Goal: Information Seeking & Learning: Learn about a topic

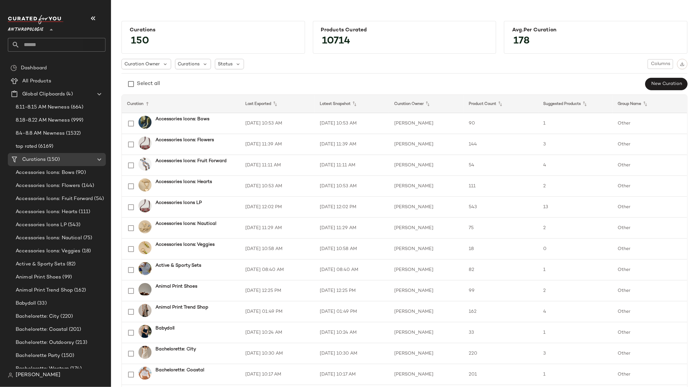
click at [49, 29] on icon at bounding box center [51, 30] width 8 height 8
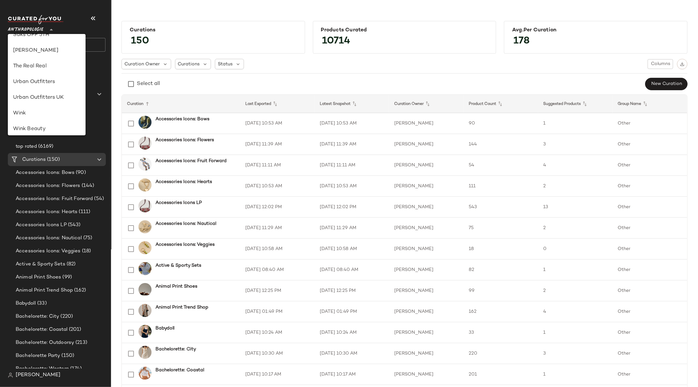
scroll to position [349, 0]
click at [55, 82] on div "Urban Outfitters" at bounding box center [47, 88] width 78 height 16
type input "**"
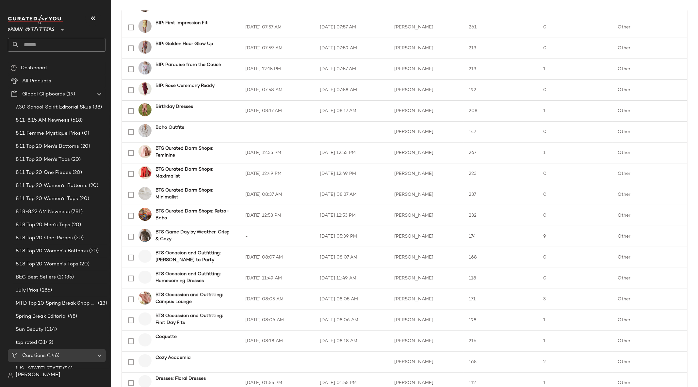
scroll to position [422, 0]
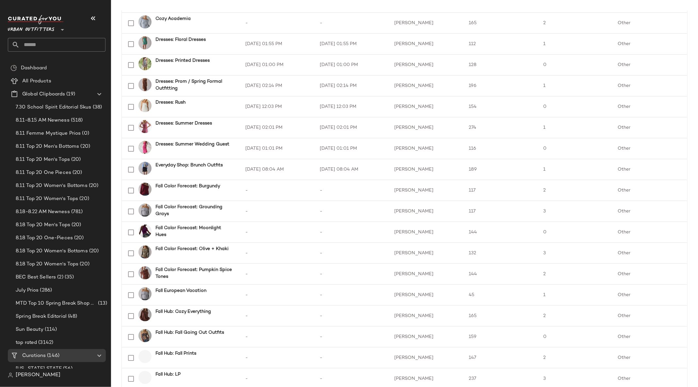
scroll to position [649, 0]
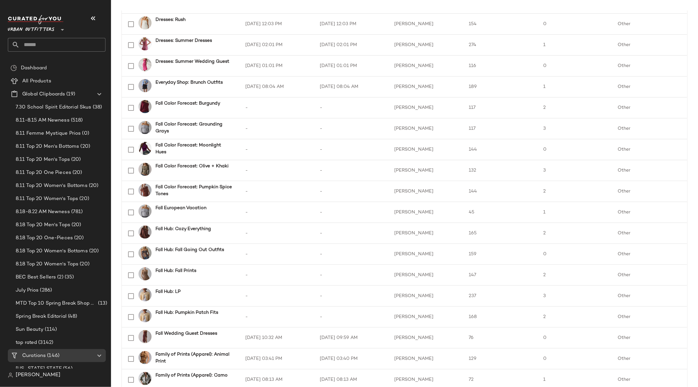
scroll to position [642, 0]
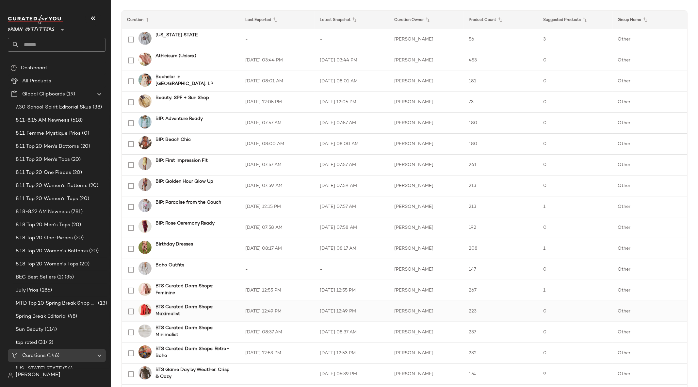
scroll to position [78, 0]
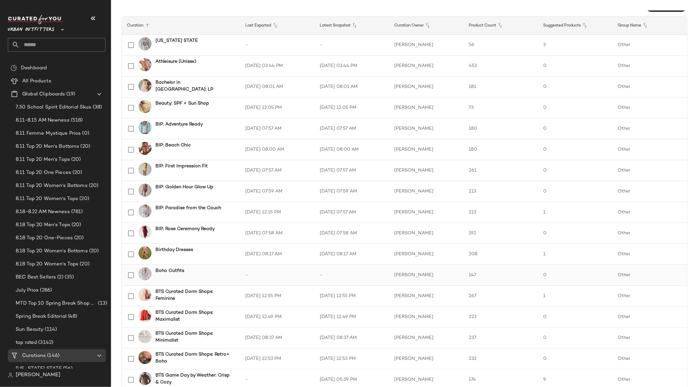
click at [179, 271] on b "Boho Outfits" at bounding box center [169, 270] width 29 height 7
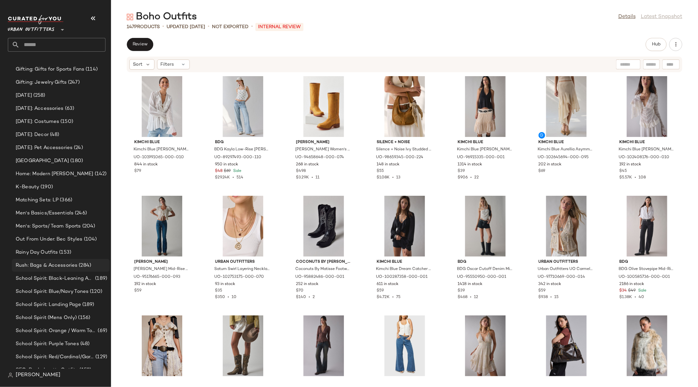
scroll to position [1141, 0]
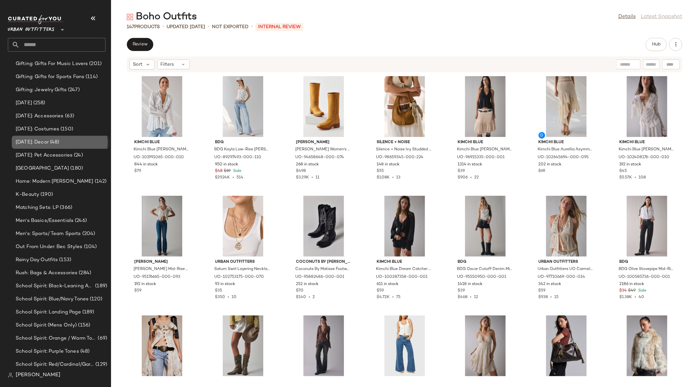
click at [59, 139] on span "(48)" at bounding box center [54, 142] width 11 height 8
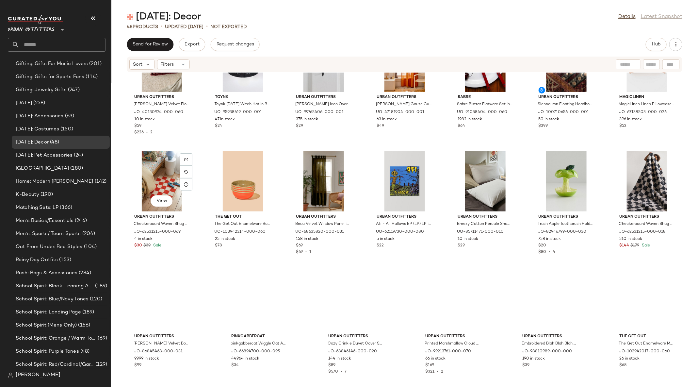
scroll to position [532, 0]
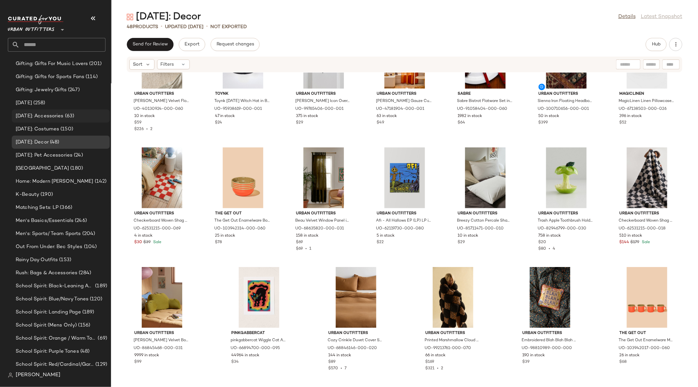
click at [69, 109] on div "Halloween: Accessories (63)" at bounding box center [61, 115] width 98 height 13
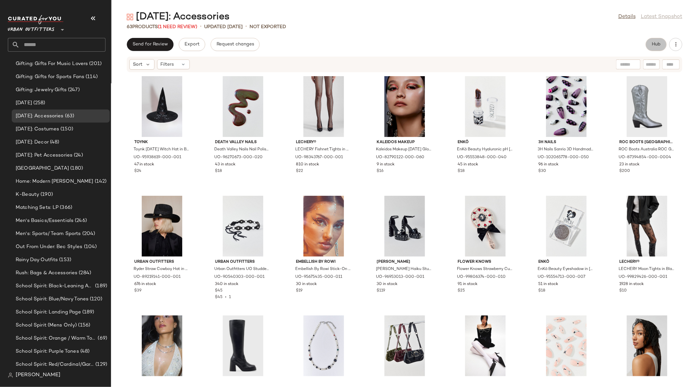
click at [656, 40] on button "Hub" at bounding box center [656, 44] width 21 height 13
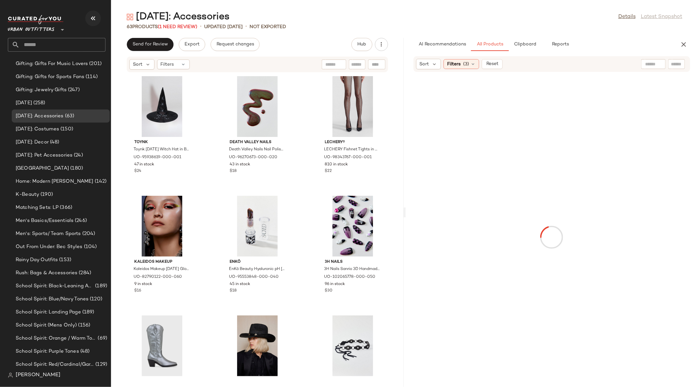
click at [91, 19] on icon "button" at bounding box center [93, 18] width 8 height 8
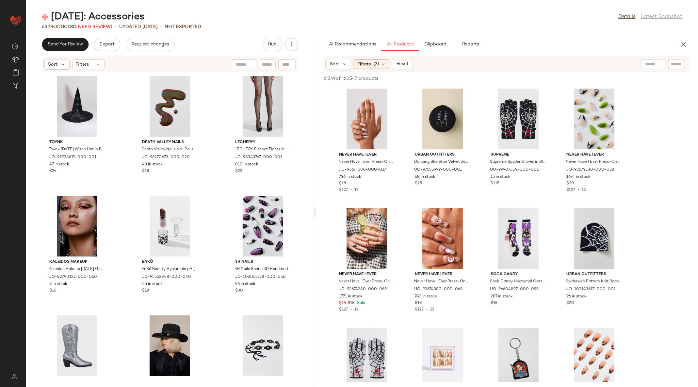
drag, startPoint x: 361, startPoint y: 213, endPoint x: 315, endPoint y: 213, distance: 45.4
click at [315, 213] on div "Halloween: Accessories Details Latest Snapshot 63 Products (1 Need Review) • up…" at bounding box center [362, 198] width 672 height 376
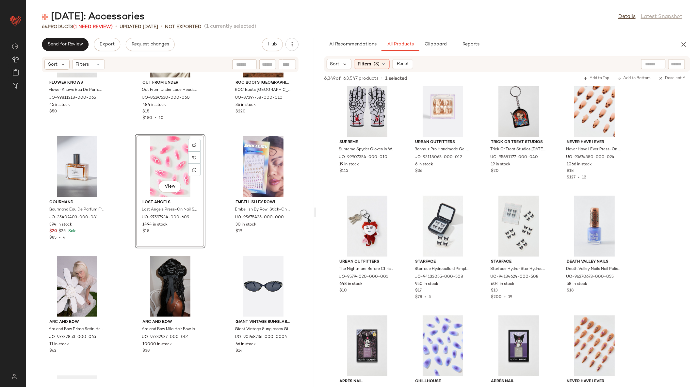
scroll to position [2098, 0]
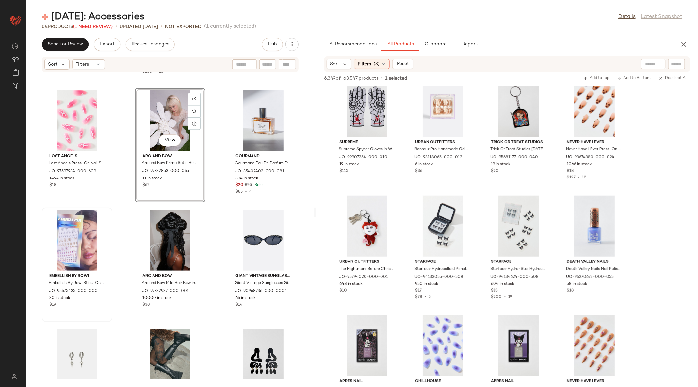
scroll to position [2149, 0]
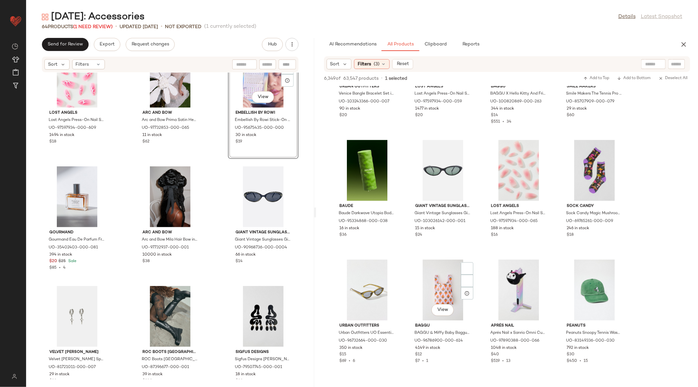
scroll to position [2437, 0]
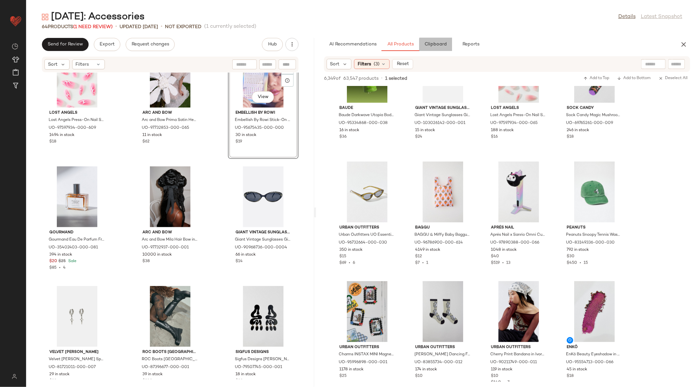
click at [436, 40] on button "Clipboard" at bounding box center [435, 44] width 33 height 13
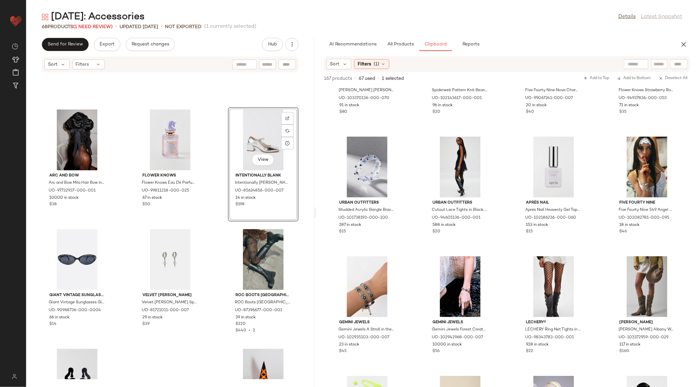
scroll to position [2443, 0]
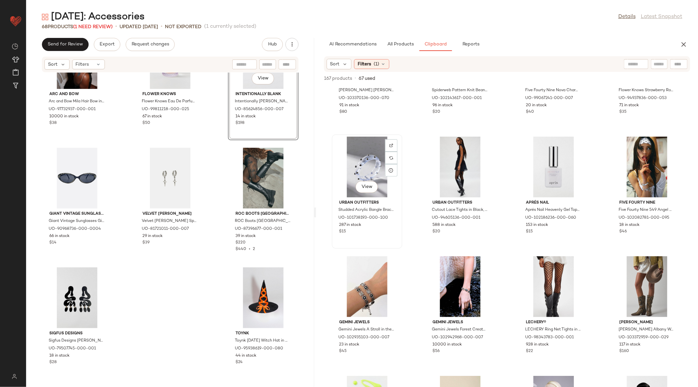
click at [355, 231] on div "$15" at bounding box center [367, 232] width 56 height 6
drag, startPoint x: 355, startPoint y: 231, endPoint x: 43, endPoint y: 215, distance: 312.9
click at [43, 215] on div "Send for Review Export Request changes Hub Sort Filters Arc and Bow Arc and Bow…" at bounding box center [362, 212] width 672 height 349
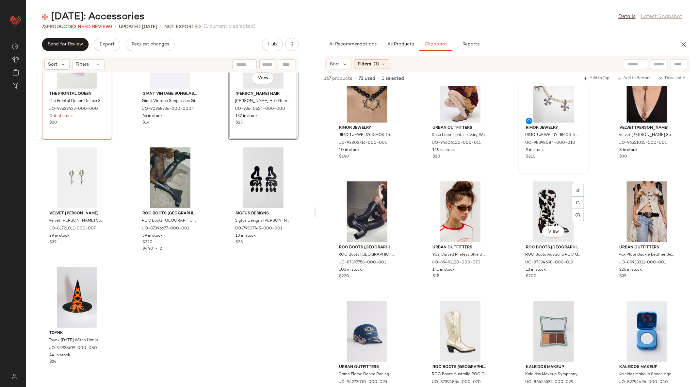
scroll to position [1348, 0]
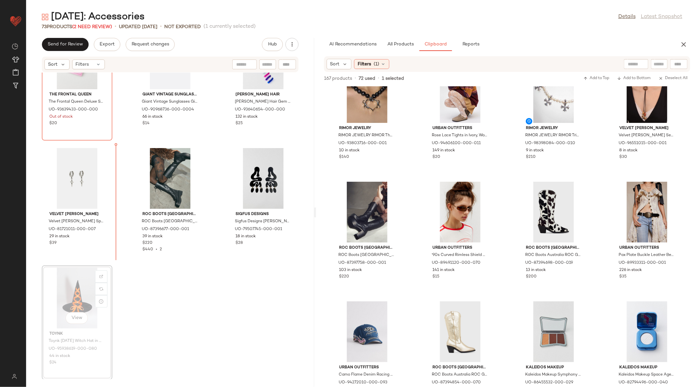
scroll to position [2683, 0]
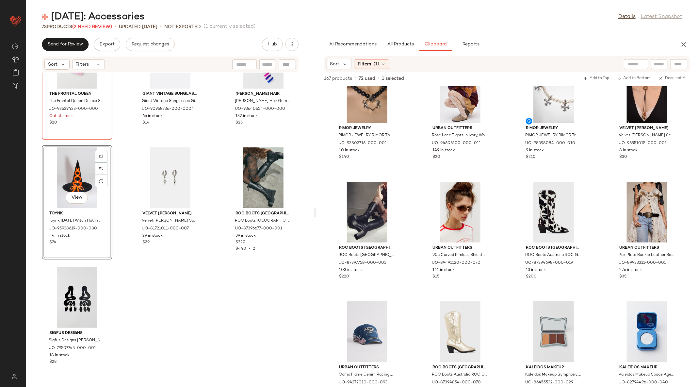
click at [72, 165] on div "View" at bounding box center [77, 177] width 66 height 61
click at [79, 292] on div "View" at bounding box center [77, 297] width 66 height 61
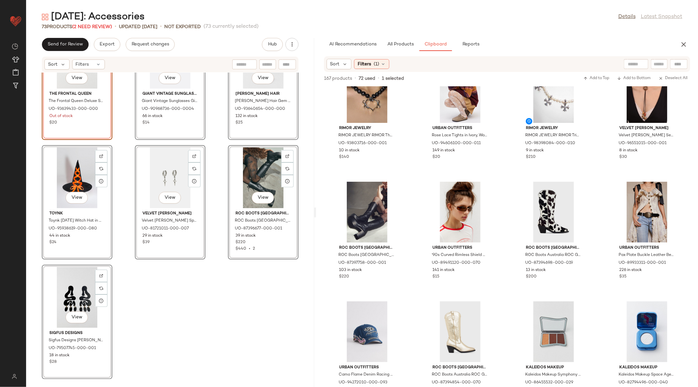
click at [152, 281] on div "View The Frontal Queen The Frontal Queen Deluxe Scalp Protecting Wig Cap in Ass…" at bounding box center [170, 225] width 288 height 306
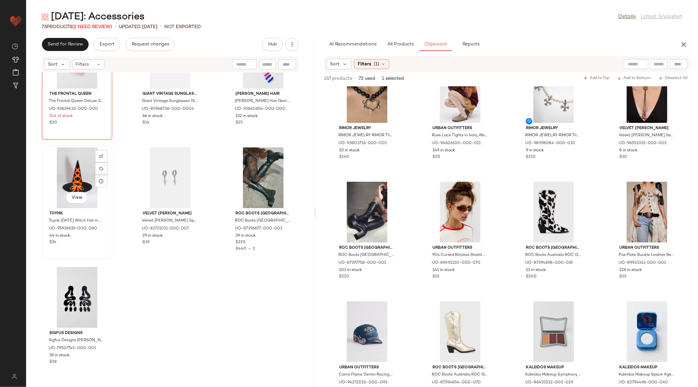
click at [75, 182] on div "View" at bounding box center [77, 177] width 66 height 61
click at [79, 283] on div "View" at bounding box center [77, 297] width 66 height 61
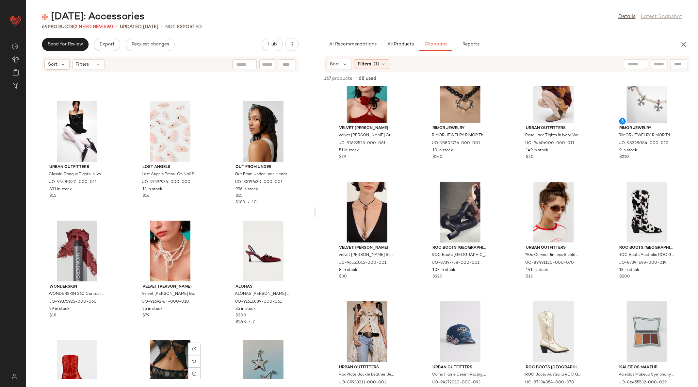
scroll to position [634, 0]
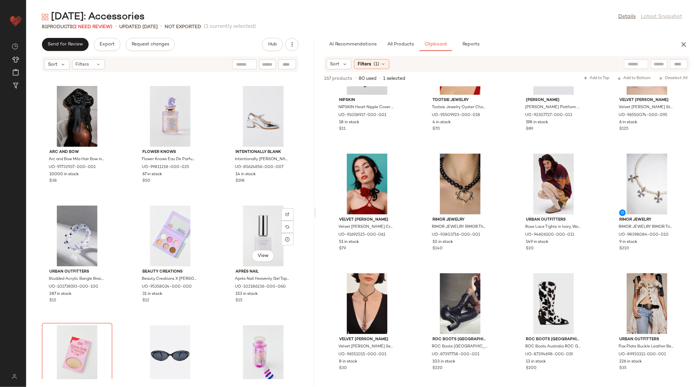
scroll to position [2922, 0]
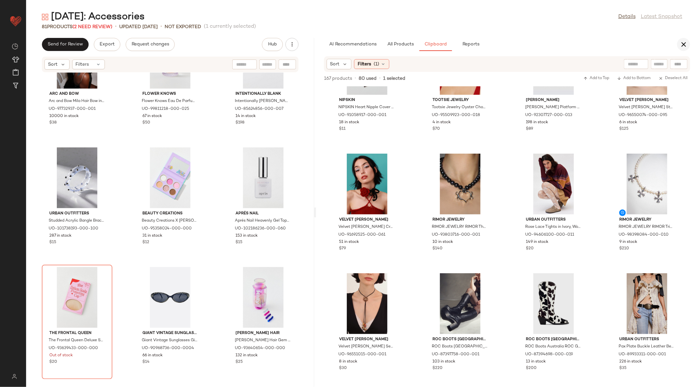
click at [685, 43] on icon "button" at bounding box center [683, 44] width 8 height 8
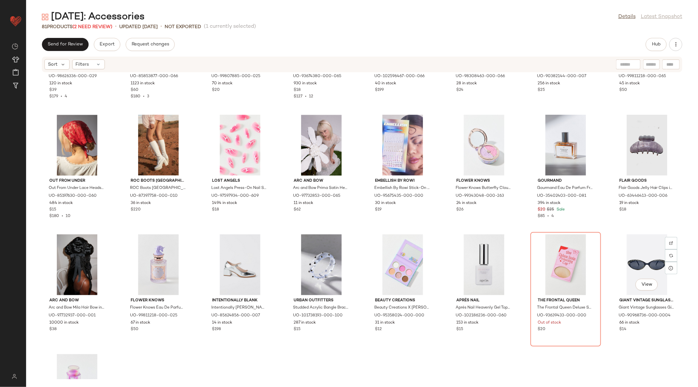
scroll to position [1009, 0]
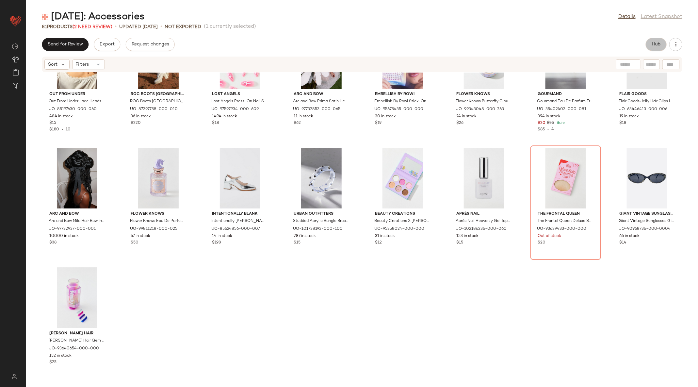
click at [656, 47] on button "Hub" at bounding box center [656, 44] width 21 height 13
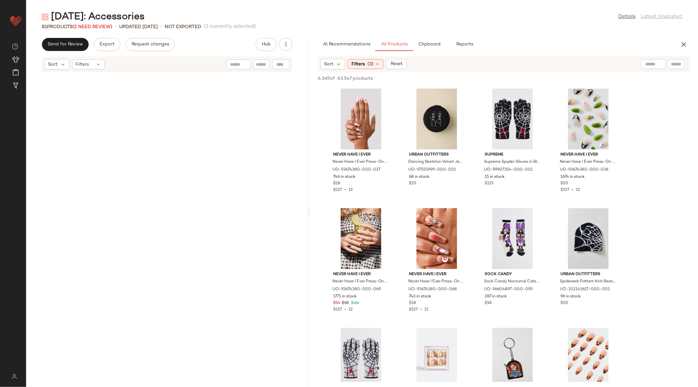
scroll to position [2270, 0]
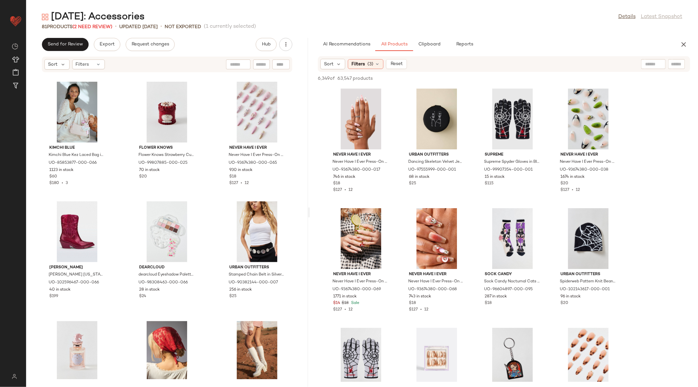
drag, startPoint x: 361, startPoint y: 214, endPoint x: 310, endPoint y: 212, distance: 51.3
click at [310, 212] on div "Halloween: Accessories Details Latest Snapshot 81 Products (2 Need Review) • up…" at bounding box center [362, 198] width 672 height 376
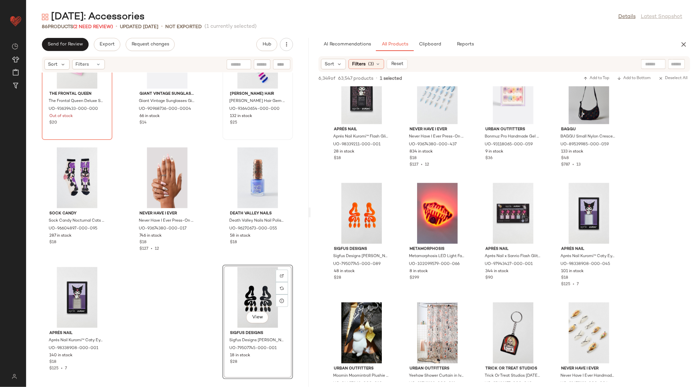
scroll to position [511, 0]
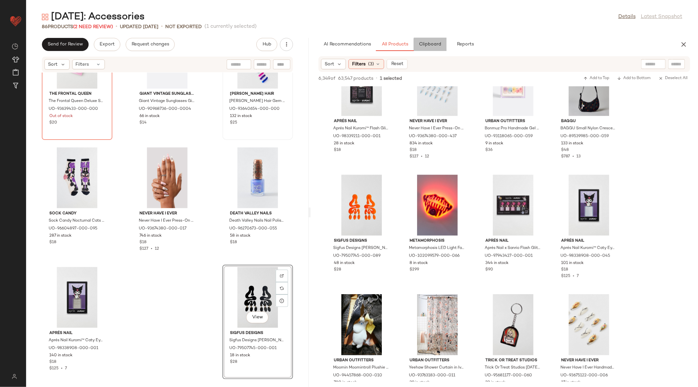
click at [437, 39] on button "Clipboard" at bounding box center [430, 44] width 33 height 13
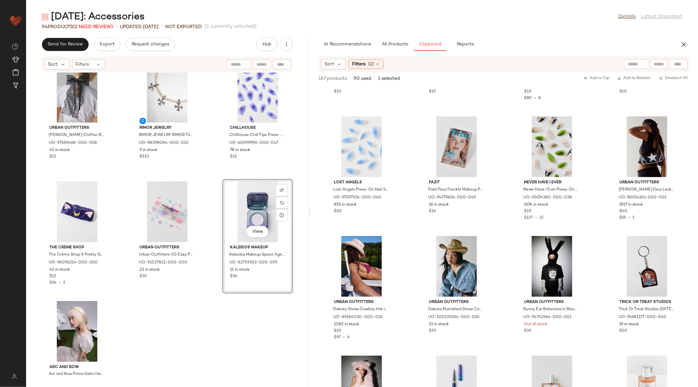
scroll to position [3519, 0]
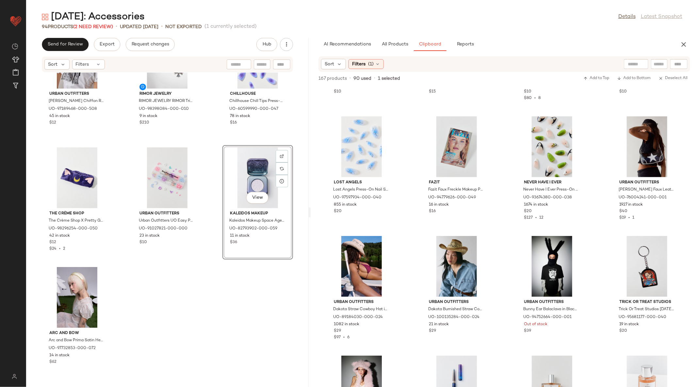
drag, startPoint x: 658, startPoint y: 311, endPoint x: 34, endPoint y: 6, distance: 695.2
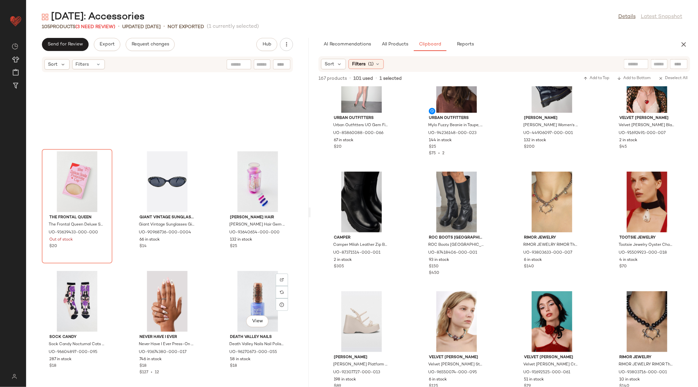
scroll to position [3022, 0]
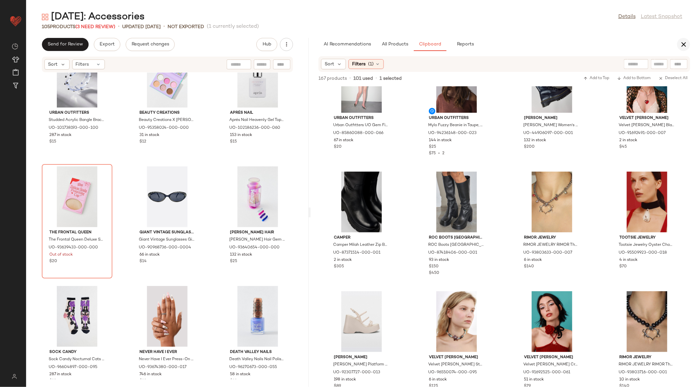
click at [684, 49] on button "button" at bounding box center [683, 44] width 13 height 13
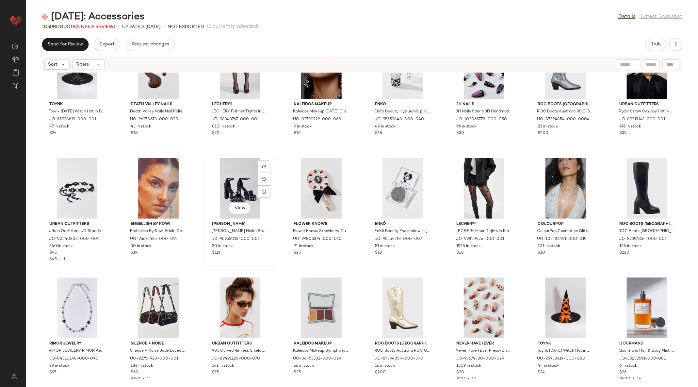
scroll to position [49, 0]
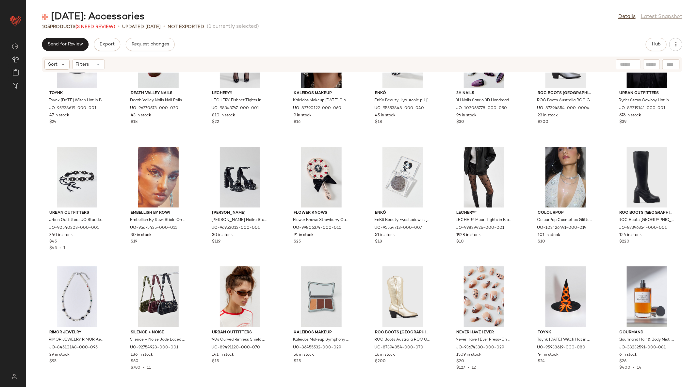
click at [277, 195] on div "Toynk Toynk Halloween Witch Hat in Black, Women's at Urban Outfitters UO-959386…" at bounding box center [362, 225] width 672 height 306
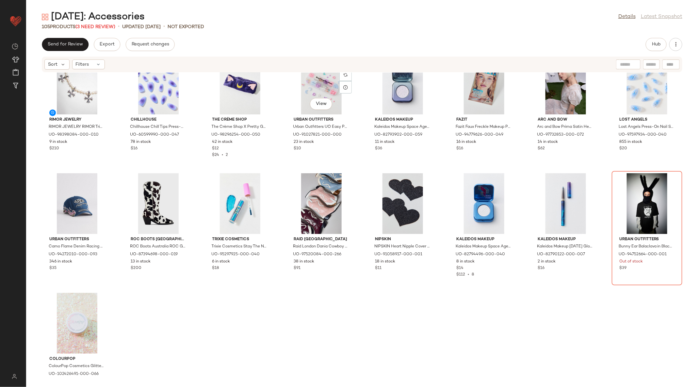
scroll to position [1368, 0]
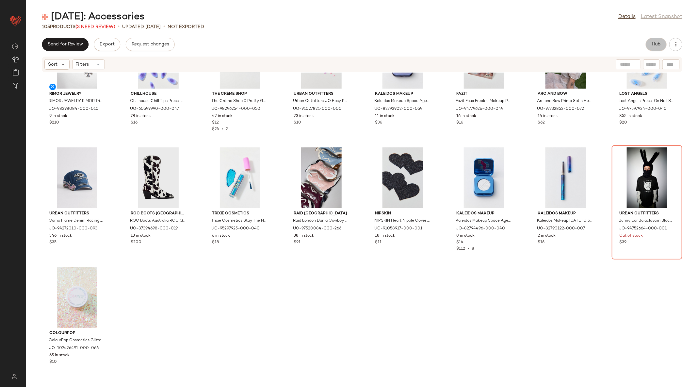
click at [657, 46] on span "Hub" at bounding box center [655, 44] width 9 height 5
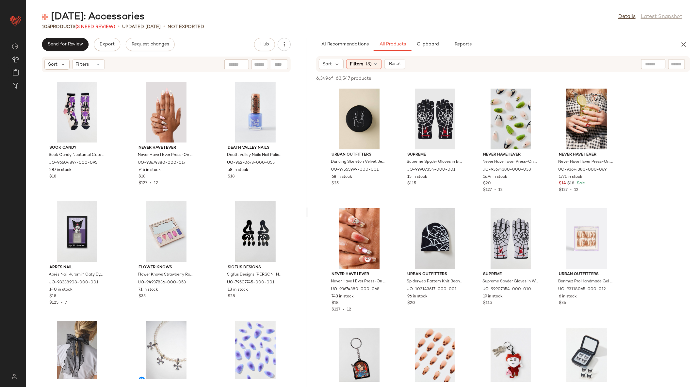
drag, startPoint x: 362, startPoint y: 211, endPoint x: 308, endPoint y: 207, distance: 53.7
click at [308, 207] on div "Halloween: Accessories Details Latest Snapshot 105 Products (3 Need Review) • u…" at bounding box center [362, 198] width 672 height 376
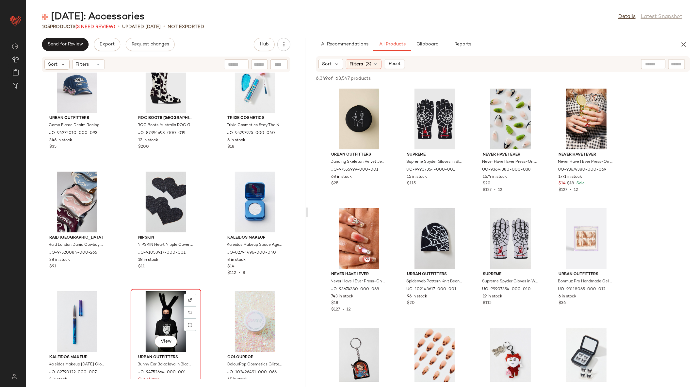
scroll to position [3762, 0]
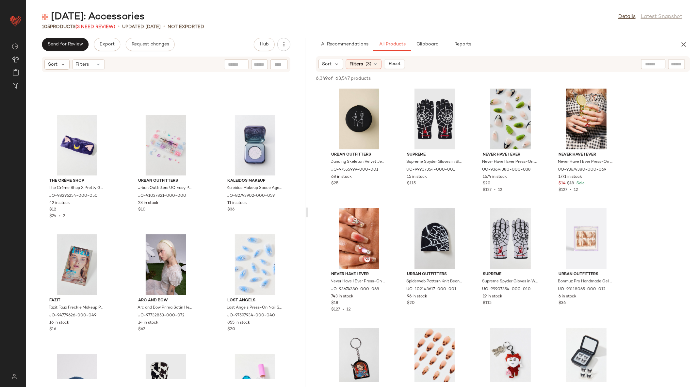
scroll to position [3385, 0]
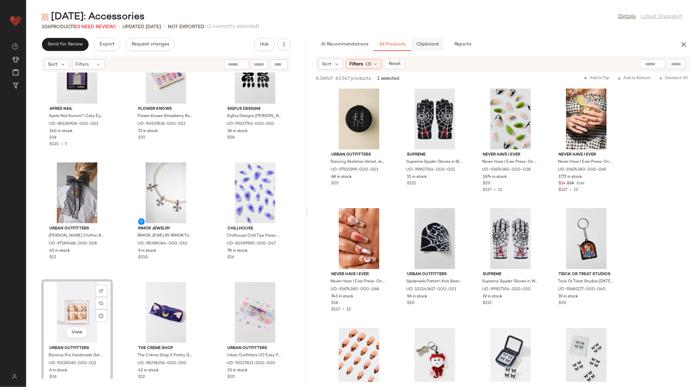
click at [429, 44] on span "Clipboard" at bounding box center [427, 44] width 23 height 5
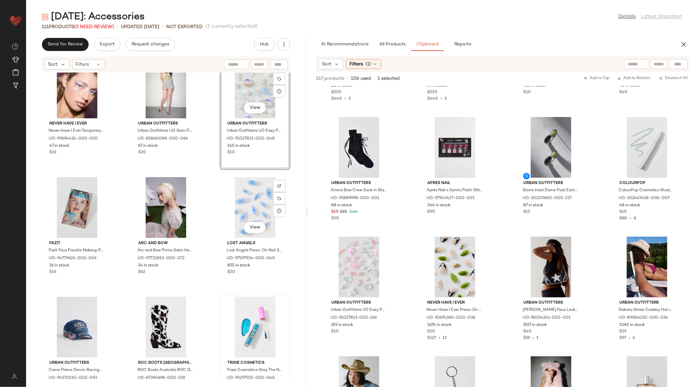
scroll to position [3841, 0]
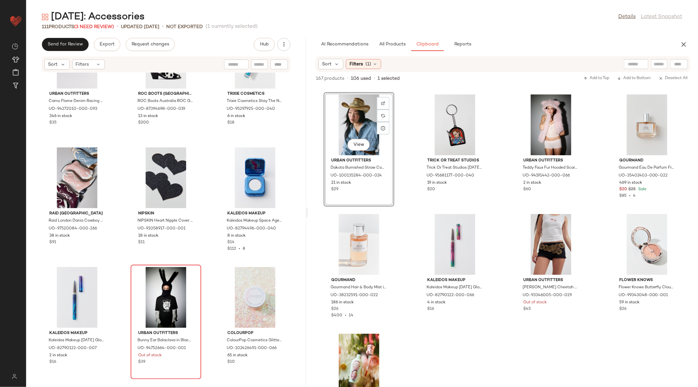
scroll to position [1493, 0]
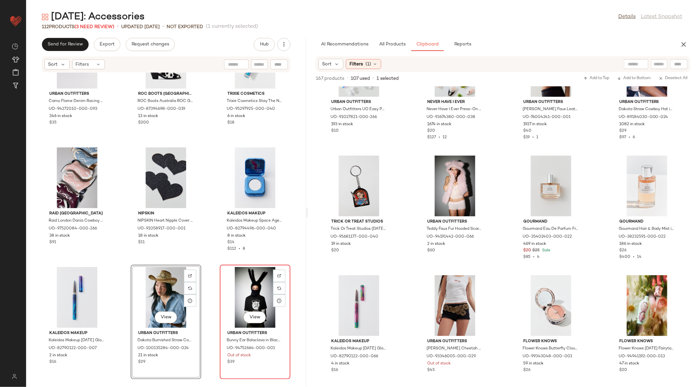
click at [256, 282] on div "View" at bounding box center [255, 297] width 66 height 61
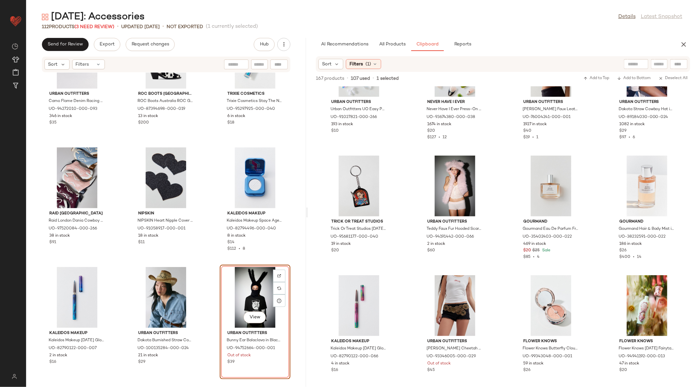
click at [236, 293] on div "View" at bounding box center [255, 297] width 66 height 61
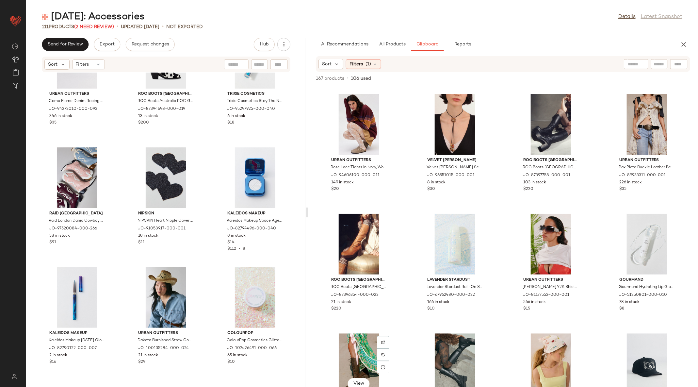
scroll to position [954, 0]
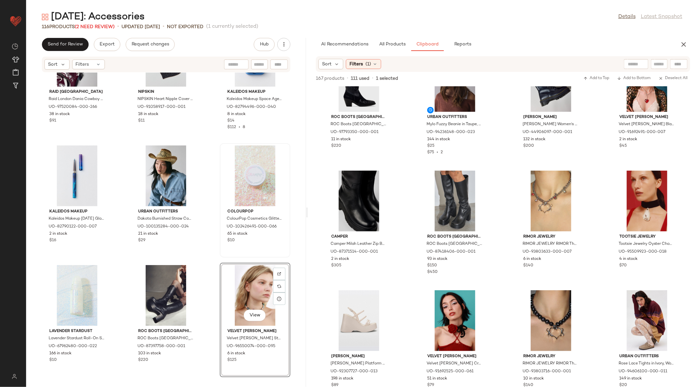
scroll to position [4356, 0]
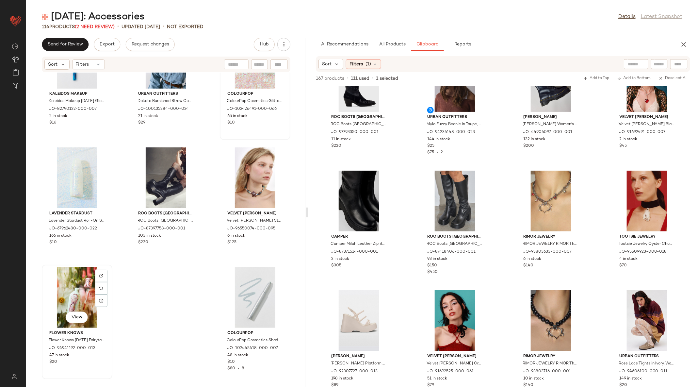
click at [72, 291] on div "View" at bounding box center [77, 297] width 66 height 61
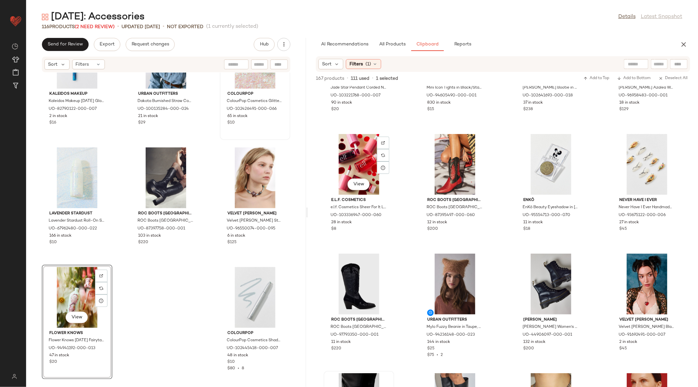
scroll to position [382, 0]
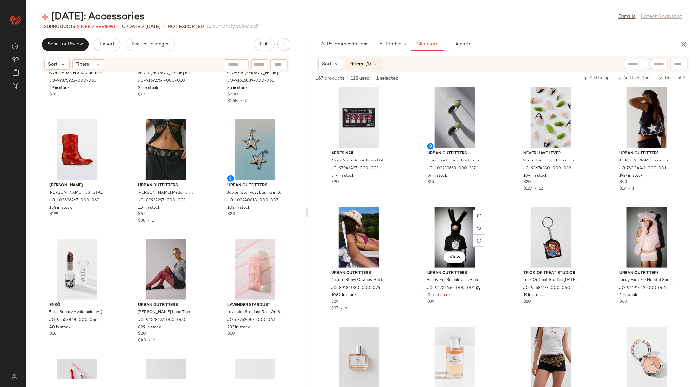
scroll to position [1254, 0]
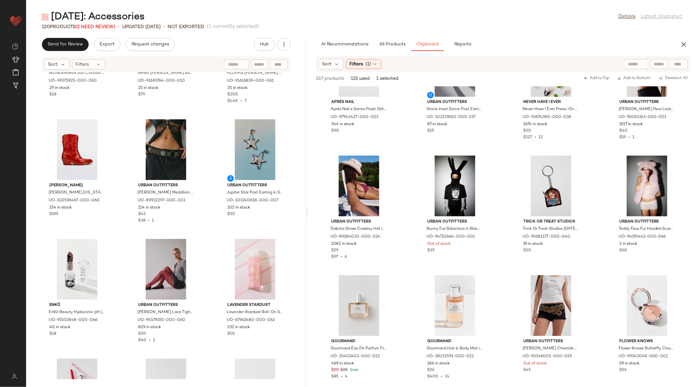
drag, startPoint x: 536, startPoint y: 253, endPoint x: 298, endPoint y: 4, distance: 344.6
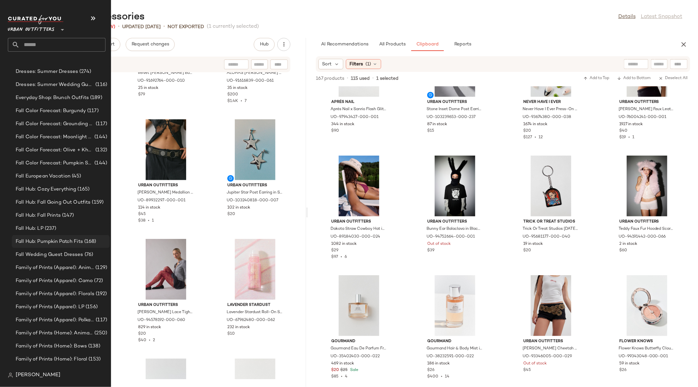
scroll to position [639, 0]
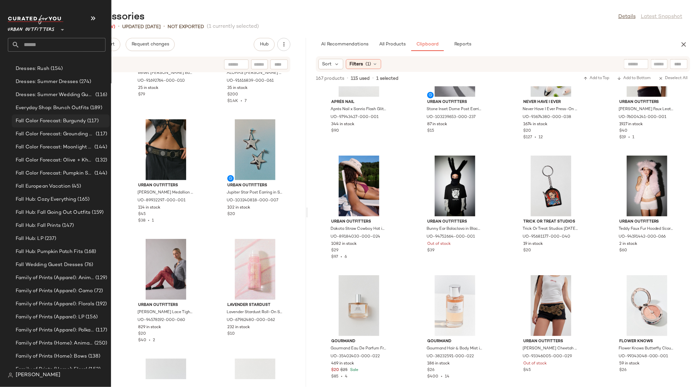
click at [85, 122] on span "Fall Color Forecast: Burgundy" at bounding box center [51, 121] width 70 height 8
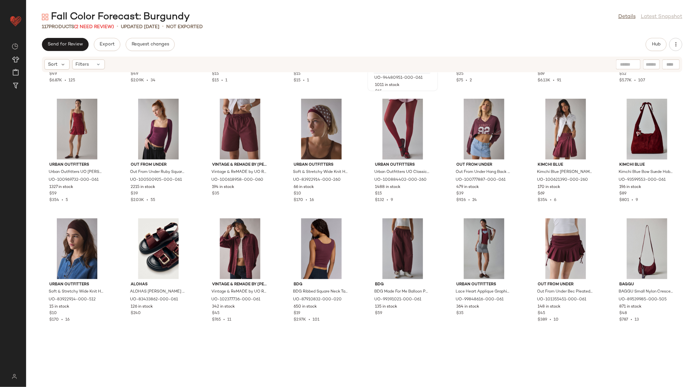
scroll to position [133, 0]
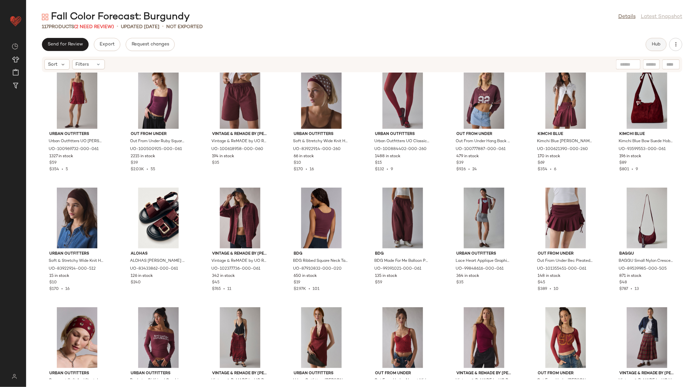
click at [650, 46] on button "Hub" at bounding box center [656, 44] width 21 height 13
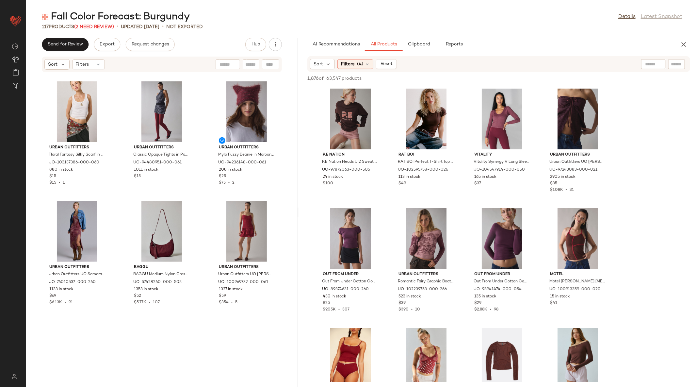
scroll to position [0, 0]
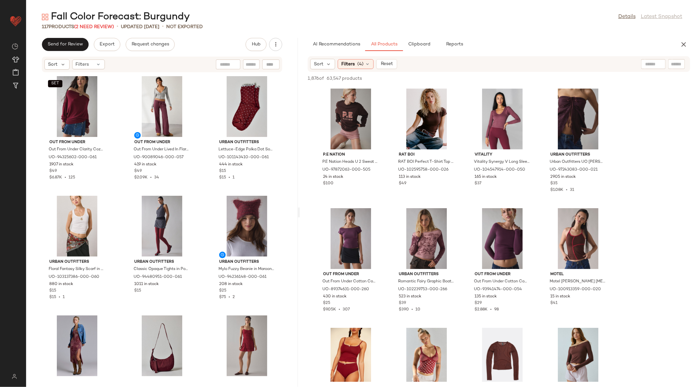
drag, startPoint x: 362, startPoint y: 211, endPoint x: 300, endPoint y: 213, distance: 62.1
click at [300, 213] on div "Fall Color Forecast: Burgundy Details Latest Snapshot 117 Products (2 Need Revi…" at bounding box center [362, 198] width 672 height 376
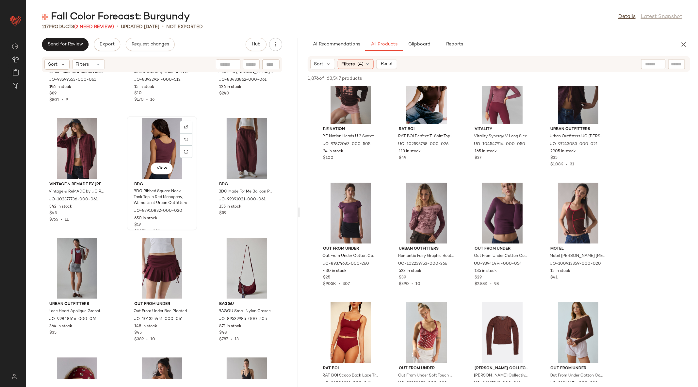
scroll to position [678, 0]
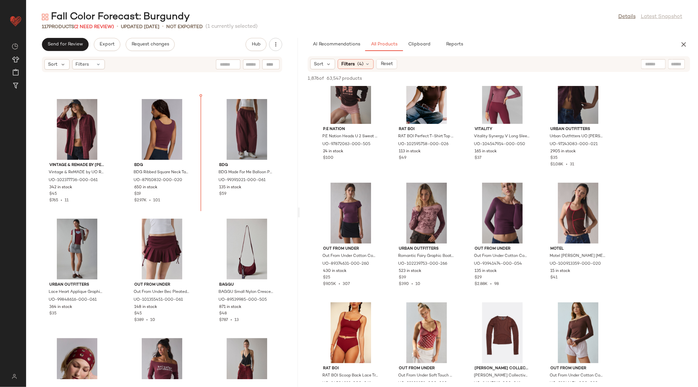
scroll to position [699, 0]
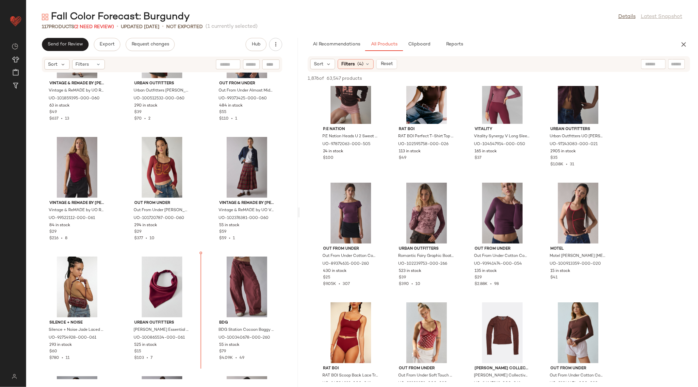
scroll to position [1143, 0]
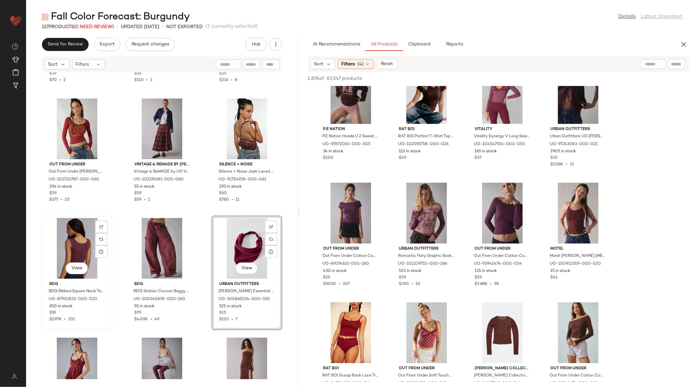
click at [81, 243] on div "View" at bounding box center [77, 248] width 66 height 61
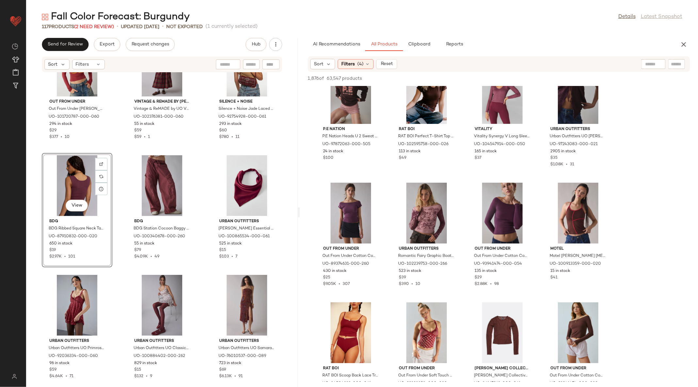
scroll to position [1250, 0]
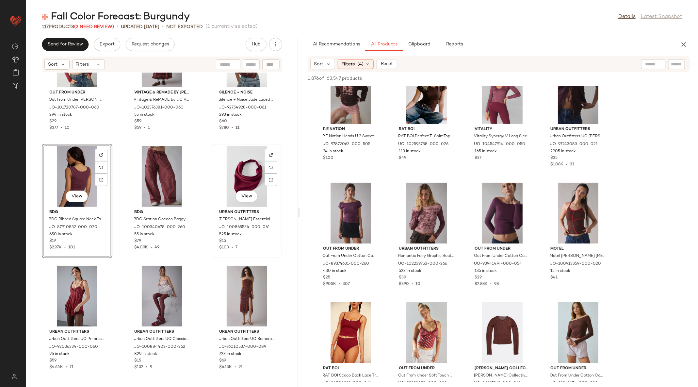
click at [232, 188] on div "View" at bounding box center [247, 176] width 66 height 61
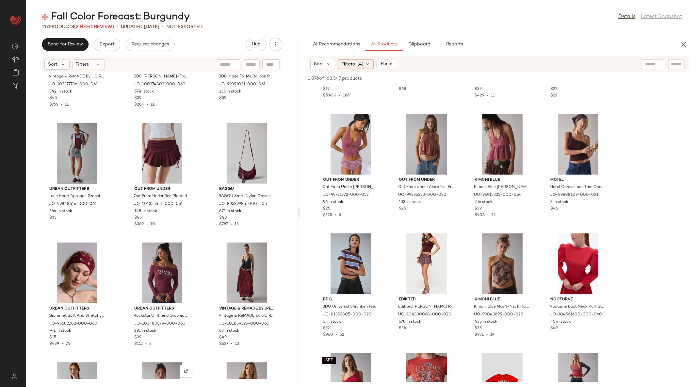
scroll to position [908, 0]
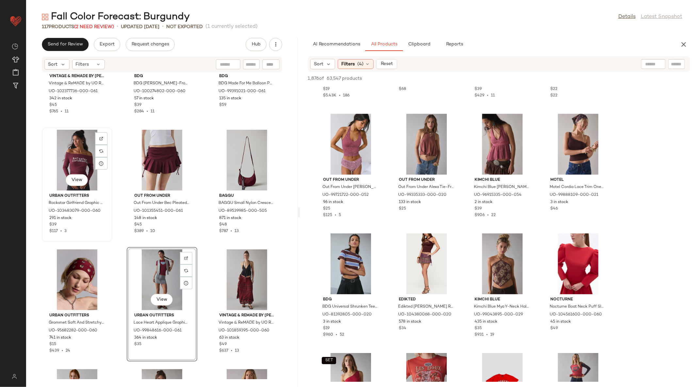
click at [79, 166] on div "View" at bounding box center [77, 160] width 66 height 61
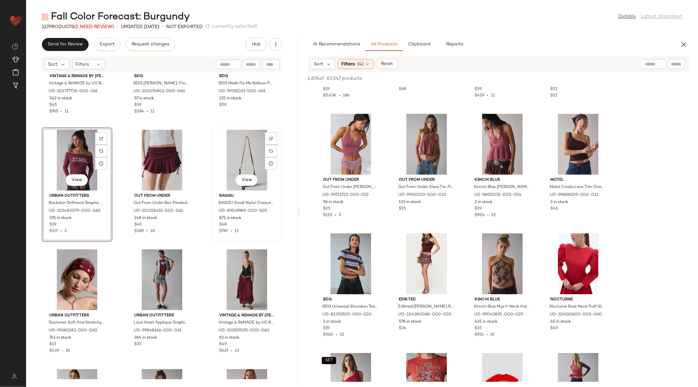
click at [244, 172] on div "View" at bounding box center [247, 160] width 66 height 61
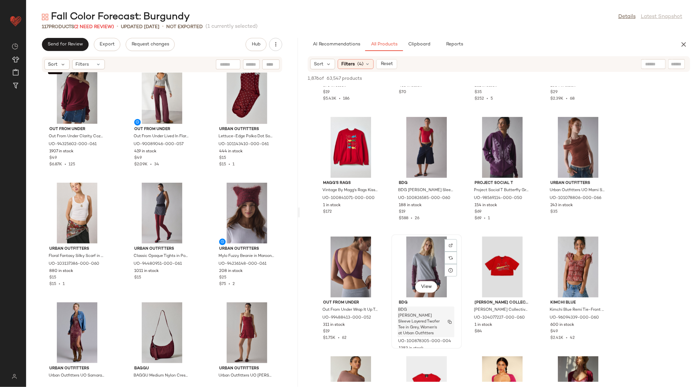
scroll to position [1669, 0]
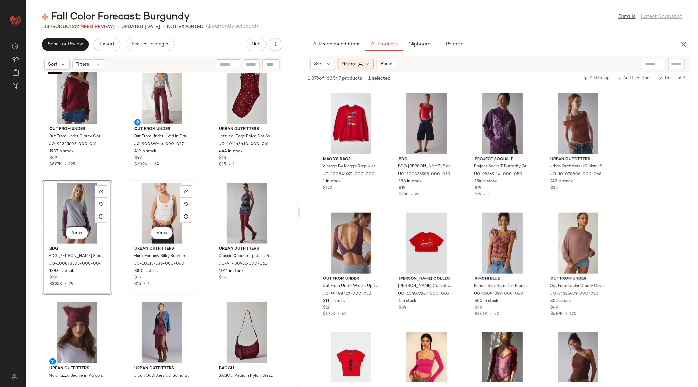
click at [146, 200] on div "View" at bounding box center [162, 213] width 66 height 61
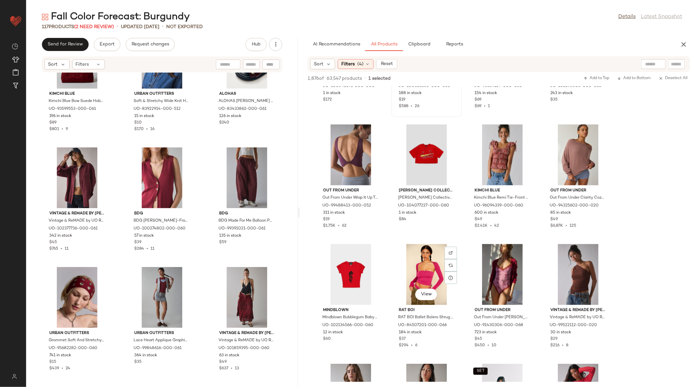
scroll to position [1755, 0]
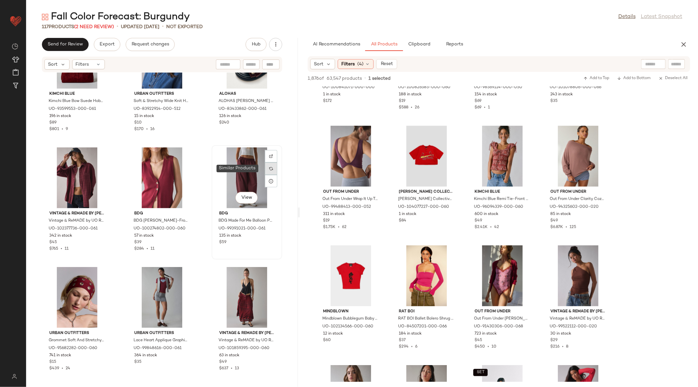
click at [270, 168] on div at bounding box center [271, 168] width 12 height 12
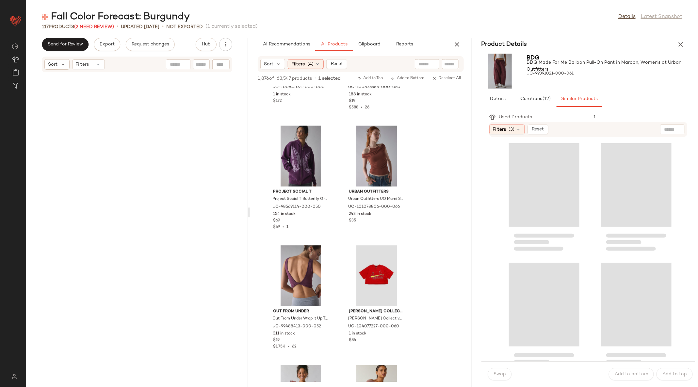
scroll to position [1434, 0]
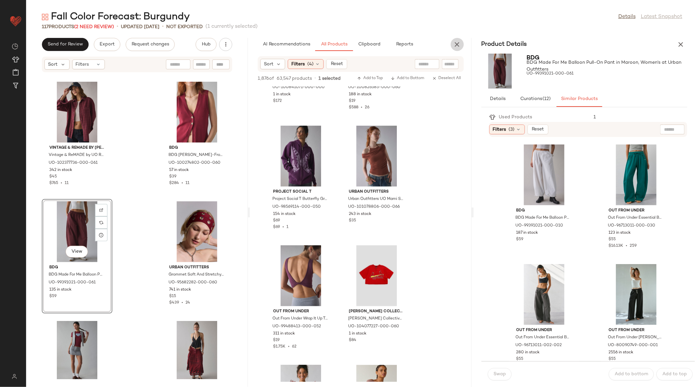
drag, startPoint x: 453, startPoint y: 43, endPoint x: 477, endPoint y: 141, distance: 100.8
click at [470, 120] on div "AI Recommendations All Products Clipboard Reports Sort Filters (4) Reset 1,876 …" at bounding box center [361, 212] width 222 height 349
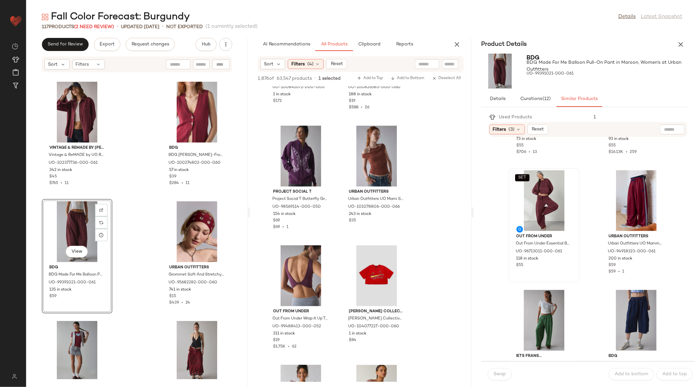
scroll to position [397, 0]
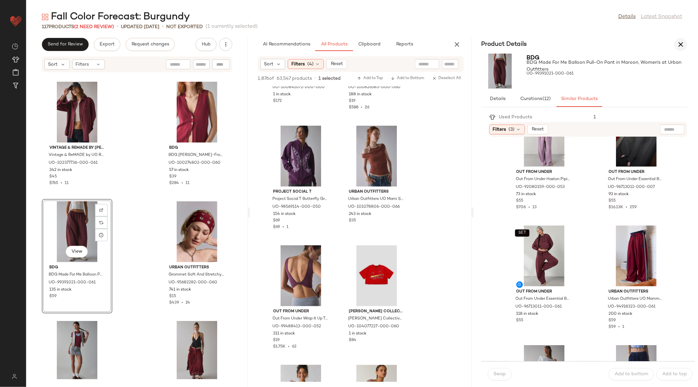
click at [683, 45] on icon "button" at bounding box center [681, 44] width 8 height 8
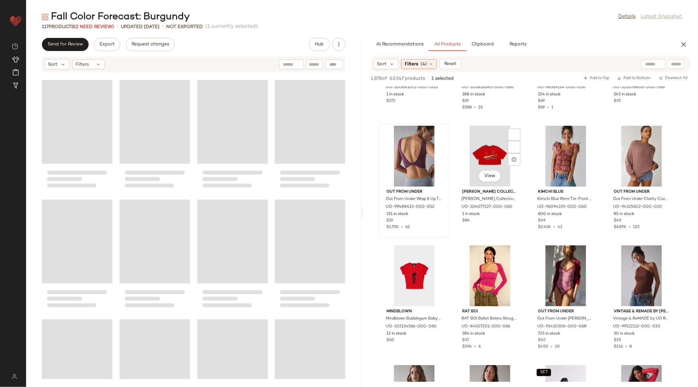
scroll to position [598, 0]
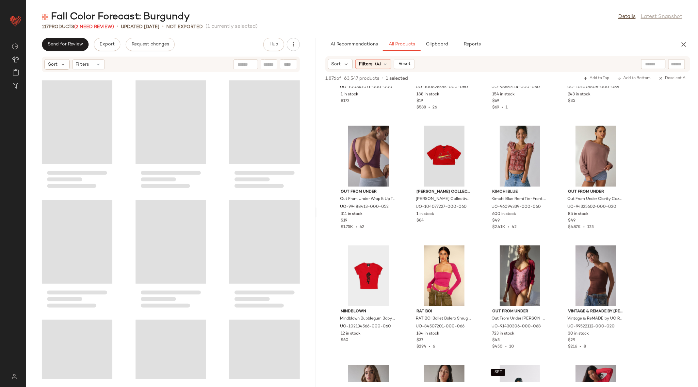
drag, startPoint x: 361, startPoint y: 212, endPoint x: 317, endPoint y: 213, distance: 44.1
click at [317, 213] on div "Fall Color Forecast: Burgundy Details Latest Snapshot 117 Products (2 Need Revi…" at bounding box center [362, 198] width 672 height 376
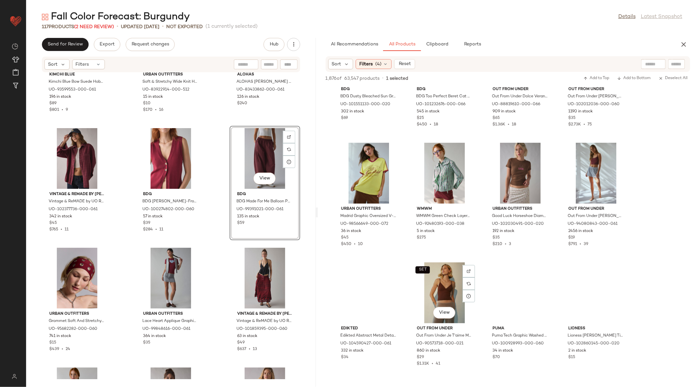
scroll to position [3235, 0]
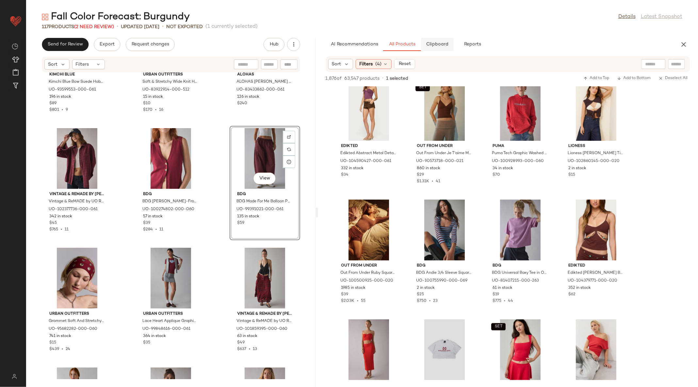
click at [435, 40] on button "Clipboard" at bounding box center [437, 44] width 33 height 13
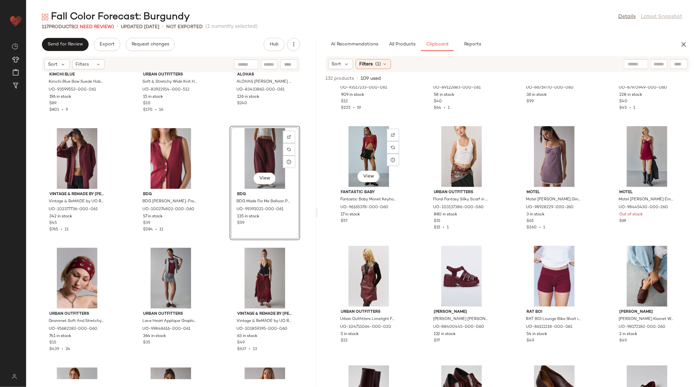
scroll to position [0, 0]
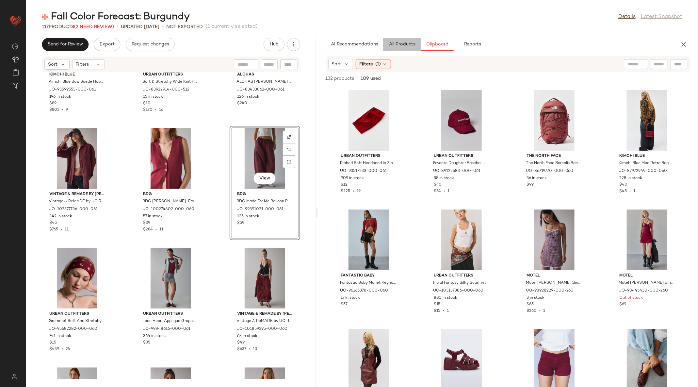
click at [406, 39] on button "All Products" at bounding box center [402, 44] width 38 height 13
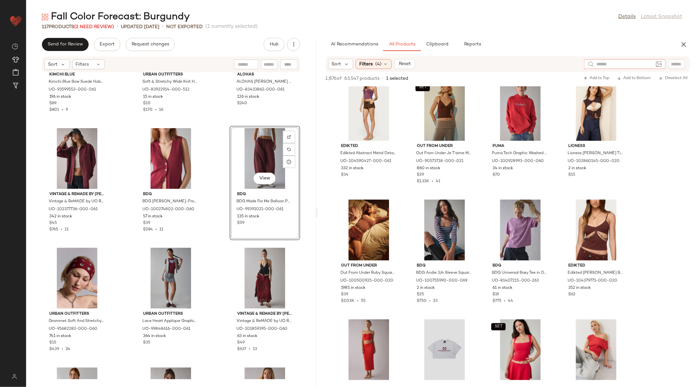
click at [656, 61] on div at bounding box center [625, 64] width 82 height 10
type input "*****"
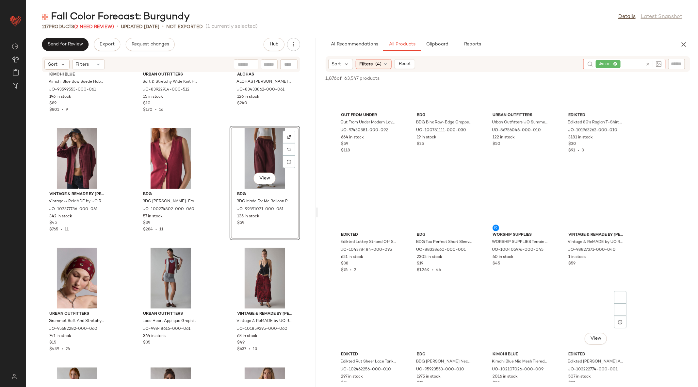
scroll to position [2435, 0]
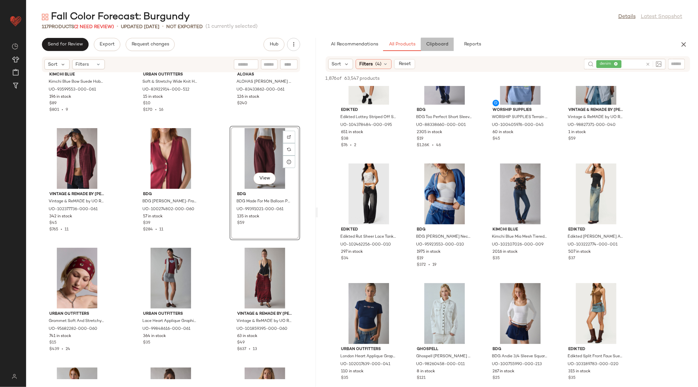
click at [432, 47] on button "Clipboard" at bounding box center [437, 44] width 33 height 13
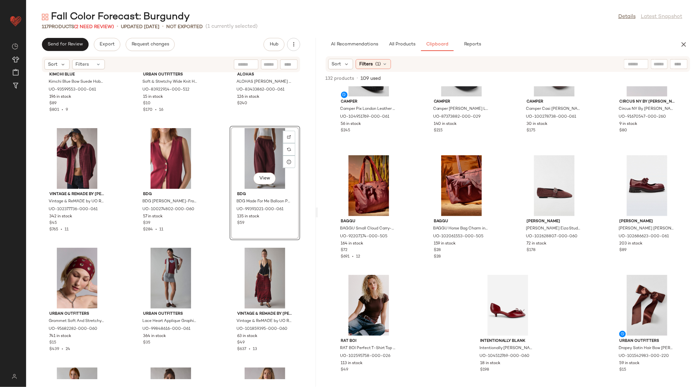
scroll to position [0, 0]
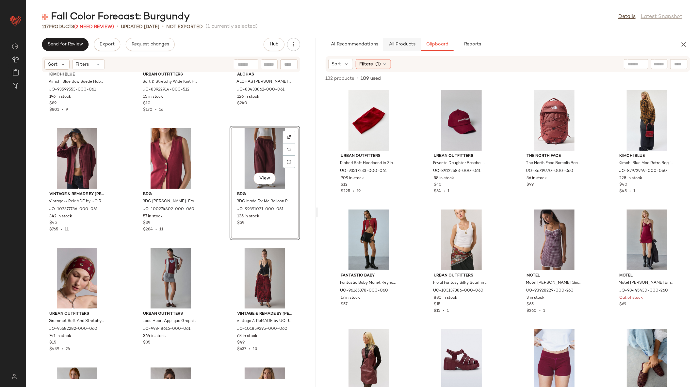
click at [395, 45] on span "All Products" at bounding box center [402, 44] width 27 height 5
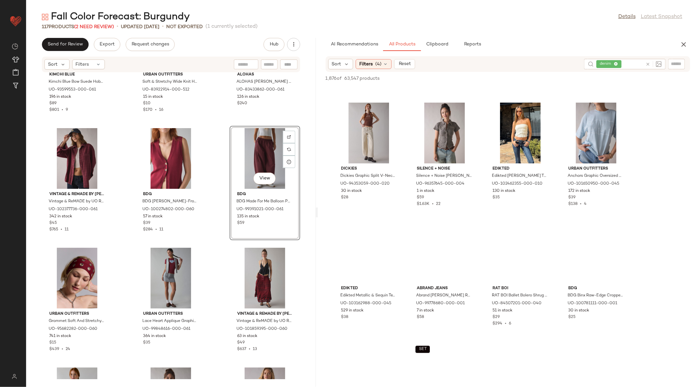
scroll to position [4366, 0]
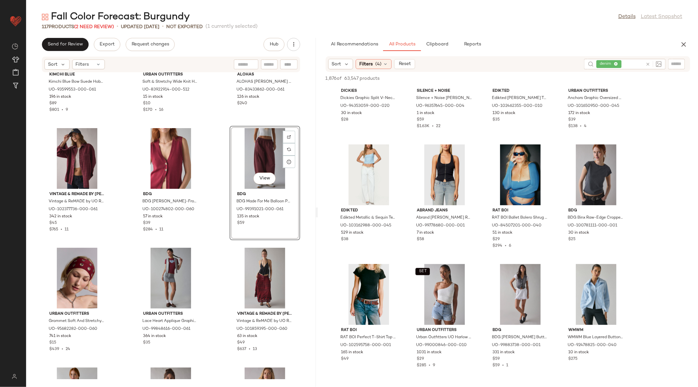
click at [649, 63] on icon at bounding box center [647, 64] width 5 height 5
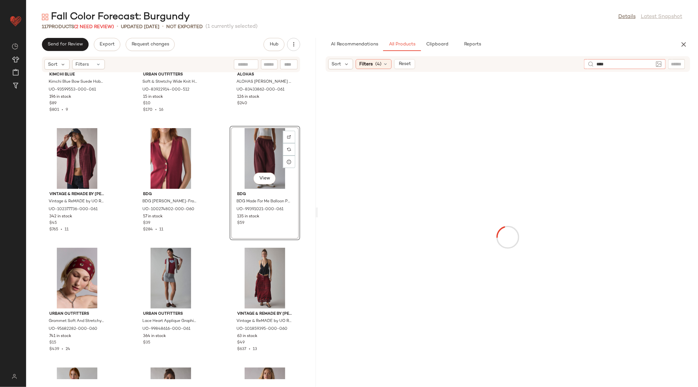
type input "*****"
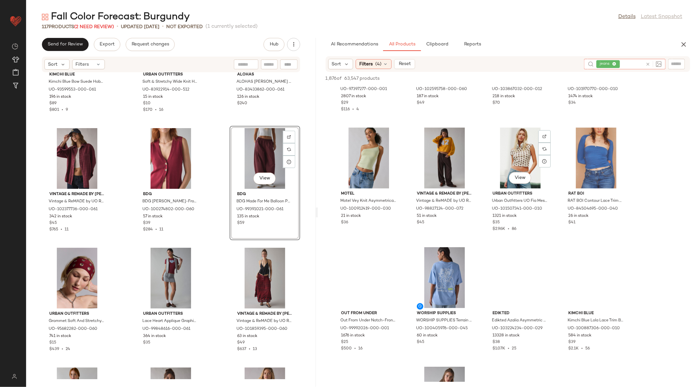
scroll to position [6425, 0]
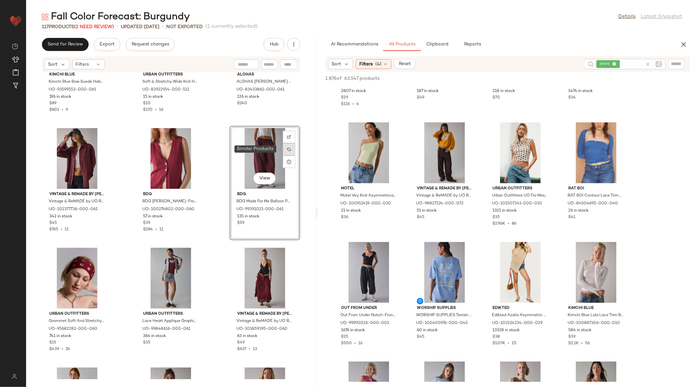
click at [283, 150] on div at bounding box center [289, 149] width 12 height 12
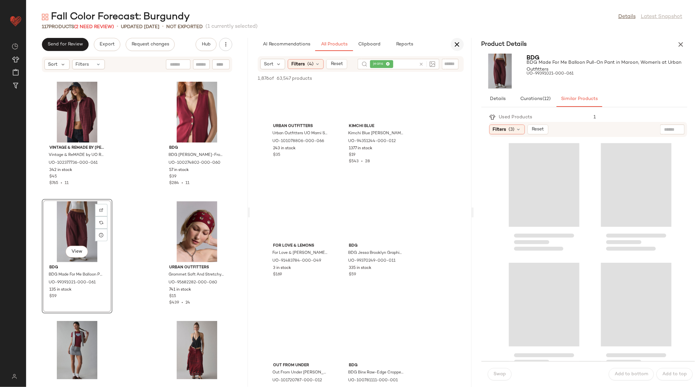
scroll to position [9336, 0]
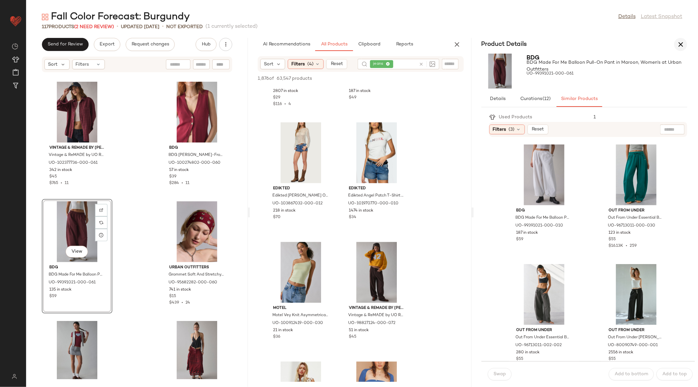
click at [457, 46] on icon "button" at bounding box center [457, 44] width 8 height 8
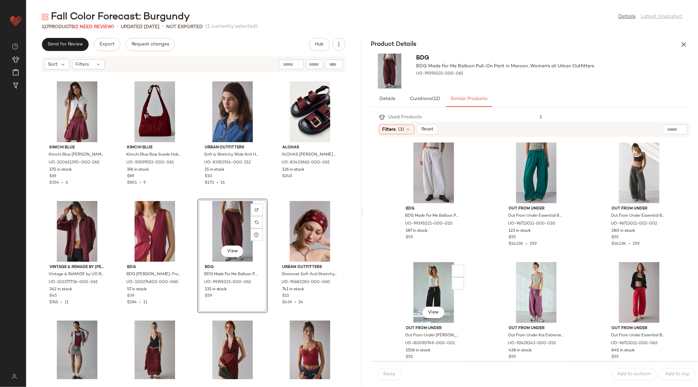
scroll to position [0, 0]
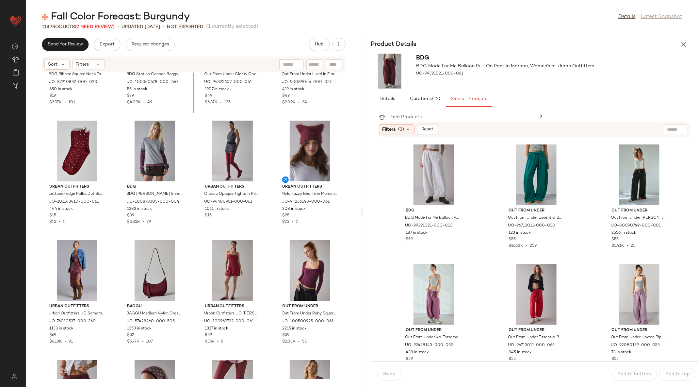
scroll to position [186, 0]
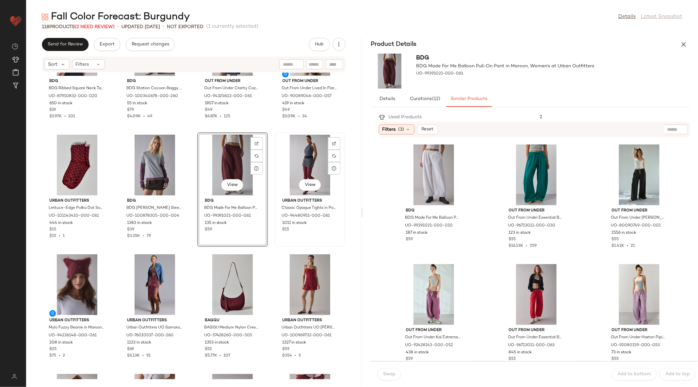
click at [294, 161] on div "View" at bounding box center [310, 165] width 66 height 61
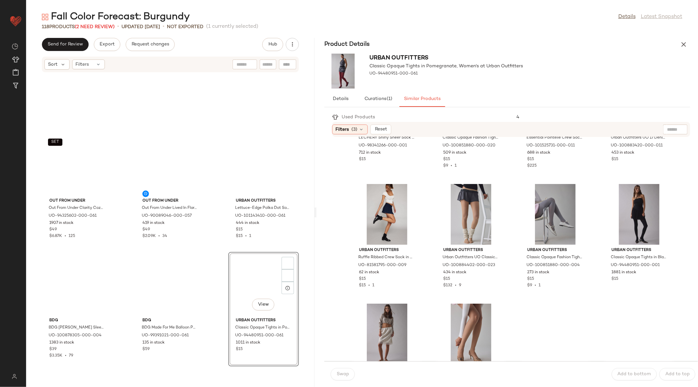
scroll to position [239, 0]
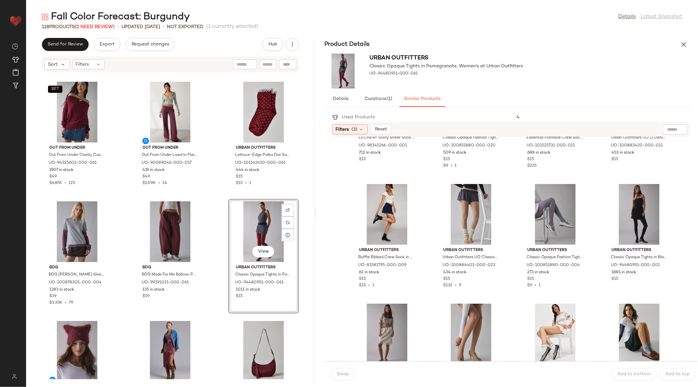
drag, startPoint x: 362, startPoint y: 211, endPoint x: 318, endPoint y: 211, distance: 44.7
click at [318, 211] on div "Fall Color Forecast: Burgundy Details Latest Snapshot 118 Products (2 Need Revi…" at bounding box center [362, 198] width 672 height 376
click at [245, 229] on div "View" at bounding box center [264, 231] width 66 height 61
click at [315, 242] on div "Fall Color Forecast: Burgundy Details Latest Snapshot 118 Products (2 Need Revi…" at bounding box center [362, 198] width 672 height 376
click at [254, 230] on div "View" at bounding box center [263, 231] width 66 height 61
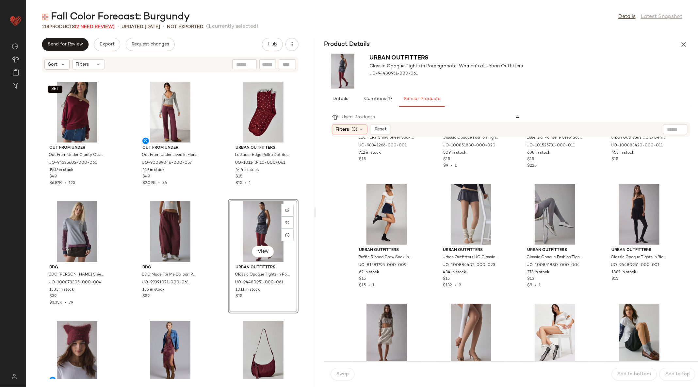
click at [332, 270] on div "Urban Outfitters Classic Opaque Tights in Red, Women's at Urban Outfitters UO-9…" at bounding box center [515, 249] width 366 height 224
click at [682, 45] on icon "button" at bounding box center [683, 44] width 8 height 8
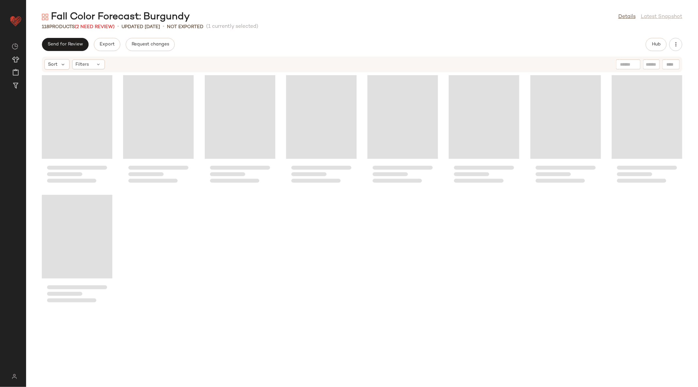
scroll to position [0, 0]
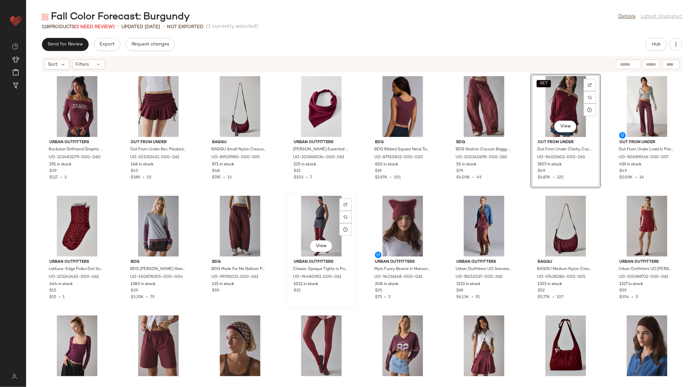
click at [319, 214] on div "View" at bounding box center [321, 226] width 66 height 61
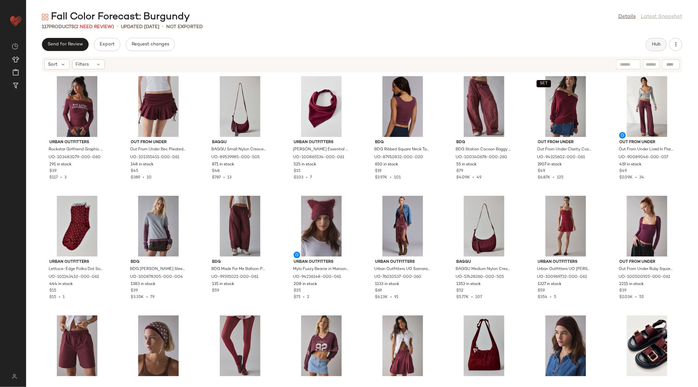
click at [649, 44] on button "Hub" at bounding box center [656, 44] width 21 height 13
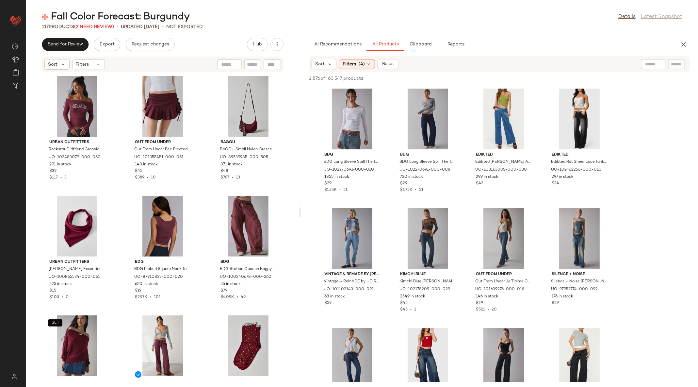
drag, startPoint x: 361, startPoint y: 214, endPoint x: 301, endPoint y: 221, distance: 61.1
click at [301, 221] on div "Fall Color Forecast: Burgundy Details Latest Snapshot 117 Products (2 Need Revi…" at bounding box center [362, 198] width 672 height 376
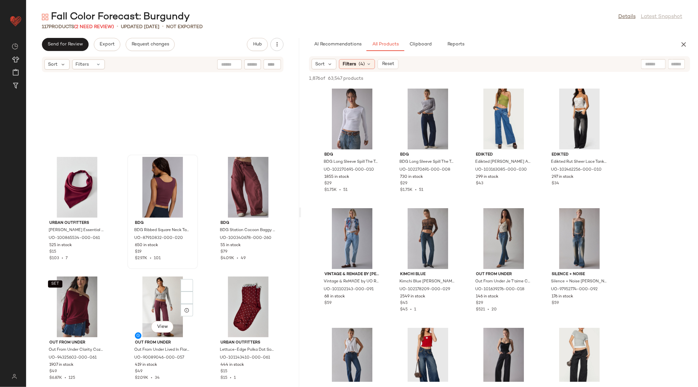
scroll to position [297, 0]
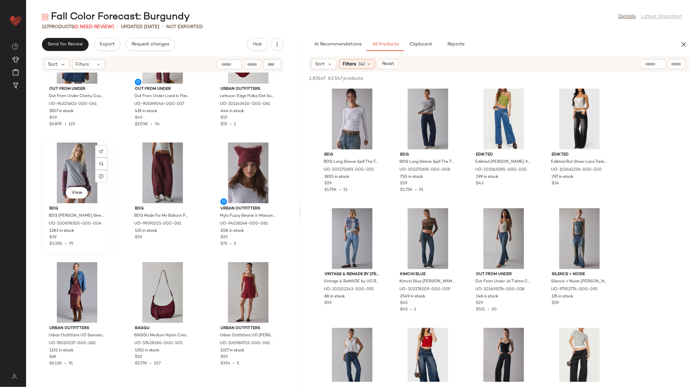
click at [68, 161] on div "View" at bounding box center [77, 172] width 66 height 61
click at [235, 160] on div "View" at bounding box center [248, 172] width 66 height 61
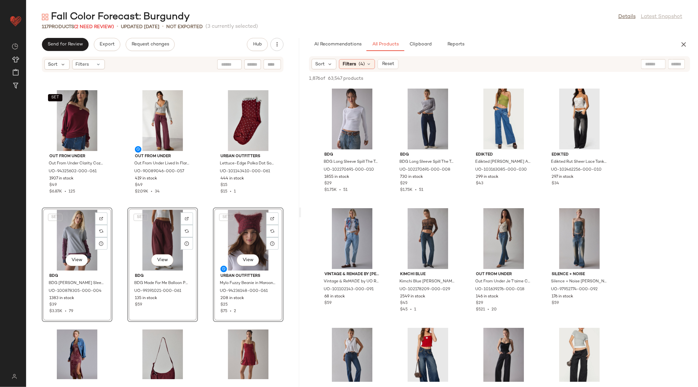
scroll to position [197, 0]
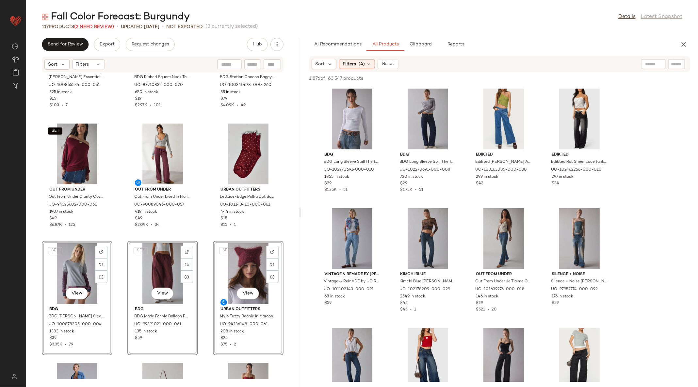
click at [206, 159] on div "Urban Outfitters Luna Essential Slip-On Headscarf in Maroon, Women's at Urban O…" at bounding box center [162, 225] width 273 height 306
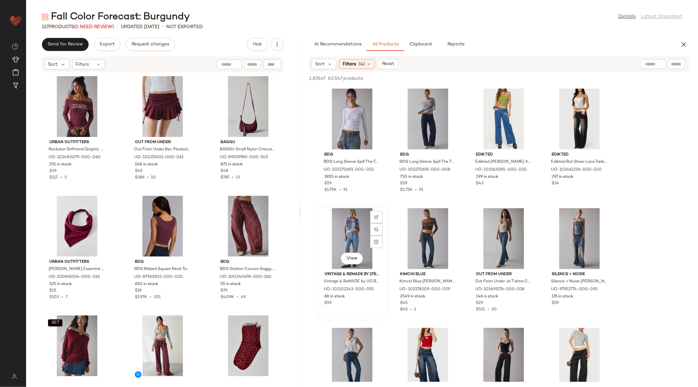
scroll to position [312, 0]
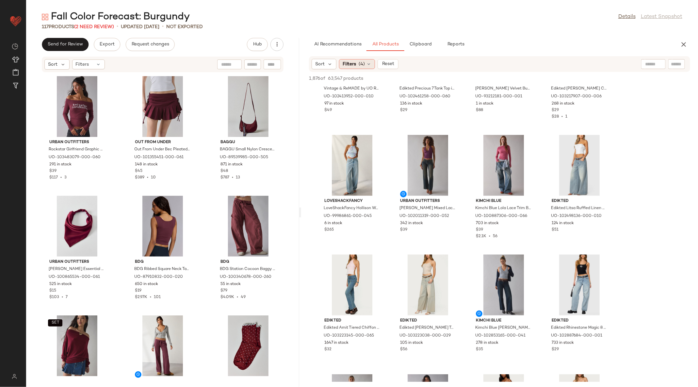
click at [360, 61] on span "(4)" at bounding box center [362, 64] width 6 height 7
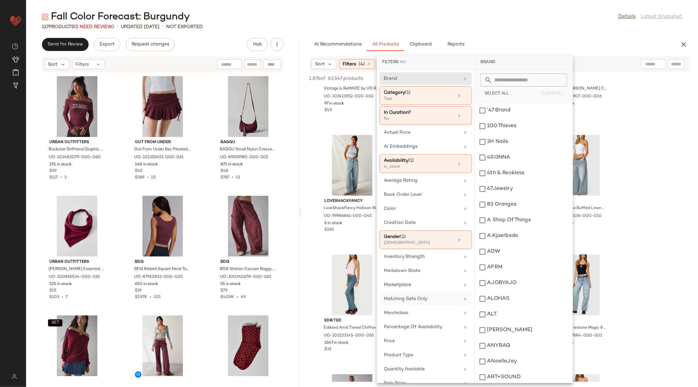
click at [430, 295] on div "Matching Sets Only" at bounding box center [422, 298] width 76 height 7
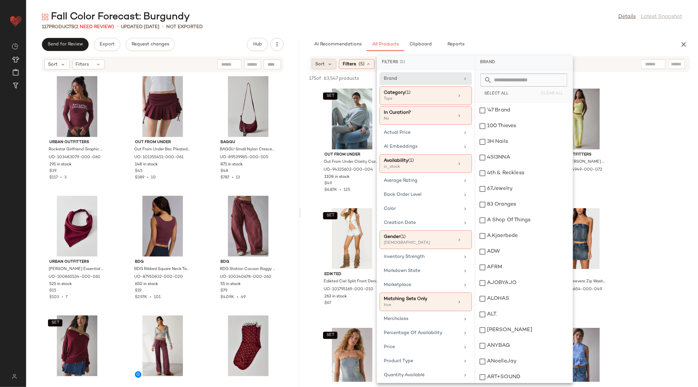
click at [333, 69] on div "Sort Filters (5) Reset" at bounding box center [499, 64] width 381 height 16
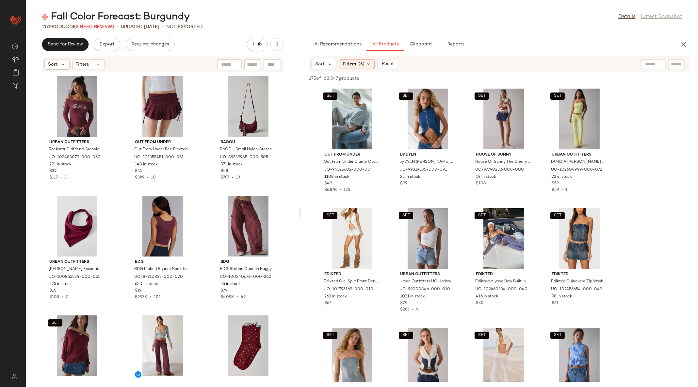
click at [326, 70] on div "Sort Filters (5) Reset" at bounding box center [499, 64] width 381 height 16
click at [323, 67] on span "Sort" at bounding box center [319, 64] width 9 height 7
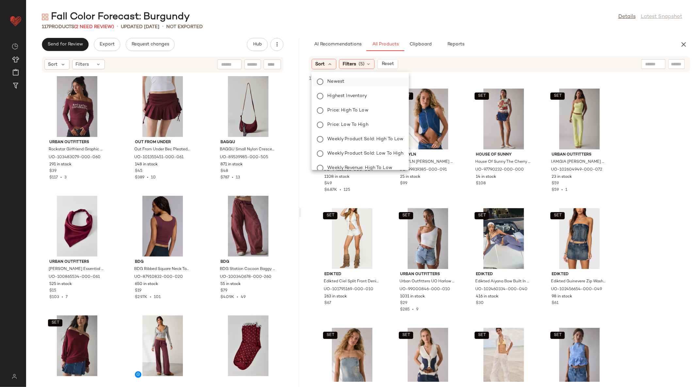
click at [346, 83] on label "Newest" at bounding box center [364, 81] width 79 height 9
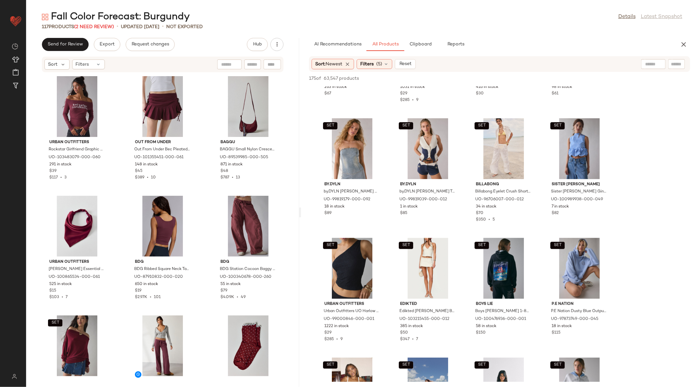
scroll to position [0, 0]
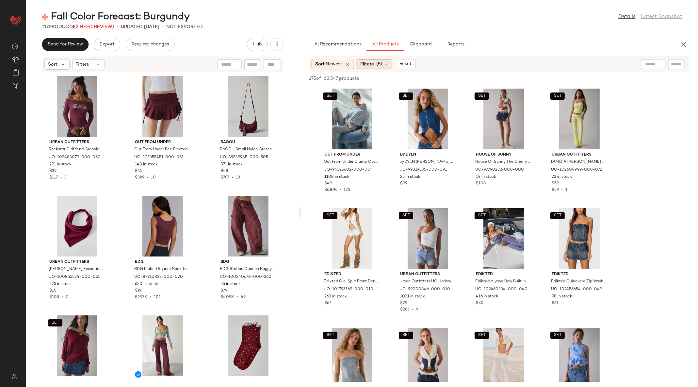
click at [370, 63] on span "Filters" at bounding box center [366, 64] width 13 height 7
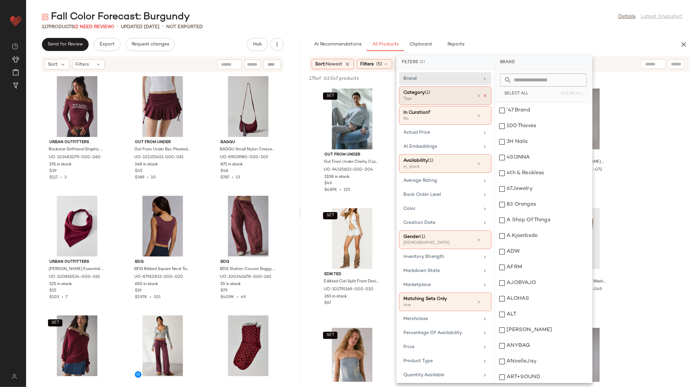
click at [483, 96] on icon at bounding box center [485, 95] width 5 height 5
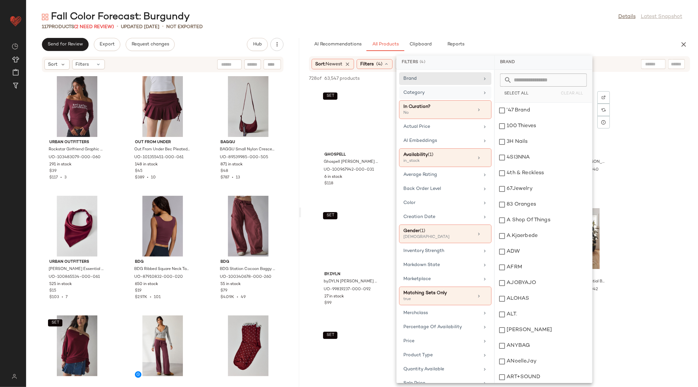
click at [604, 152] on span "Out From Under" at bounding box center [579, 155] width 56 height 6
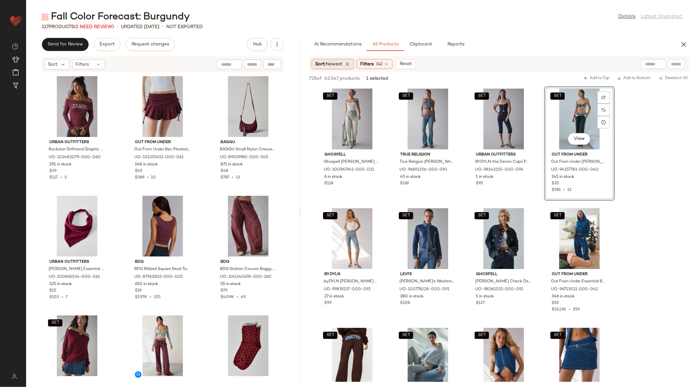
click at [338, 62] on span "Newest" at bounding box center [334, 64] width 17 height 5
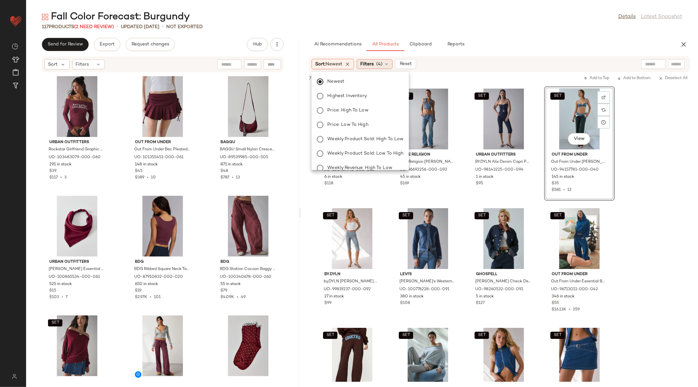
click at [385, 63] on div "Filters (4)" at bounding box center [375, 64] width 36 height 10
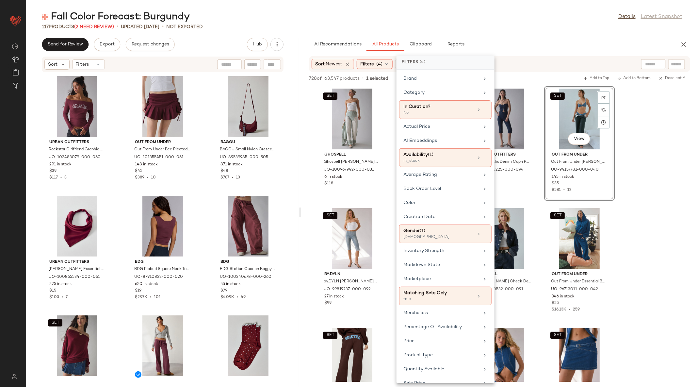
click at [385, 63] on div "Filters (4)" at bounding box center [375, 64] width 36 height 10
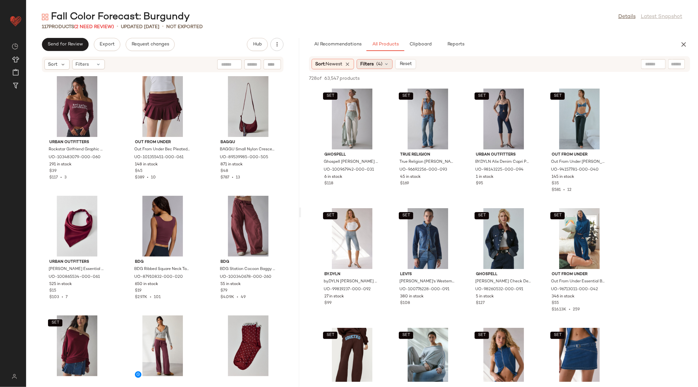
click at [386, 62] on icon at bounding box center [386, 63] width 5 height 5
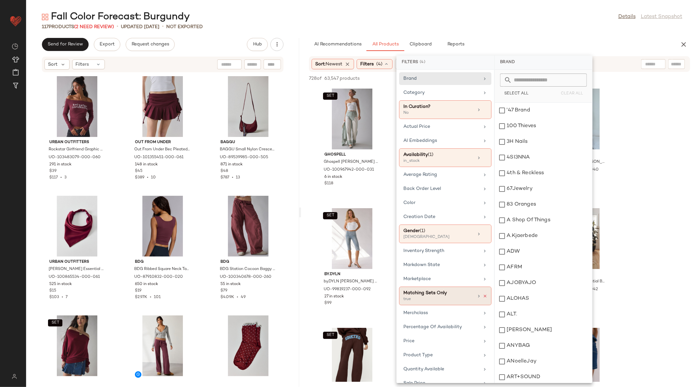
click at [483, 294] on icon at bounding box center [485, 296] width 5 height 5
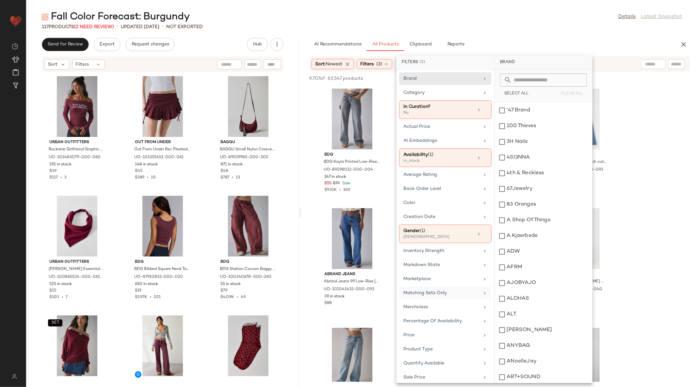
click at [461, 9] on main "Fall Color Forecast: Burgundy Details Latest Snapshot 117 Products (2 Need Revi…" at bounding box center [349, 193] width 698 height 387
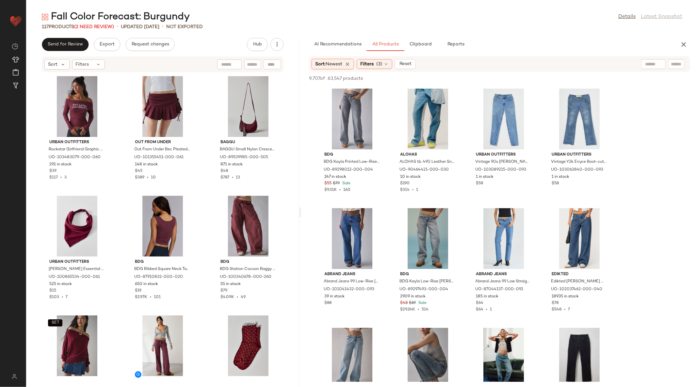
click at [379, 59] on div "Sort: Newest Filters (3) Reset" at bounding box center [363, 64] width 104 height 10
click at [372, 63] on span "Filters" at bounding box center [366, 64] width 13 height 7
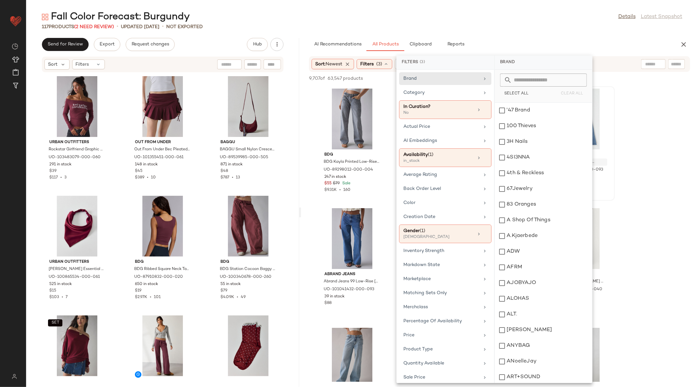
click at [593, 162] on span "Vintage Y2k Enyce Boot-cut Jeans in Tinted Denim, Women's at Urban Outfitters" at bounding box center [572, 162] width 43 height 6
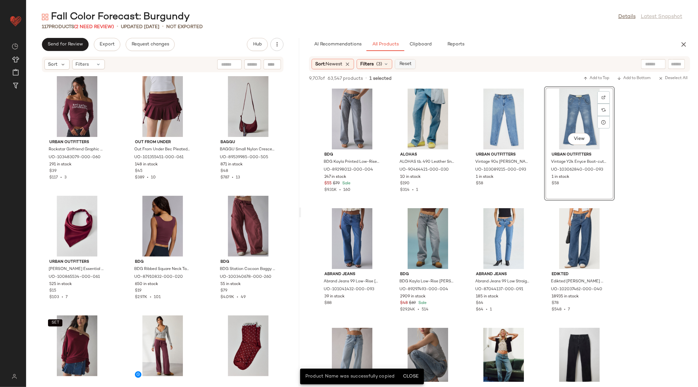
click at [407, 67] on button "Reset" at bounding box center [405, 64] width 21 height 10
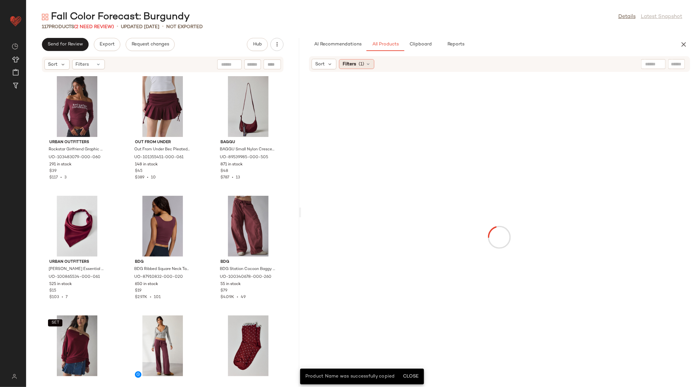
click at [359, 64] on span "(1)" at bounding box center [362, 64] width 6 height 7
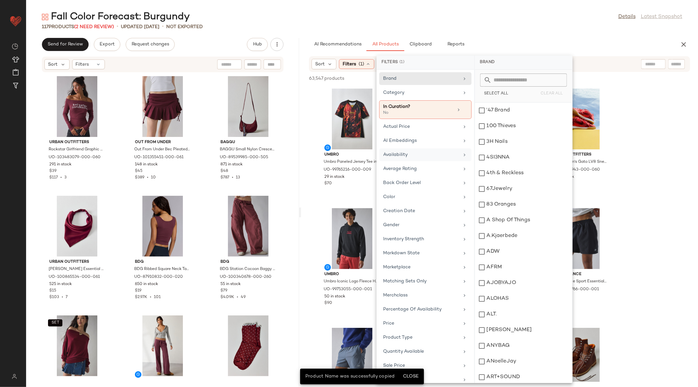
click at [416, 156] on div "Availability" at bounding box center [421, 154] width 76 height 7
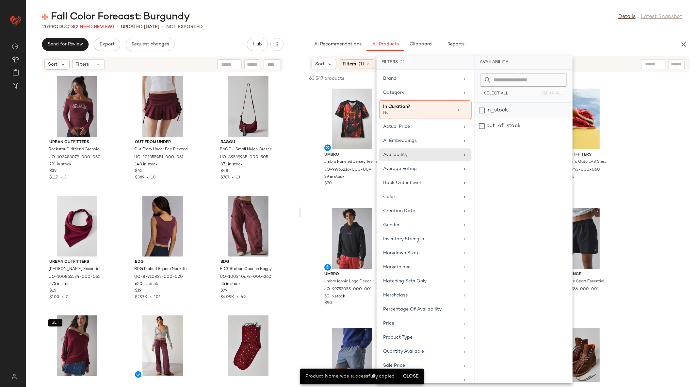
click at [494, 118] on div "in_stock" at bounding box center [523, 126] width 97 height 16
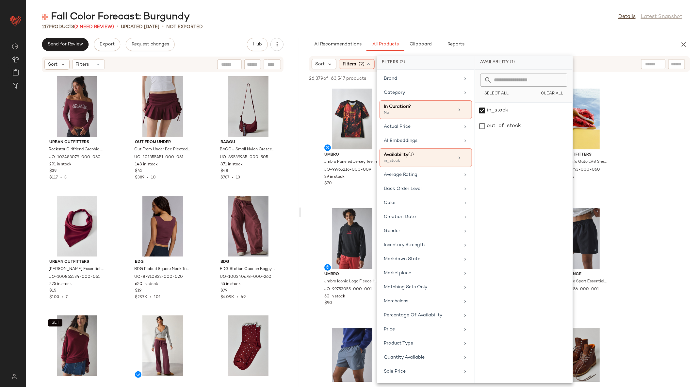
click at [595, 49] on div "AI Recommendations All Products Clipboard Reports" at bounding box center [489, 44] width 360 height 13
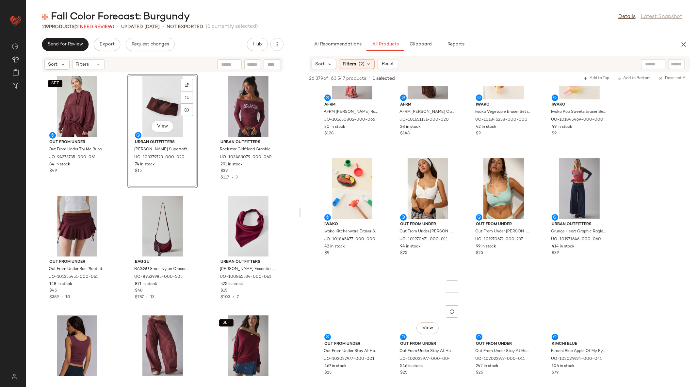
scroll to position [11083, 0]
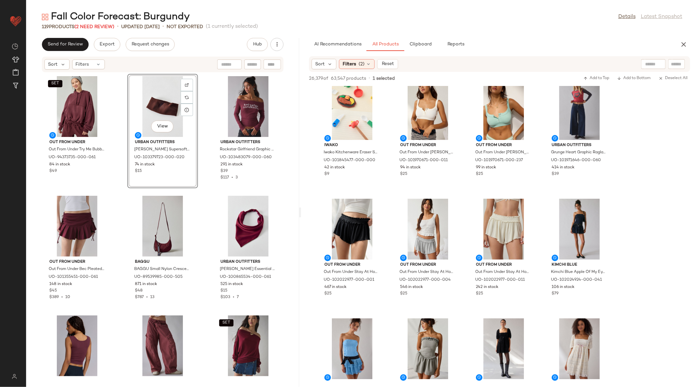
click at [676, 65] on input "text" at bounding box center [676, 64] width 11 height 7
type input "******"
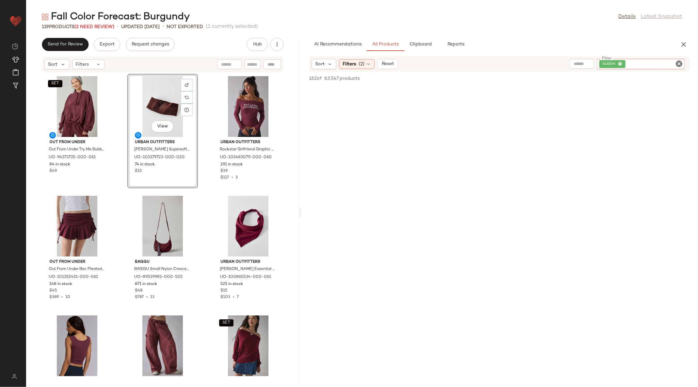
click at [680, 66] on icon "Clear Filter" at bounding box center [679, 64] width 8 height 8
click at [57, 82] on span "SET" at bounding box center [55, 83] width 8 height 5
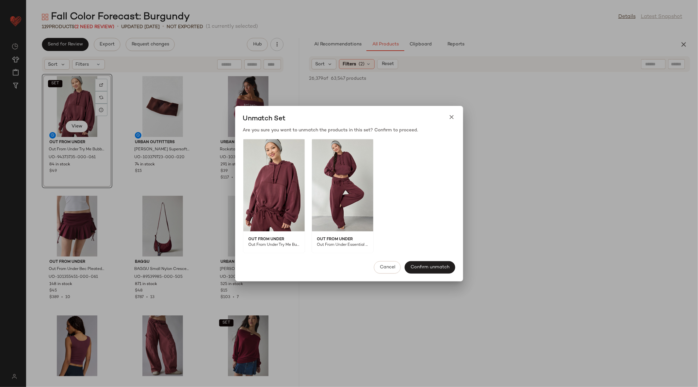
click at [351, 246] on span "Out From Under Essential Barrel Leg Full Length Sweatpant in Maroon, Women's at…" at bounding box center [340, 247] width 57 height 11
click at [373, 262] on div "Cancel Confirm unmatch" at bounding box center [349, 267] width 228 height 28
click at [384, 265] on span "Cancel" at bounding box center [387, 266] width 16 height 5
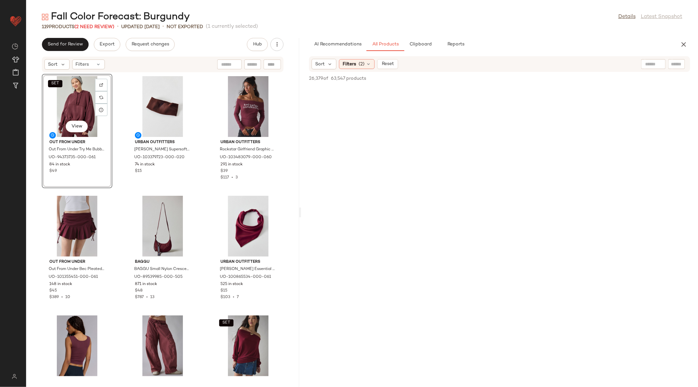
click at [676, 63] on input "text" at bounding box center [676, 64] width 11 height 7
type input "*********"
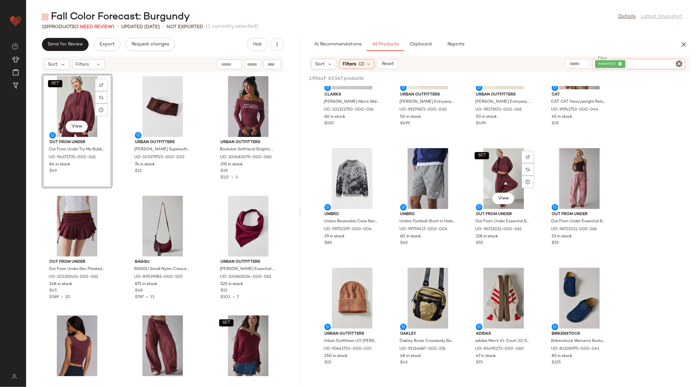
scroll to position [1016, 0]
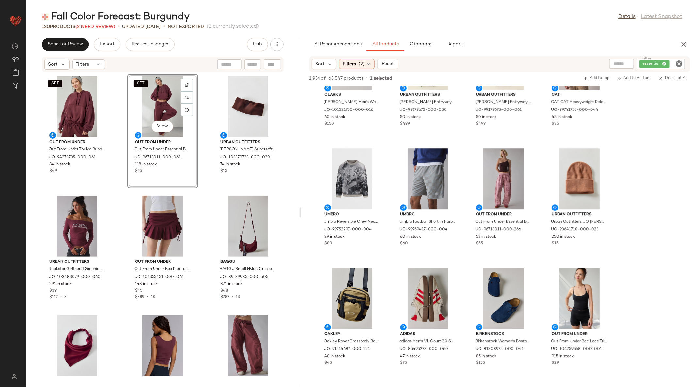
click at [284, 195] on div "SET Out From Under Out From Under Try Me Bubble Hoodie Sweatshirt in Maroon, Wo…" at bounding box center [162, 225] width 273 height 306
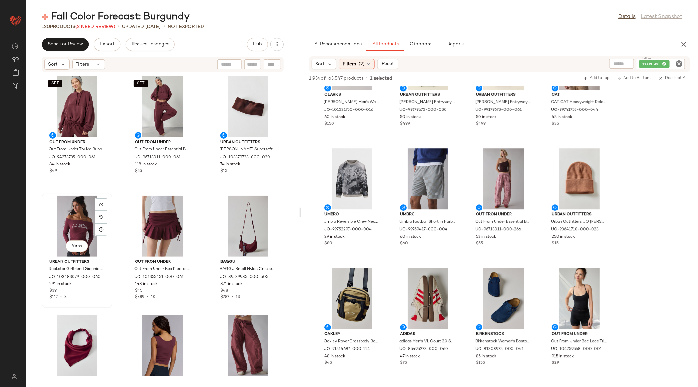
click at [89, 221] on div "View" at bounding box center [77, 226] width 66 height 61
click at [229, 223] on div "View" at bounding box center [248, 226] width 66 height 61
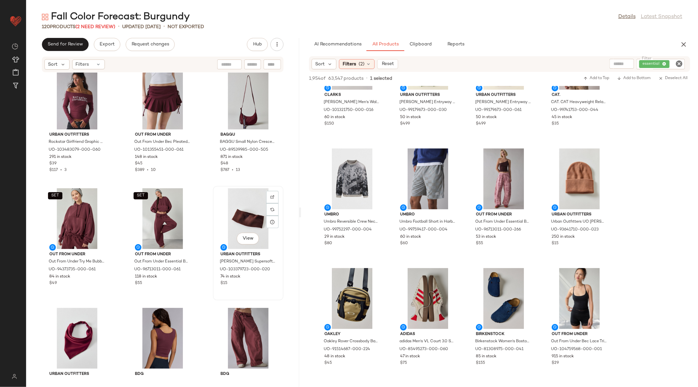
scroll to position [9, 0]
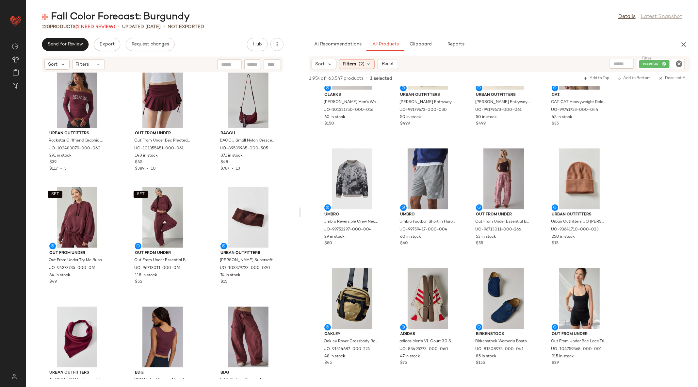
click at [201, 218] on div "Urban Outfitters Rockstar Girlfriend Graphic Boatneck Off-The-Shoulder Long Sle…" at bounding box center [162, 225] width 273 height 306
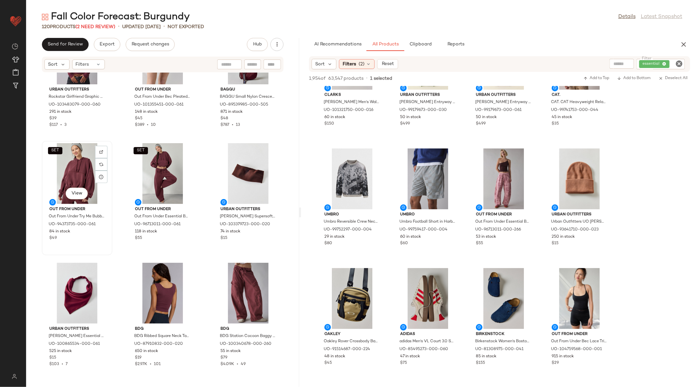
scroll to position [56, 0]
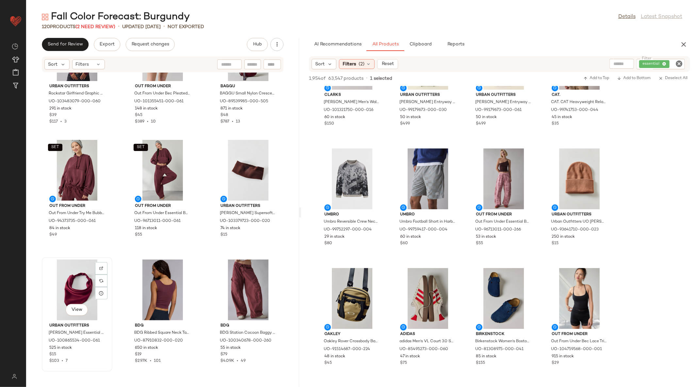
click at [79, 283] on div "View" at bounding box center [77, 289] width 66 height 61
click at [237, 282] on div "View" at bounding box center [248, 289] width 66 height 61
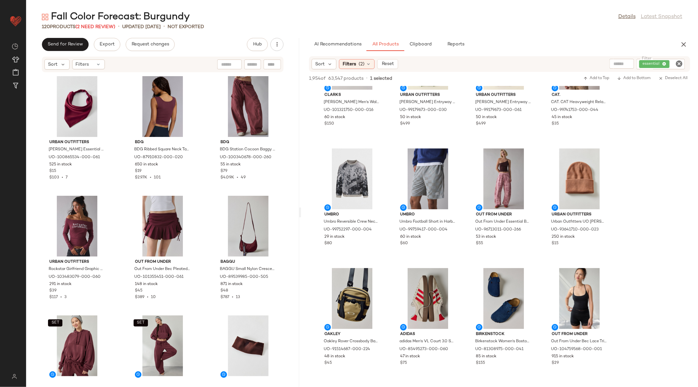
click at [200, 233] on div "Urban Outfitters Luna Essential Slip-On Headscarf in Maroon, Women's at Urban O…" at bounding box center [162, 225] width 273 height 306
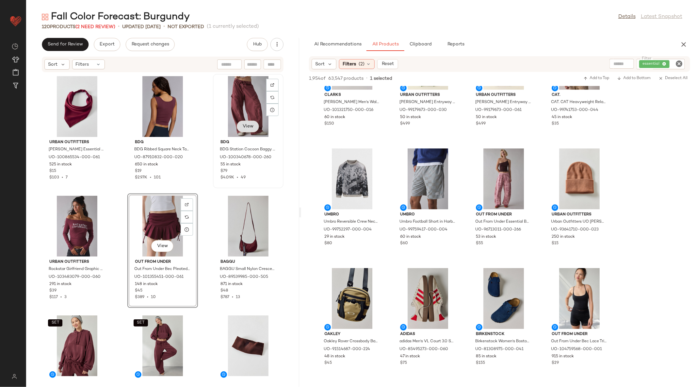
click at [242, 124] on span "View" at bounding box center [247, 126] width 11 height 5
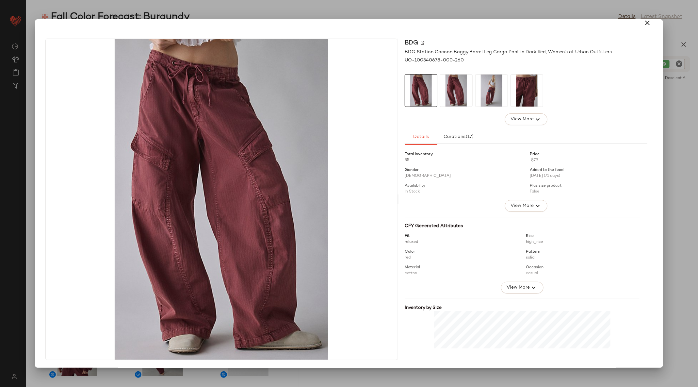
scroll to position [117, 0]
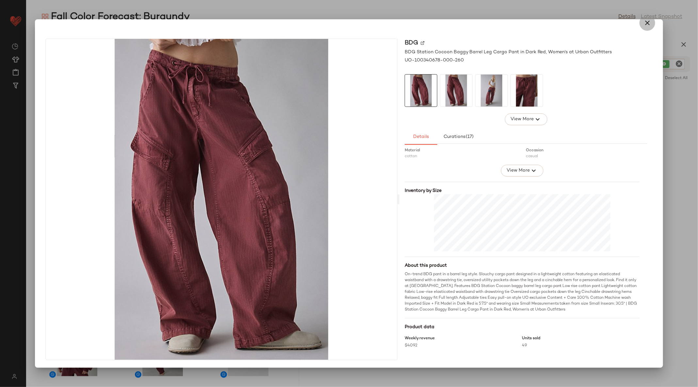
click at [644, 25] on icon "button" at bounding box center [647, 23] width 8 height 8
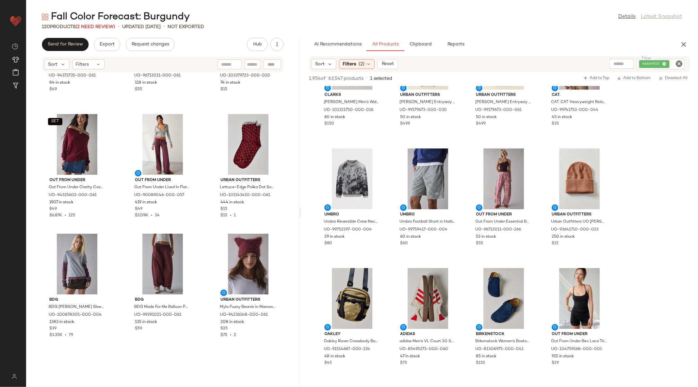
scroll to position [345, 0]
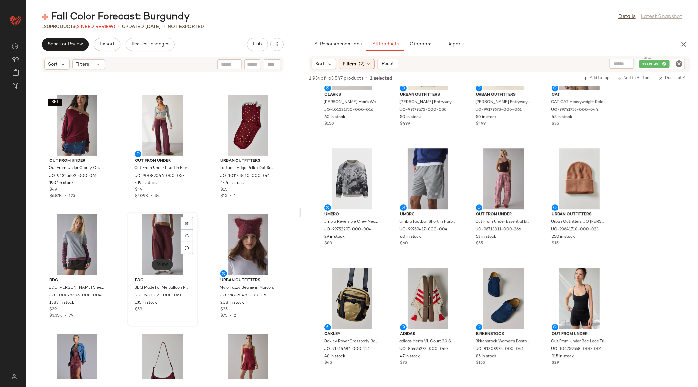
click at [159, 265] on span "View" at bounding box center [162, 264] width 11 height 5
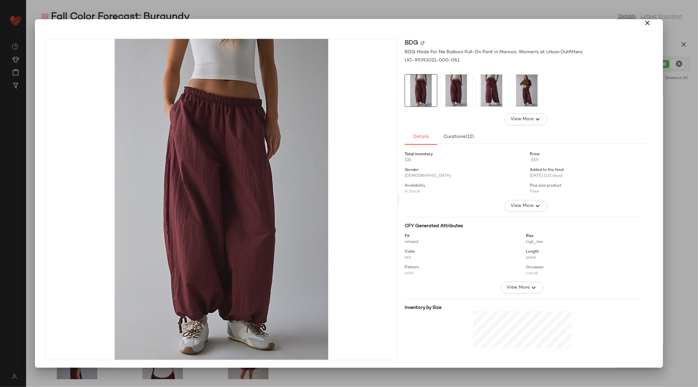
scroll to position [75, 0]
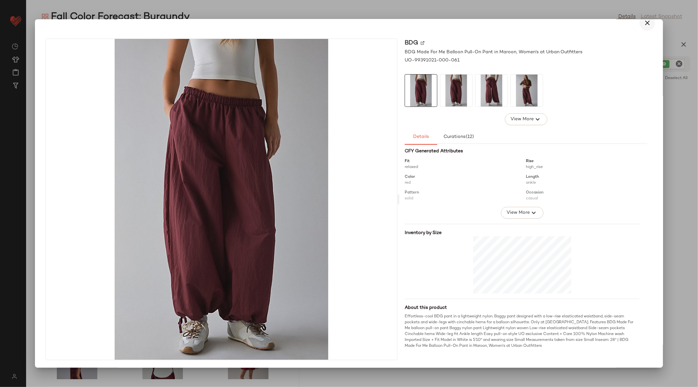
click at [643, 22] on icon "button" at bounding box center [647, 23] width 8 height 8
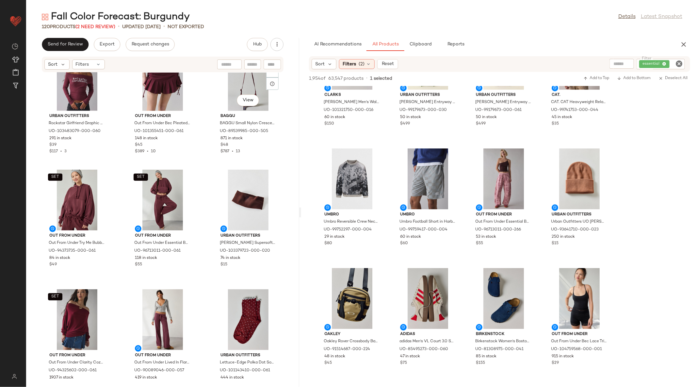
scroll to position [0, 0]
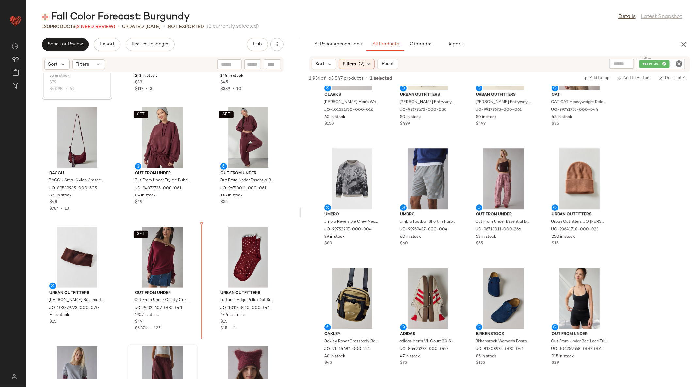
scroll to position [214, 0]
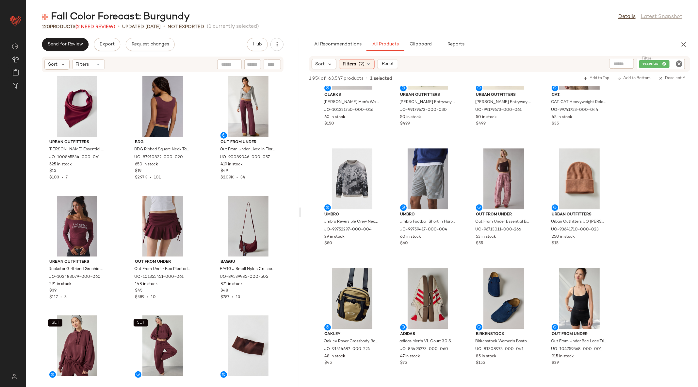
click at [206, 249] on div "Urban Outfitters Luna Essential Slip-On Headscarf in Maroon, Women's at Urban O…" at bounding box center [162, 225] width 273 height 306
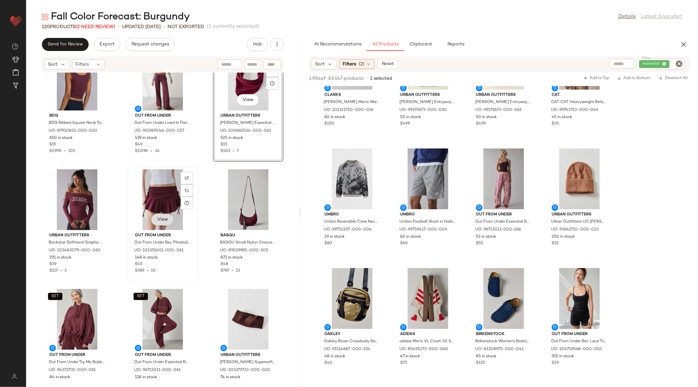
scroll to position [29, 0]
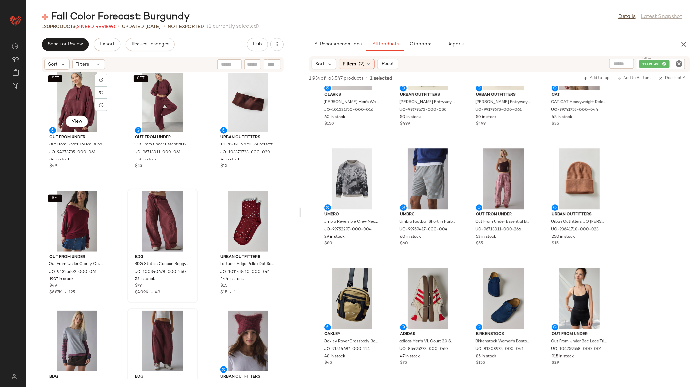
scroll to position [253, 0]
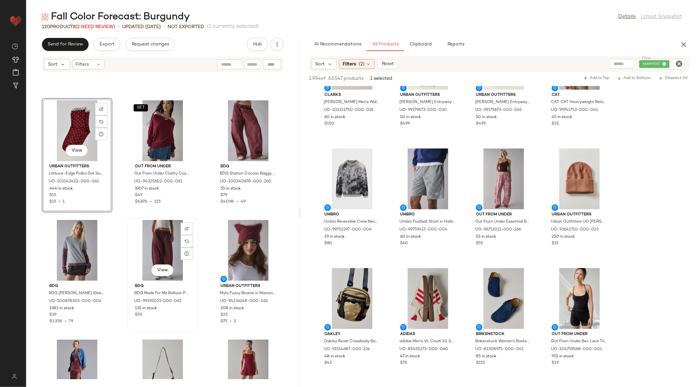
scroll to position [337, 0]
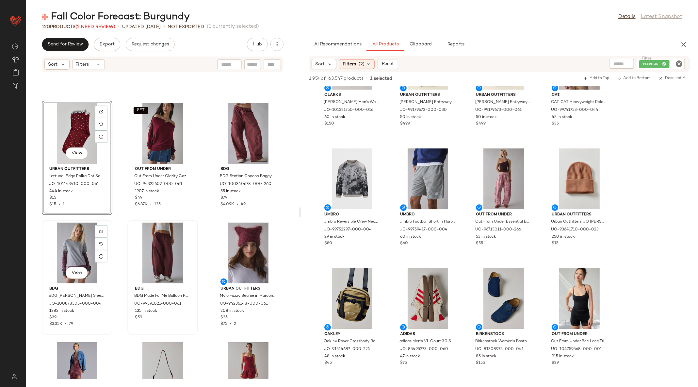
click at [72, 257] on div "View" at bounding box center [77, 252] width 66 height 61
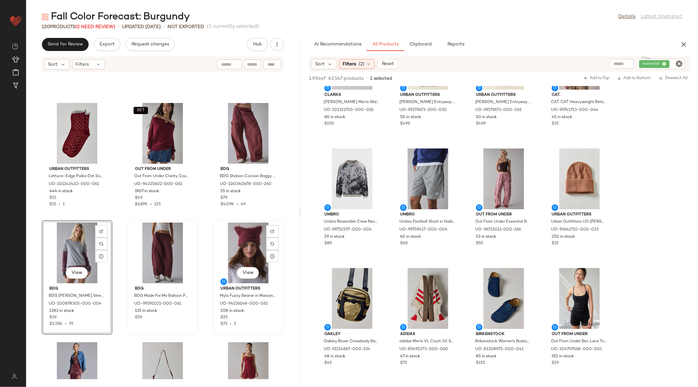
click at [243, 242] on div "View" at bounding box center [248, 252] width 66 height 61
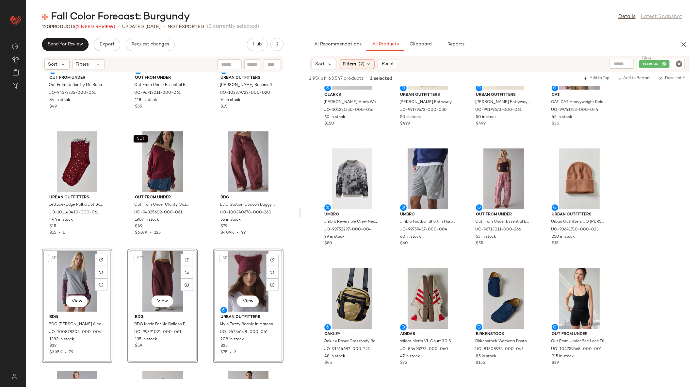
scroll to position [308, 0]
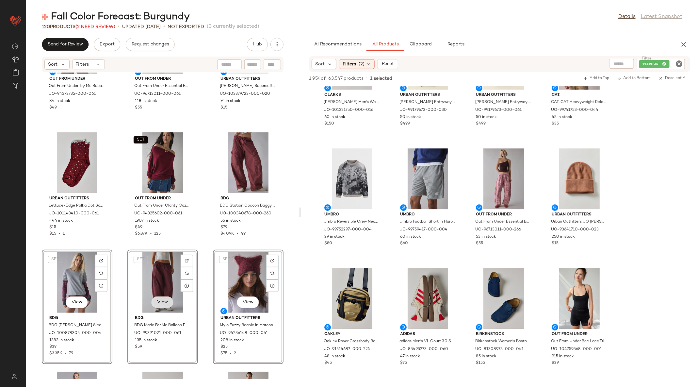
click at [161, 302] on span "View" at bounding box center [162, 301] width 11 height 5
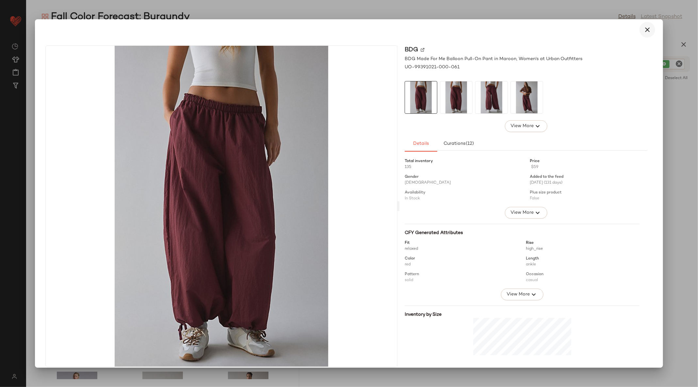
click at [639, 33] on button "button" at bounding box center [647, 30] width 16 height 16
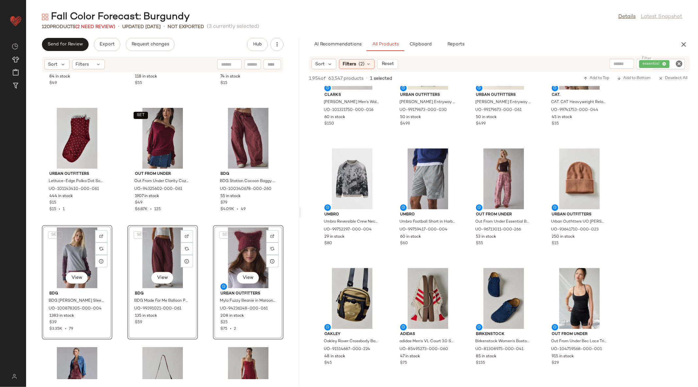
scroll to position [333, 0]
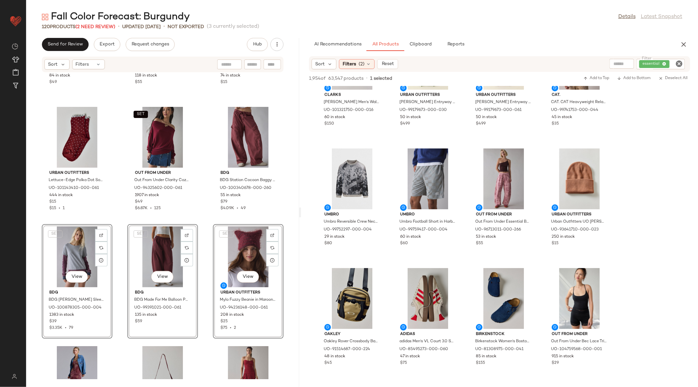
click at [213, 268] on div "SET View Urban Outfitters Mylo Fuzzy Beanie in Maroon, Women's at Urban Outfitt…" at bounding box center [248, 281] width 71 height 114
click at [205, 268] on div "SET Out From Under Out From Under Try Me Bubble Hoodie Sweatshirt in Maroon, Wo…" at bounding box center [162, 225] width 273 height 306
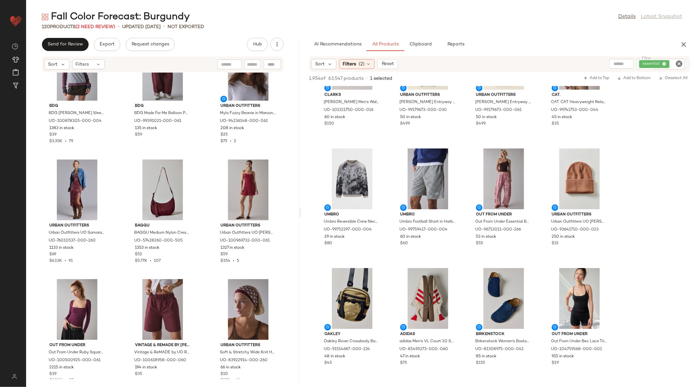
scroll to position [538, 0]
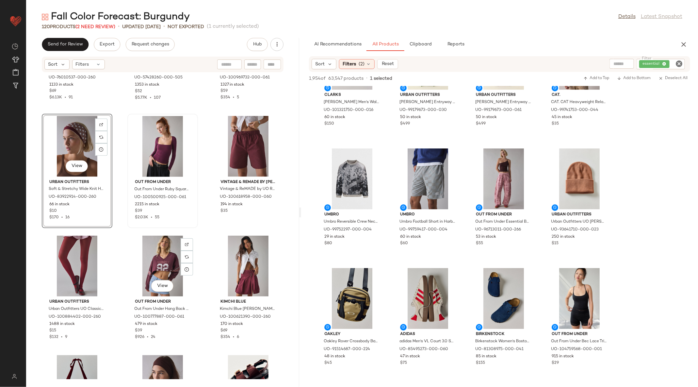
scroll to position [679, 0]
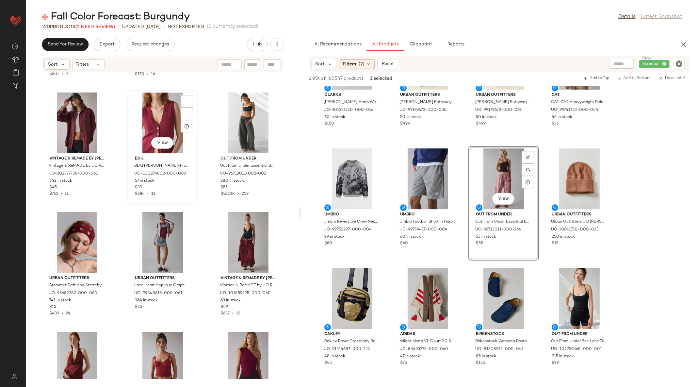
scroll to position [1063, 0]
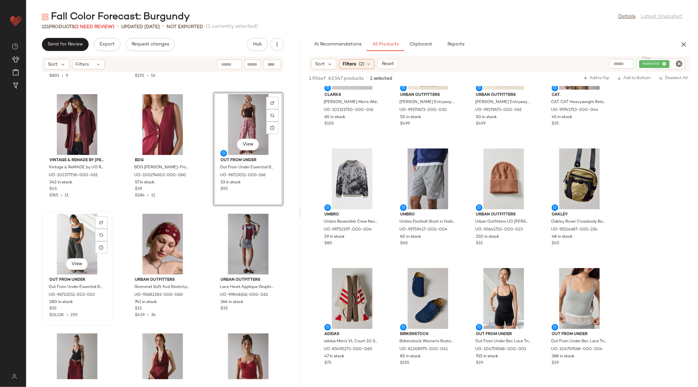
click at [82, 252] on div "View" at bounding box center [77, 244] width 66 height 61
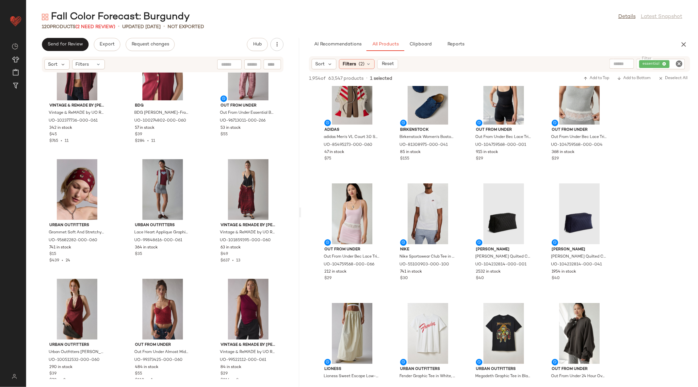
scroll to position [1132, 0]
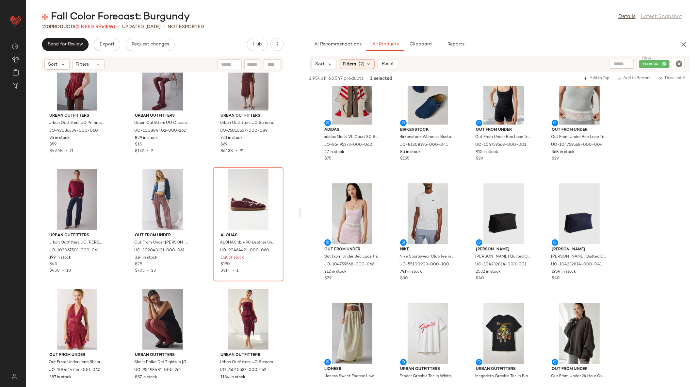
scroll to position [1603, 0]
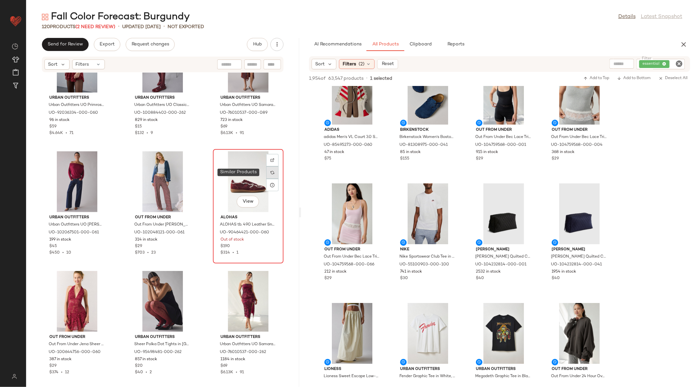
click at [270, 170] on img at bounding box center [272, 172] width 4 height 4
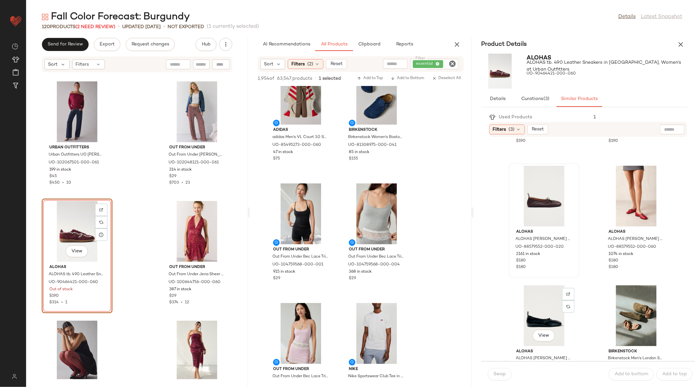
scroll to position [815, 0]
click at [538, 184] on div "View" at bounding box center [544, 196] width 66 height 61
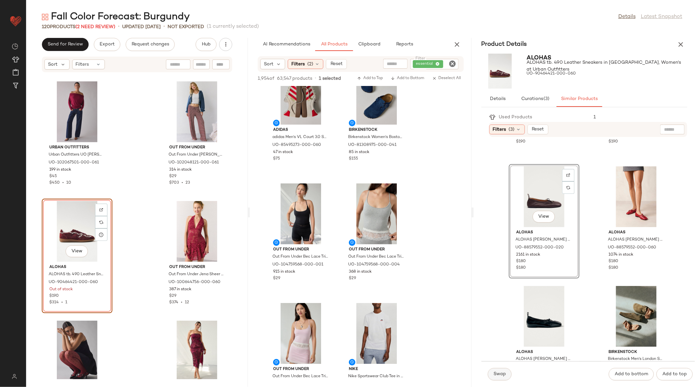
click at [502, 374] on span "Swap" at bounding box center [499, 373] width 13 height 5
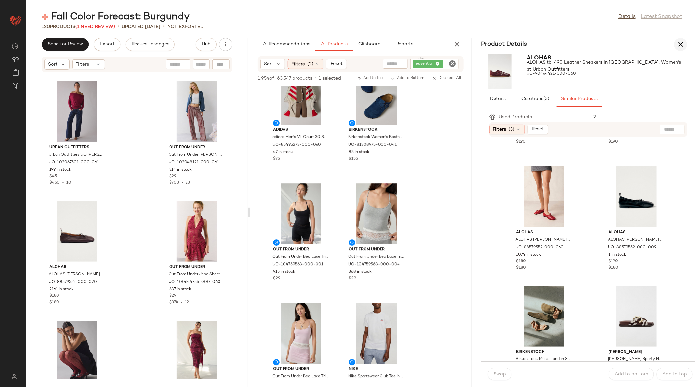
click at [675, 46] on button "button" at bounding box center [680, 44] width 13 height 13
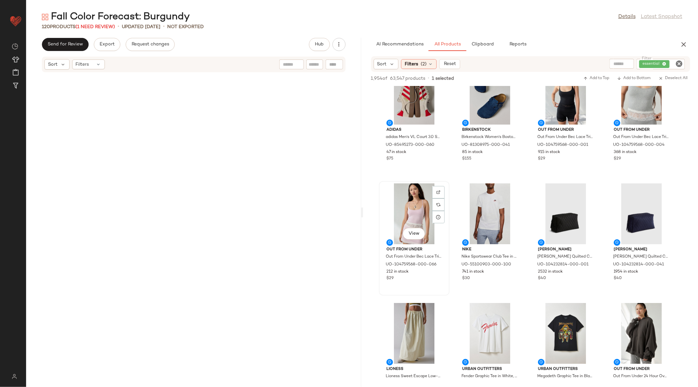
scroll to position [1075, 0]
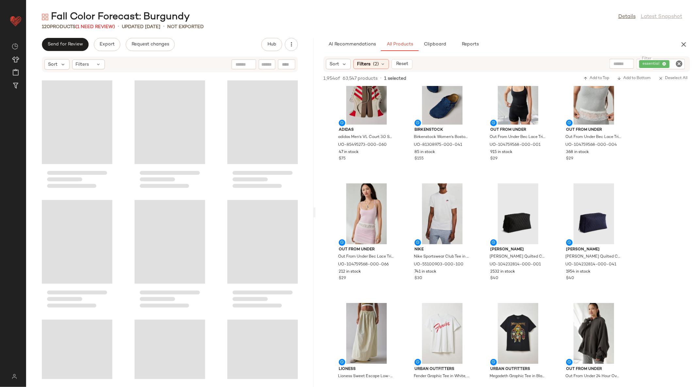
drag, startPoint x: 362, startPoint y: 212, endPoint x: 316, endPoint y: 212, distance: 46.0
click at [316, 212] on div "Fall Color Forecast: Burgundy Details Latest Snapshot 120 Products (1 Need Revi…" at bounding box center [362, 198] width 672 height 376
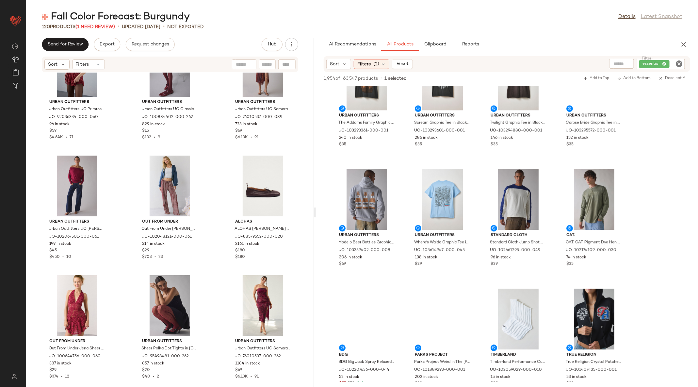
scroll to position [2191, 0]
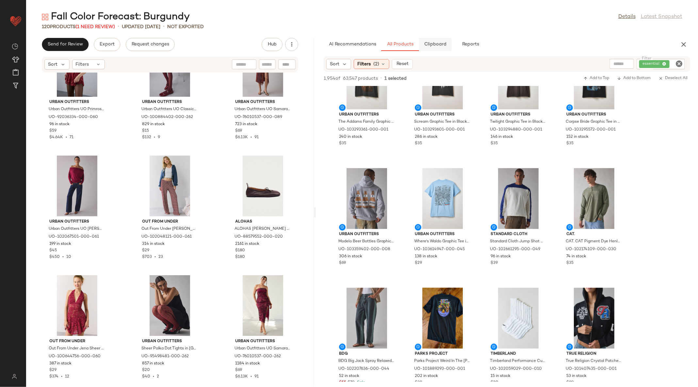
click at [428, 45] on span "Clipboard" at bounding box center [435, 44] width 23 height 5
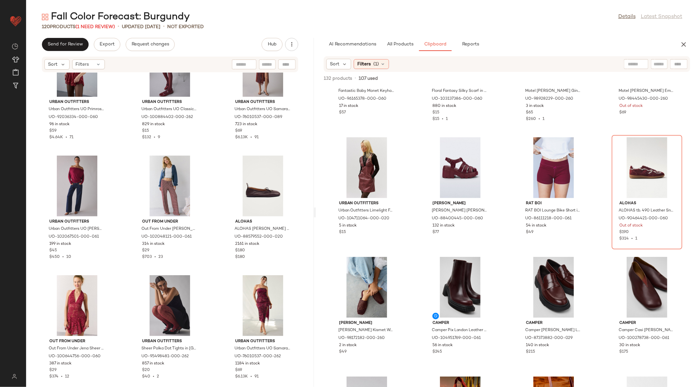
scroll to position [0, 0]
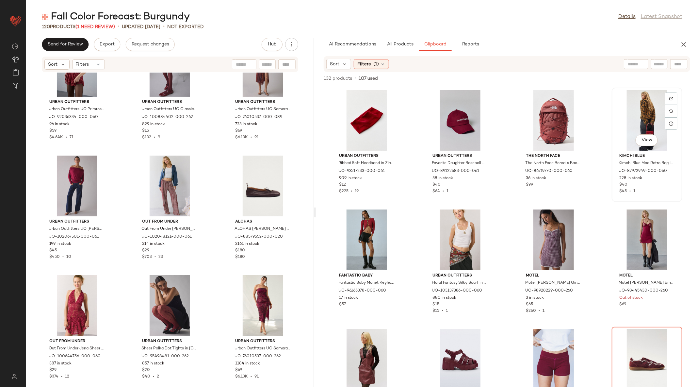
click at [660, 181] on div "Kimchi Blue Kimchi Blue Mae Retro Bag in Red, Women's at Urban Outfitters UO-87…" at bounding box center [647, 173] width 66 height 44
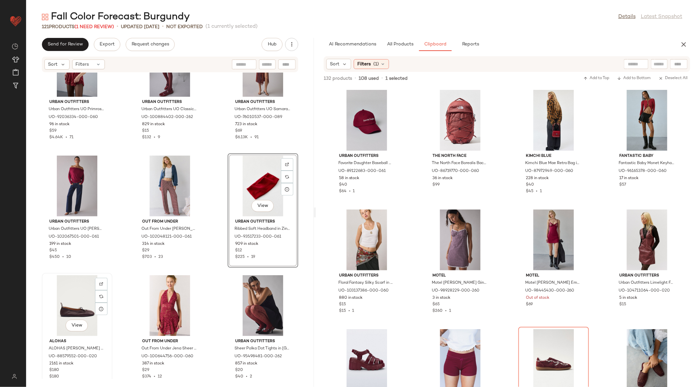
click at [76, 289] on div "View" at bounding box center [77, 305] width 66 height 61
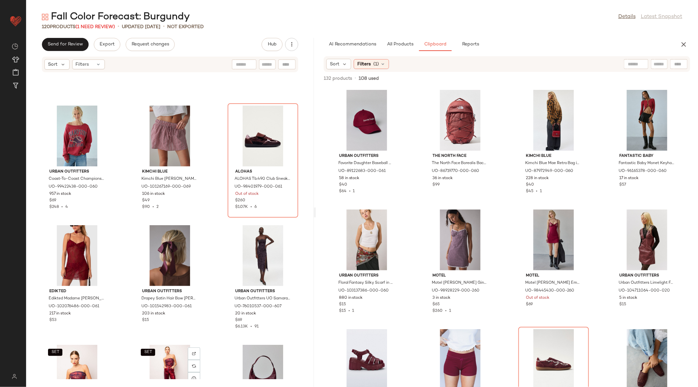
scroll to position [2828, 0]
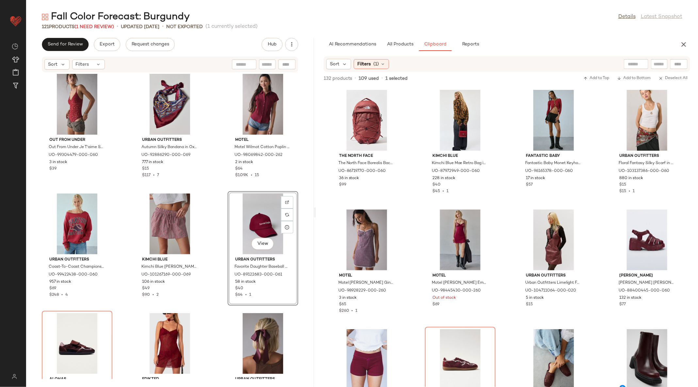
scroll to position [2756, 0]
click at [69, 343] on div "View" at bounding box center [77, 343] width 66 height 61
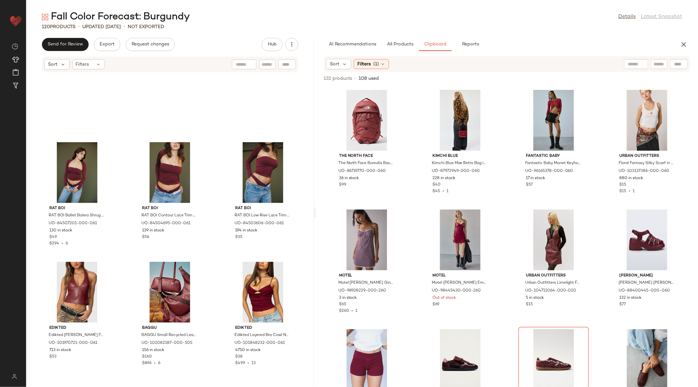
scroll to position [3984, 0]
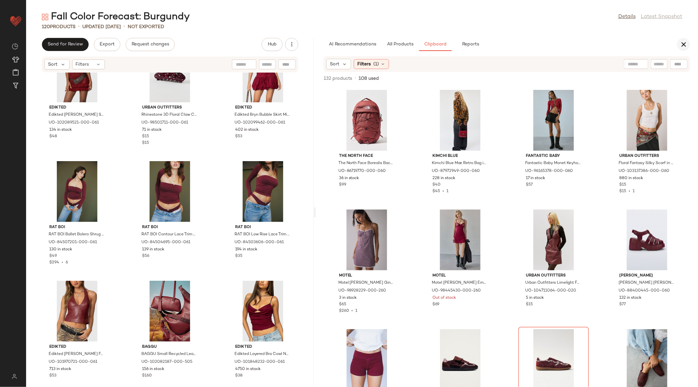
click at [685, 46] on icon "button" at bounding box center [683, 44] width 8 height 8
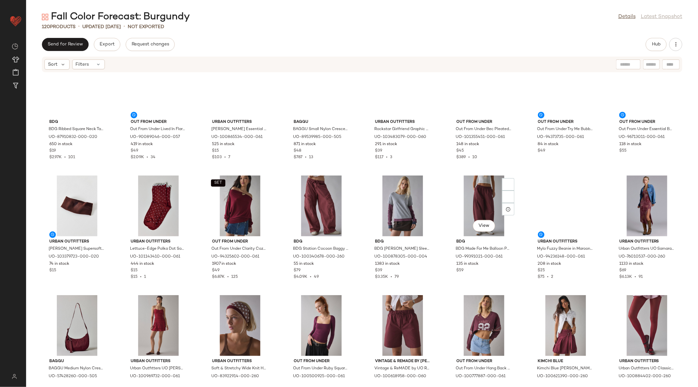
scroll to position [0, 0]
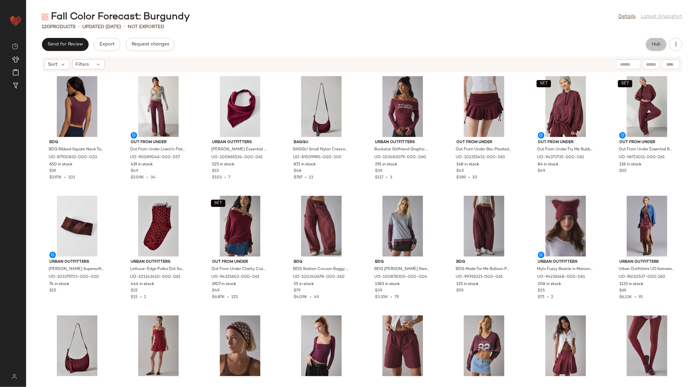
click at [655, 44] on span "Hub" at bounding box center [655, 44] width 9 height 5
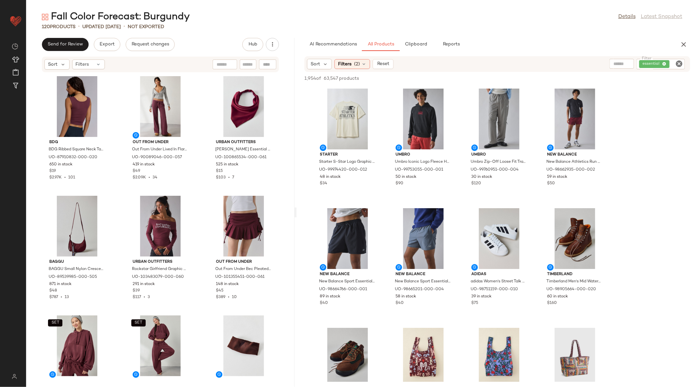
drag, startPoint x: 336, startPoint y: 207, endPoint x: 297, endPoint y: 205, distance: 39.5
click at [297, 205] on div "Fall Color Forecast: Burgundy Details Latest Snapshot 120 Products • updated Au…" at bounding box center [362, 198] width 672 height 376
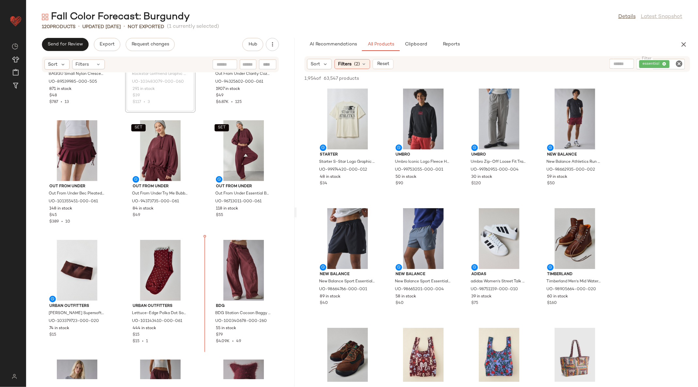
scroll to position [200, 0]
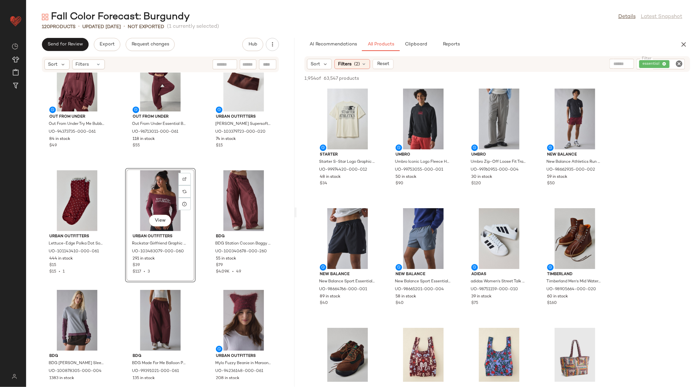
scroll to position [332, 0]
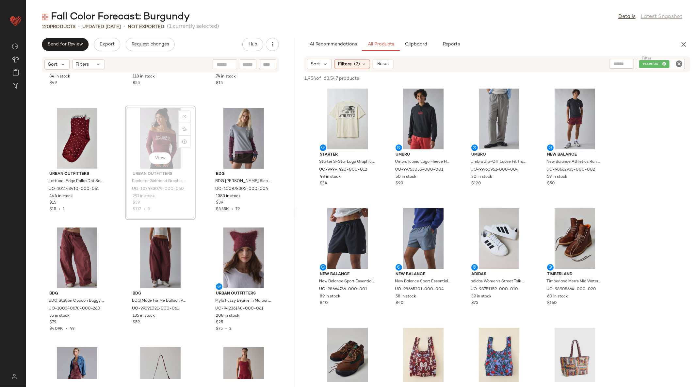
scroll to position [332, 0]
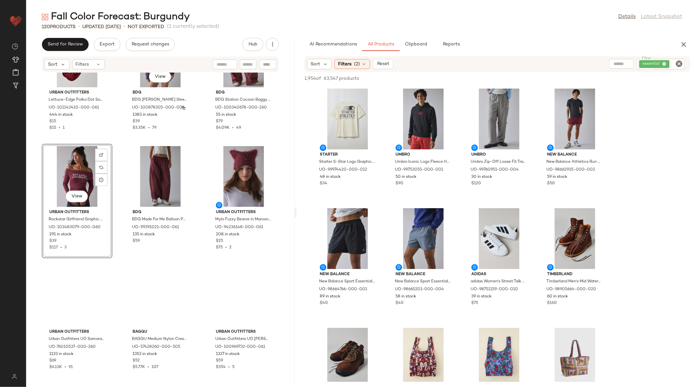
scroll to position [429, 0]
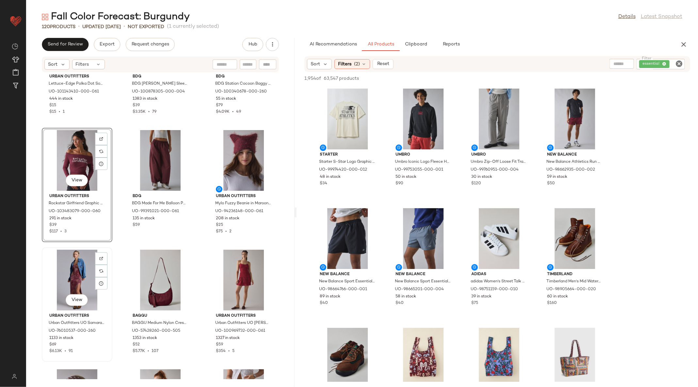
click at [82, 277] on div "View" at bounding box center [77, 279] width 66 height 61
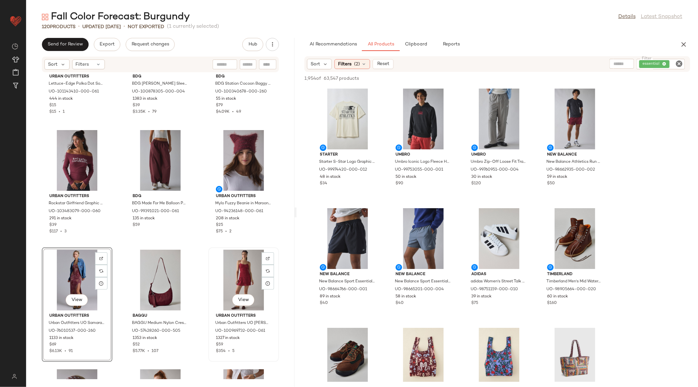
click at [233, 271] on div "View" at bounding box center [244, 279] width 66 height 61
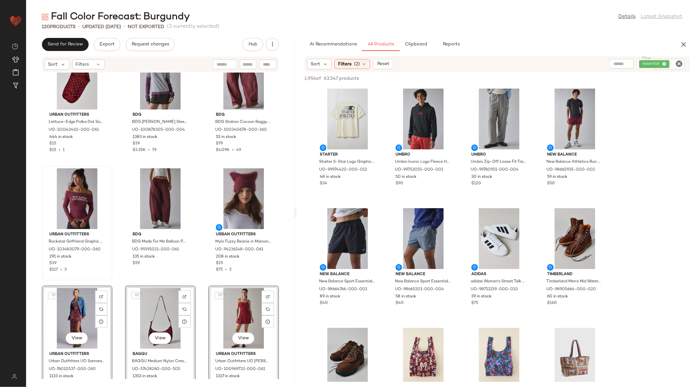
scroll to position [384, 0]
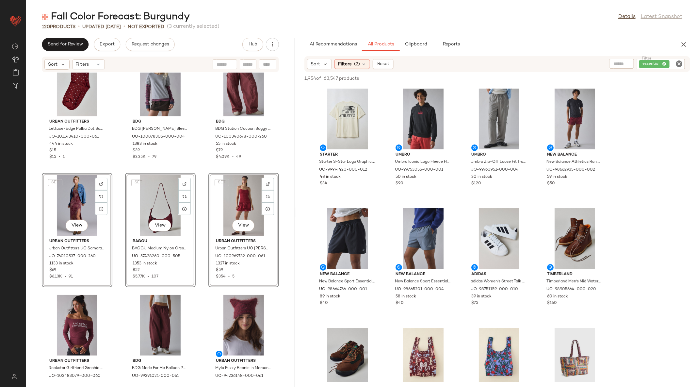
click at [125, 235] on div "SET View BAGGU BAGGU Medium Nylon Crescent Bag in Mahogany at Urban Outfitters …" at bounding box center [160, 230] width 71 height 114
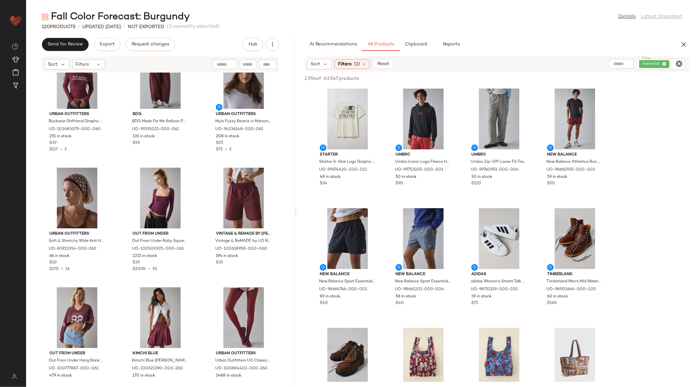
click at [118, 234] on div "Urban Outfitters Rockstar Girlfriend Graphic Boatneck Off-The-Shoulder Long Sle…" at bounding box center [160, 225] width 268 height 306
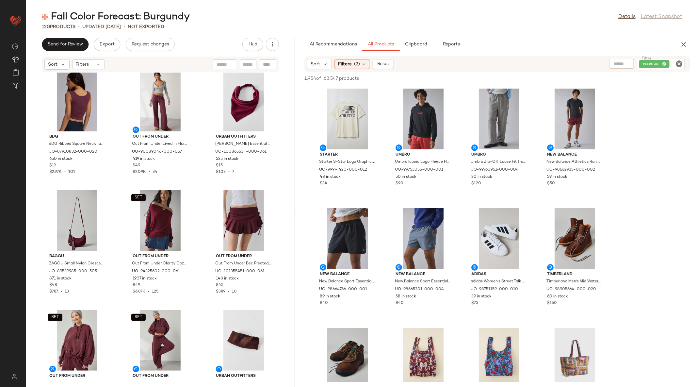
scroll to position [10, 0]
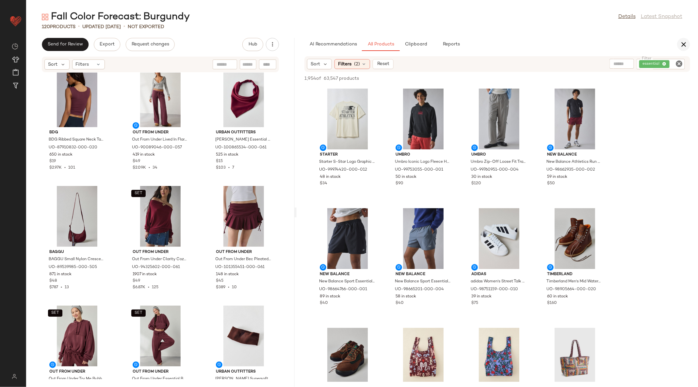
click at [684, 44] on icon "button" at bounding box center [683, 44] width 8 height 8
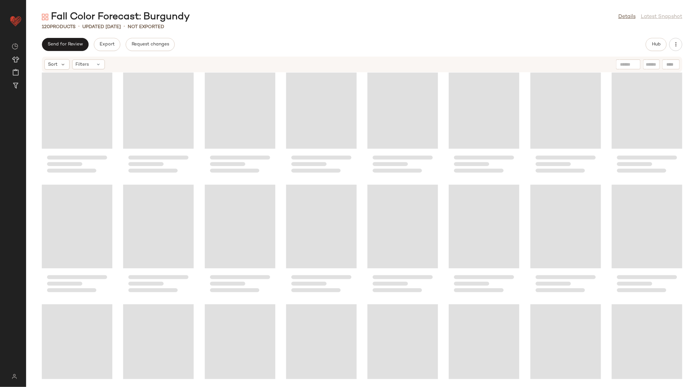
scroll to position [0, 0]
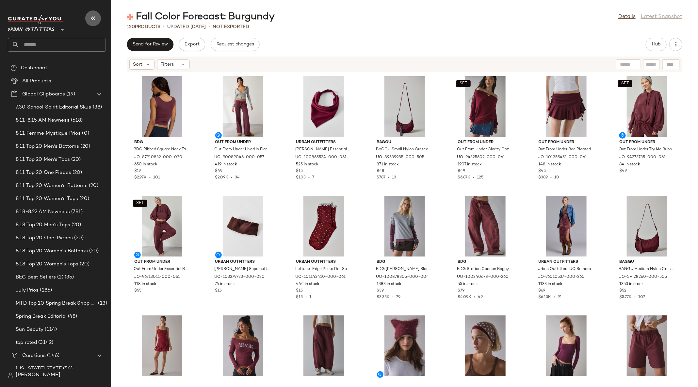
click at [95, 19] on icon "button" at bounding box center [93, 18] width 8 height 8
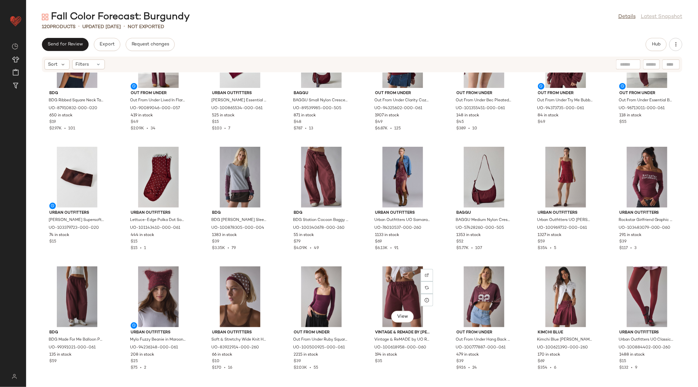
scroll to position [51, 0]
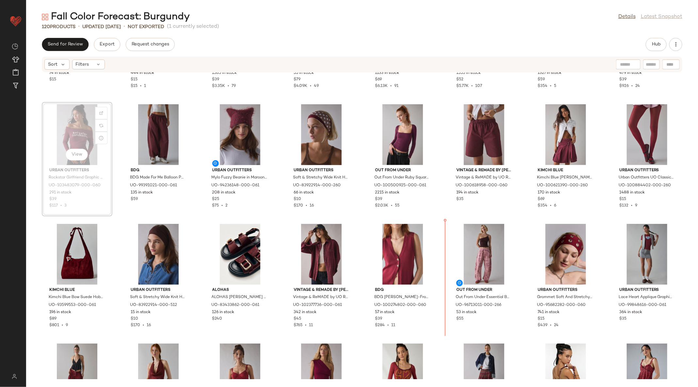
scroll to position [252, 0]
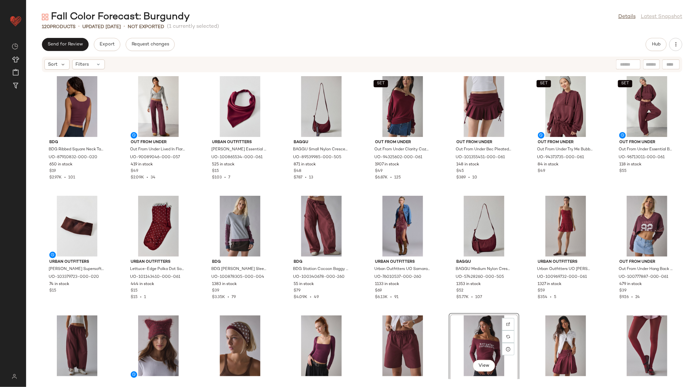
click at [645, 45] on div "Send for Review Export Request changes Hub" at bounding box center [362, 44] width 640 height 13
click at [653, 44] on span "Hub" at bounding box center [655, 44] width 9 height 5
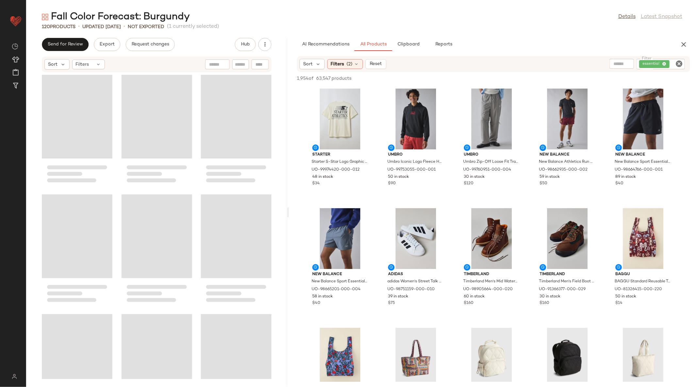
drag, startPoint x: 362, startPoint y: 213, endPoint x: 287, endPoint y: 210, distance: 74.8
click at [287, 210] on div "Fall Color Forecast: Burgundy Details Latest Snapshot 120 Products • updated Au…" at bounding box center [362, 198] width 672 height 376
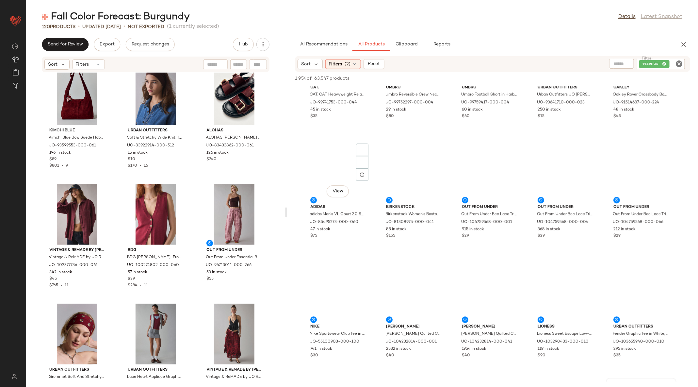
scroll to position [1232, 0]
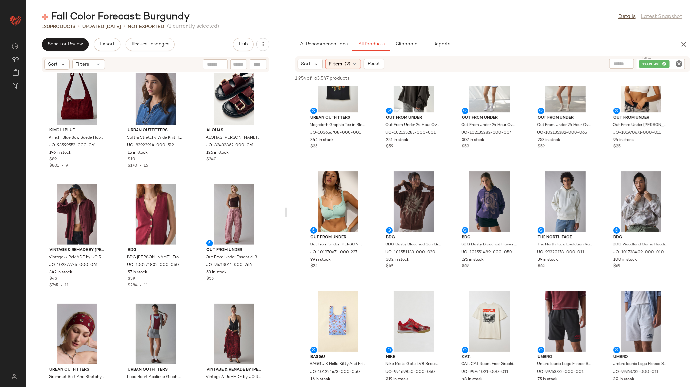
click at [679, 63] on icon "Clear Filter" at bounding box center [679, 64] width 8 height 8
click at [605, 65] on input "text" at bounding box center [609, 64] width 17 height 7
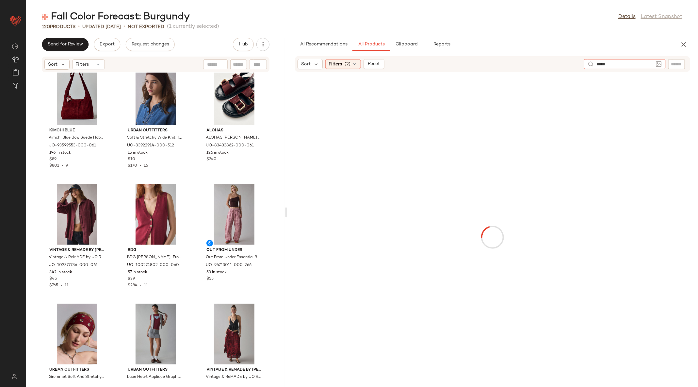
type input "******"
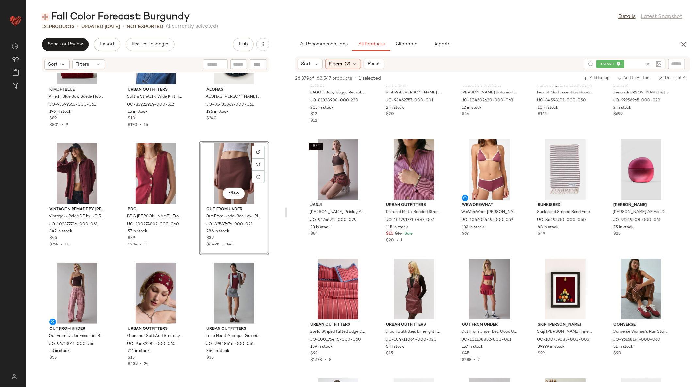
scroll to position [1016, 0]
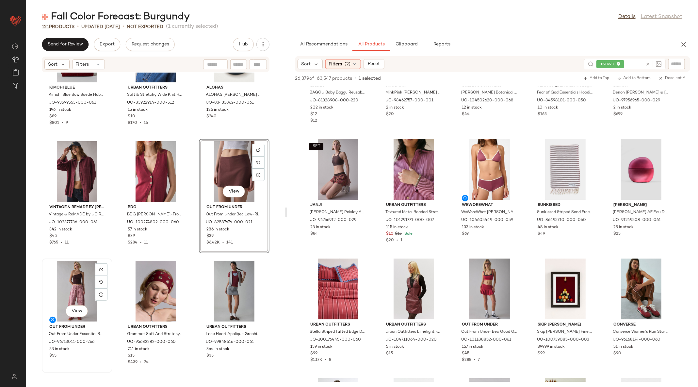
click at [71, 280] on div "View" at bounding box center [77, 291] width 66 height 61
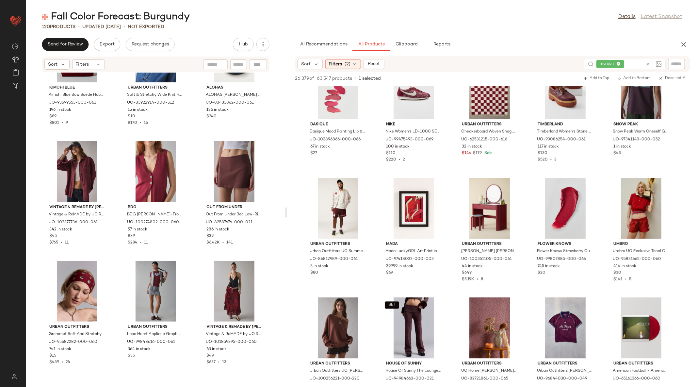
scroll to position [6374, 0]
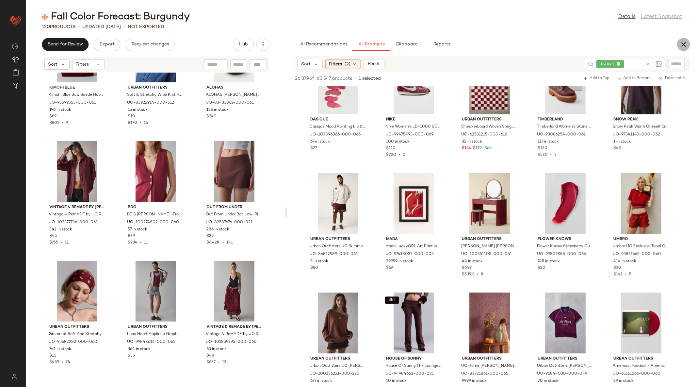
click at [683, 44] on icon "button" at bounding box center [683, 44] width 8 height 8
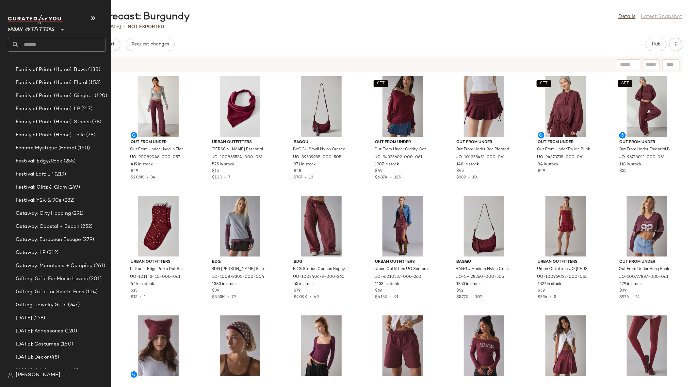
scroll to position [927, 0]
click at [58, 292] on span "Gifting: Gifts for Sports Fans" at bounding box center [50, 291] width 69 height 8
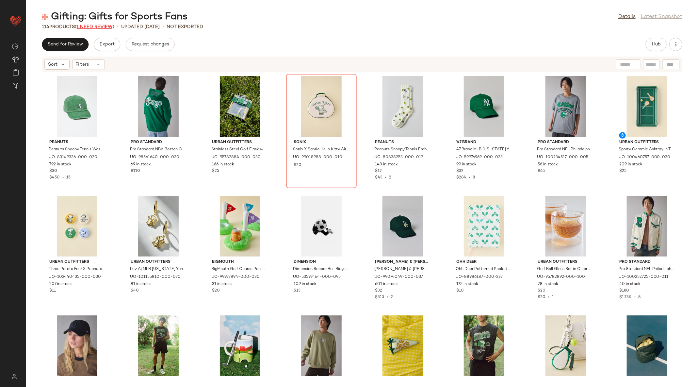
click at [98, 25] on span "(1 Need Review)" at bounding box center [95, 26] width 40 height 5
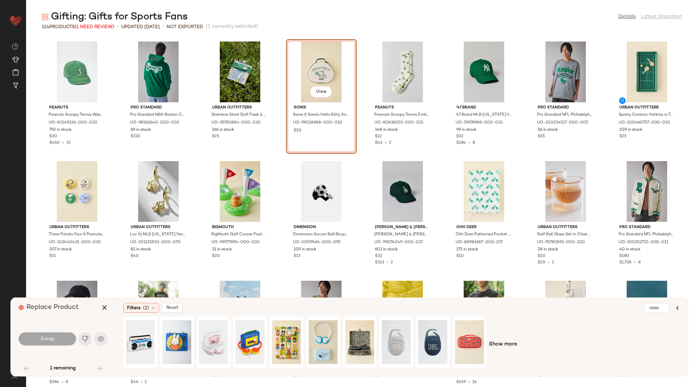
click at [100, 366] on div "1 remaining" at bounding box center [63, 368] width 89 height 16
click at [329, 130] on span "UO-99018988-000-010" at bounding box center [314, 126] width 43 height 12
click at [613, 381] on div "View Brevite Brevite Signature Recycled Backpack in Jade Green at Urban Outfitt…" at bounding box center [646, 335] width 69 height 113
click at [614, 348] on div "Show more" at bounding box center [401, 344] width 556 height 56
click at [104, 310] on icon "button" at bounding box center [105, 307] width 8 height 8
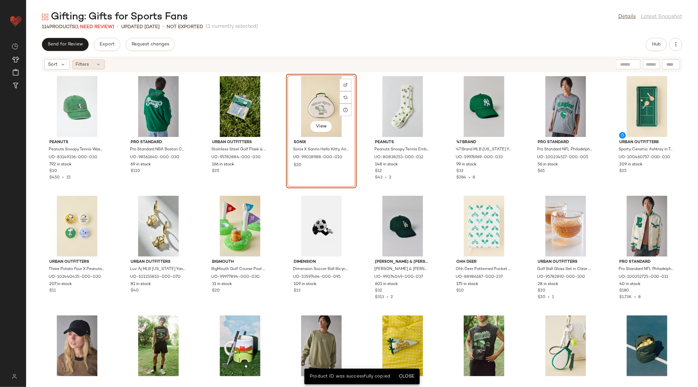
click at [86, 65] on span "Filters" at bounding box center [82, 64] width 13 height 7
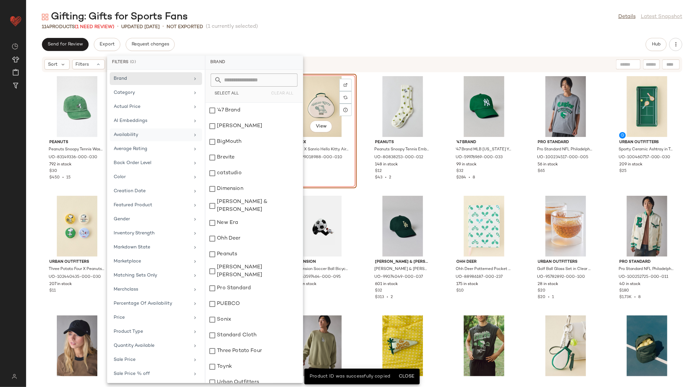
click at [147, 132] on div "Availability" at bounding box center [152, 134] width 76 height 7
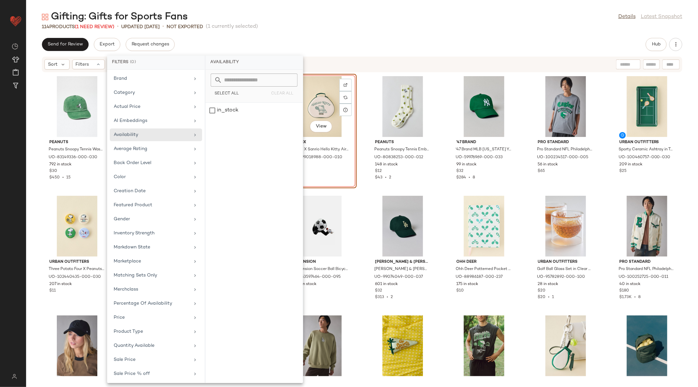
click at [290, 40] on div "Send for Review Export Request changes Hub" at bounding box center [362, 44] width 640 height 13
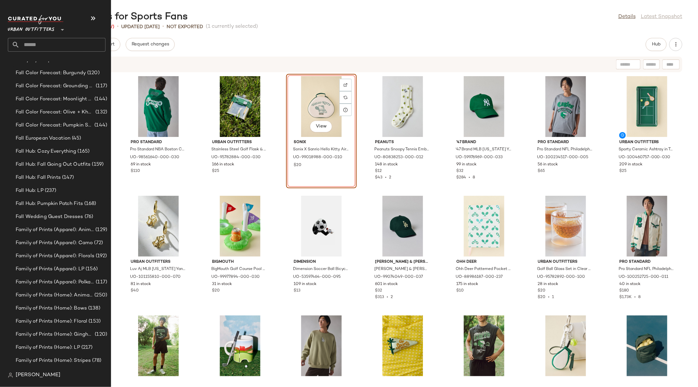
scroll to position [735, 0]
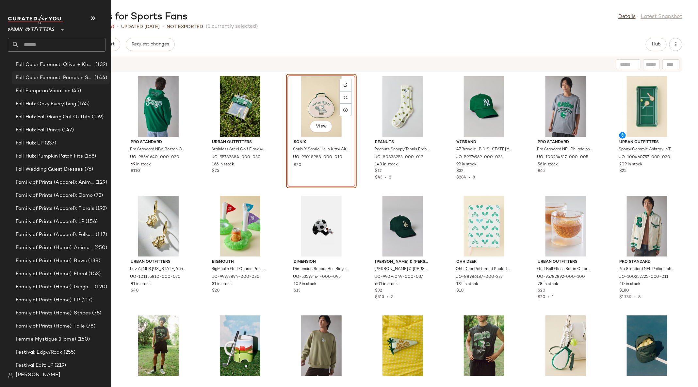
click at [80, 78] on span "Fall Color Forecast: Pumpkin Spice Tones" at bounding box center [54, 78] width 77 height 8
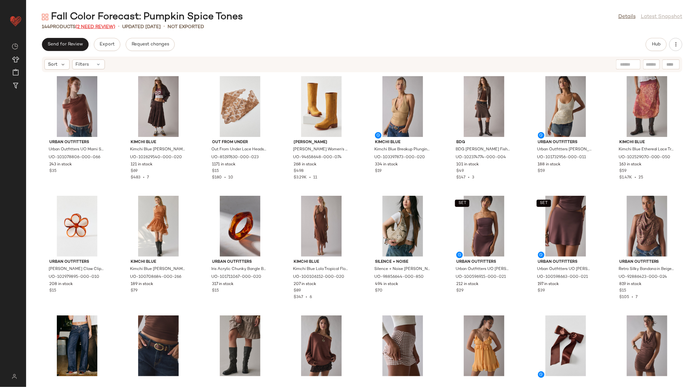
click at [91, 26] on span "(2 Need Review)" at bounding box center [95, 26] width 40 height 5
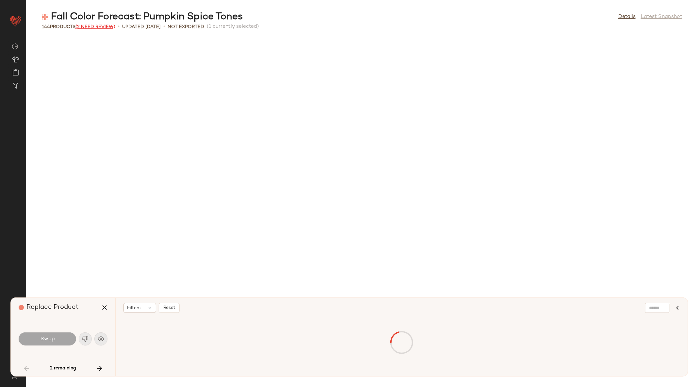
scroll to position [717, 0]
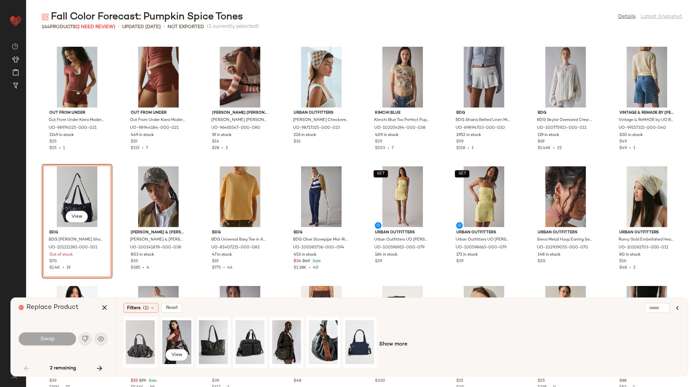
click at [169, 339] on div "View" at bounding box center [176, 342] width 29 height 46
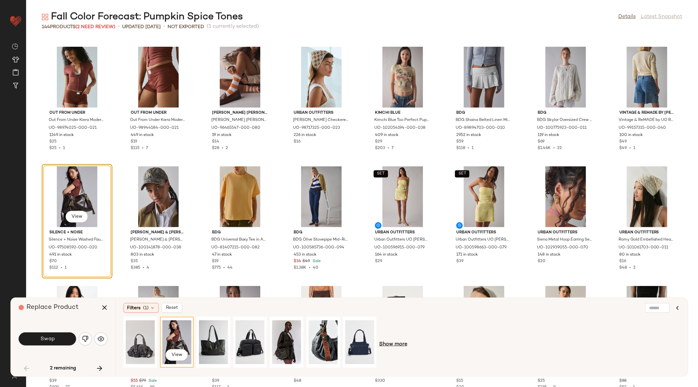
click at [399, 344] on span "Show more" at bounding box center [393, 344] width 28 height 8
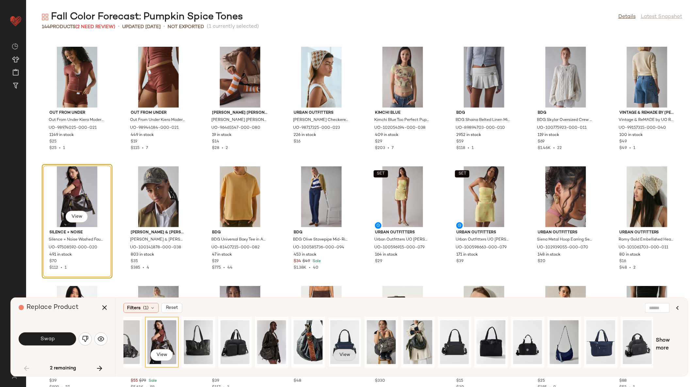
scroll to position [0, 88]
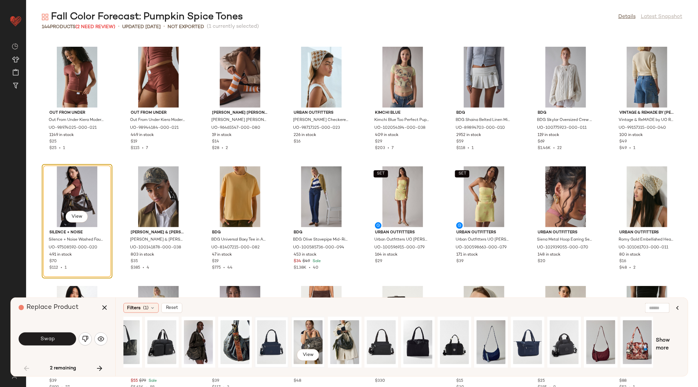
click at [307, 343] on div "View" at bounding box center [308, 342] width 29 height 46
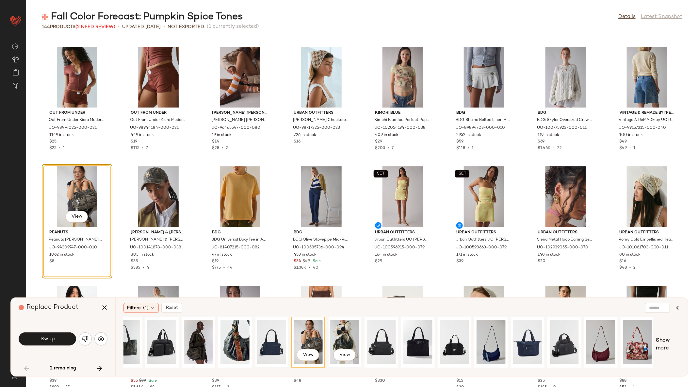
click at [338, 337] on div "View" at bounding box center [344, 342] width 29 height 46
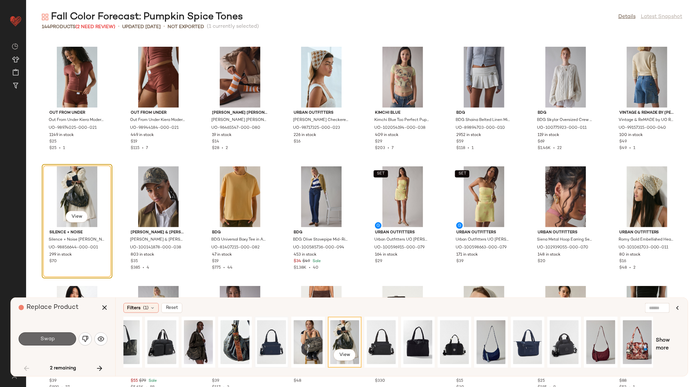
click at [66, 338] on button "Swap" at bounding box center [47, 338] width 57 height 13
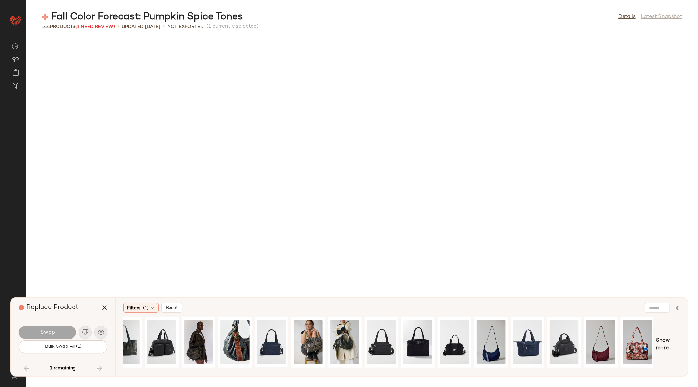
scroll to position [1554, 0]
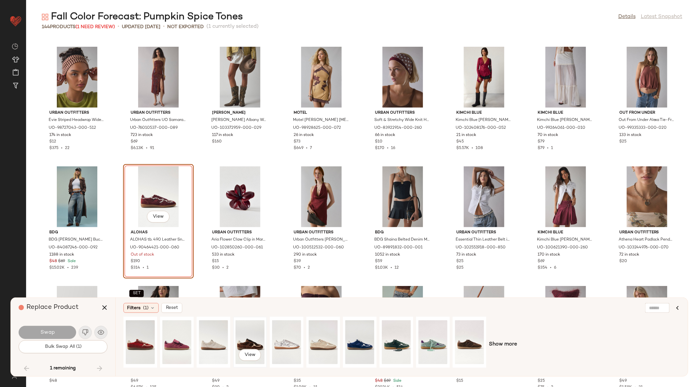
click at [253, 347] on div "View" at bounding box center [249, 342] width 29 height 46
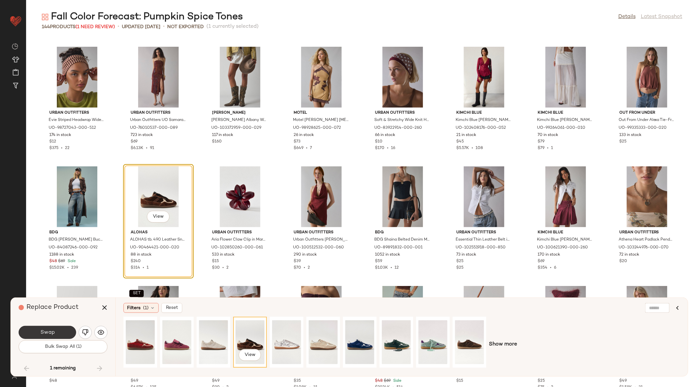
click at [59, 333] on button "Swap" at bounding box center [47, 332] width 57 height 13
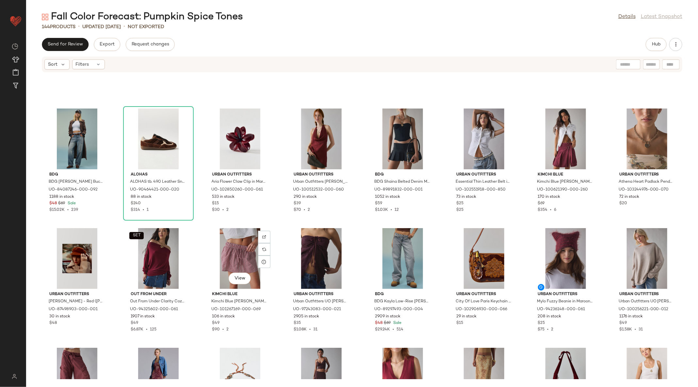
scroll to position [1643, 0]
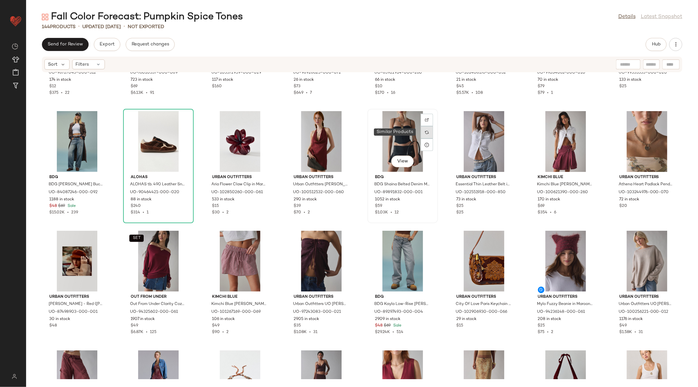
click at [425, 133] on img at bounding box center [427, 132] width 4 height 4
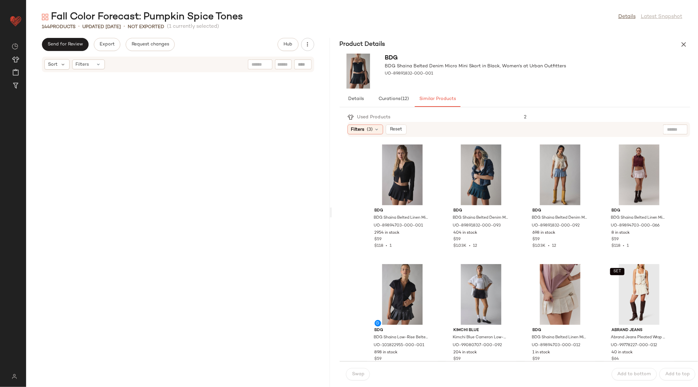
scroll to position [4421, 0]
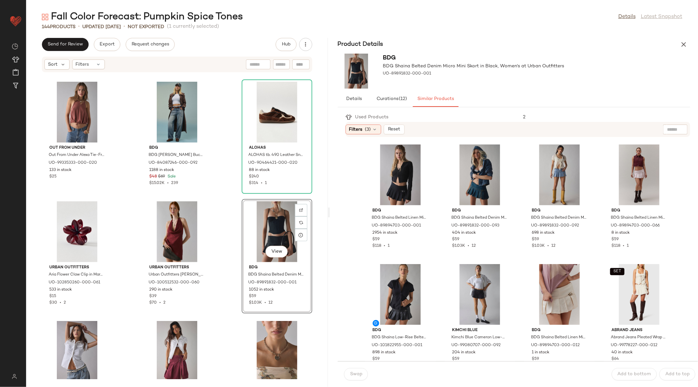
drag, startPoint x: 361, startPoint y: 212, endPoint x: 329, endPoint y: 211, distance: 31.4
click at [329, 211] on div "Fall Color Forecast: Pumpkin Spice Tones Details Latest Snapshot 144 Products •…" at bounding box center [362, 198] width 672 height 376
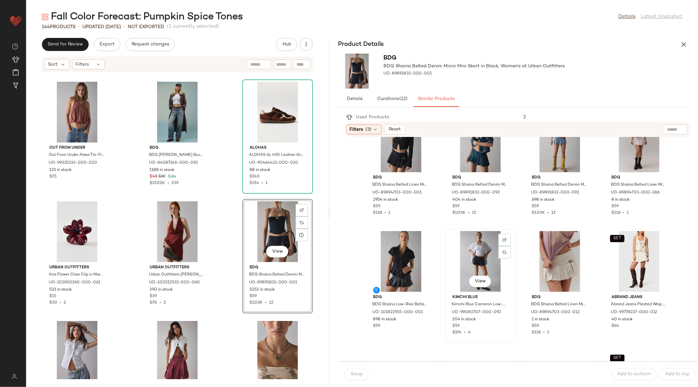
scroll to position [38, 0]
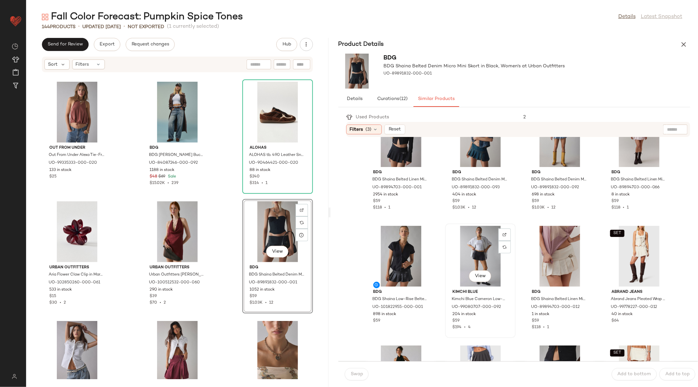
click at [485, 244] on div "View" at bounding box center [480, 256] width 66 height 61
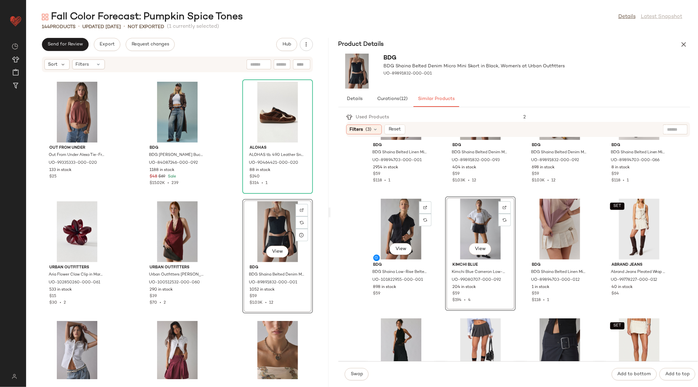
scroll to position [71, 0]
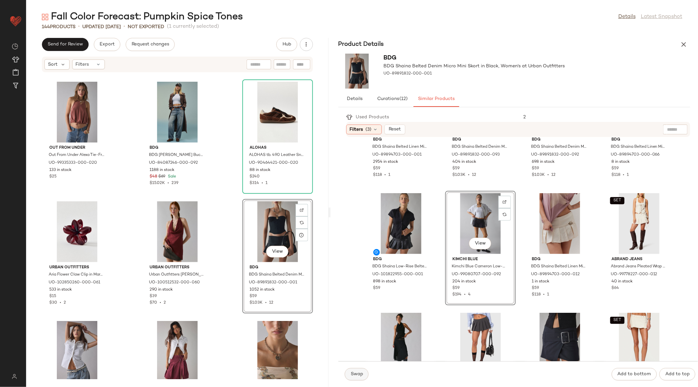
click at [356, 374] on span "Swap" at bounding box center [356, 373] width 13 height 5
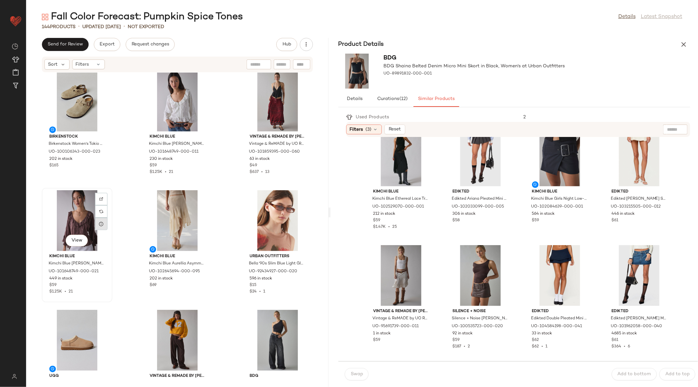
scroll to position [1562, 0]
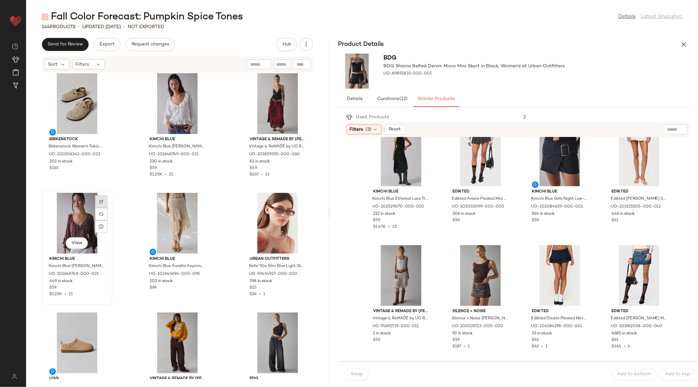
click at [104, 208] on div at bounding box center [101, 214] width 12 height 12
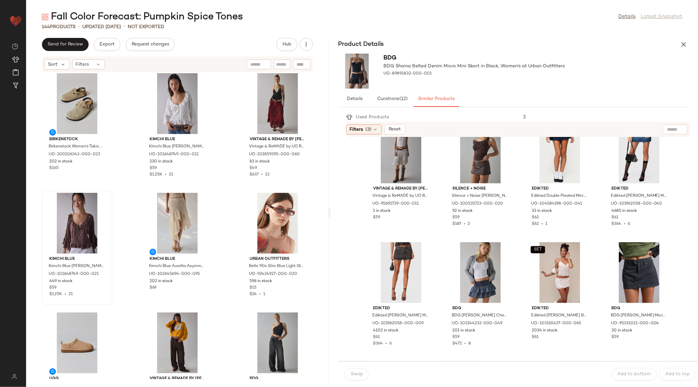
scroll to position [245, 0]
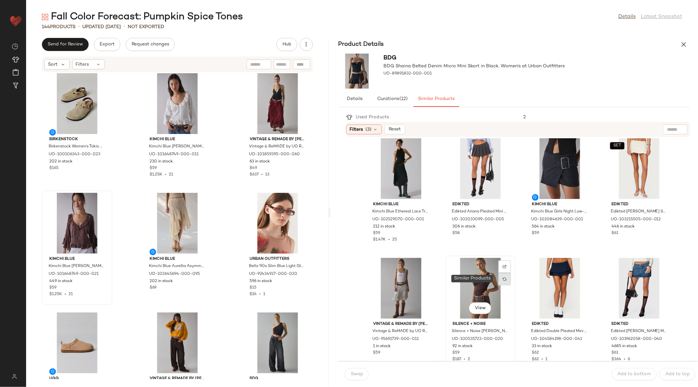
click at [506, 280] on div at bounding box center [504, 279] width 12 height 12
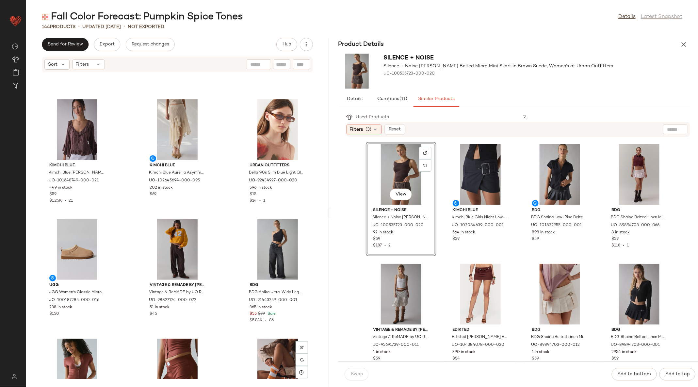
scroll to position [1637, 0]
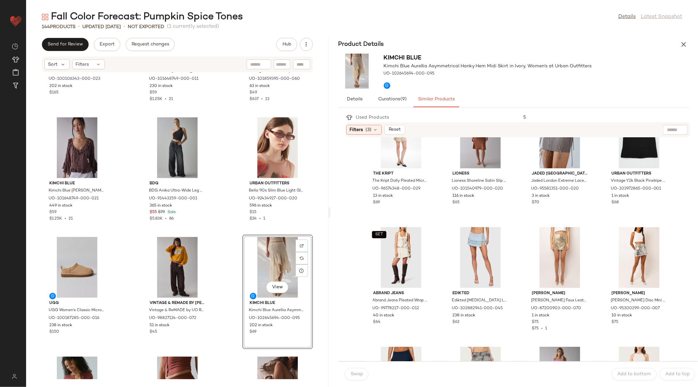
scroll to position [3, 0]
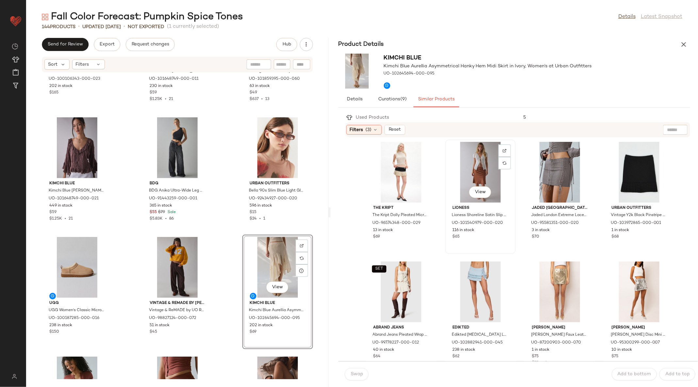
click at [482, 159] on div "View" at bounding box center [480, 172] width 66 height 61
click at [352, 375] on span "Swap" at bounding box center [356, 373] width 13 height 5
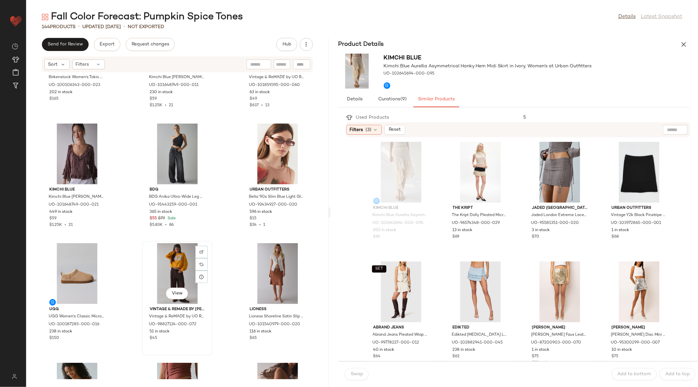
scroll to position [1631, 0]
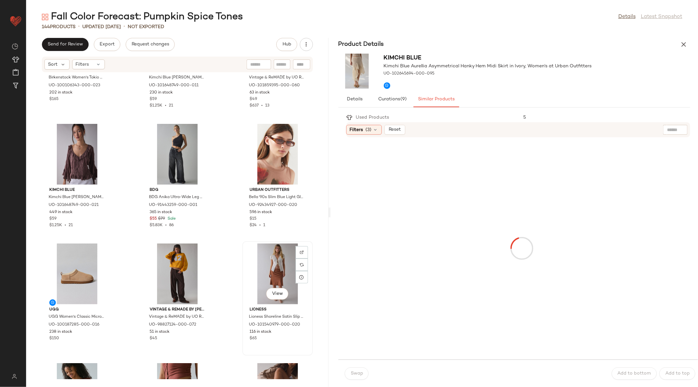
click at [280, 279] on div "View" at bounding box center [278, 273] width 66 height 61
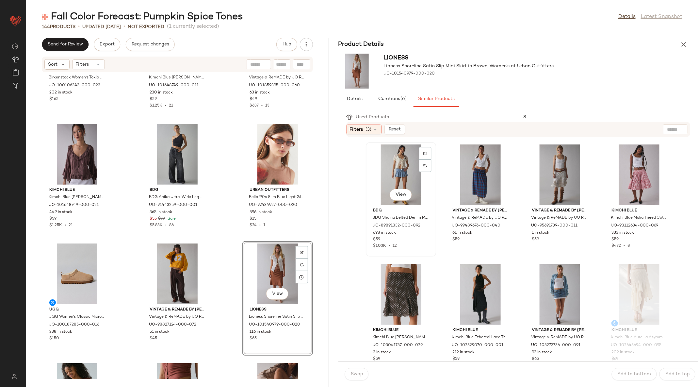
click at [397, 157] on div "View" at bounding box center [401, 174] width 66 height 61
click at [358, 368] on button "Swap" at bounding box center [357, 374] width 24 height 12
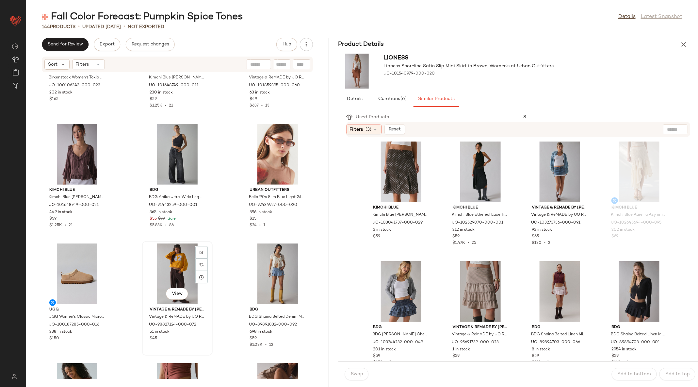
scroll to position [1558, 0]
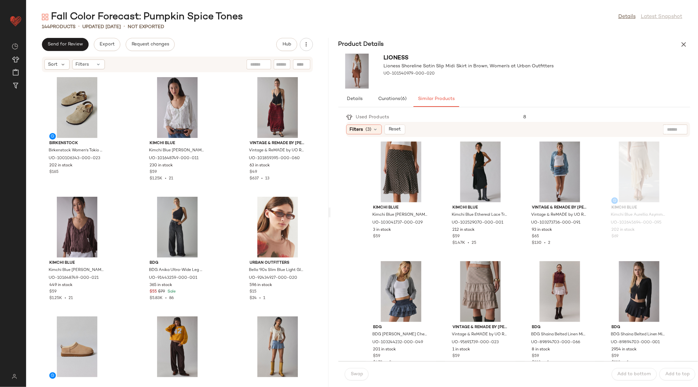
click at [230, 245] on div "Birkenstock Birkenstock Women's Tokio Suede Clog in Taupe Suede, Women's at Urb…" at bounding box center [177, 225] width 302 height 306
click at [165, 203] on div "View" at bounding box center [177, 227] width 66 height 61
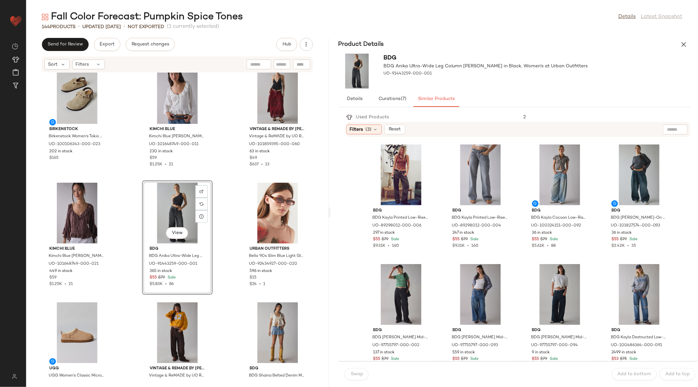
scroll to position [1566, 0]
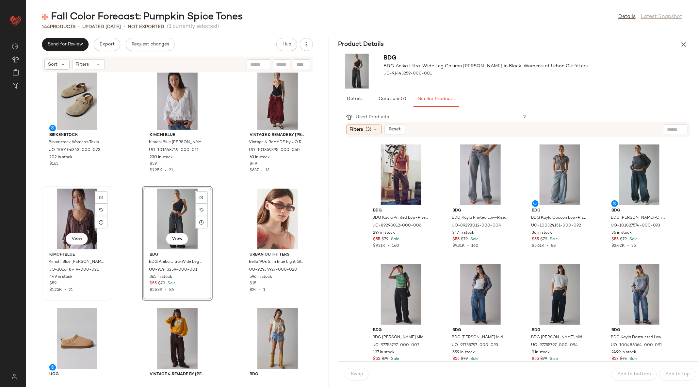
click at [82, 201] on div "View" at bounding box center [77, 218] width 66 height 61
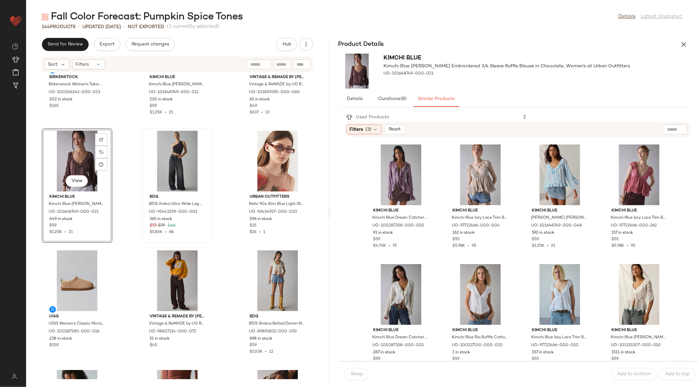
scroll to position [1621, 0]
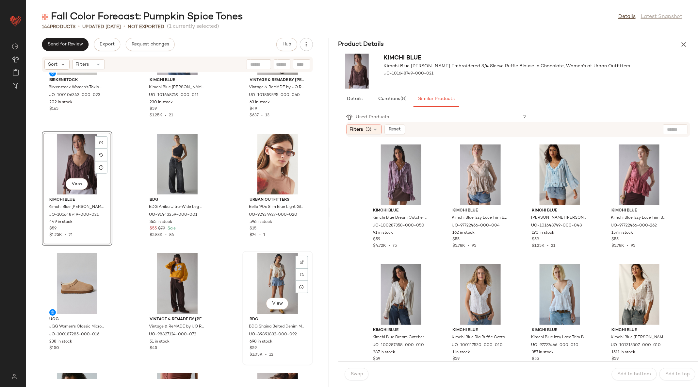
click at [279, 268] on div "View" at bounding box center [278, 283] width 66 height 61
click at [225, 268] on div "Birkenstock Birkenstock Women's Tokio Suede Clog in Taupe Suede, Women's at Urb…" at bounding box center [177, 225] width 302 height 306
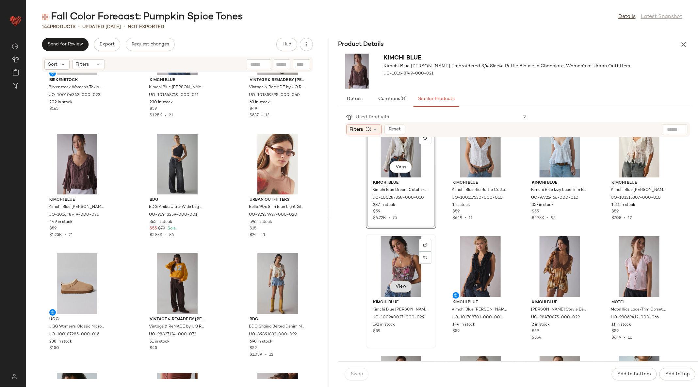
scroll to position [146, 0]
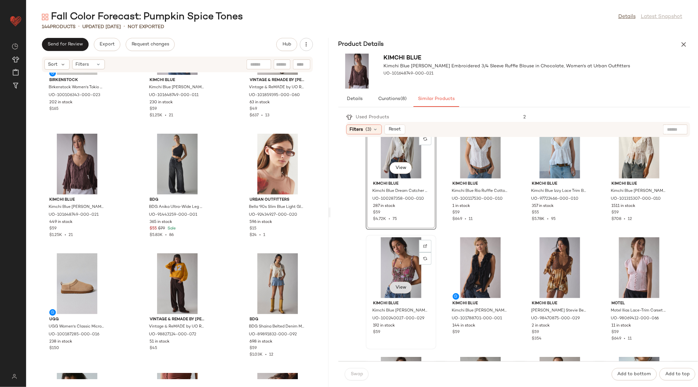
click at [407, 292] on button "View" at bounding box center [401, 287] width 22 height 12
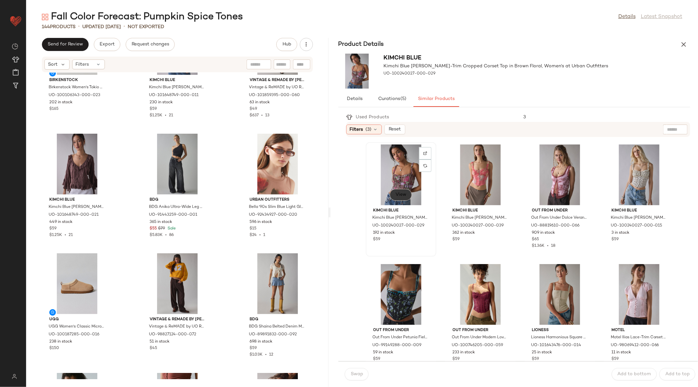
click at [397, 198] on button "View" at bounding box center [401, 195] width 22 height 12
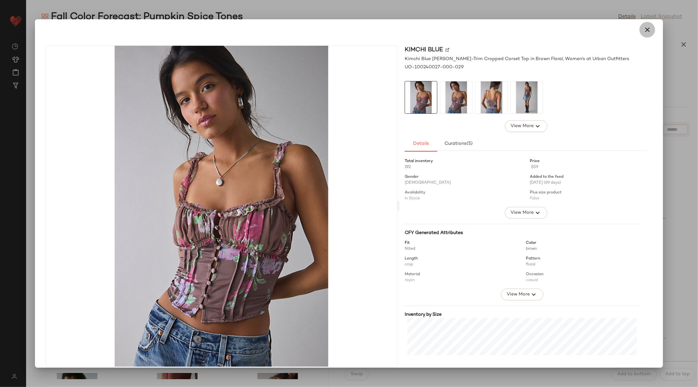
click at [646, 29] on icon "button" at bounding box center [647, 30] width 8 height 8
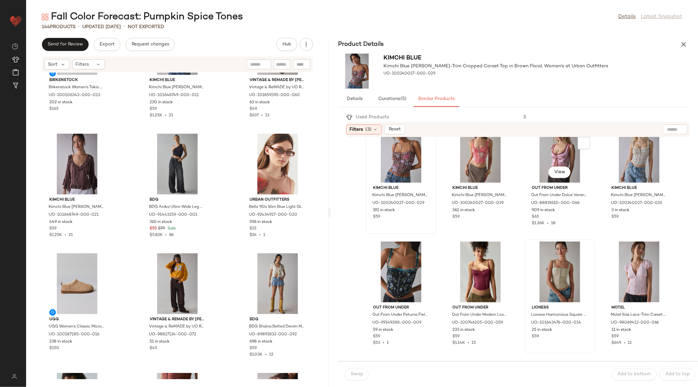
scroll to position [0, 0]
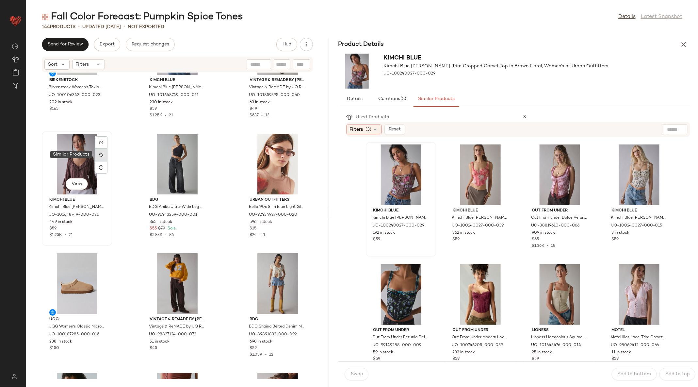
click at [99, 155] on img at bounding box center [101, 155] width 4 height 4
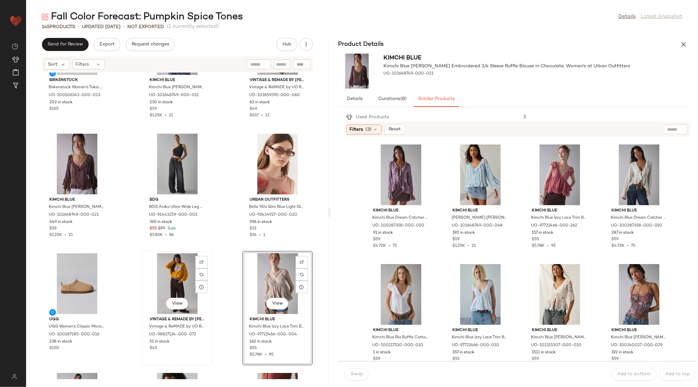
click at [168, 271] on div "View" at bounding box center [177, 283] width 66 height 61
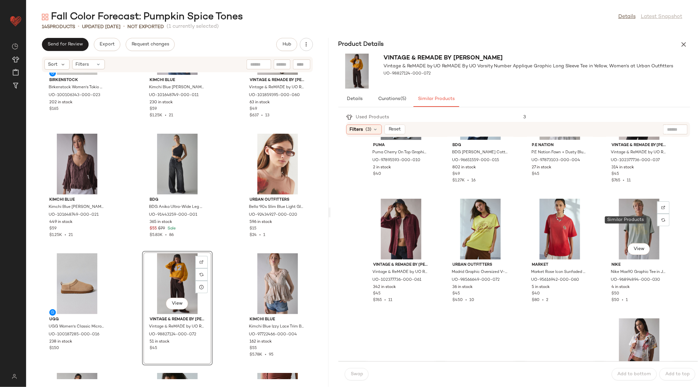
scroll to position [185, 0]
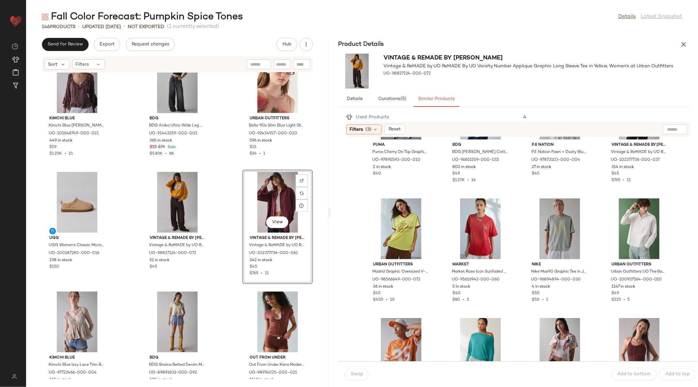
scroll to position [1703, 0]
click at [681, 47] on icon "button" at bounding box center [683, 44] width 8 height 8
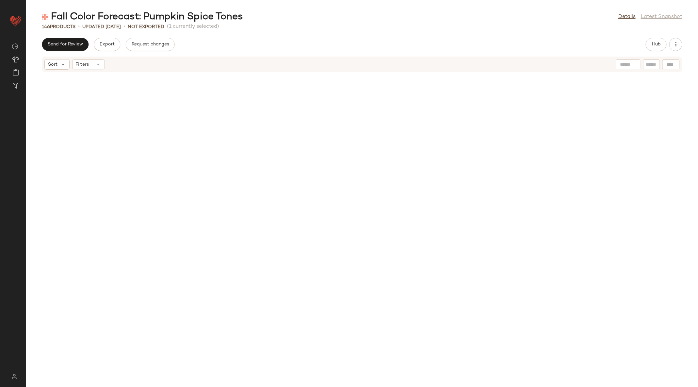
scroll to position [483, 0]
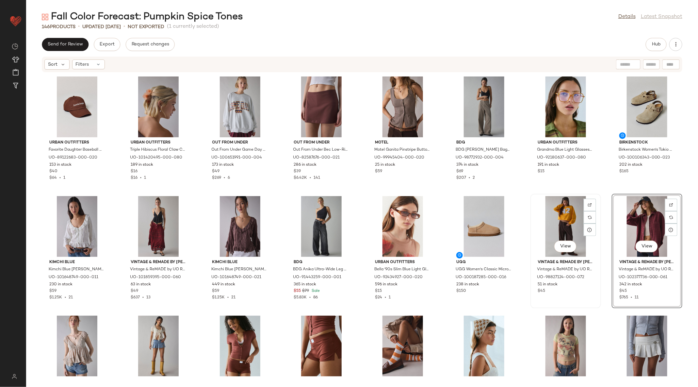
click at [564, 216] on div "View" at bounding box center [566, 226] width 66 height 61
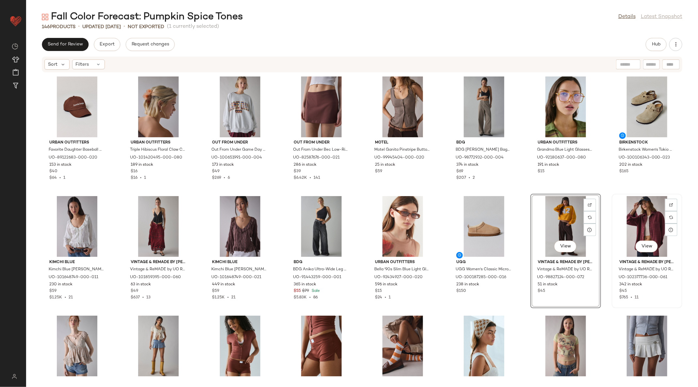
click at [643, 211] on div "View" at bounding box center [647, 226] width 66 height 61
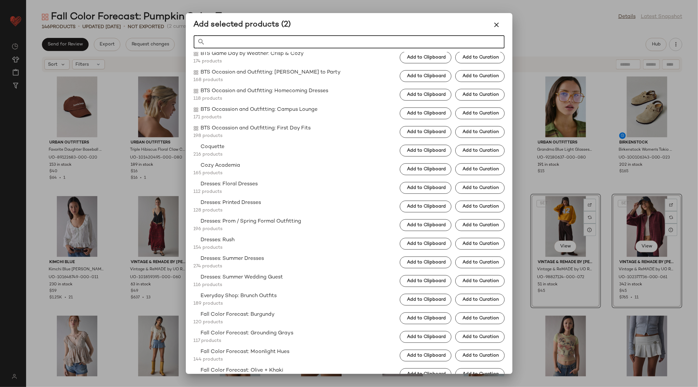
scroll to position [638, 0]
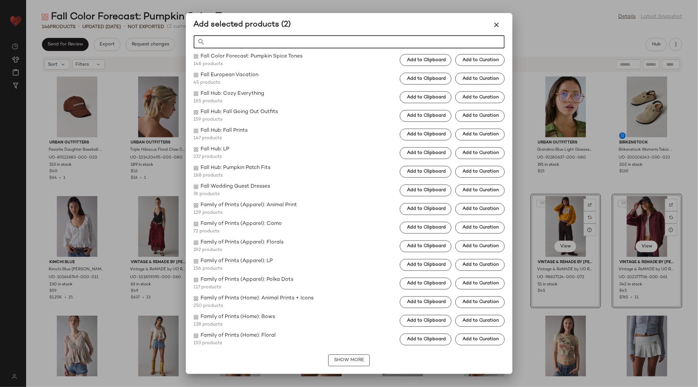
click at [261, 42] on input "Search" at bounding box center [354, 41] width 299 height 13
click at [433, 59] on span "Add to Clipboard" at bounding box center [426, 59] width 39 height 5
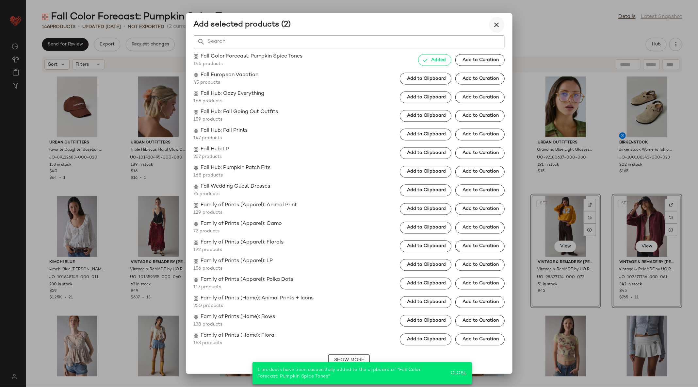
click at [497, 26] on icon "button" at bounding box center [497, 25] width 8 height 8
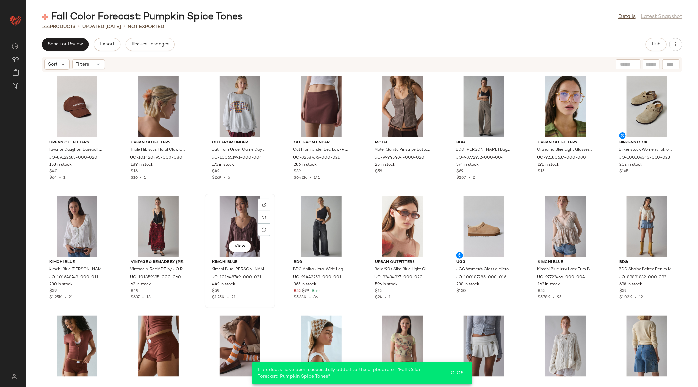
click at [253, 218] on div "View" at bounding box center [240, 226] width 66 height 61
click at [656, 40] on button "Hub" at bounding box center [656, 44] width 21 height 13
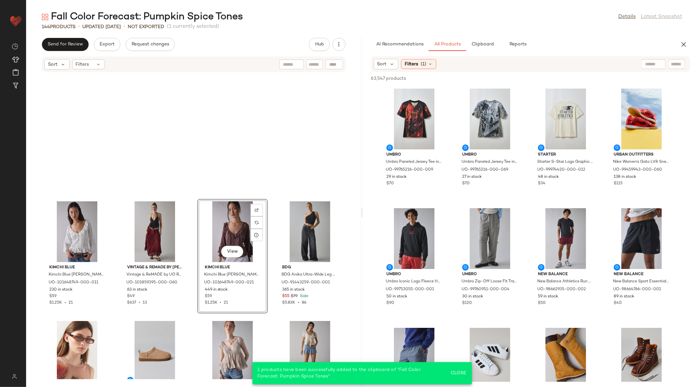
scroll to position [1343, 0]
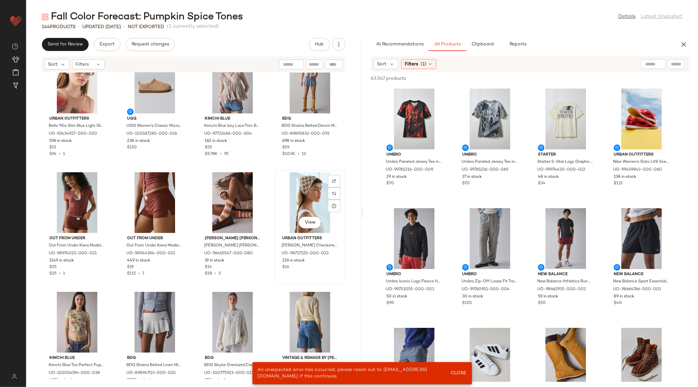
drag, startPoint x: 363, startPoint y: 212, endPoint x: 328, endPoint y: 215, distance: 35.4
click at [328, 215] on div "Send for Review Export Request changes Hub Sort Filters Kimchi Blue Kimchi Blue…" at bounding box center [362, 212] width 672 height 349
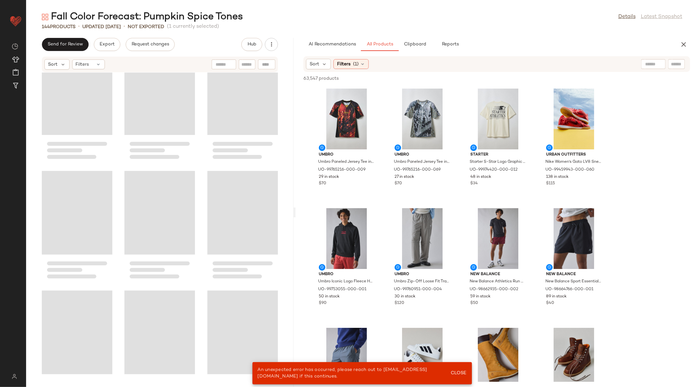
drag, startPoint x: 362, startPoint y: 213, endPoint x: 296, endPoint y: 197, distance: 67.6
click at [296, 197] on div "Fall Color Forecast: Pumpkin Spice Tones Details Latest Snapshot 144 Products •…" at bounding box center [362, 198] width 672 height 376
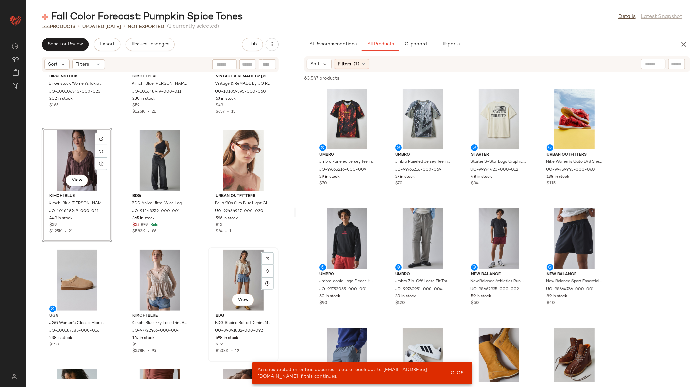
click at [236, 271] on div "View" at bounding box center [243, 279] width 66 height 61
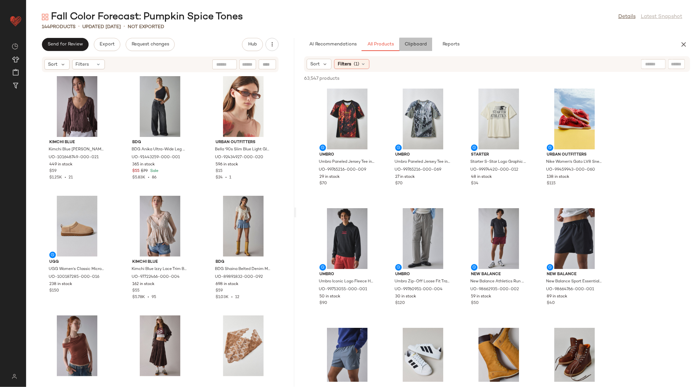
click at [415, 45] on span "Clipboard" at bounding box center [415, 44] width 23 height 5
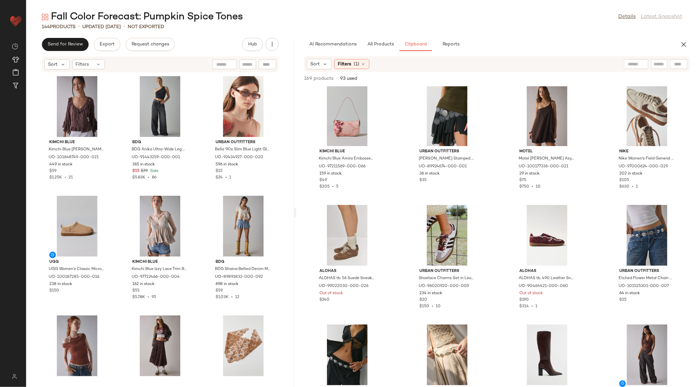
scroll to position [1972, 0]
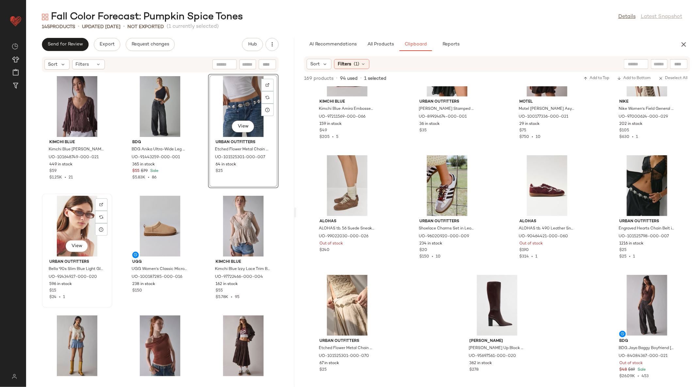
click at [60, 212] on div "View" at bounding box center [77, 226] width 66 height 61
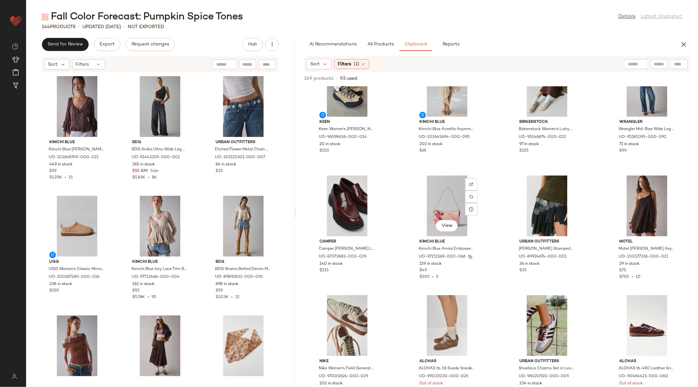
scroll to position [1840, 0]
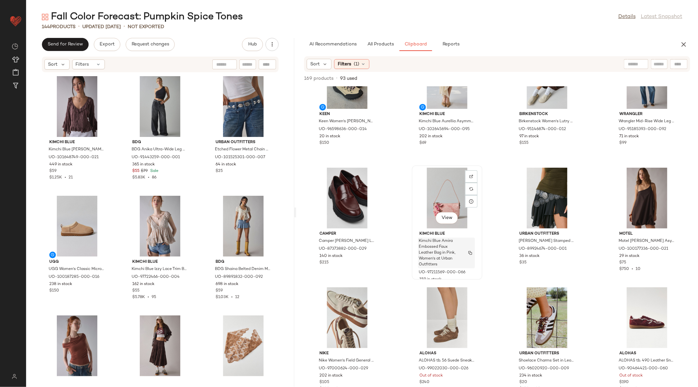
click at [454, 240] on span "Kimchi Blue Amira Embossed Faux Leather Bag in Pink, Women's at Urban Outfitters" at bounding box center [440, 252] width 43 height 29
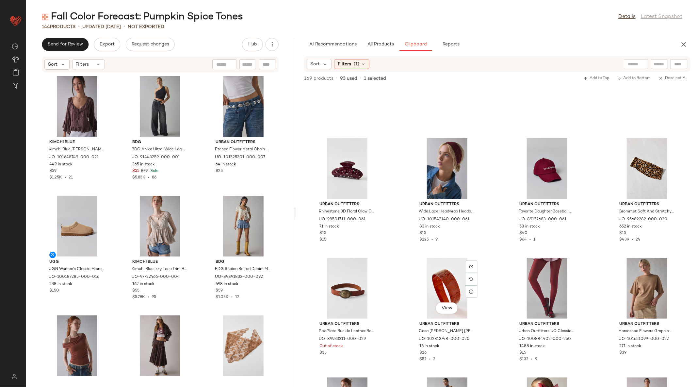
scroll to position [548, 0]
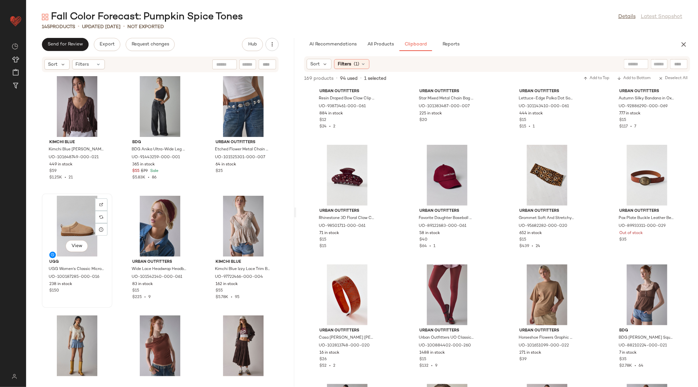
click at [79, 217] on div "View" at bounding box center [77, 226] width 66 height 61
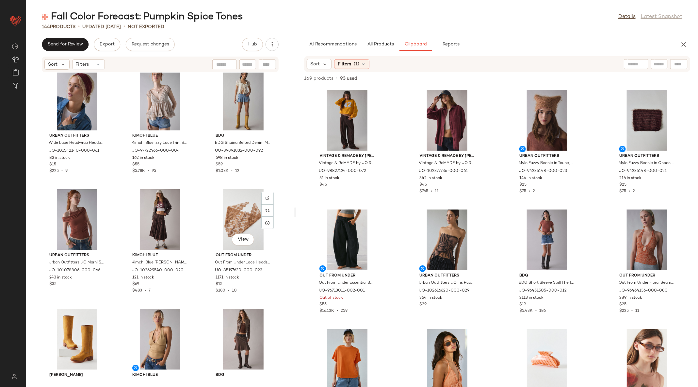
scroll to position [72, 0]
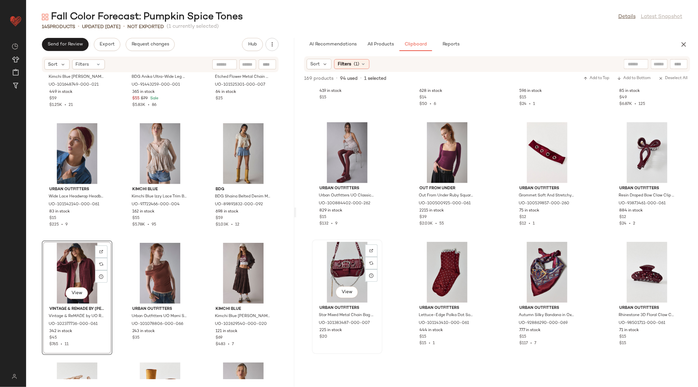
scroll to position [425, 0]
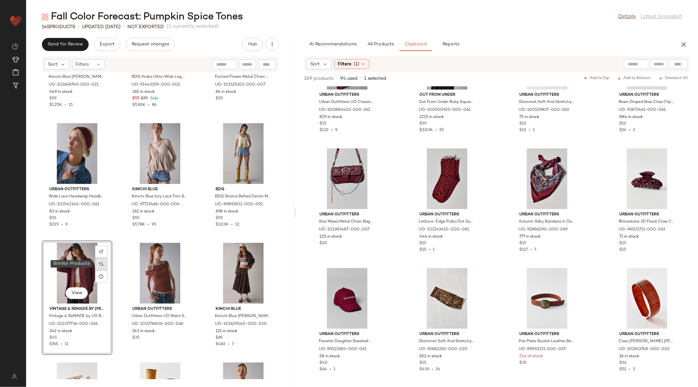
click at [100, 265] on div at bounding box center [101, 264] width 12 height 12
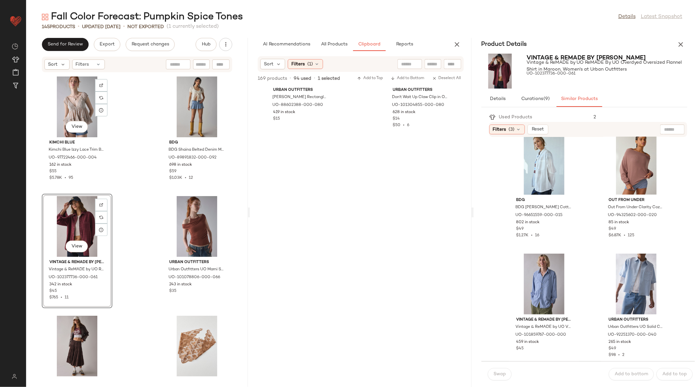
scroll to position [610, 0]
click at [682, 45] on icon "button" at bounding box center [681, 44] width 8 height 8
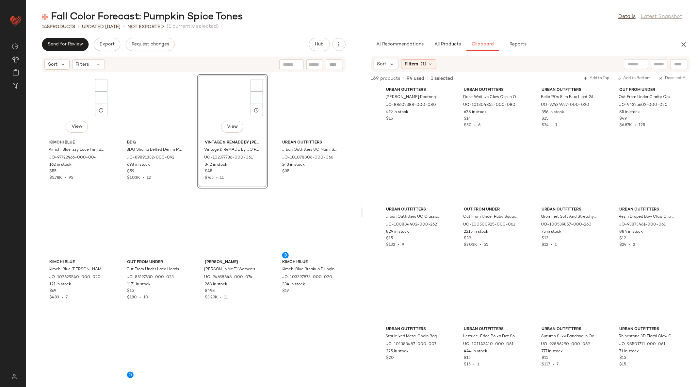
scroll to position [0, 0]
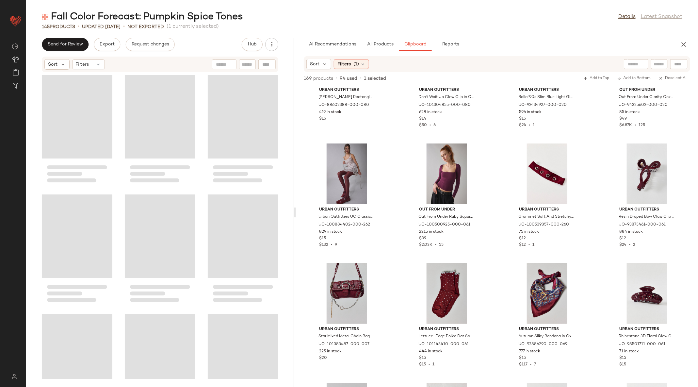
drag, startPoint x: 361, startPoint y: 215, endPoint x: 296, endPoint y: 215, distance: 65.0
click at [296, 215] on div "Fall Color Forecast: Pumpkin Spice Tones Details Latest Snapshot 145 Products •…" at bounding box center [362, 198] width 672 height 376
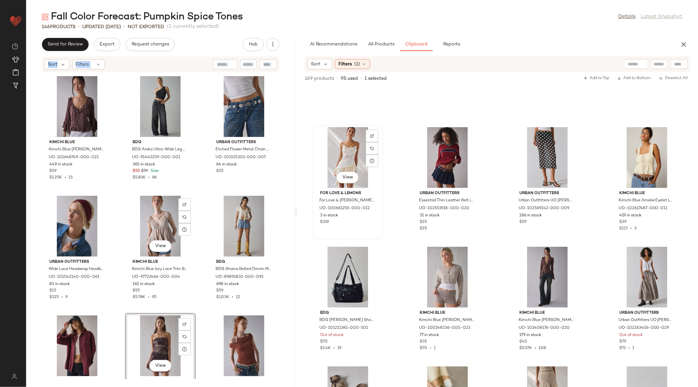
scroll to position [1430, 0]
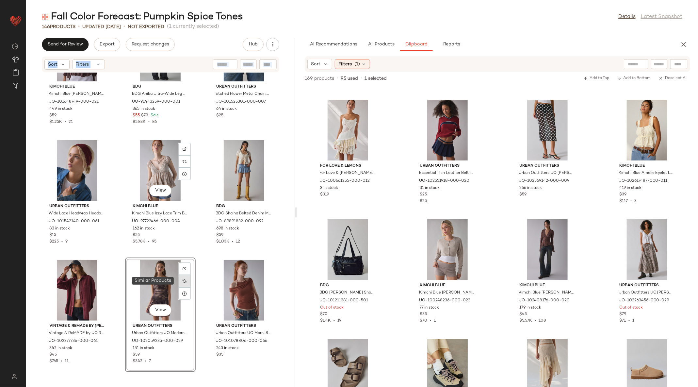
click at [185, 283] on div at bounding box center [184, 281] width 12 height 12
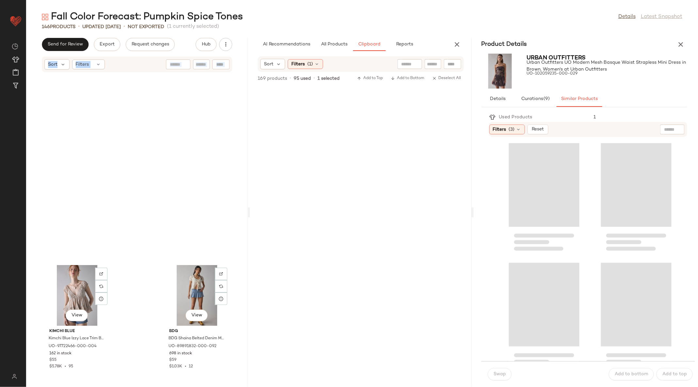
scroll to position [244, 0]
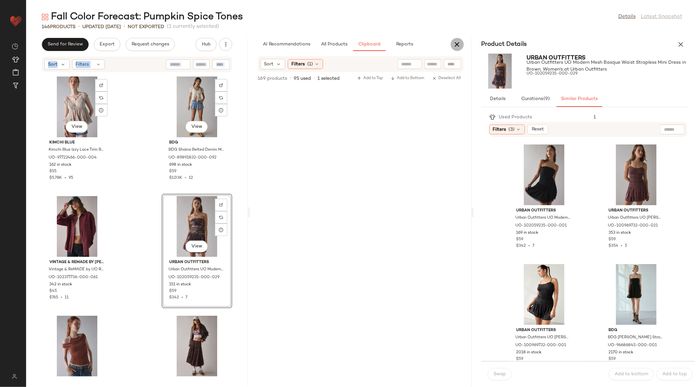
click at [455, 51] on button "button" at bounding box center [457, 44] width 13 height 13
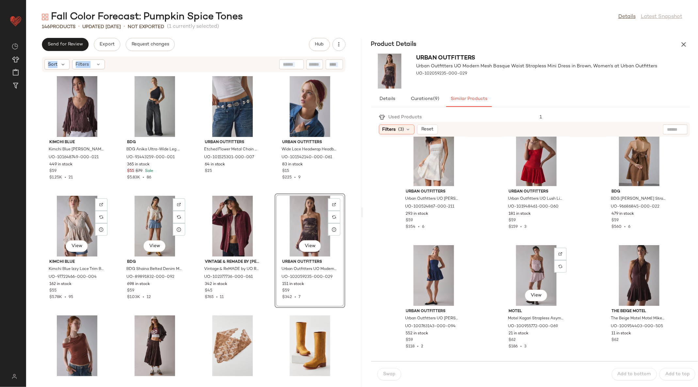
scroll to position [732, 0]
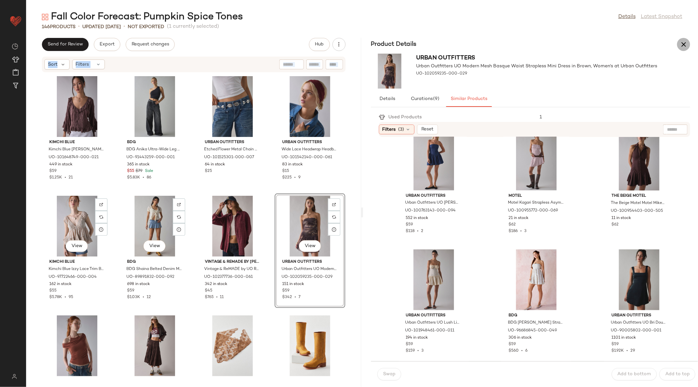
click at [683, 47] on icon "button" at bounding box center [683, 44] width 8 height 8
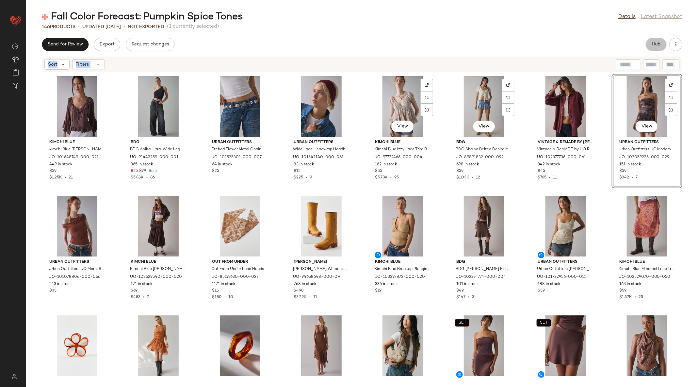
click at [655, 46] on span "Hub" at bounding box center [655, 44] width 9 height 5
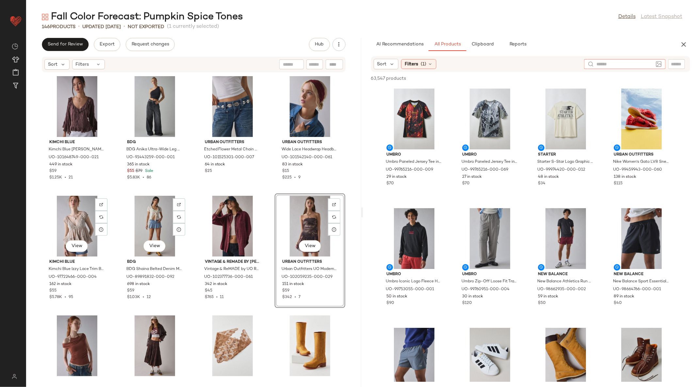
click at [655, 63] on div at bounding box center [625, 64] width 82 height 10
type input "*****"
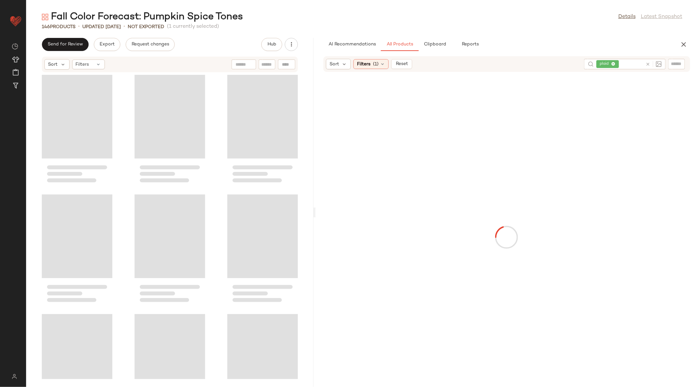
scroll to position [125, 0]
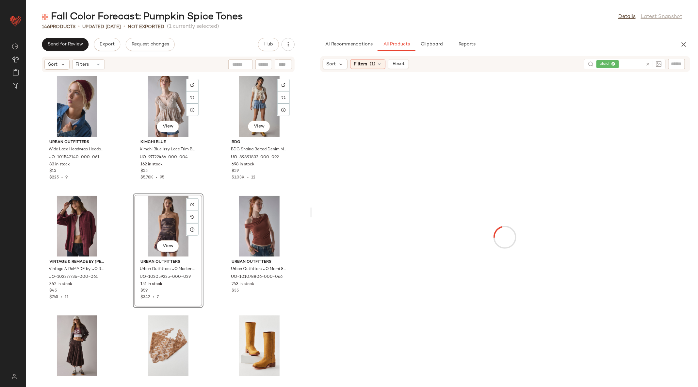
drag, startPoint x: 361, startPoint y: 212, endPoint x: 312, endPoint y: 212, distance: 49.0
click at [312, 212] on div "Fall Color Forecast: Pumpkin Spice Tones Details Latest Snapshot 146 Products •…" at bounding box center [362, 198] width 672 height 376
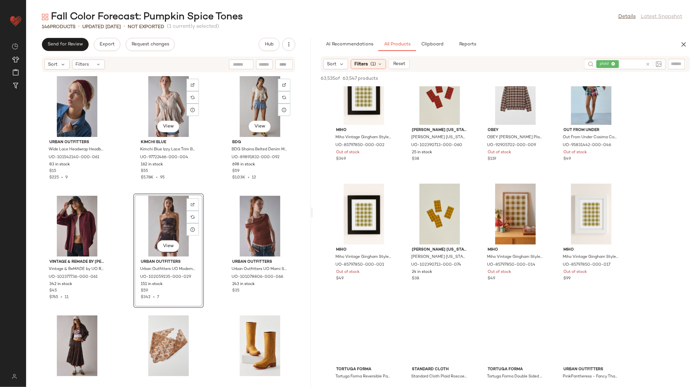
scroll to position [158, 0]
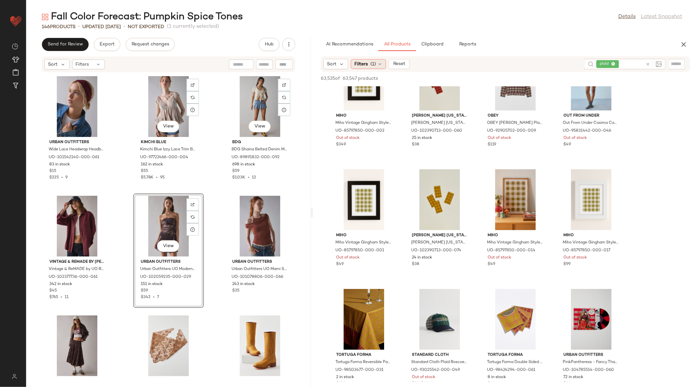
click at [358, 64] on span "Filters" at bounding box center [360, 64] width 13 height 7
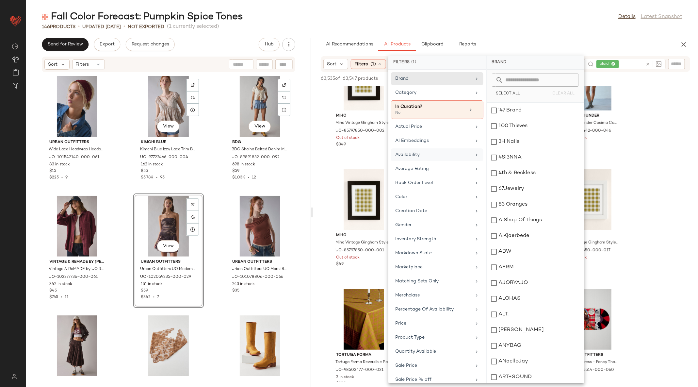
click at [430, 153] on div "Availability" at bounding box center [433, 154] width 76 height 7
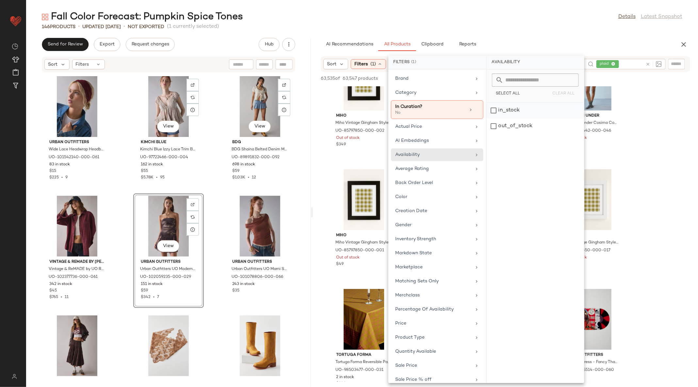
click at [496, 118] on div "in_stock" at bounding box center [535, 126] width 97 height 16
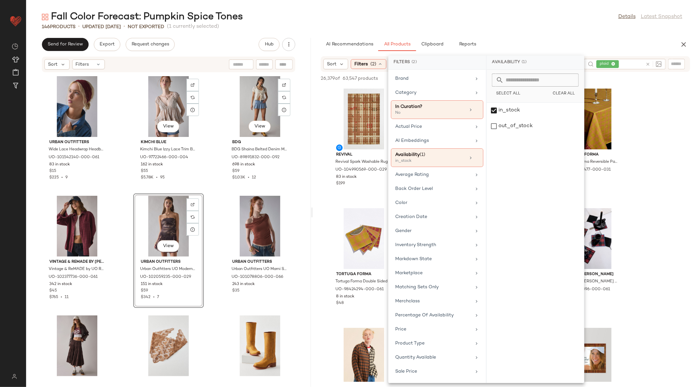
click at [647, 63] on icon at bounding box center [647, 64] width 5 height 5
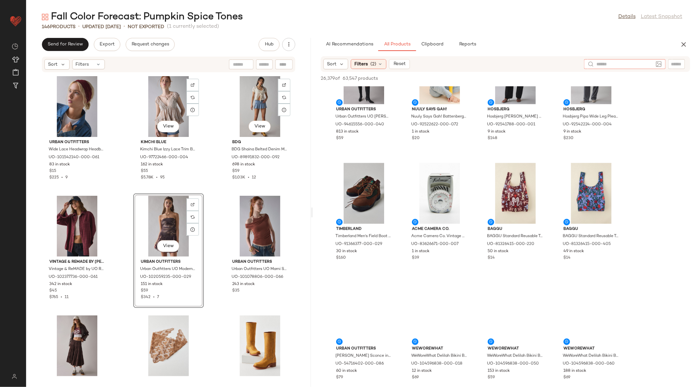
scroll to position [670, 0]
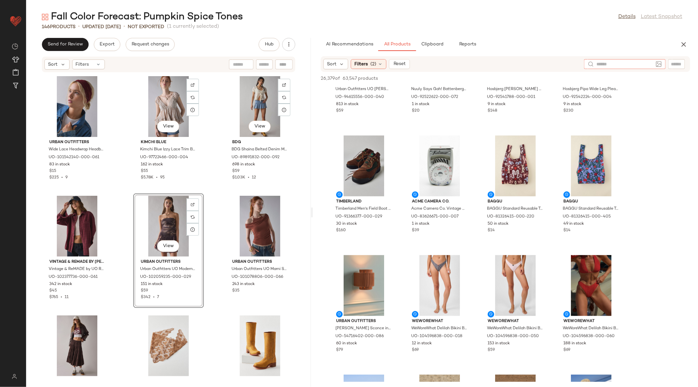
type input "*"
click at [680, 62] on input "text" at bounding box center [676, 64] width 11 height 7
type input "*****"
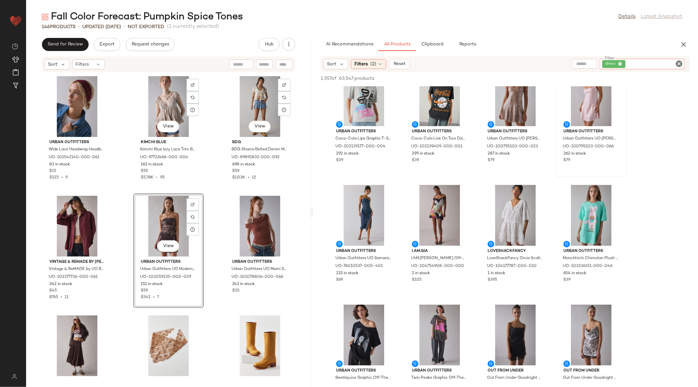
scroll to position [319, 0]
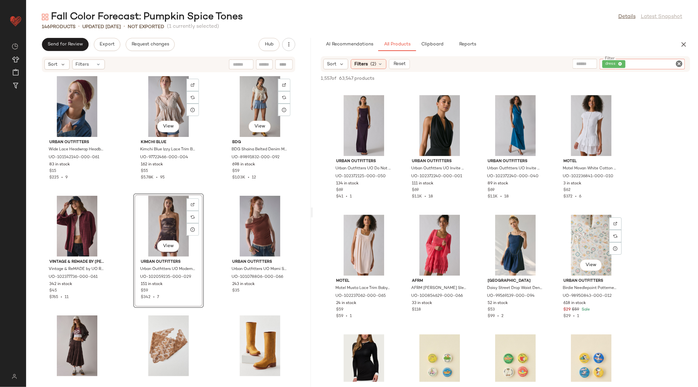
scroll to position [8078, 0]
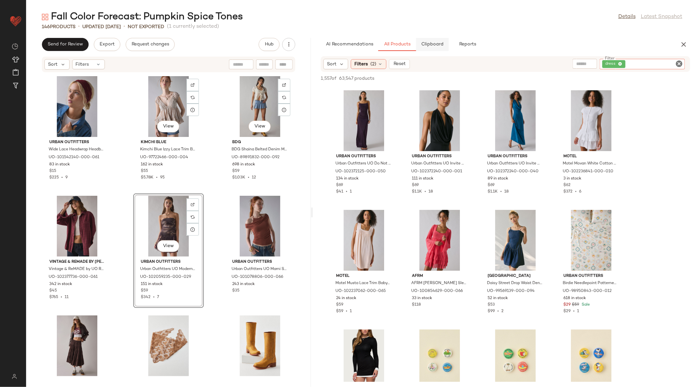
click at [432, 41] on button "Clipboard" at bounding box center [432, 44] width 33 height 13
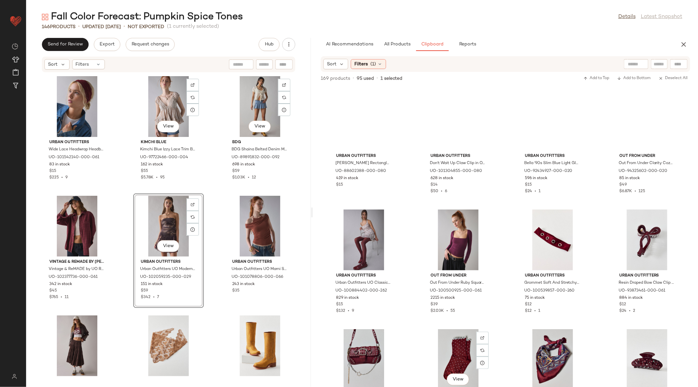
scroll to position [220, 0]
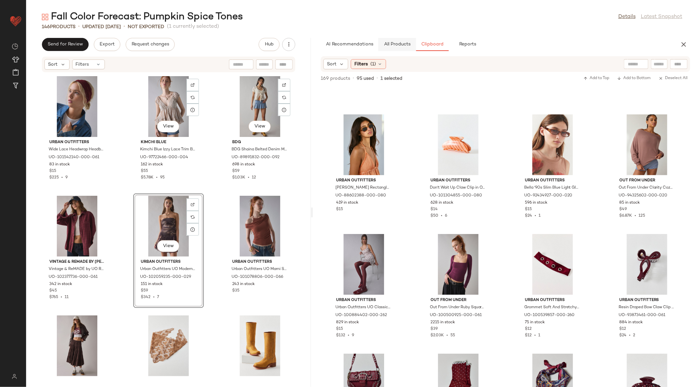
click at [394, 45] on span "All Products" at bounding box center [397, 44] width 27 height 5
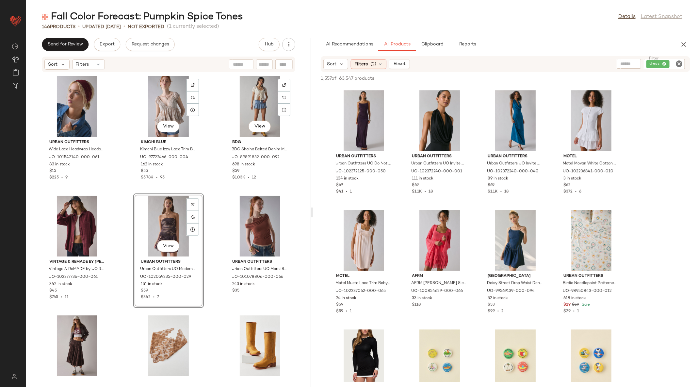
click at [680, 64] on icon "Clear Filter" at bounding box center [679, 64] width 8 height 8
click at [665, 64] on input "Filter" at bounding box center [655, 64] width 56 height 7
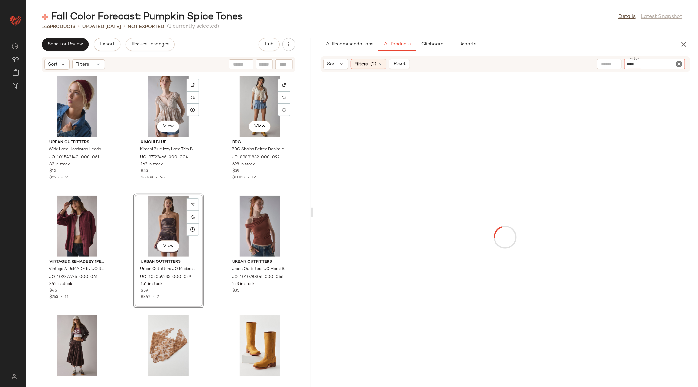
type input "*****"
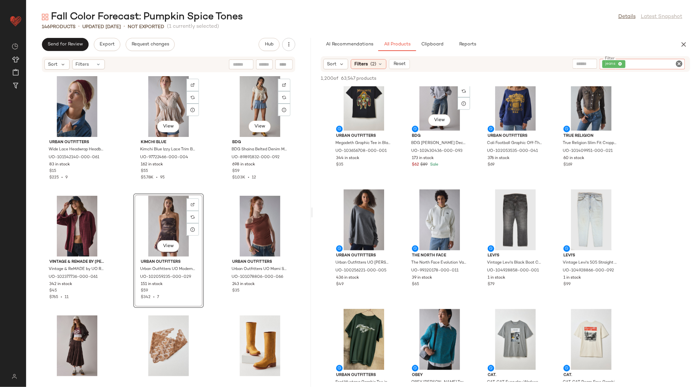
scroll to position [0, 0]
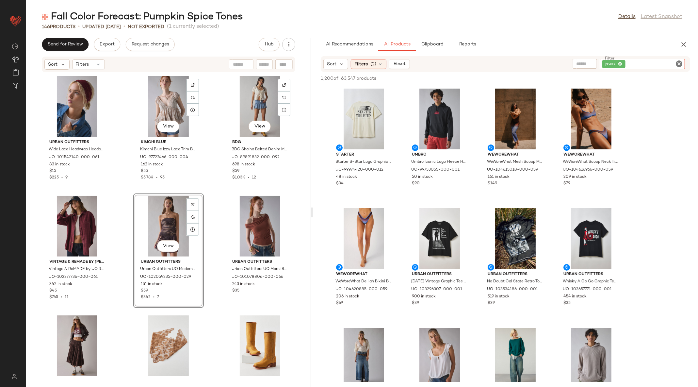
click at [681, 65] on icon "Clear Filter" at bounding box center [679, 64] width 8 height 8
click at [375, 61] on span "(2)" at bounding box center [373, 64] width 6 height 7
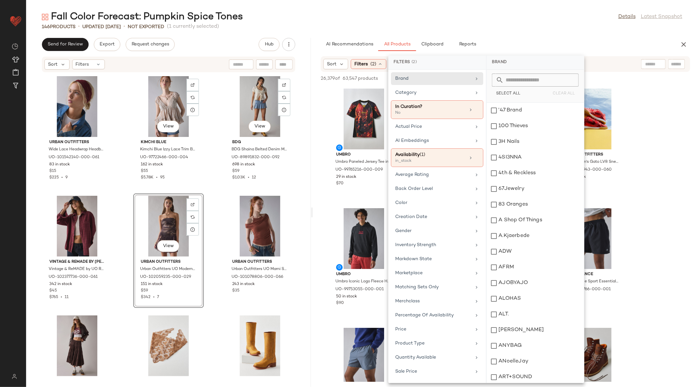
click at [673, 64] on input "text" at bounding box center [676, 64] width 11 height 7
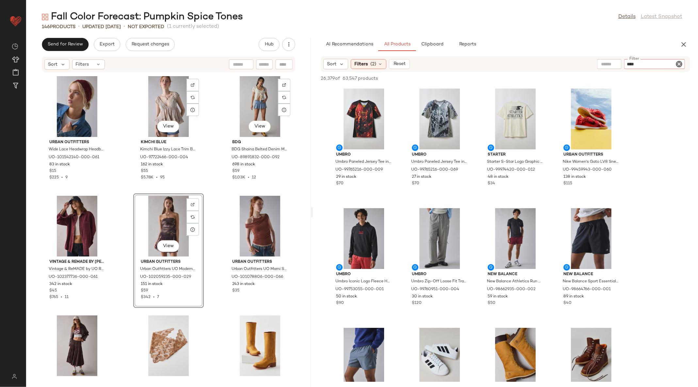
type input "*****"
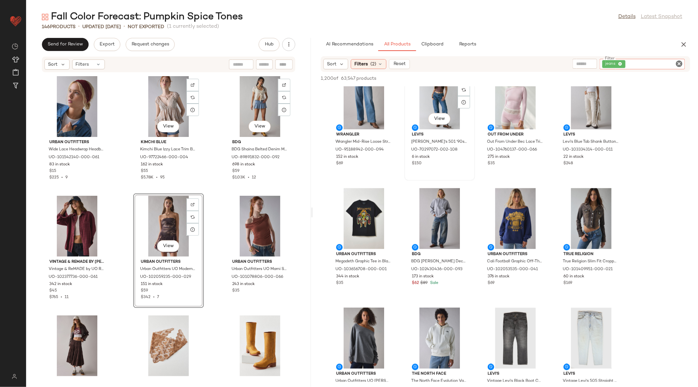
scroll to position [477, 0]
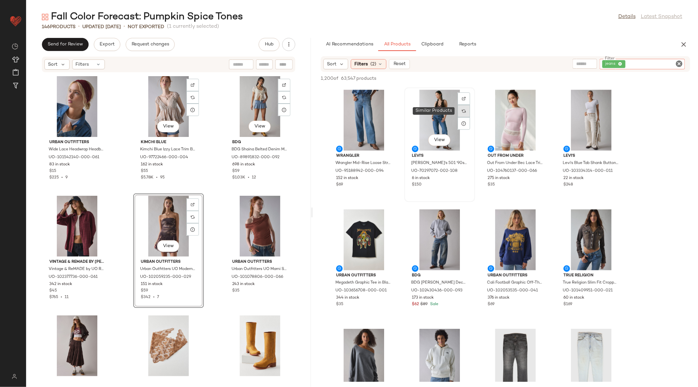
click at [461, 112] on div at bounding box center [463, 111] width 12 height 12
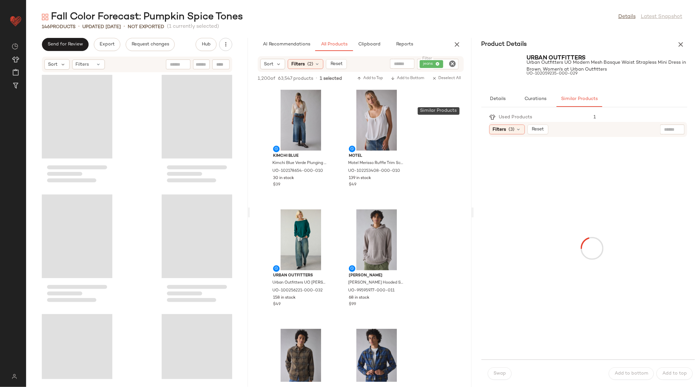
scroll to position [955, 0]
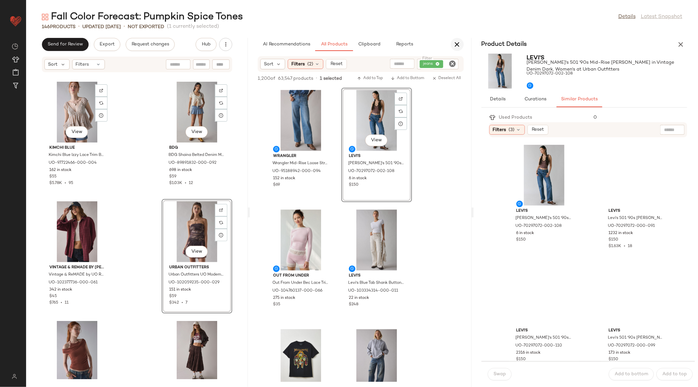
click at [455, 44] on icon "button" at bounding box center [457, 44] width 8 height 8
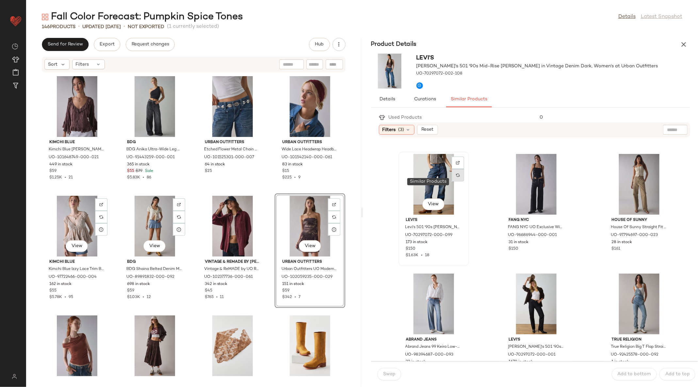
scroll to position [0, 0]
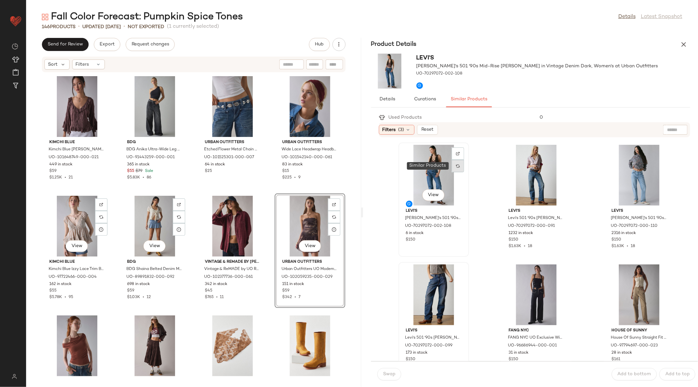
click at [460, 171] on div at bounding box center [458, 166] width 12 height 12
click at [459, 166] on img at bounding box center [458, 166] width 4 height 4
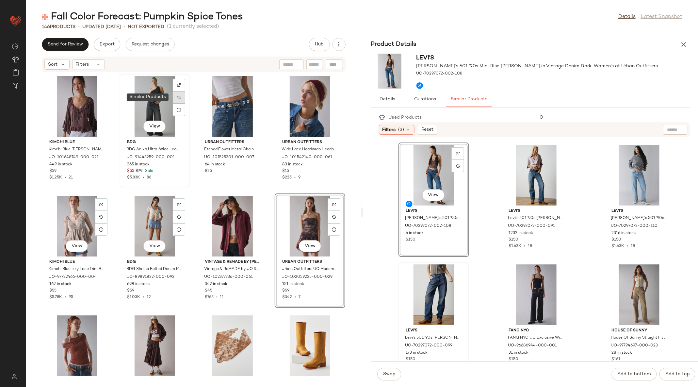
click at [175, 98] on div at bounding box center [179, 97] width 12 height 12
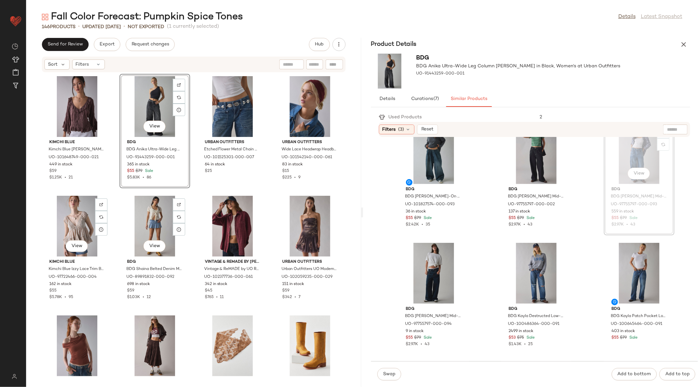
scroll to position [140, 0]
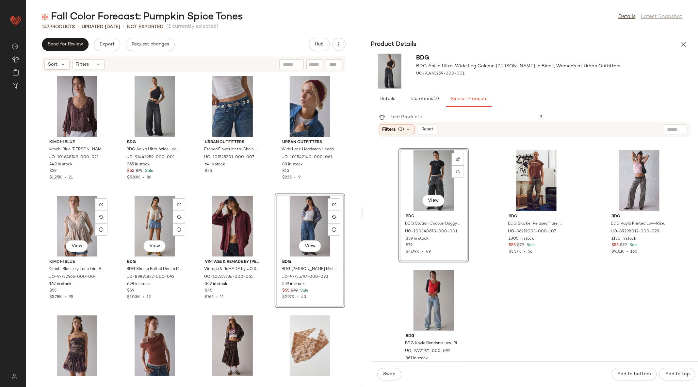
scroll to position [612, 0]
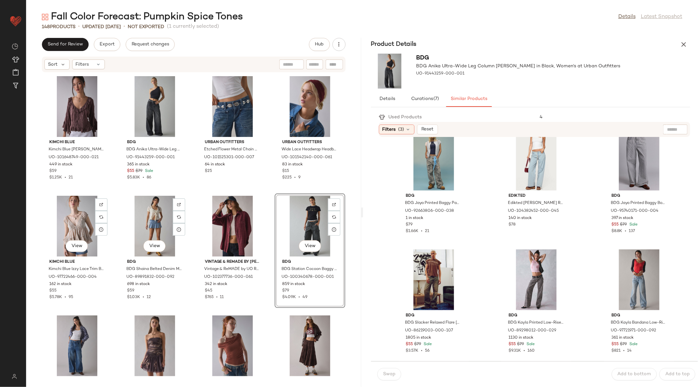
click at [685, 51] on div "BDG BDG Anika Ultra-Wide Leg Column Jean in Black, Women's at Urban Outfitters …" at bounding box center [530, 71] width 335 height 40
click at [683, 43] on icon "button" at bounding box center [683, 44] width 8 height 8
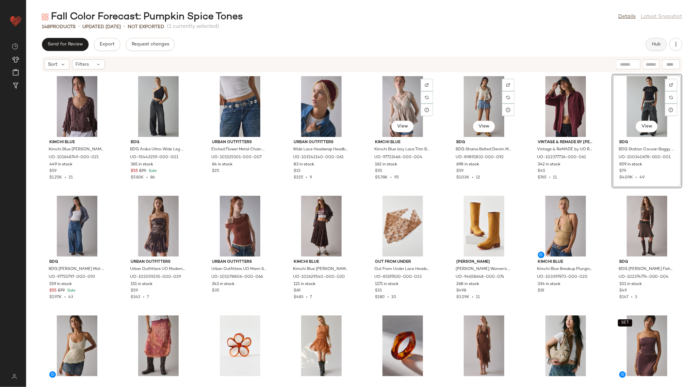
click at [657, 38] on div "Fall Color Forecast: Pumpkin Spice Tones Details Latest Snapshot 148 Products •…" at bounding box center [362, 198] width 672 height 376
click at [657, 43] on span "Hub" at bounding box center [655, 44] width 9 height 5
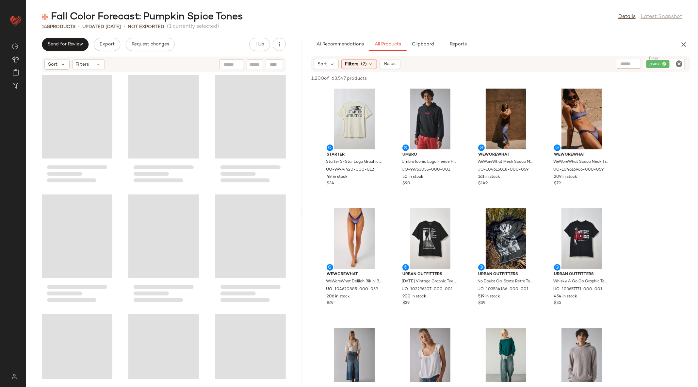
drag, startPoint x: 361, startPoint y: 212, endPoint x: 303, endPoint y: 222, distance: 59.3
click at [303, 222] on div "Fall Color Forecast: Pumpkin Spice Tones Details Latest Snapshot 148 Products •…" at bounding box center [362, 198] width 672 height 376
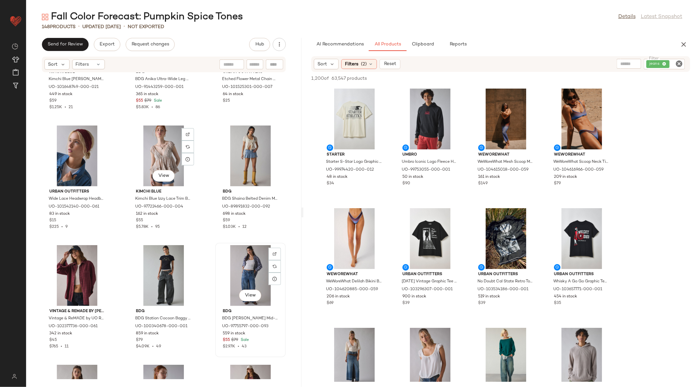
click at [248, 275] on div "View" at bounding box center [250, 275] width 66 height 61
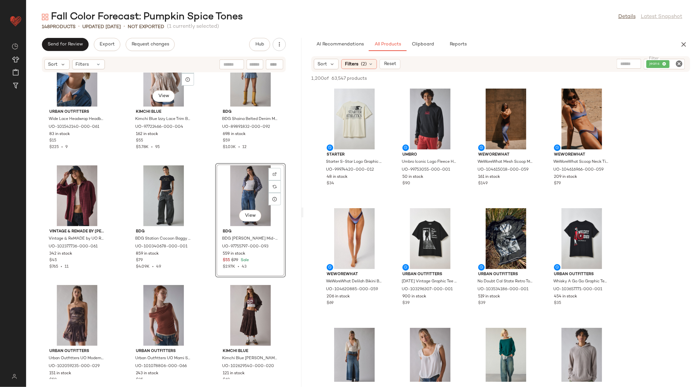
scroll to position [155, 0]
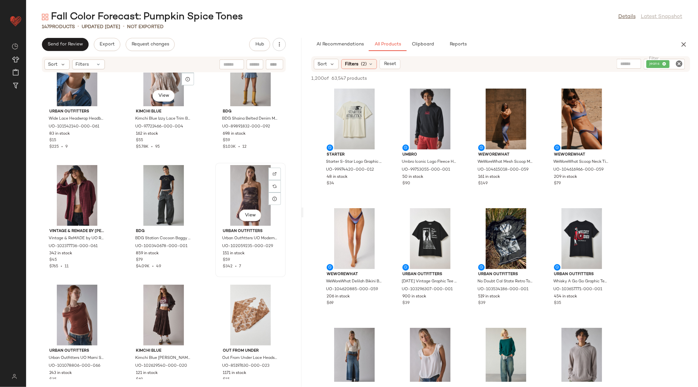
click at [234, 197] on div "View" at bounding box center [250, 195] width 66 height 61
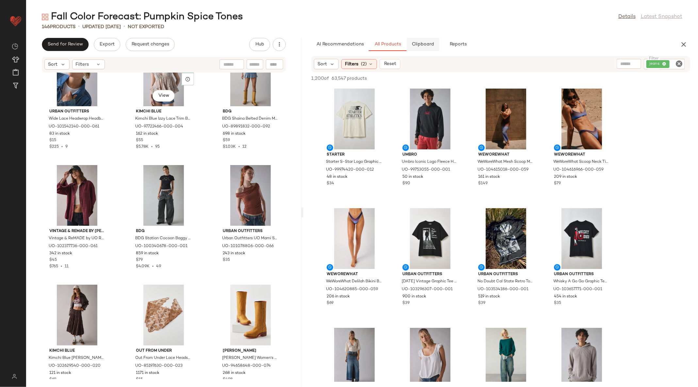
click at [423, 44] on span "Clipboard" at bounding box center [422, 44] width 23 height 5
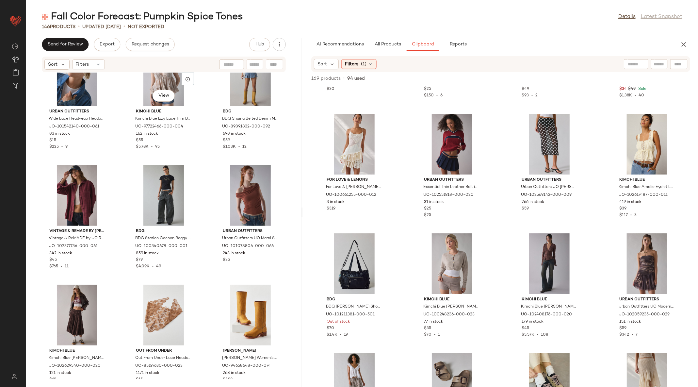
scroll to position [1487, 0]
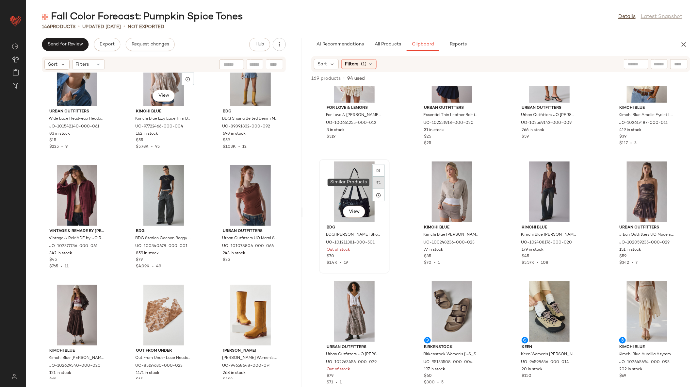
click at [377, 184] on img at bounding box center [378, 183] width 4 height 4
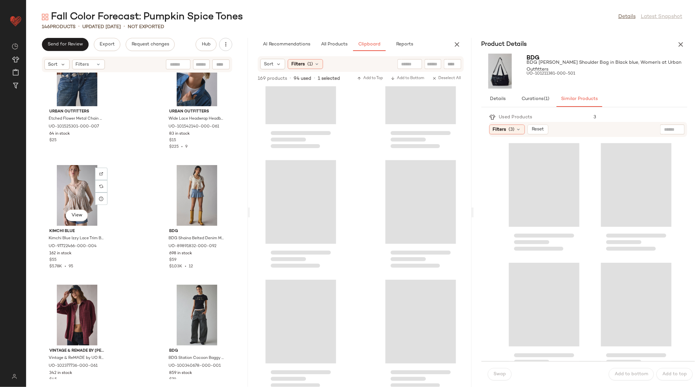
scroll to position [2988, 0]
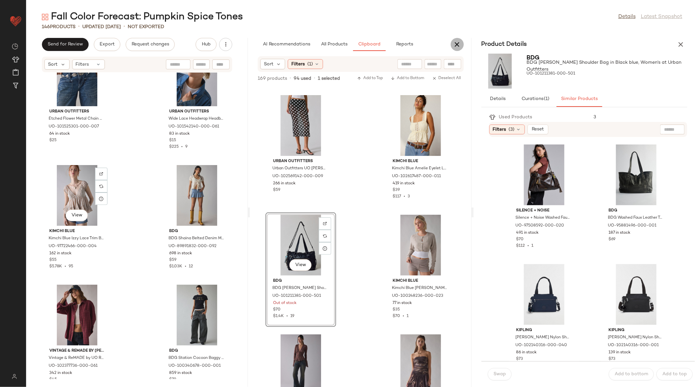
click at [455, 46] on icon "button" at bounding box center [457, 44] width 8 height 8
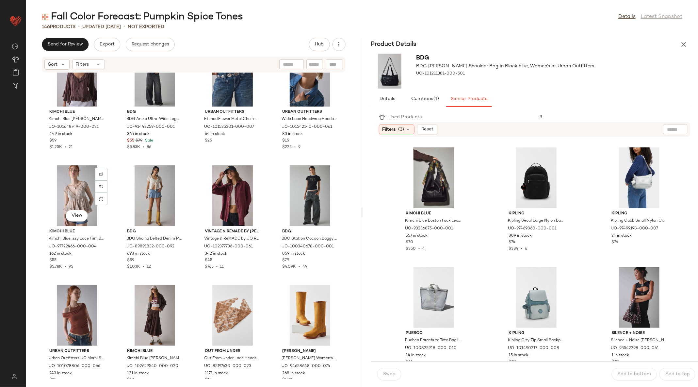
scroll to position [587, 0]
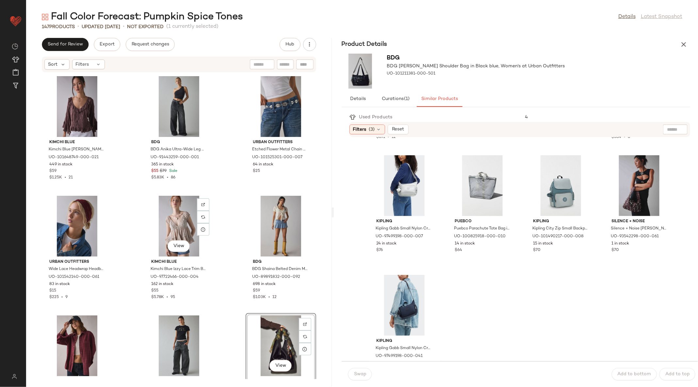
scroll to position [587, 0]
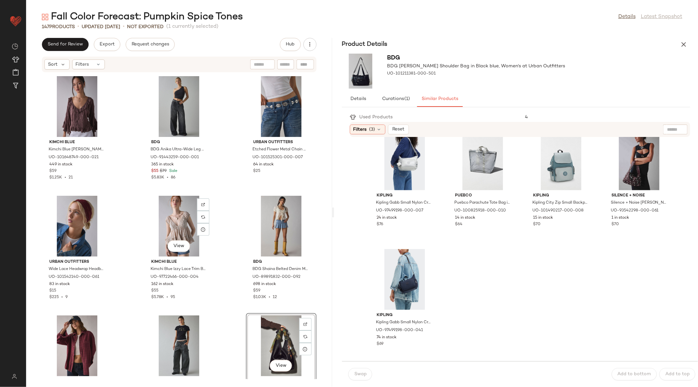
drag, startPoint x: 361, startPoint y: 213, endPoint x: 333, endPoint y: 211, distance: 27.8
click at [333, 211] on div "Fall Color Forecast: Pumpkin Spice Tones Details Latest Snapshot 147 Products •…" at bounding box center [362, 198] width 672 height 376
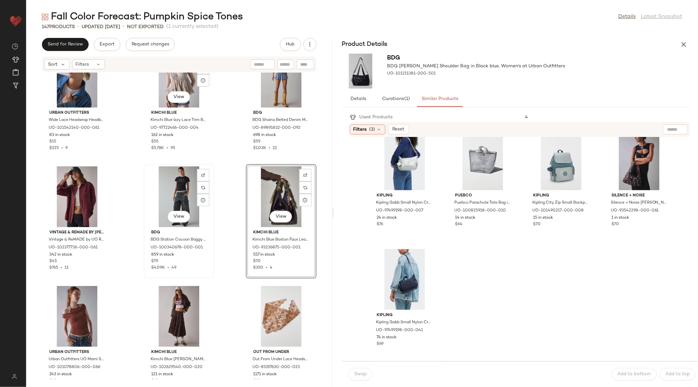
scroll to position [114, 0]
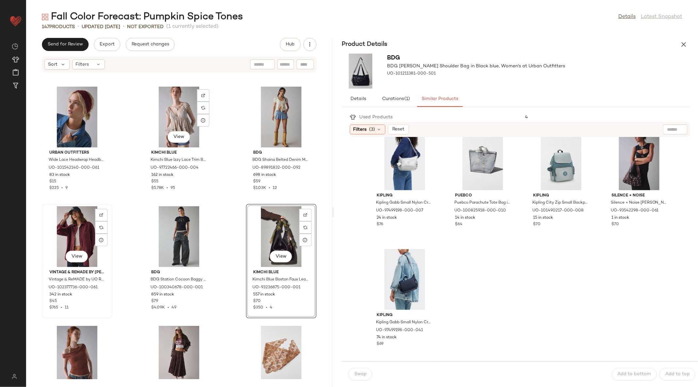
click at [82, 227] on div "View" at bounding box center [77, 236] width 66 height 61
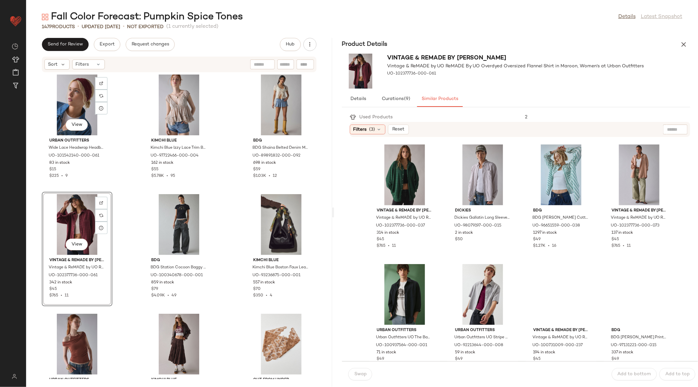
scroll to position [187, 0]
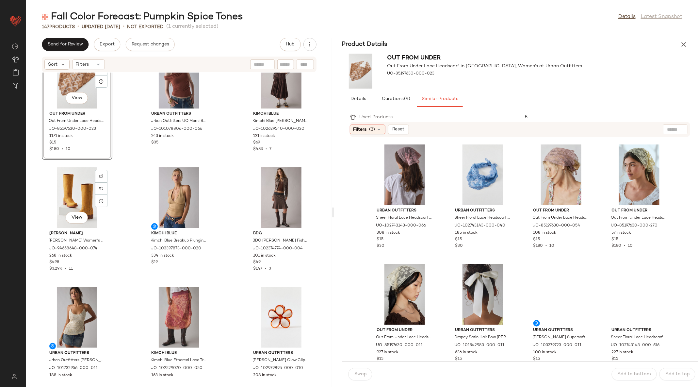
scroll to position [392, 0]
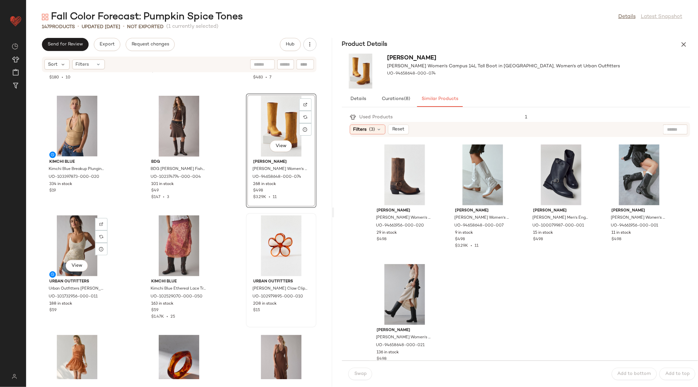
scroll to position [475, 0]
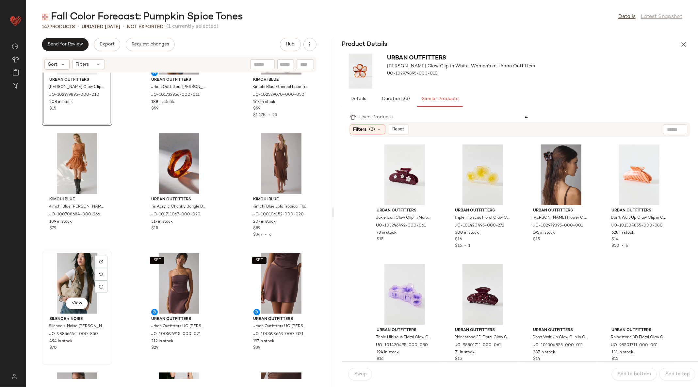
scroll to position [659, 0]
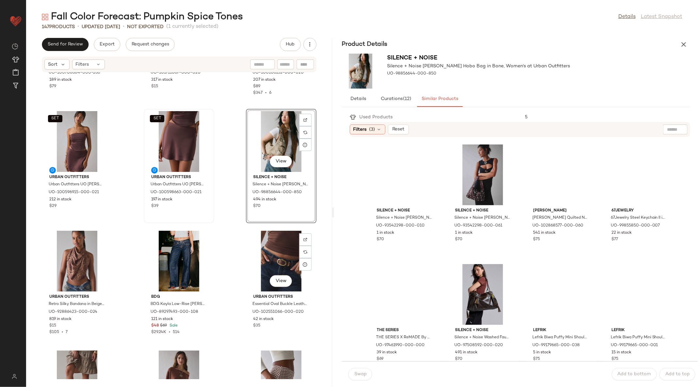
scroll to position [862, 0]
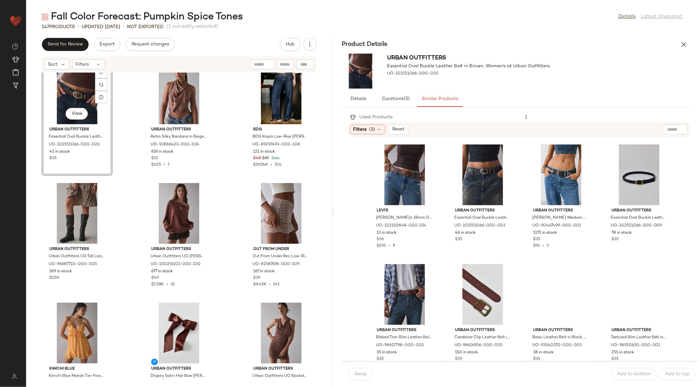
scroll to position [983, 0]
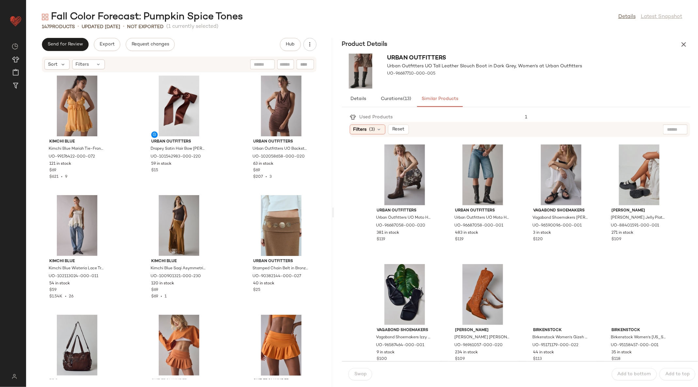
scroll to position [1218, 0]
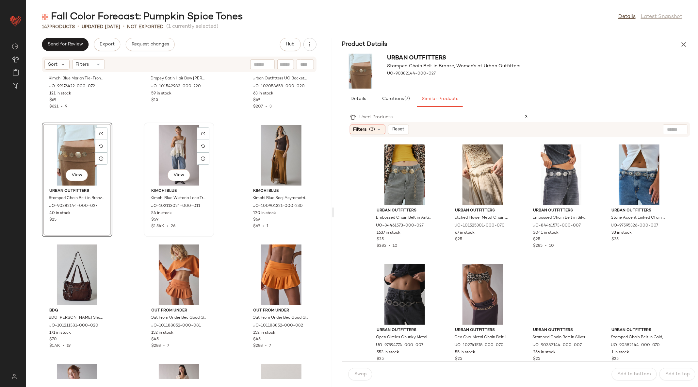
scroll to position [1279, 0]
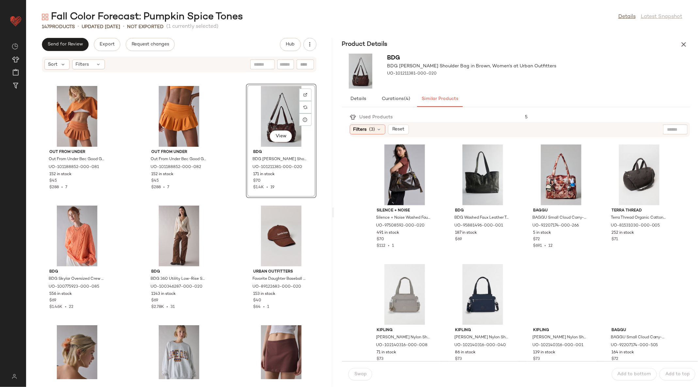
scroll to position [1434, 0]
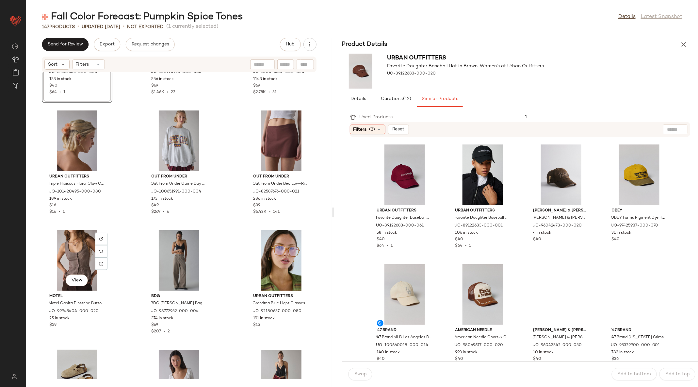
scroll to position [1635, 0]
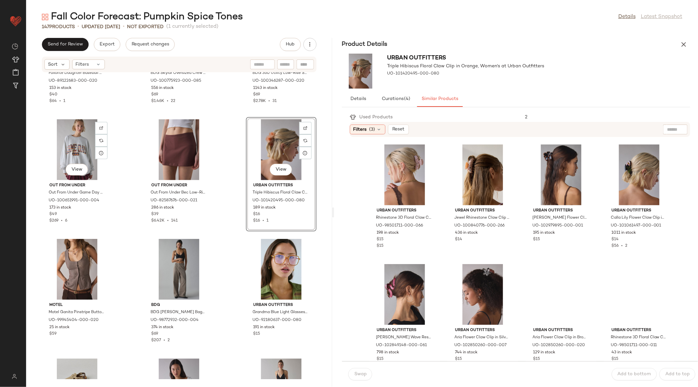
scroll to position [1693, 0]
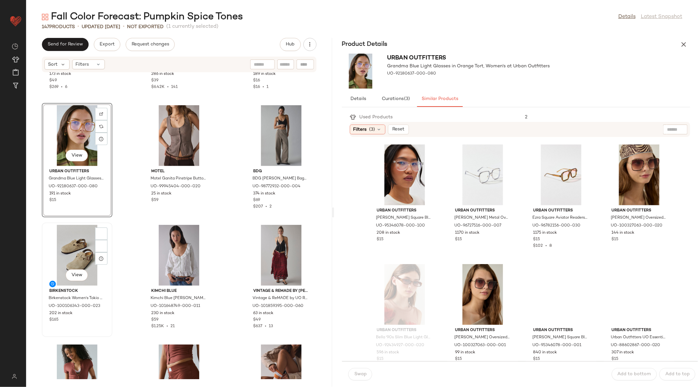
scroll to position [1783, 0]
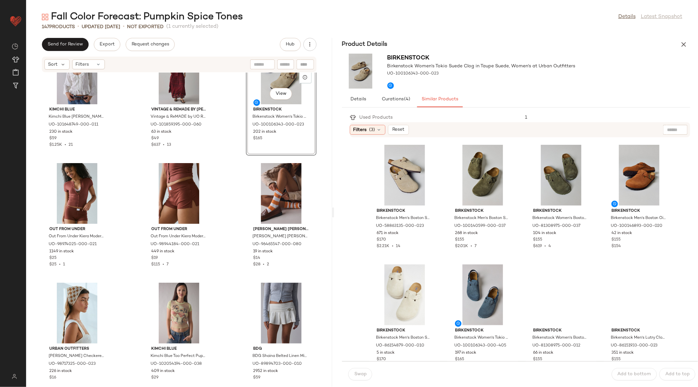
scroll to position [1954, 0]
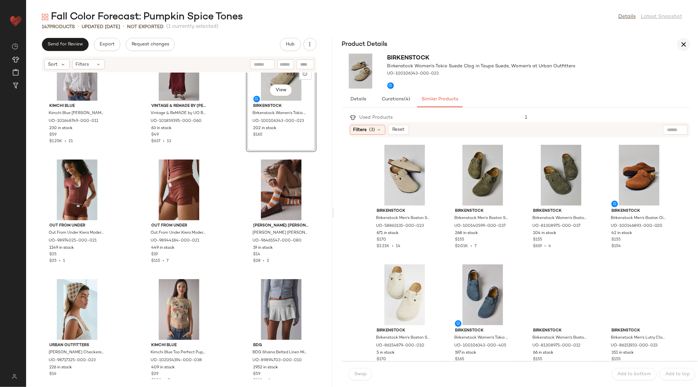
click at [685, 45] on icon "button" at bounding box center [683, 44] width 8 height 8
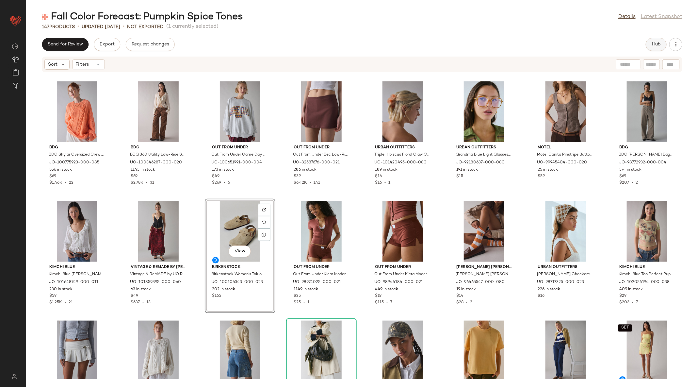
click at [660, 46] on span "Hub" at bounding box center [655, 44] width 9 height 5
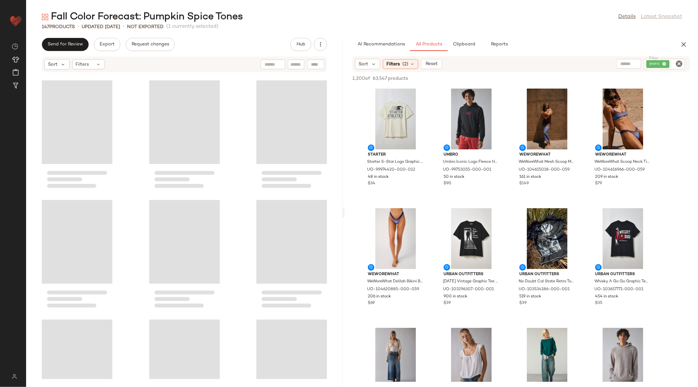
drag, startPoint x: 363, startPoint y: 214, endPoint x: 346, endPoint y: 215, distance: 16.7
click at [346, 215] on div "Fall Color Forecast: Pumpkin Spice Tones Details Latest Snapshot 147 Products •…" at bounding box center [362, 198] width 672 height 376
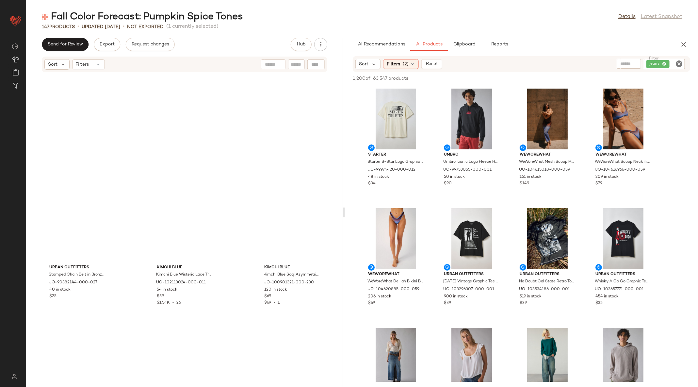
scroll to position [1315, 0]
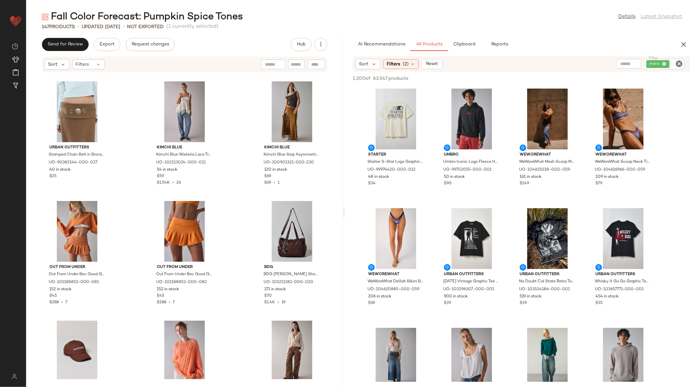
click at [680, 62] on icon "Clear Filter" at bounding box center [679, 64] width 8 height 8
type input "*****"
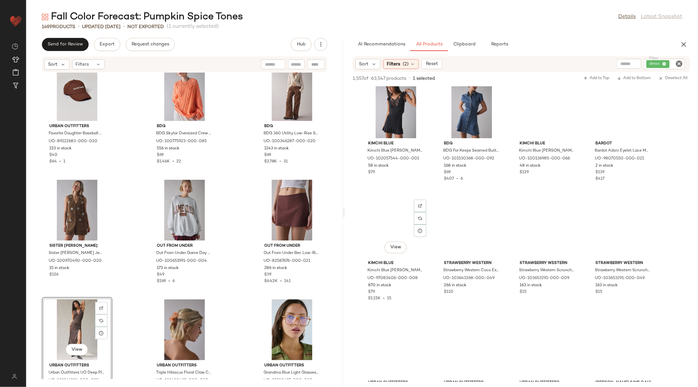
scroll to position [14219, 0]
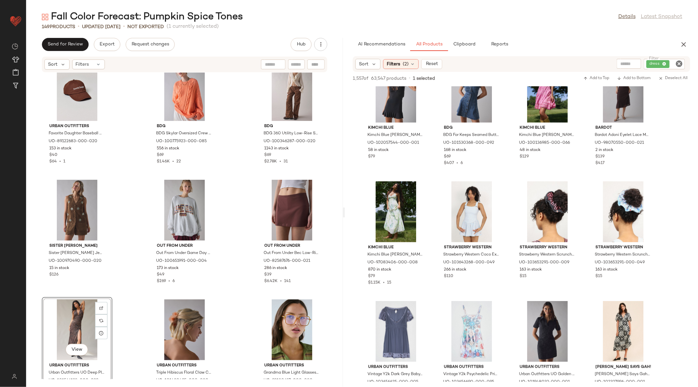
click at [74, 321] on div "View" at bounding box center [77, 329] width 66 height 61
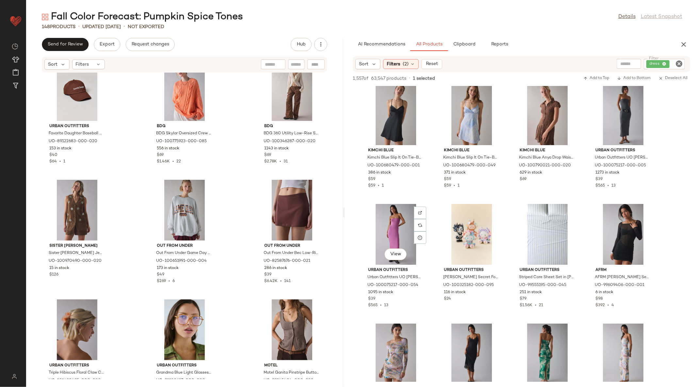
scroll to position [15317, 0]
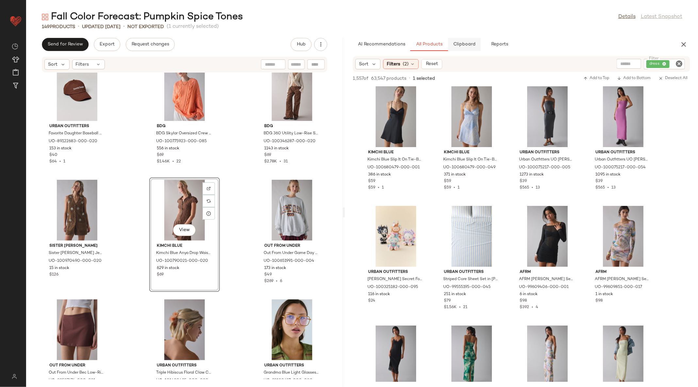
click at [465, 41] on button "Clipboard" at bounding box center [464, 44] width 33 height 13
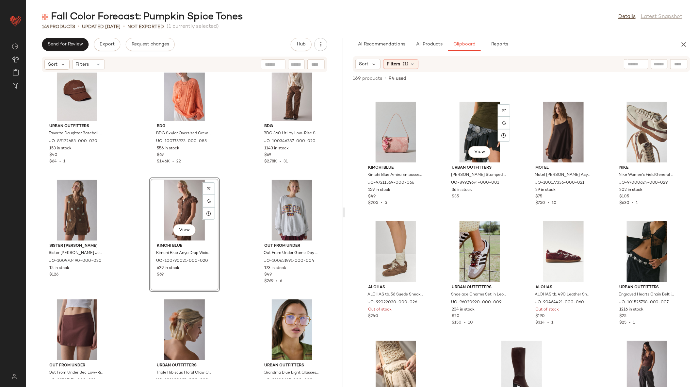
scroll to position [1972, 0]
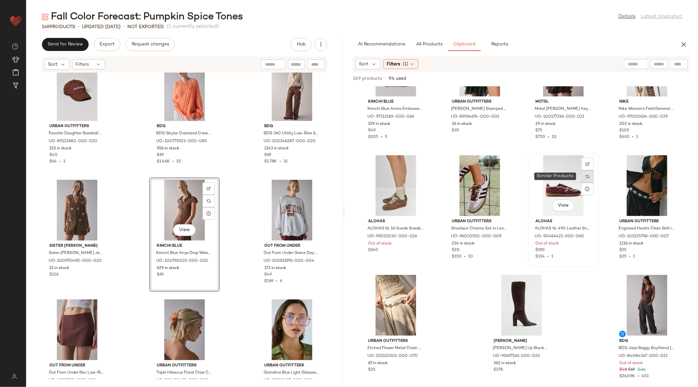
click at [581, 174] on div at bounding box center [587, 176] width 12 height 12
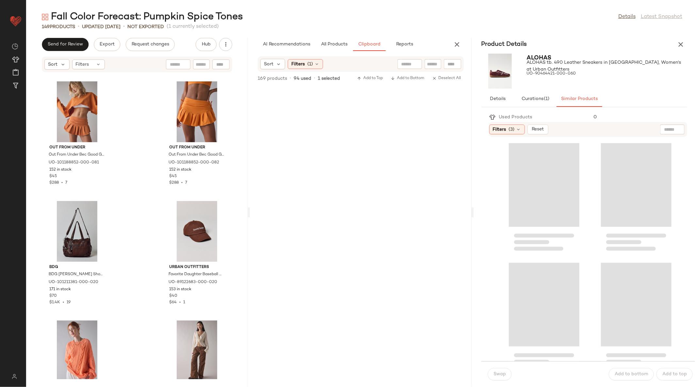
scroll to position [4063, 0]
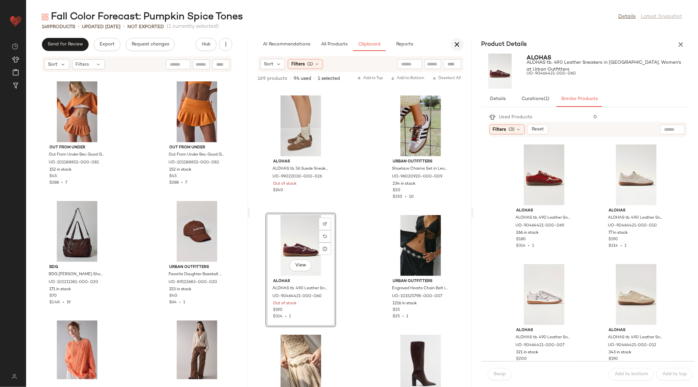
click at [455, 45] on icon "button" at bounding box center [457, 44] width 8 height 8
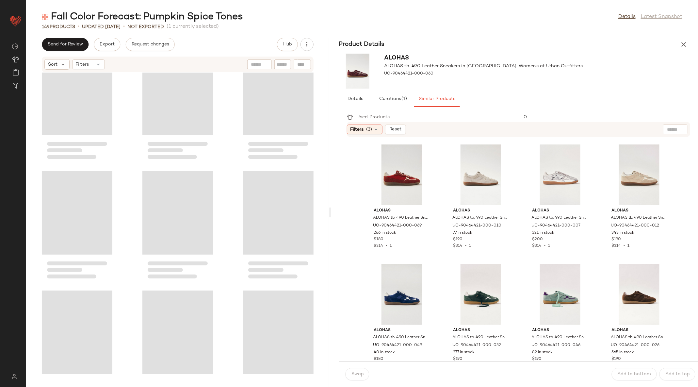
scroll to position [1434, 0]
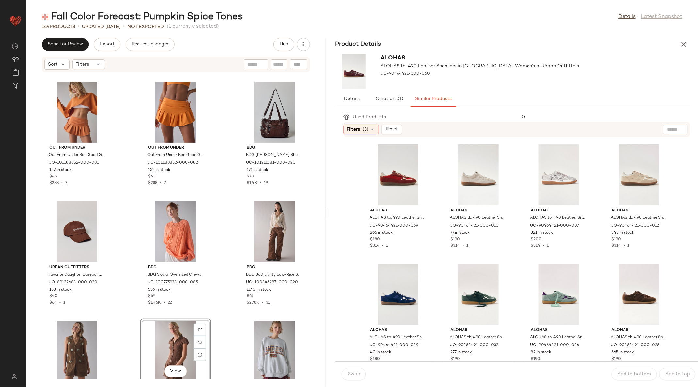
drag, startPoint x: 363, startPoint y: 212, endPoint x: 328, endPoint y: 211, distance: 34.3
click at [328, 211] on div "Fall Color Forecast: Pumpkin Spice Tones Details Latest Snapshot 149 Products •…" at bounding box center [362, 198] width 672 height 376
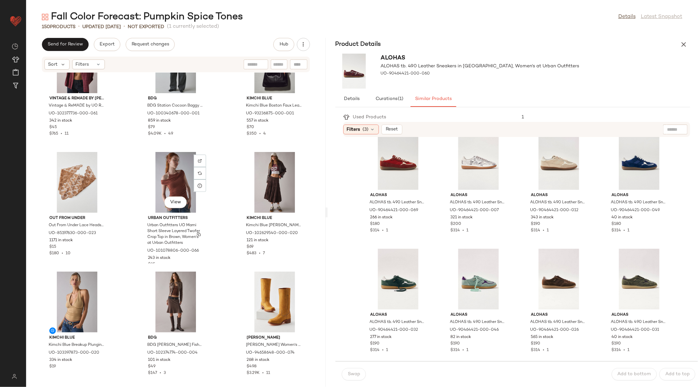
scroll to position [287, 0]
click at [684, 42] on icon "button" at bounding box center [683, 44] width 8 height 8
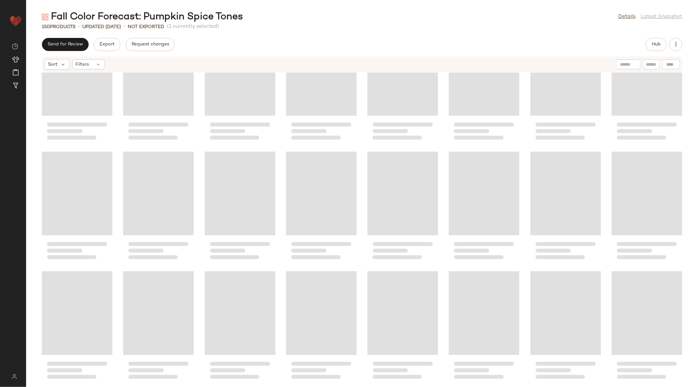
scroll to position [0, 0]
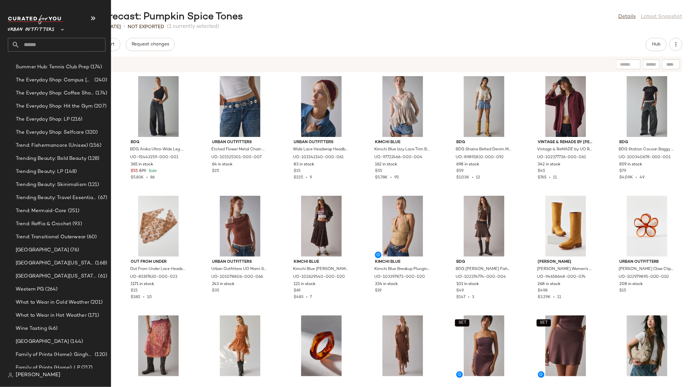
scroll to position [1335, 0]
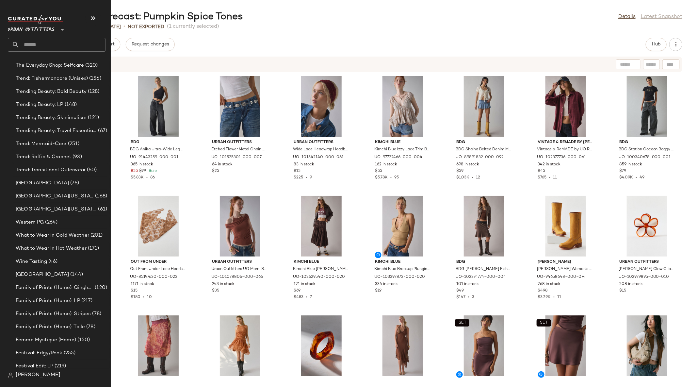
click at [51, 45] on input "text" at bounding box center [63, 45] width 86 height 14
type input "****"
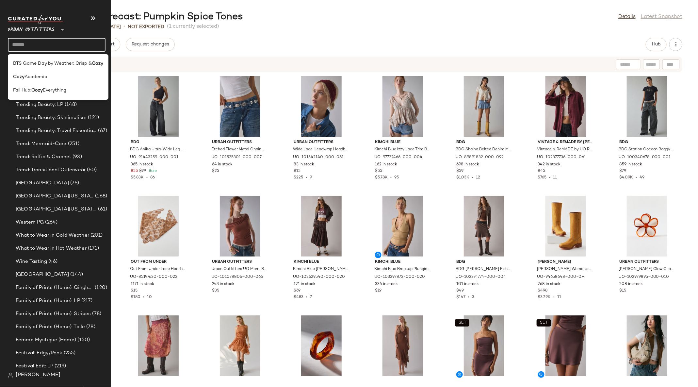
scroll to position [0, 0]
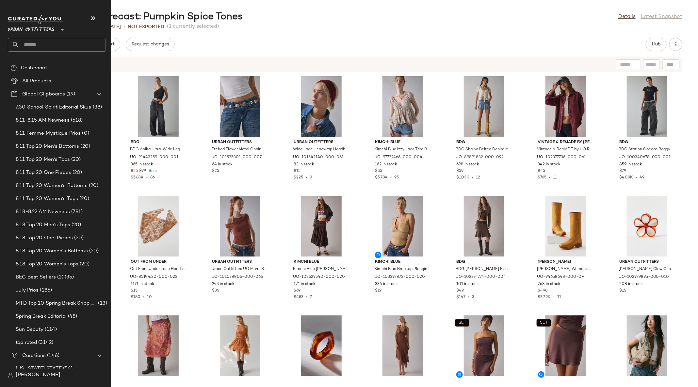
click at [41, 47] on input "text" at bounding box center [63, 45] width 86 height 14
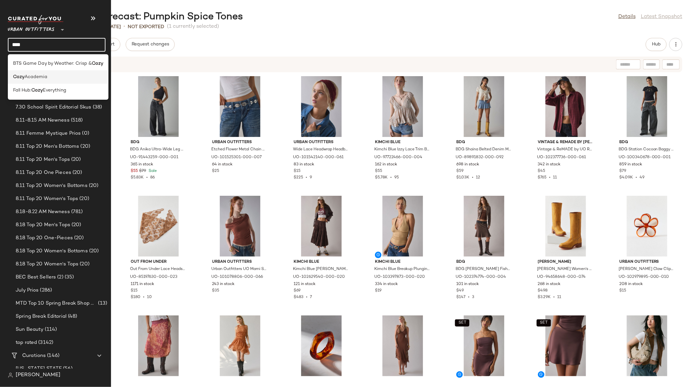
type input "****"
click at [52, 76] on div "Cozy Academia" at bounding box center [58, 76] width 90 height 7
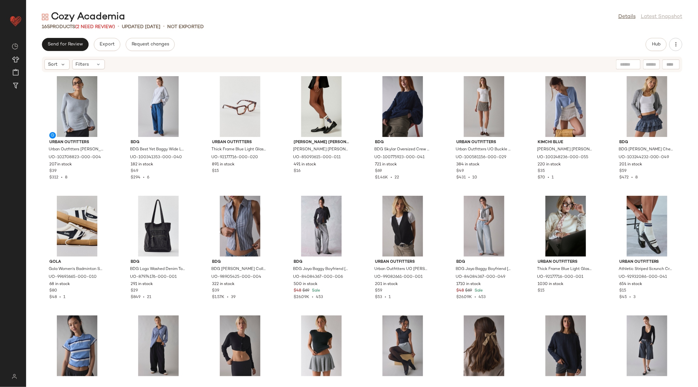
click at [99, 23] on div "Cozy Academia" at bounding box center [83, 16] width 83 height 13
click at [103, 26] on span "(2 Need Review)" at bounding box center [95, 26] width 40 height 5
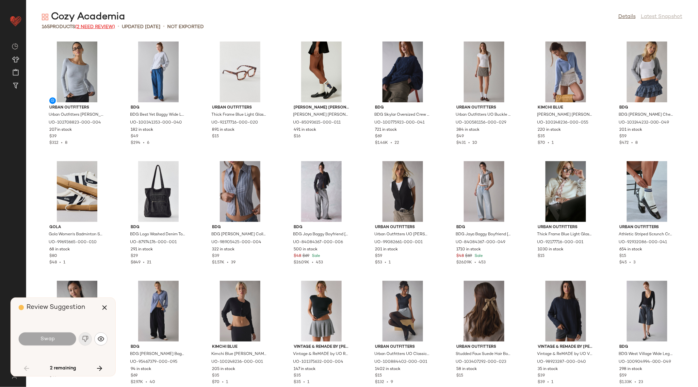
scroll to position [364, 0]
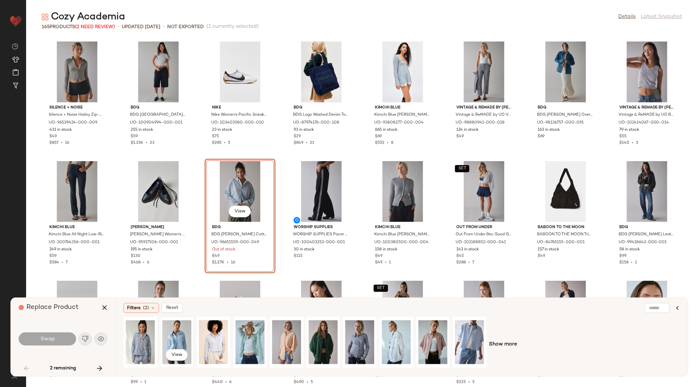
click at [177, 339] on div "View" at bounding box center [176, 342] width 29 height 46
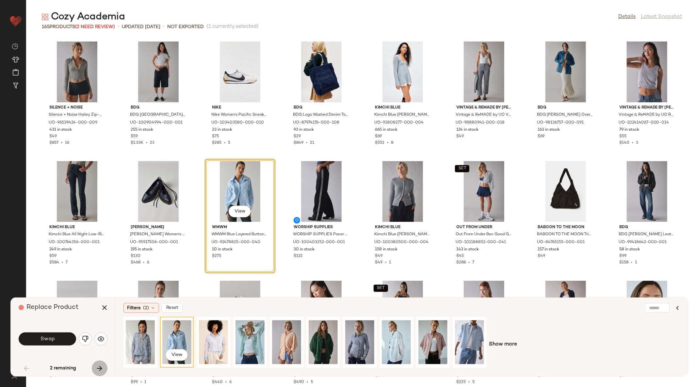
click at [100, 367] on icon "button" at bounding box center [100, 368] width 8 height 8
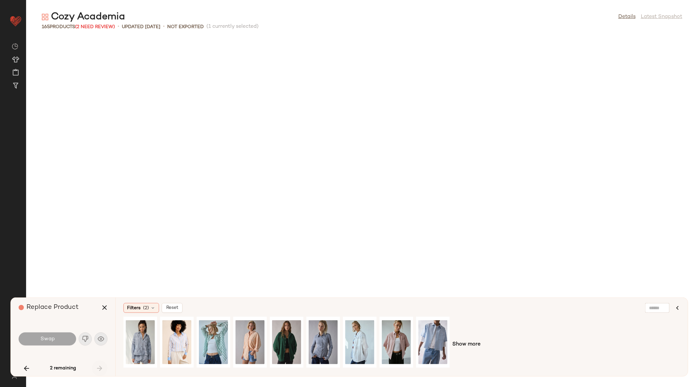
scroll to position [836, 0]
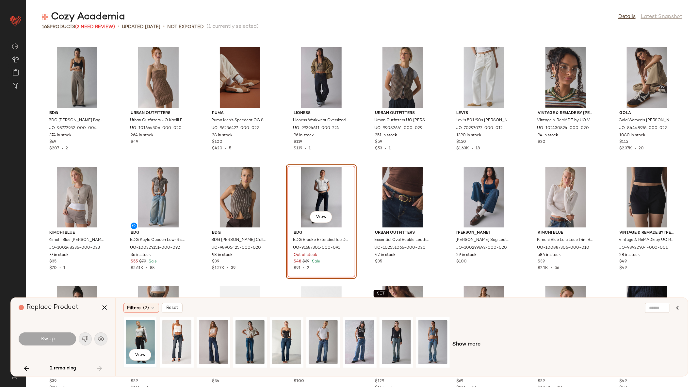
click at [142, 340] on div "View" at bounding box center [140, 342] width 29 height 46
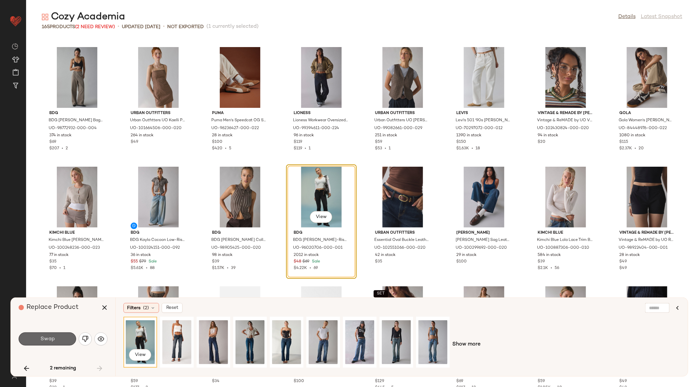
click at [49, 342] on button "Swap" at bounding box center [47, 338] width 57 height 13
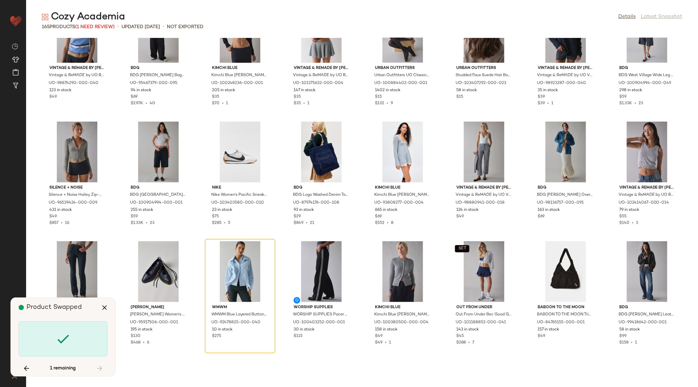
scroll to position [0, 0]
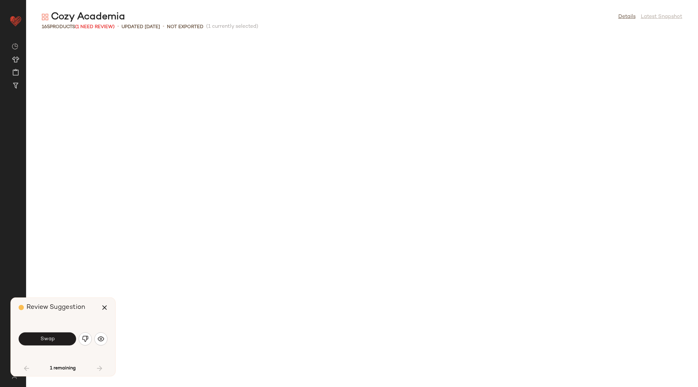
scroll to position [364, 0]
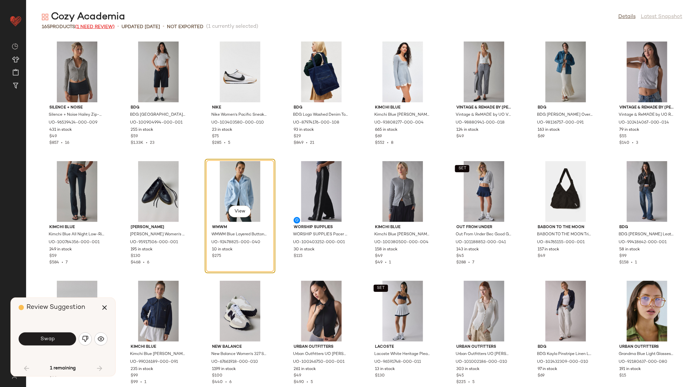
click at [100, 27] on span "(1 Need Review)" at bounding box center [95, 26] width 40 height 5
click at [52, 340] on span "Swap" at bounding box center [47, 339] width 15 height 6
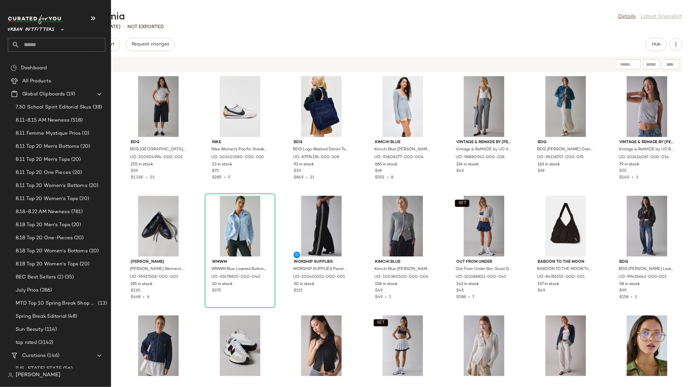
click at [24, 44] on input "text" at bounding box center [63, 45] width 86 height 14
type input "*"
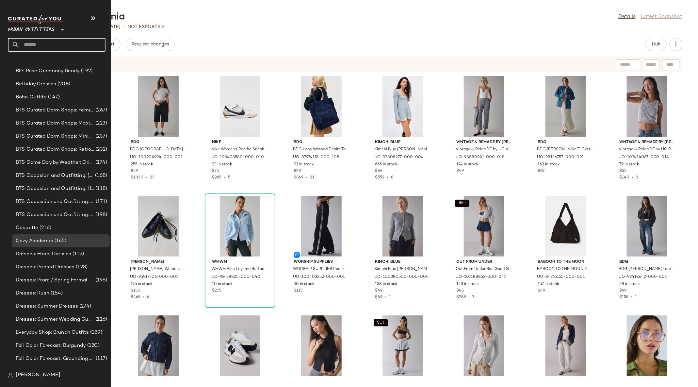
scroll to position [599, 0]
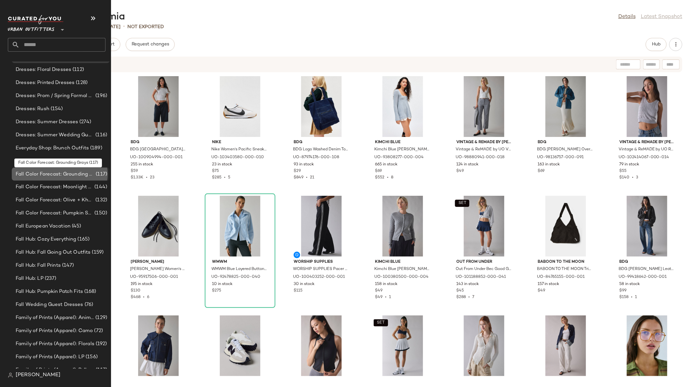
click at [90, 172] on span "Fall Color Forecast: Grounding Grays" at bounding box center [55, 174] width 79 height 8
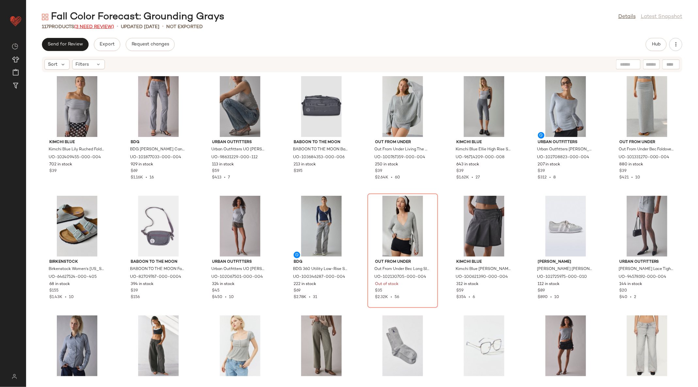
click at [95, 27] on span "(3 Need Review)" at bounding box center [94, 26] width 40 height 5
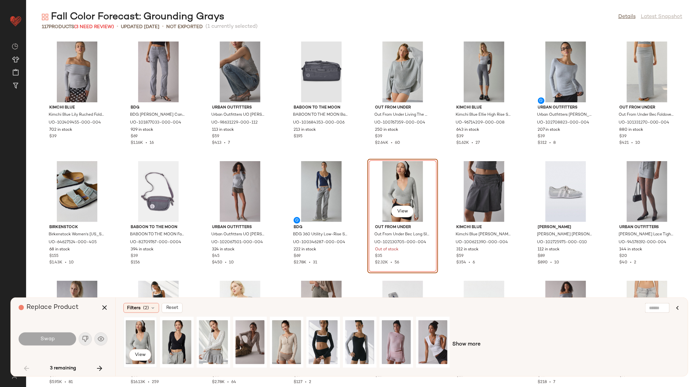
click at [138, 342] on div "View" at bounding box center [140, 342] width 29 height 46
click at [58, 337] on button "Swap" at bounding box center [47, 338] width 57 height 13
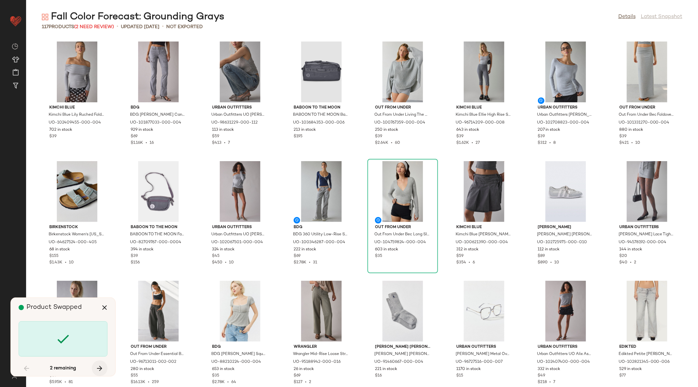
click at [99, 367] on icon "button" at bounding box center [100, 368] width 8 height 8
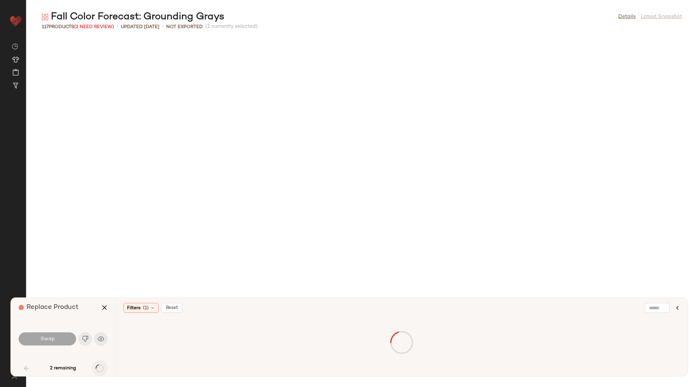
scroll to position [359, 0]
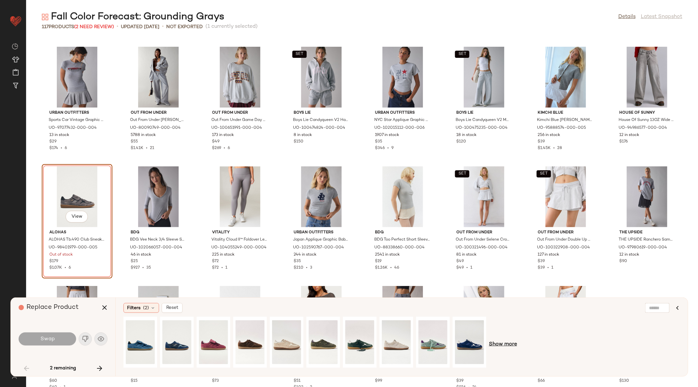
click at [512, 341] on span "Show more" at bounding box center [503, 344] width 28 height 8
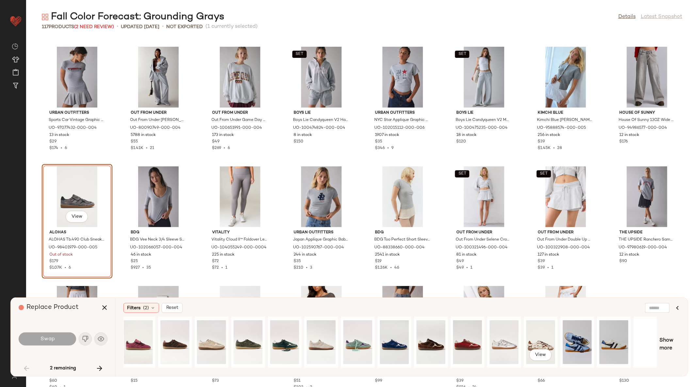
scroll to position [0, 168]
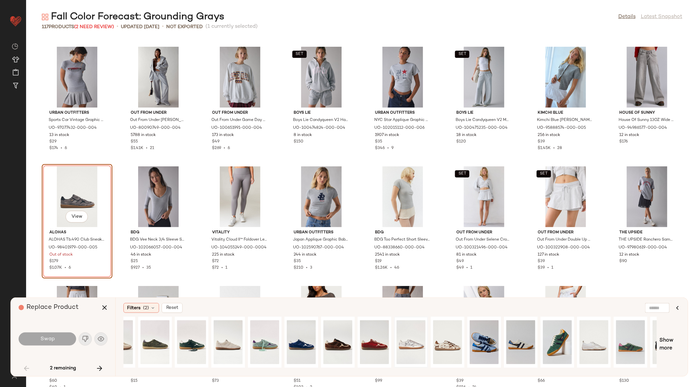
click at [406, 342] on div at bounding box center [410, 342] width 29 height 46
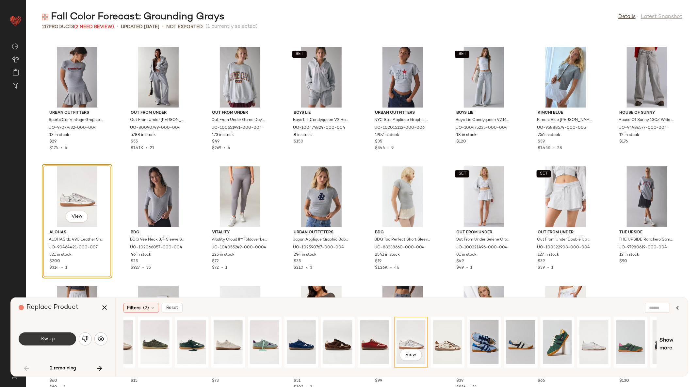
click at [53, 337] on span "Swap" at bounding box center [47, 339] width 15 height 6
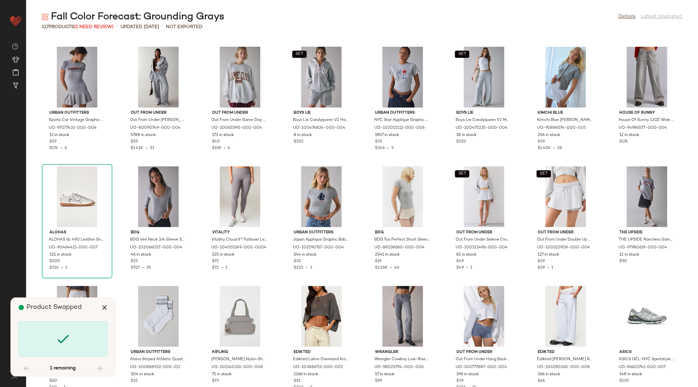
scroll to position [956, 0]
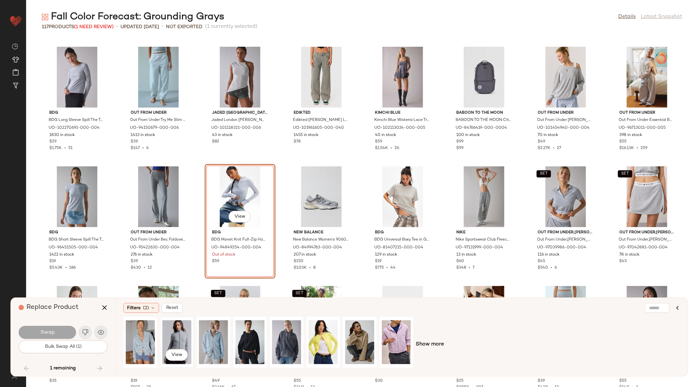
click at [180, 338] on div "View" at bounding box center [176, 342] width 29 height 46
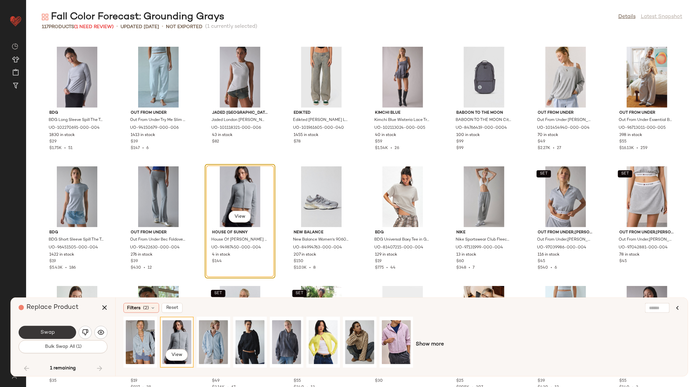
click at [58, 332] on button "Swap" at bounding box center [47, 332] width 57 height 13
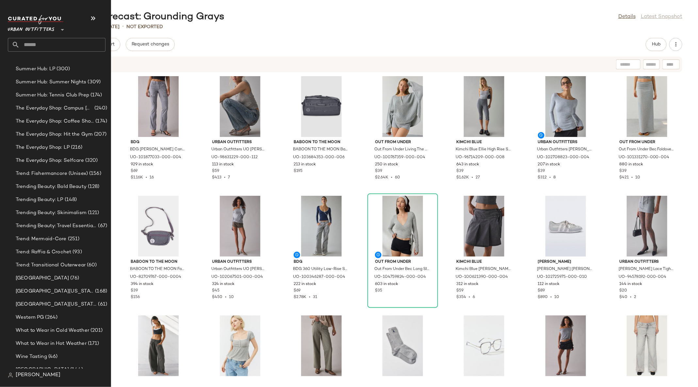
scroll to position [1492, 0]
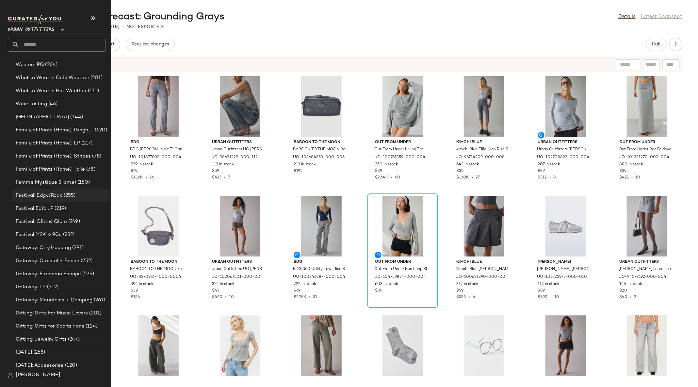
click at [62, 200] on div "Festival: Edgy/Rock (255)" at bounding box center [61, 195] width 98 height 13
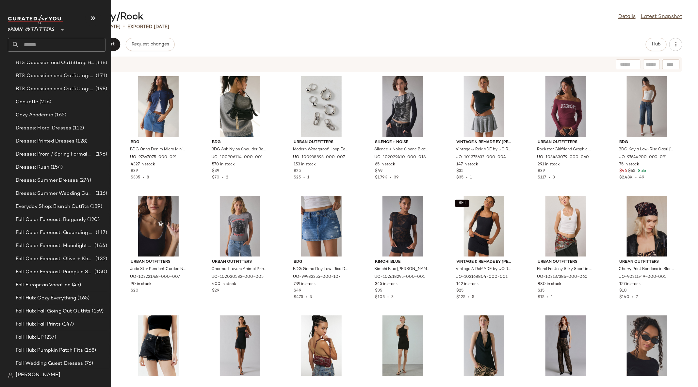
scroll to position [544, 0]
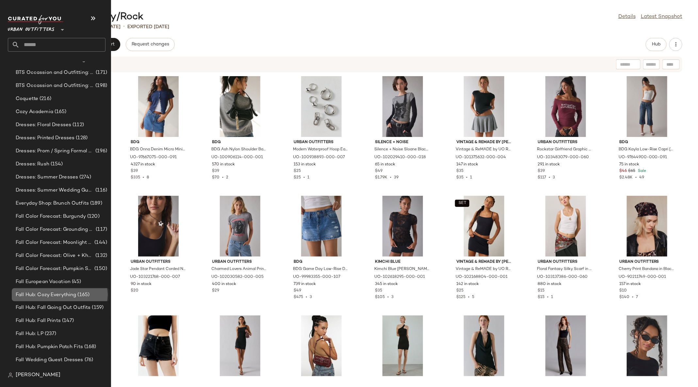
click at [88, 290] on div "Fall Hub: Cozy Everything (165)" at bounding box center [61, 294] width 98 height 13
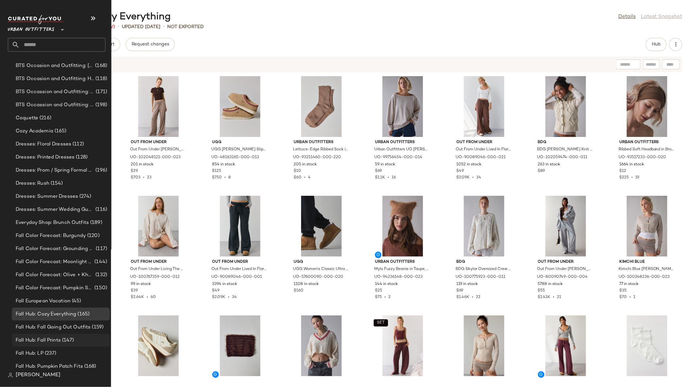
scroll to position [466, 0]
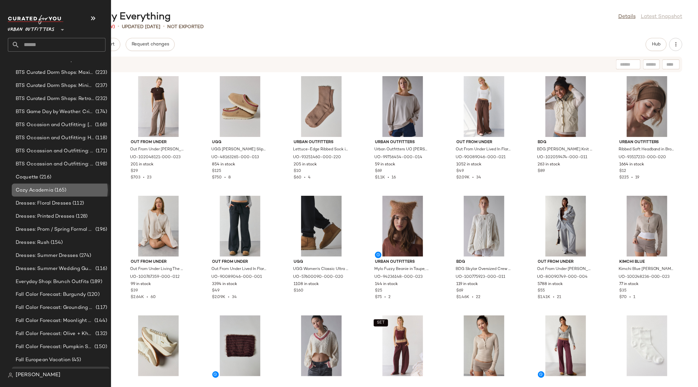
click at [59, 188] on span "(165)" at bounding box center [59, 190] width 13 height 8
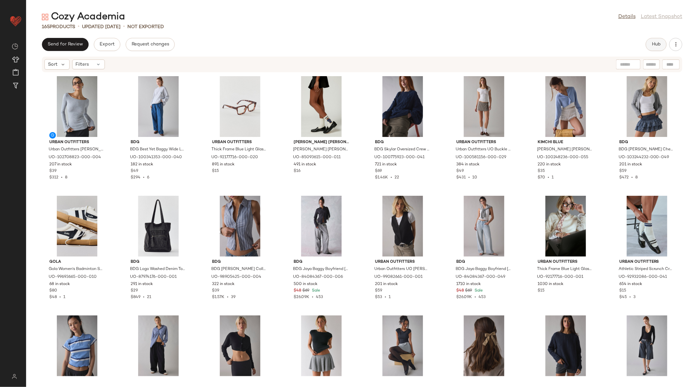
click at [660, 46] on span "Hub" at bounding box center [655, 44] width 9 height 5
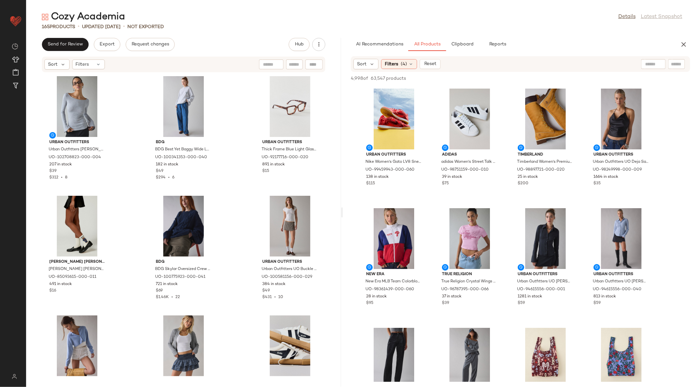
drag, startPoint x: 362, startPoint y: 213, endPoint x: 343, endPoint y: 216, distance: 18.8
click at [343, 216] on div "Cozy Academia Details Latest Snapshot 165 Products • updated [DATE] • Not Expor…" at bounding box center [362, 198] width 672 height 376
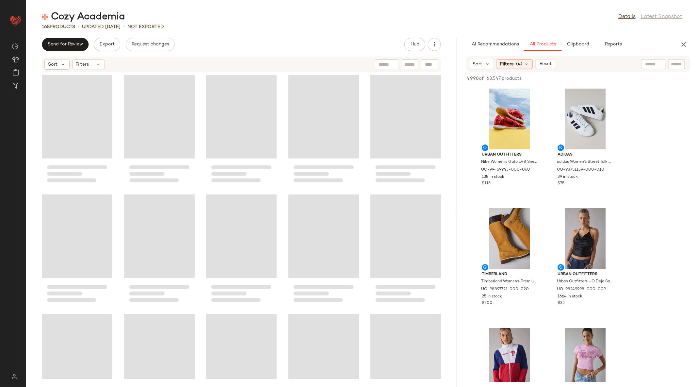
drag, startPoint x: 342, startPoint y: 215, endPoint x: 593, endPoint y: 200, distance: 251.2
click at [593, 200] on div "Cozy Academia Details Latest Snapshot 165 Products • updated [DATE] • Not Expor…" at bounding box center [362, 198] width 672 height 376
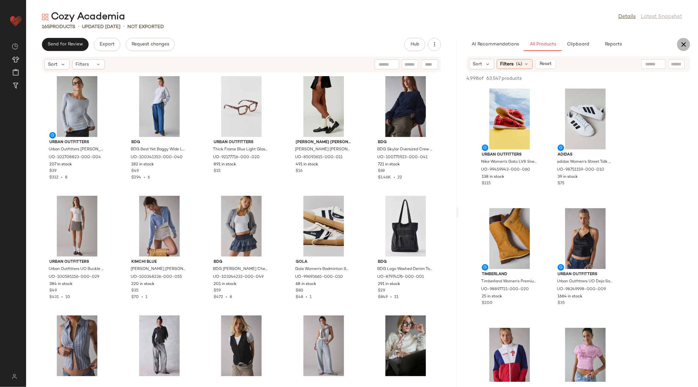
click at [684, 44] on icon "button" at bounding box center [683, 44] width 8 height 8
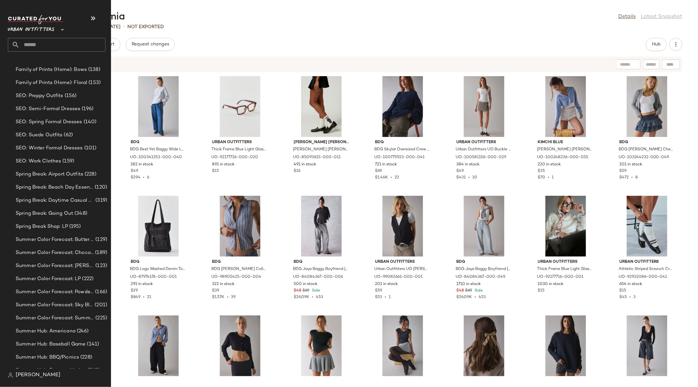
scroll to position [918, 0]
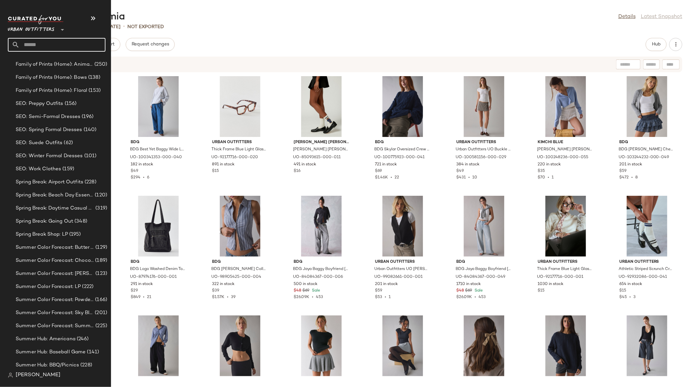
click at [55, 47] on input "text" at bounding box center [63, 45] width 86 height 14
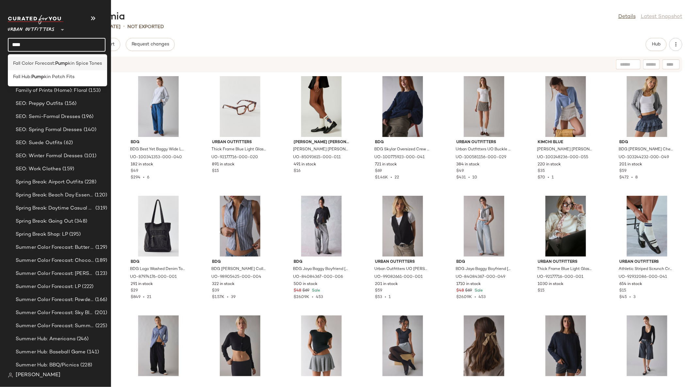
type input "****"
click at [63, 64] on b "Pump" at bounding box center [61, 63] width 13 height 7
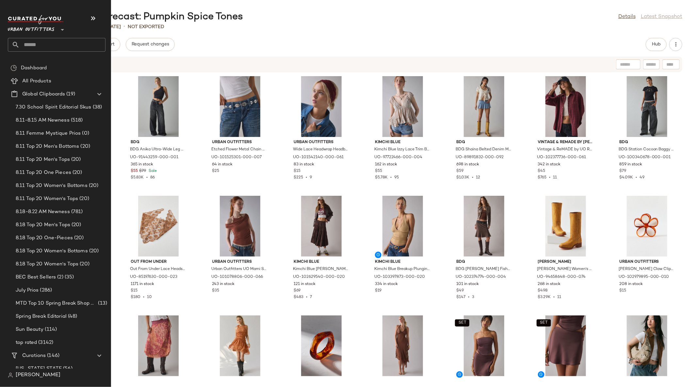
click at [30, 44] on input "text" at bounding box center [63, 45] width 86 height 14
type input "******"
click at [66, 43] on input "text" at bounding box center [63, 45] width 86 height 14
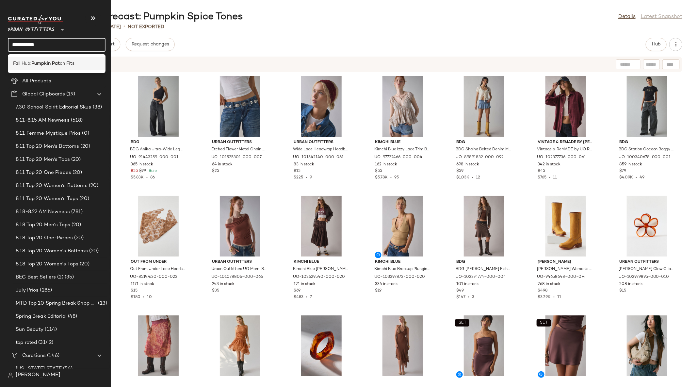
type input "**********"
click at [61, 61] on span "ch Fits" at bounding box center [67, 63] width 15 height 7
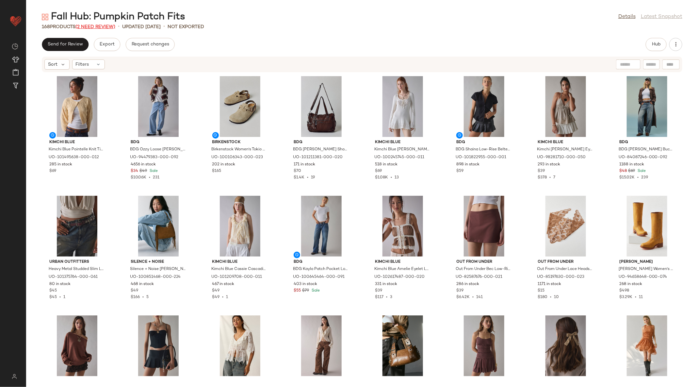
click at [104, 26] on span "(2 Need Review)" at bounding box center [95, 26] width 40 height 5
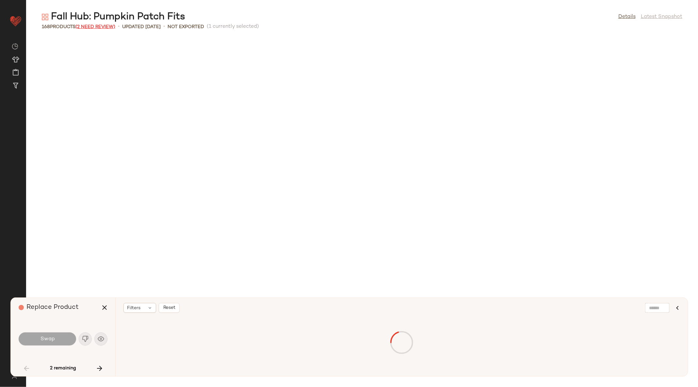
scroll to position [836, 0]
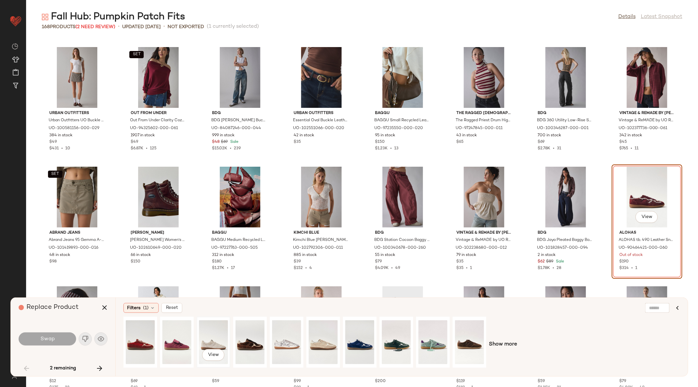
click at [211, 339] on div "View" at bounding box center [213, 342] width 29 height 46
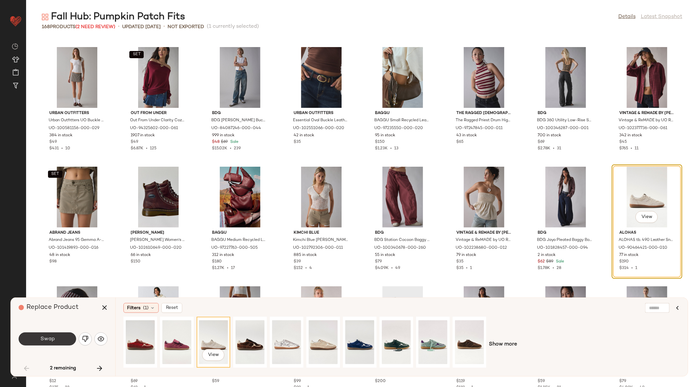
click at [56, 336] on button "Swap" at bounding box center [47, 338] width 57 height 13
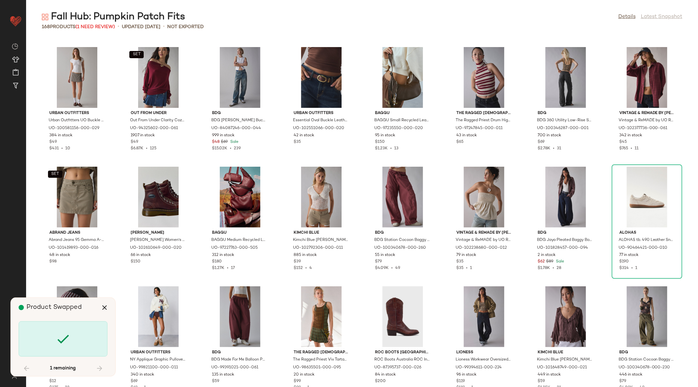
scroll to position [1434, 0]
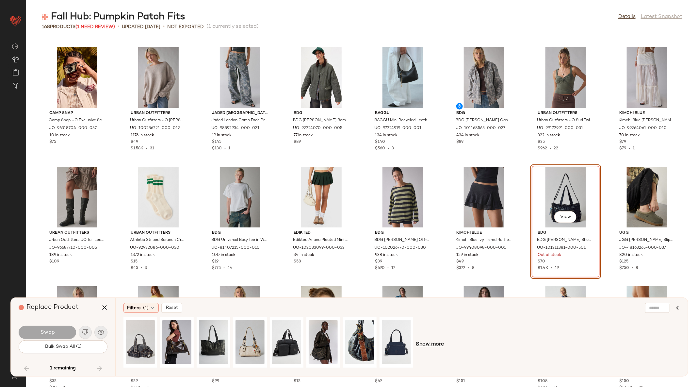
click at [425, 343] on span "Show more" at bounding box center [430, 344] width 28 height 8
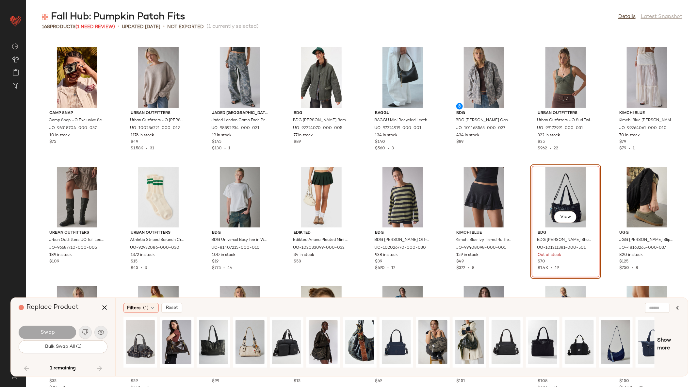
scroll to position [0, 3]
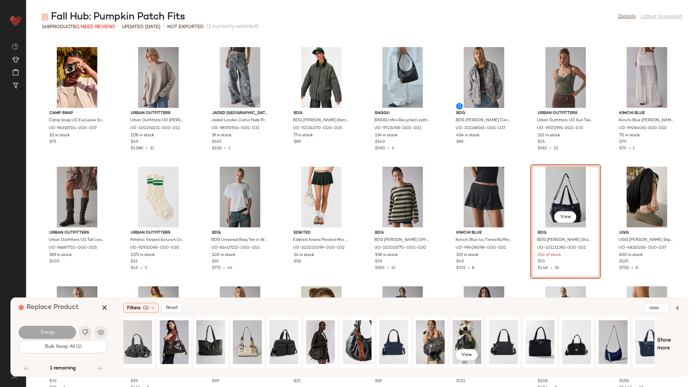
click at [468, 340] on div "View" at bounding box center [466, 342] width 29 height 46
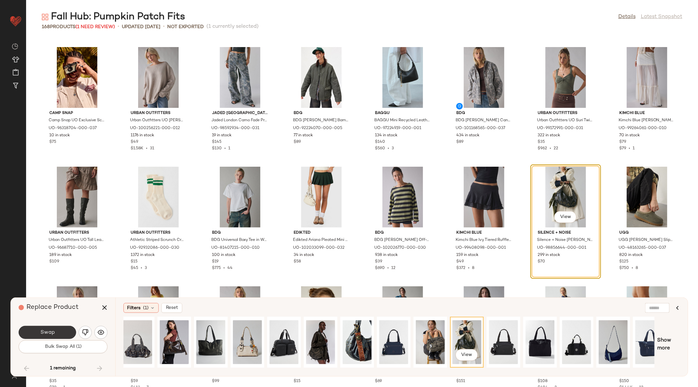
click at [55, 331] on button "Swap" at bounding box center [47, 332] width 57 height 13
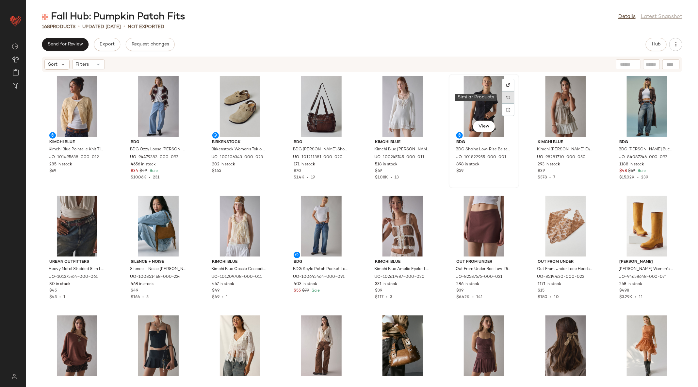
click at [507, 101] on div at bounding box center [508, 97] width 12 height 12
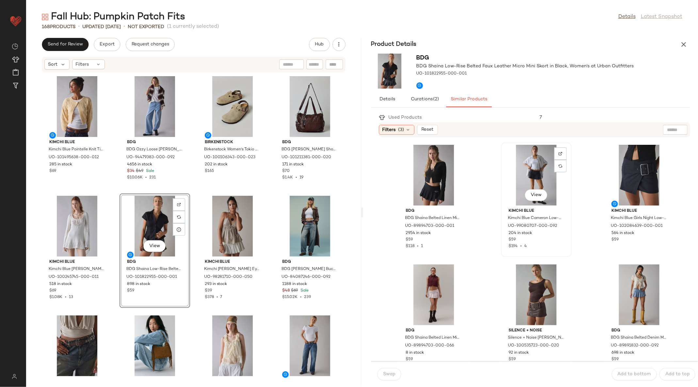
click at [537, 176] on div "View" at bounding box center [536, 175] width 66 height 61
click at [386, 375] on span "Swap" at bounding box center [389, 373] width 13 height 5
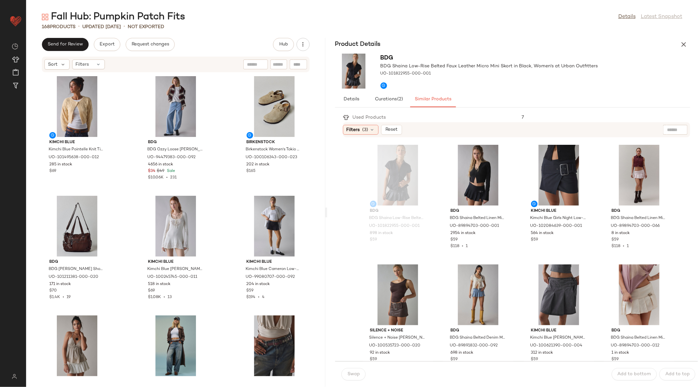
drag, startPoint x: 363, startPoint y: 211, endPoint x: 328, endPoint y: 221, distance: 35.9
click at [328, 221] on div "Fall Hub: Pumpkin Patch Fits Details Latest Snapshot 168 Products • updated [DA…" at bounding box center [362, 198] width 672 height 376
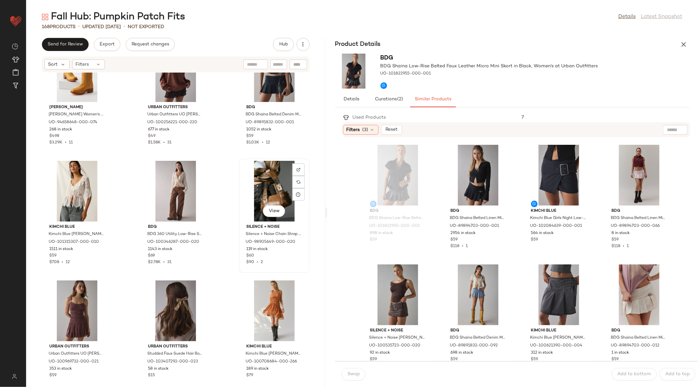
scroll to position [964, 0]
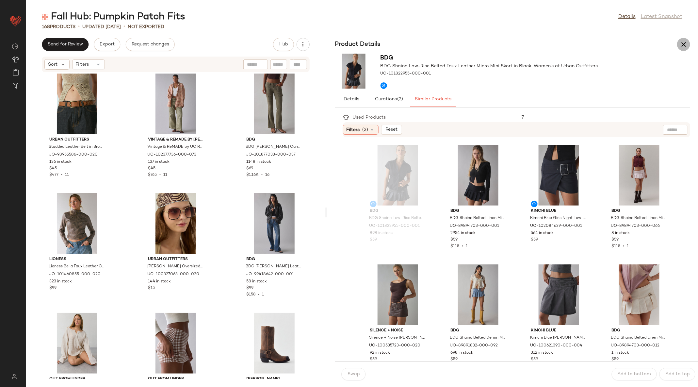
click at [688, 47] on button "button" at bounding box center [683, 44] width 13 height 13
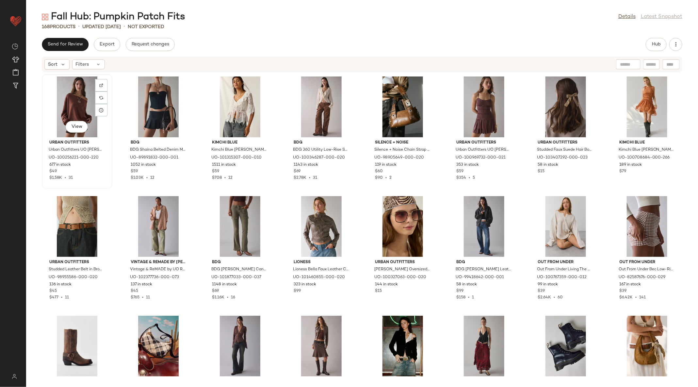
scroll to position [0, 0]
click at [182, 96] on img at bounding box center [183, 98] width 4 height 4
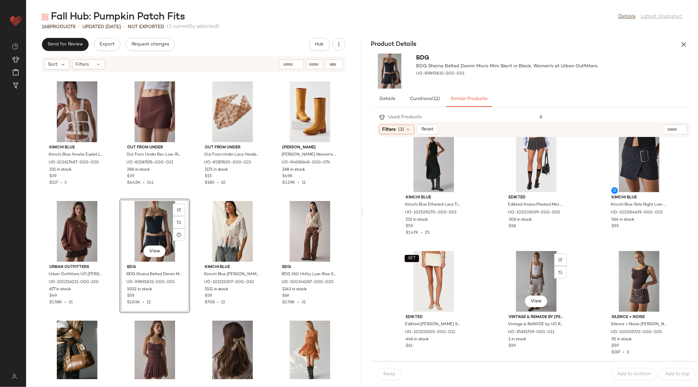
scroll to position [250, 0]
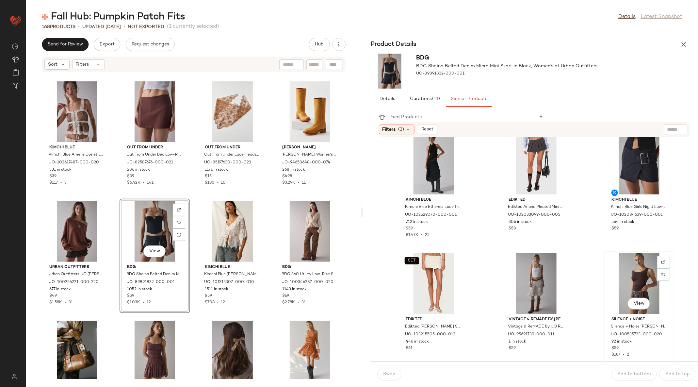
click at [614, 280] on div "View" at bounding box center [639, 283] width 66 height 61
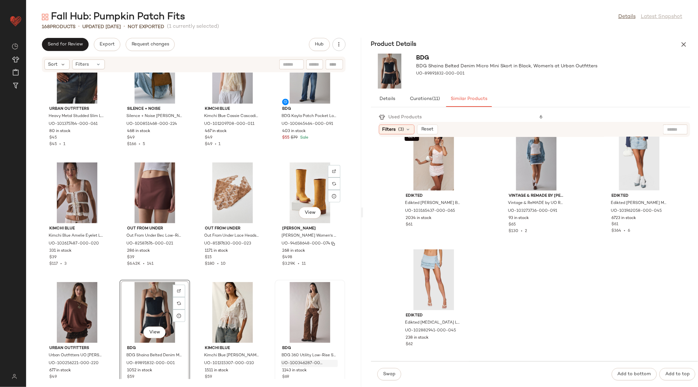
scroll to position [317, 0]
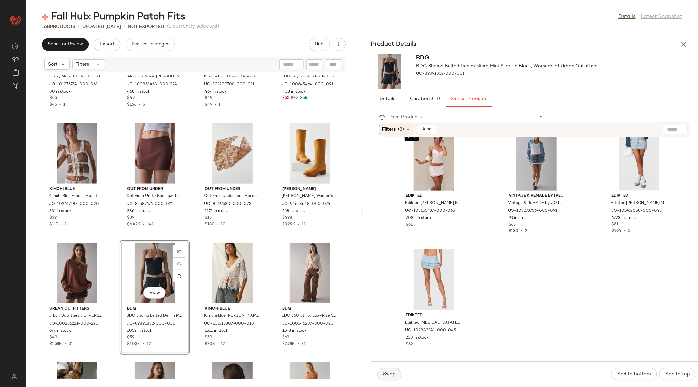
click at [387, 371] on span "Swap" at bounding box center [389, 373] width 13 height 5
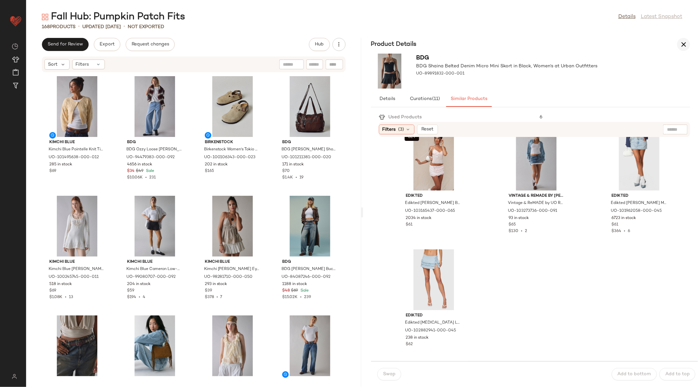
click at [689, 47] on button "button" at bounding box center [683, 44] width 13 height 13
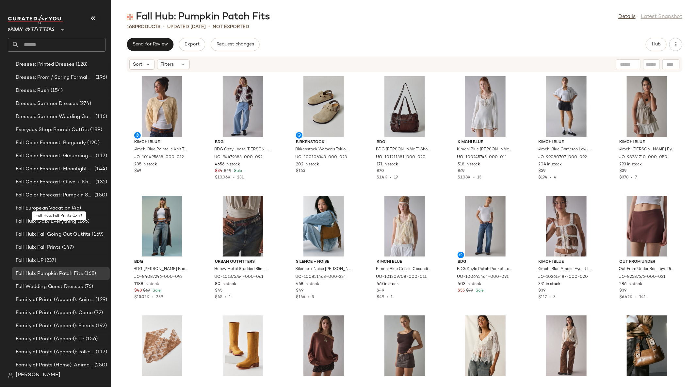
scroll to position [616, 0]
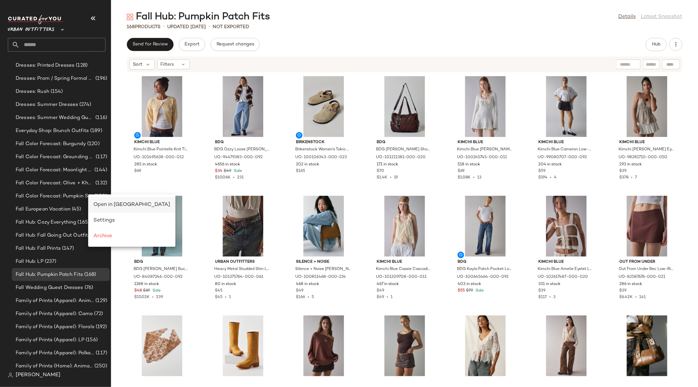
click at [107, 205] on span "Open in [GEOGRAPHIC_DATA]" at bounding box center [131, 205] width 77 height 6
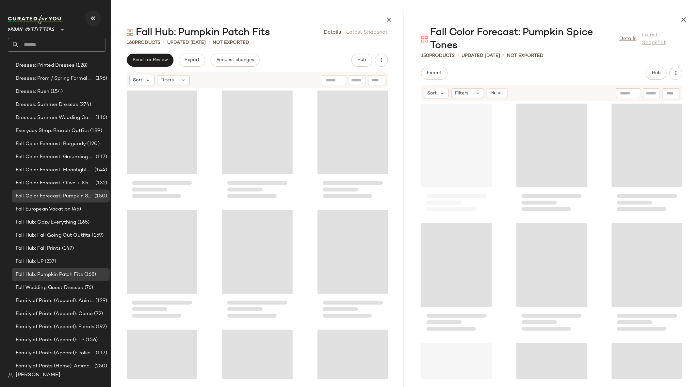
click at [93, 20] on icon "button" at bounding box center [93, 18] width 8 height 8
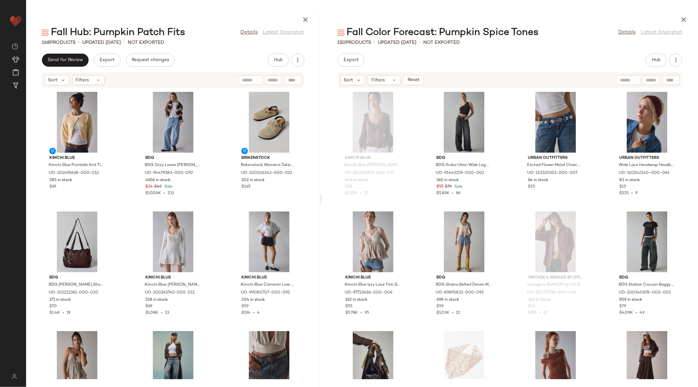
drag, startPoint x: 362, startPoint y: 198, endPoint x: 323, endPoint y: 201, distance: 39.6
click at [323, 201] on div "Fall Hub: Pumpkin Patch Fits Details Latest Snapshot 168 Products • updated [DA…" at bounding box center [362, 198] width 672 height 376
click at [367, 224] on div "View" at bounding box center [373, 241] width 66 height 61
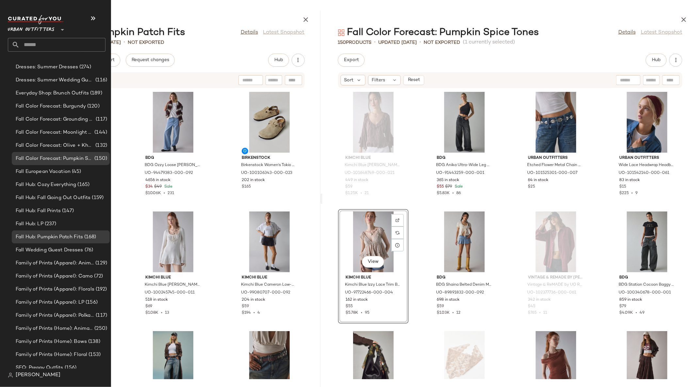
scroll to position [700, 0]
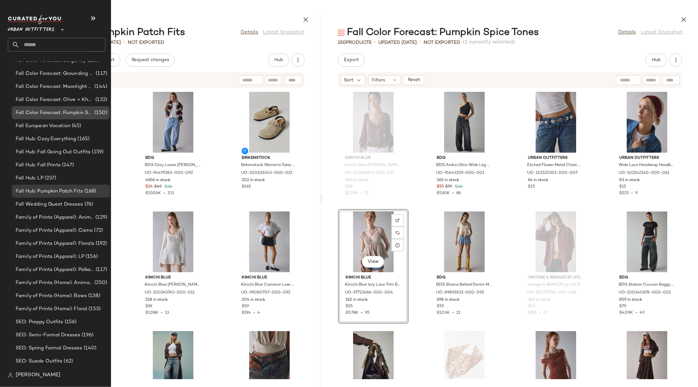
click at [87, 110] on span "Fall Color Forecast: Pumpkin Spice Tones" at bounding box center [54, 113] width 77 height 8
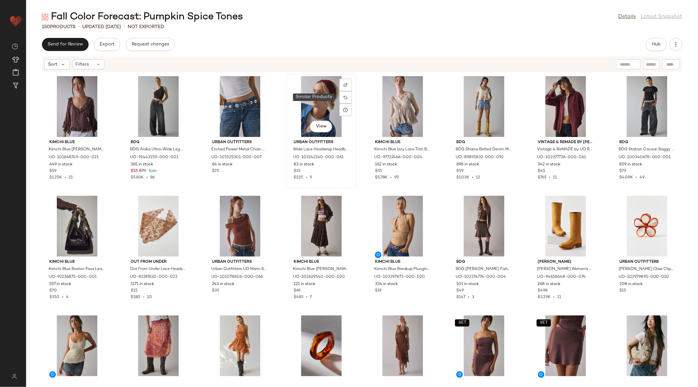
click at [330, 100] on div "View" at bounding box center [321, 106] width 66 height 61
click at [656, 46] on span "Hub" at bounding box center [655, 44] width 9 height 5
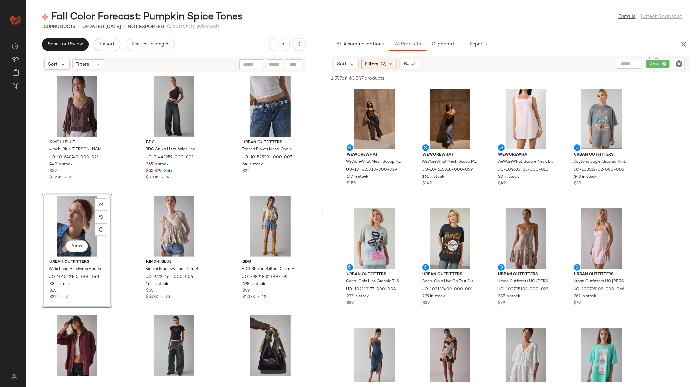
drag, startPoint x: 362, startPoint y: 216, endPoint x: 325, endPoint y: 222, distance: 38.5
click at [324, 222] on div "Fall Color Forecast: Pumpkin Spice Tones Details Latest Snapshot 150 Products •…" at bounding box center [362, 198] width 672 height 376
click at [75, 218] on div "View" at bounding box center [77, 226] width 66 height 61
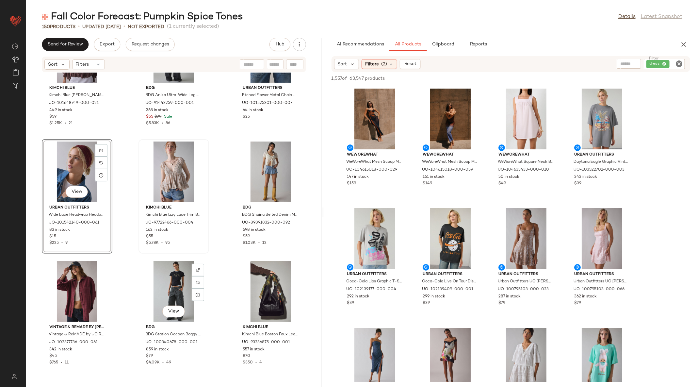
scroll to position [55, 0]
click at [252, 163] on div "View" at bounding box center [271, 171] width 66 height 61
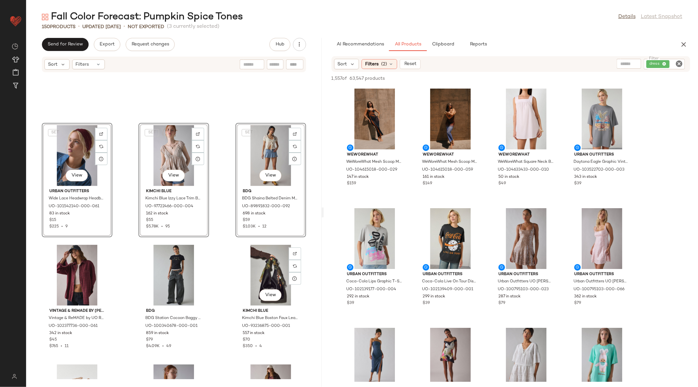
scroll to position [43, 0]
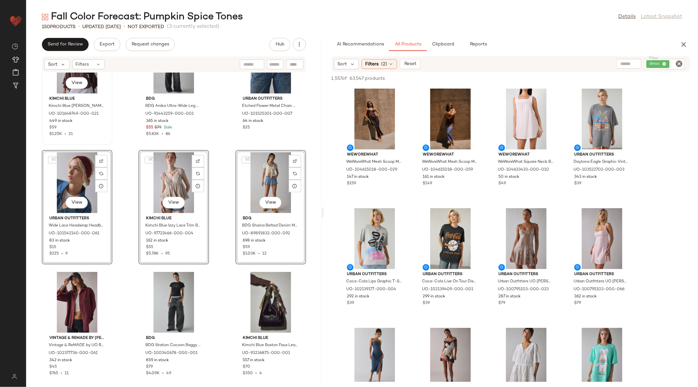
click at [71, 74] on div "View" at bounding box center [77, 63] width 66 height 61
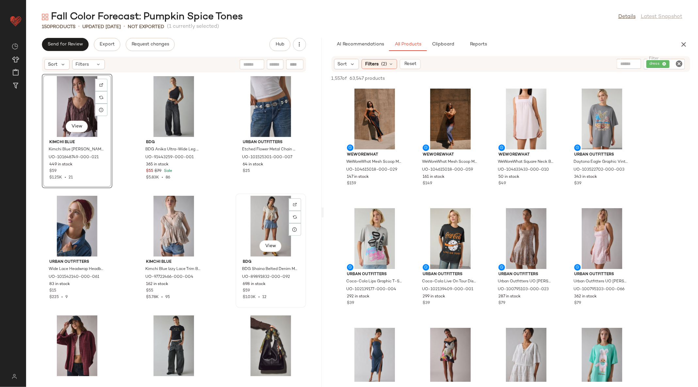
click at [263, 213] on div "View" at bounding box center [271, 226] width 66 height 61
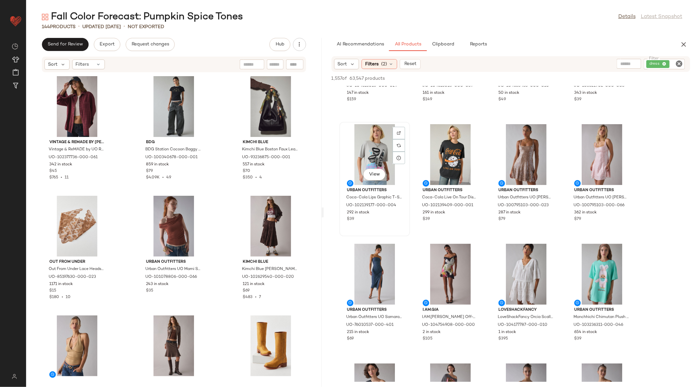
scroll to position [83, 0]
click at [179, 213] on div "View" at bounding box center [174, 226] width 66 height 61
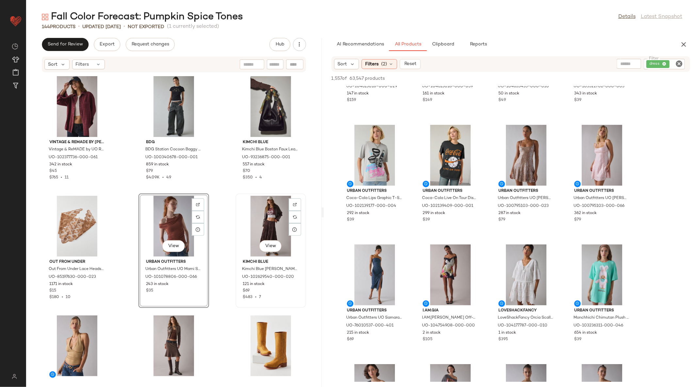
click at [262, 222] on div "View" at bounding box center [271, 226] width 66 height 61
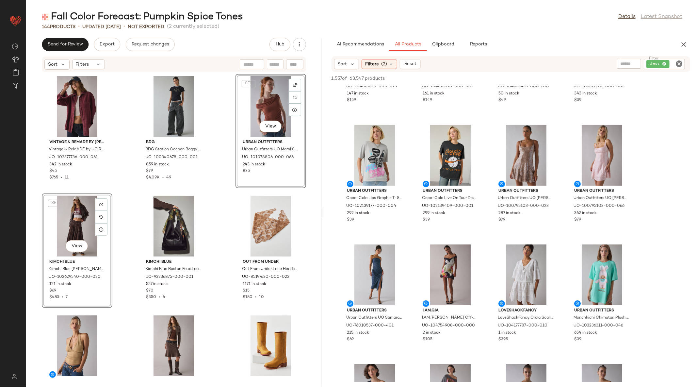
click at [127, 191] on div "Vintage & ReMADE by UO Vintage & ReMADE by UO ReMADE By UO Overdyed Oversized F…" at bounding box center [173, 225] width 295 height 306
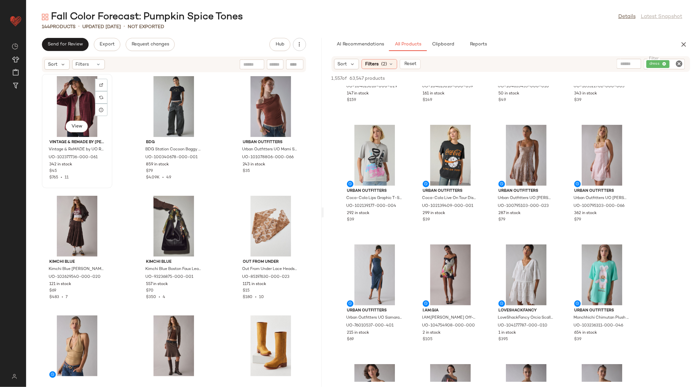
click at [82, 108] on div "View" at bounding box center [77, 106] width 66 height 61
click at [178, 109] on div "View" at bounding box center [174, 106] width 66 height 61
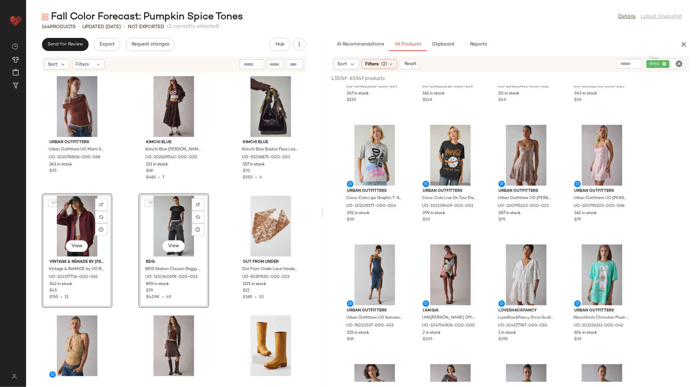
click at [135, 238] on div "Urban Outfitters Urban Outfitters UO Marni Short Sleeve Layered Twofer Crop Top…" at bounding box center [173, 225] width 295 height 306
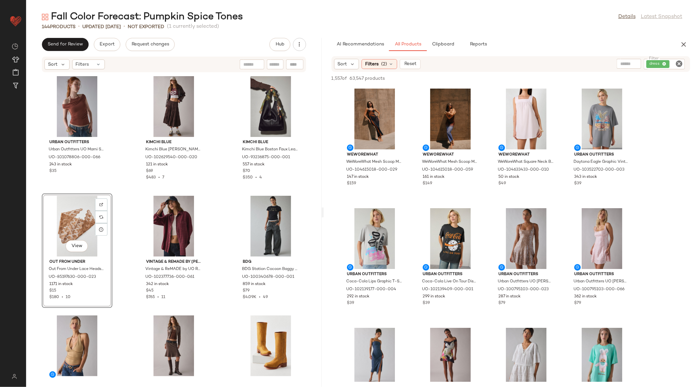
click at [676, 62] on icon "Clear Filter" at bounding box center [679, 64] width 8 height 8
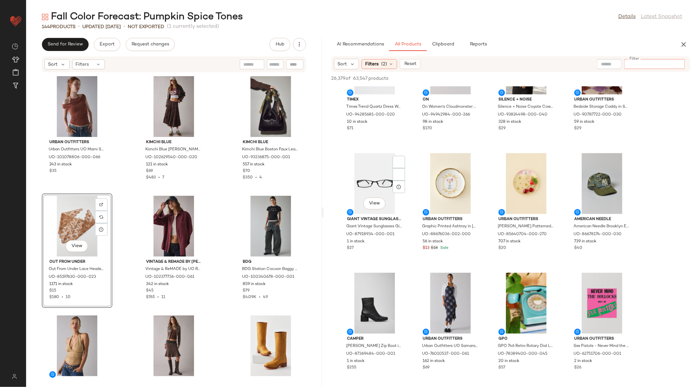
scroll to position [14705, 0]
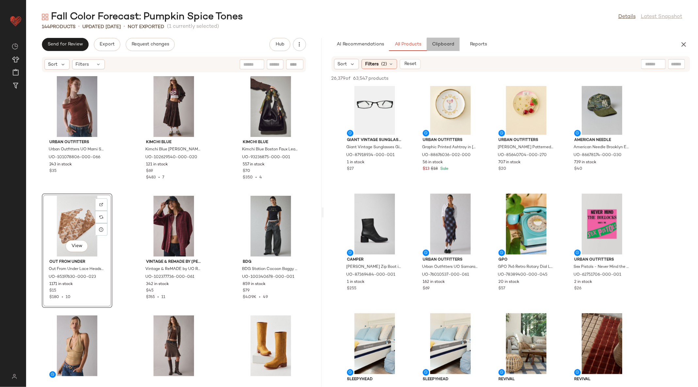
click at [443, 39] on button "Clipboard" at bounding box center [443, 44] width 33 height 13
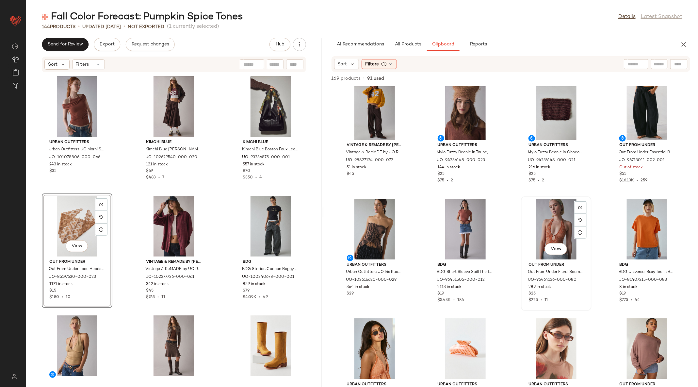
scroll to position [13, 0]
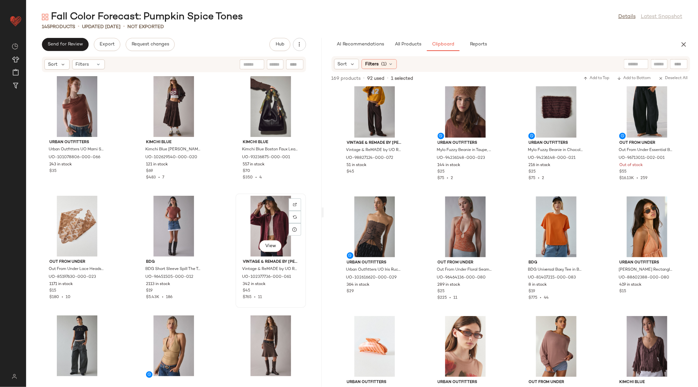
click at [274, 214] on div "View" at bounding box center [271, 226] width 66 height 61
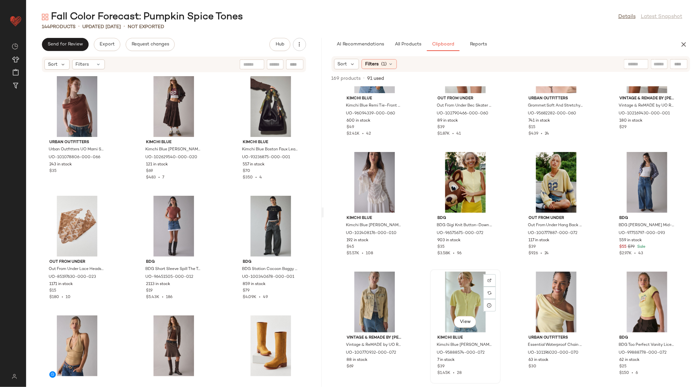
scroll to position [1141, 0]
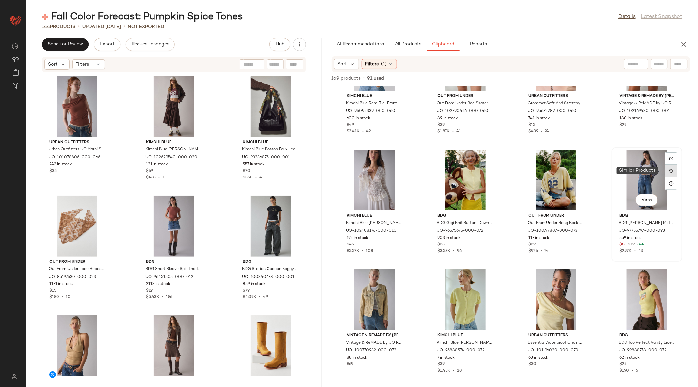
click at [670, 171] on div at bounding box center [671, 171] width 12 height 12
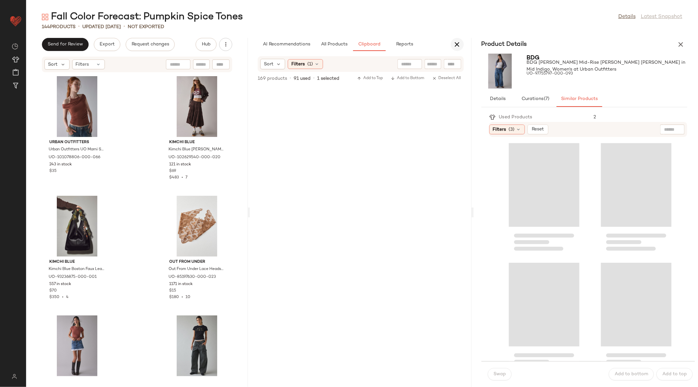
scroll to position [2390, 0]
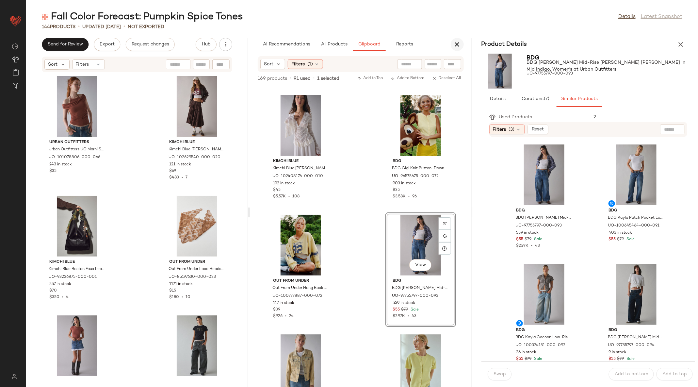
click at [453, 47] on icon "button" at bounding box center [457, 44] width 8 height 8
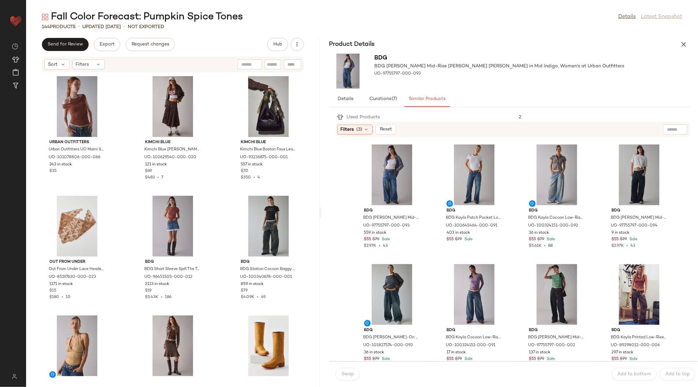
drag, startPoint x: 362, startPoint y: 213, endPoint x: 322, endPoint y: 210, distance: 39.6
click at [322, 210] on div "Fall Color Forecast: Pumpkin Spice Tones Details Latest Snapshot 144 Products •…" at bounding box center [362, 198] width 672 height 376
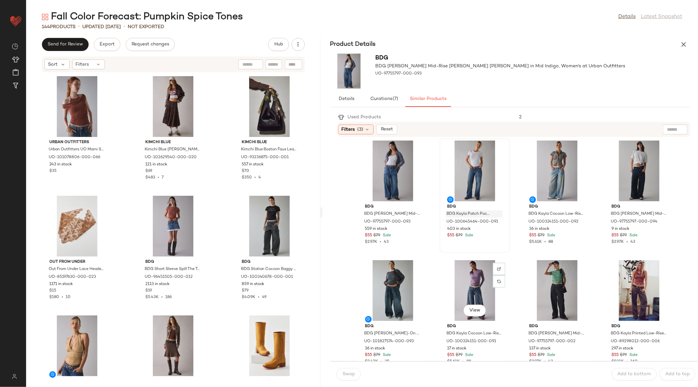
scroll to position [4, 0]
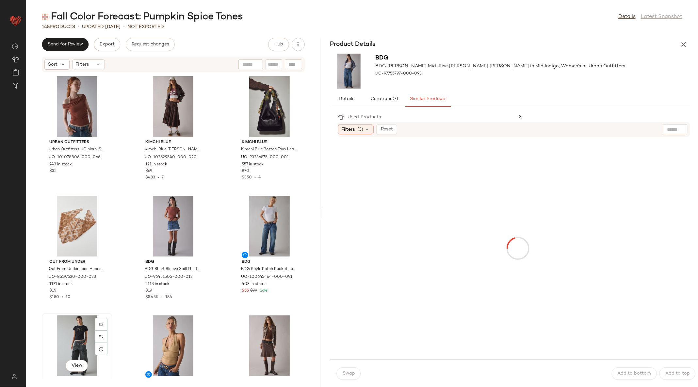
click at [71, 333] on div "View" at bounding box center [77, 345] width 66 height 61
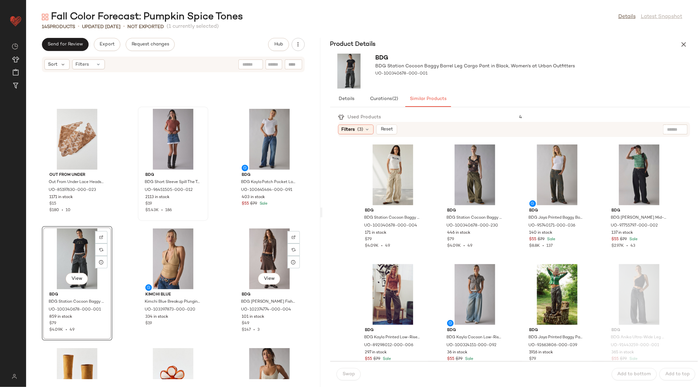
scroll to position [42, 0]
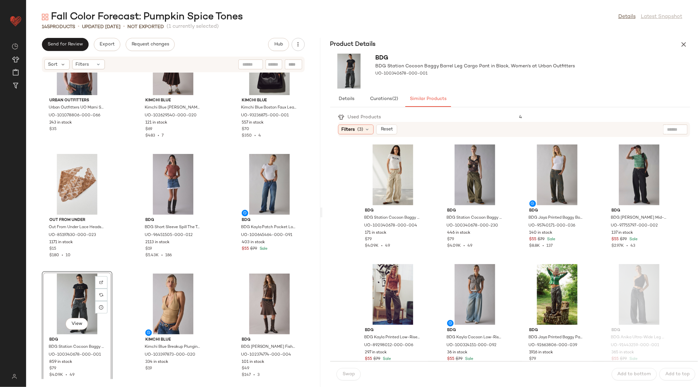
click at [67, 290] on div "View" at bounding box center [77, 303] width 66 height 61
click at [84, 297] on div "View" at bounding box center [77, 303] width 66 height 61
click at [682, 46] on icon "button" at bounding box center [683, 44] width 8 height 8
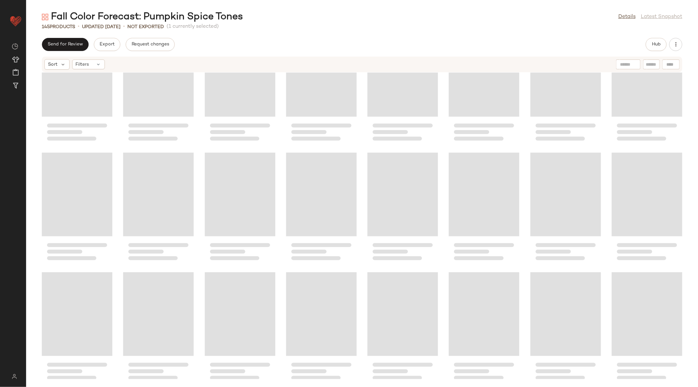
scroll to position [0, 0]
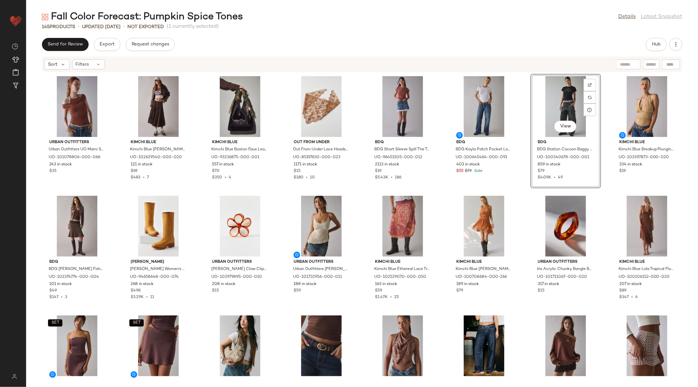
click at [563, 106] on div "View" at bounding box center [566, 106] width 66 height 61
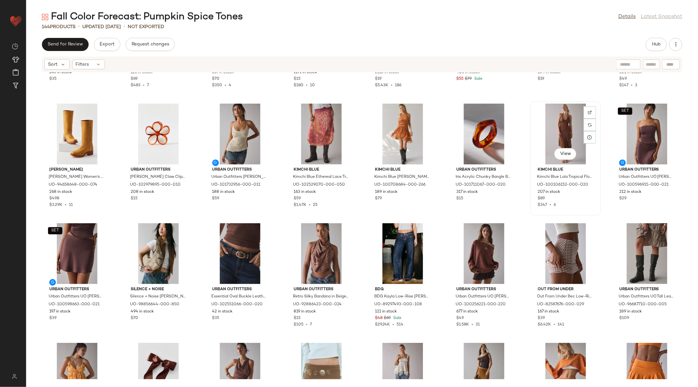
scroll to position [92, 0]
click at [480, 250] on div "View" at bounding box center [484, 253] width 66 height 61
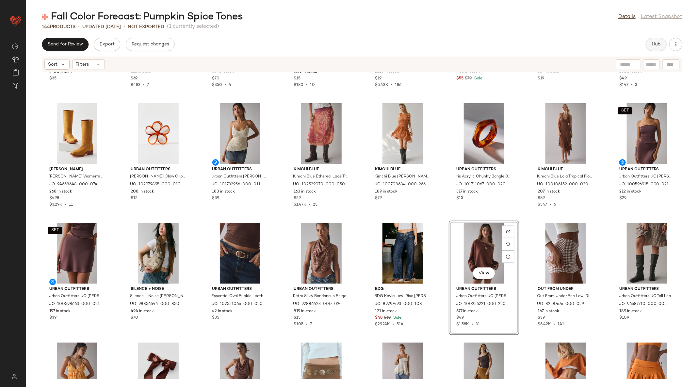
click at [657, 45] on span "Hub" at bounding box center [655, 44] width 9 height 5
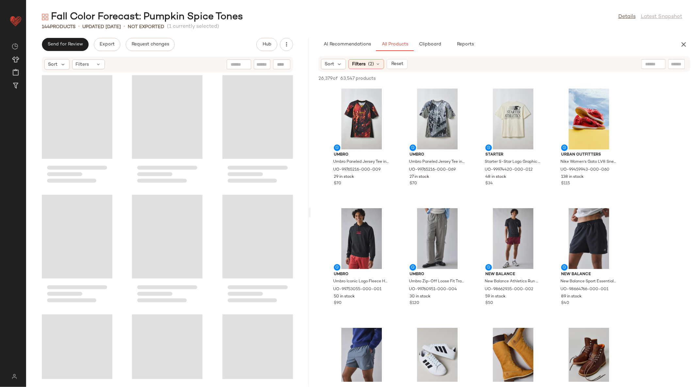
scroll to position [717, 0]
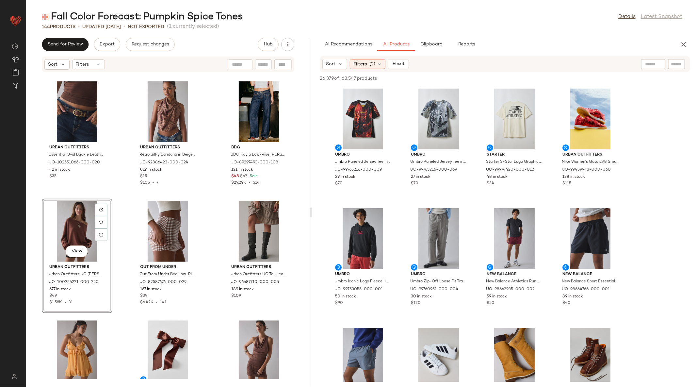
drag, startPoint x: 362, startPoint y: 211, endPoint x: 313, endPoint y: 216, distance: 49.6
click at [313, 216] on div "Fall Color Forecast: Pumpkin Spice Tones Details Latest Snapshot 144 Products •…" at bounding box center [362, 198] width 672 height 376
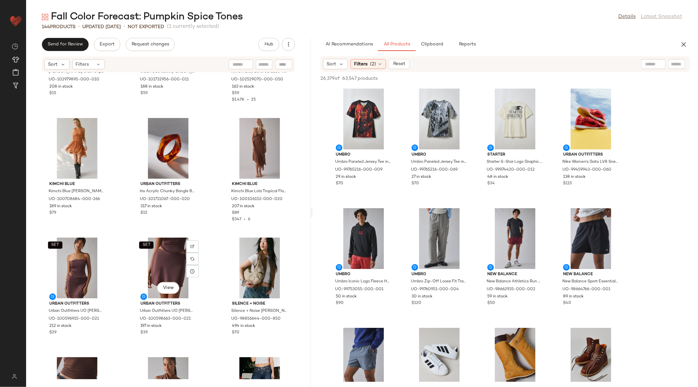
scroll to position [440, 0]
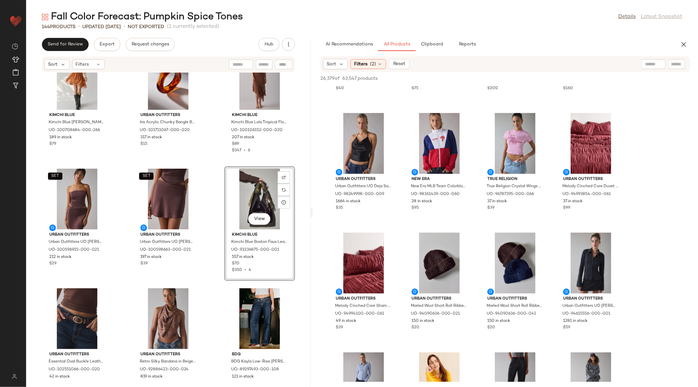
scroll to position [700, 0]
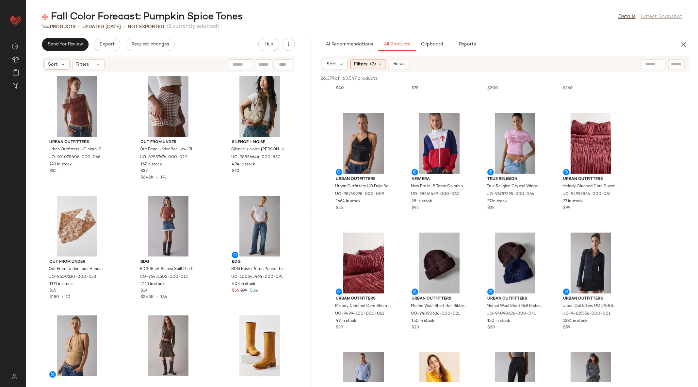
click at [299, 187] on div "Urban Outfitters Urban Outfitters UO Marni Short Sleeve Layered Twofer Crop Top…" at bounding box center [168, 225] width 284 height 306
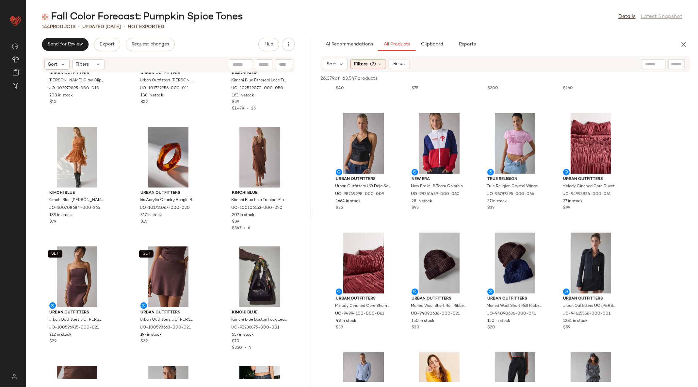
scroll to position [433, 0]
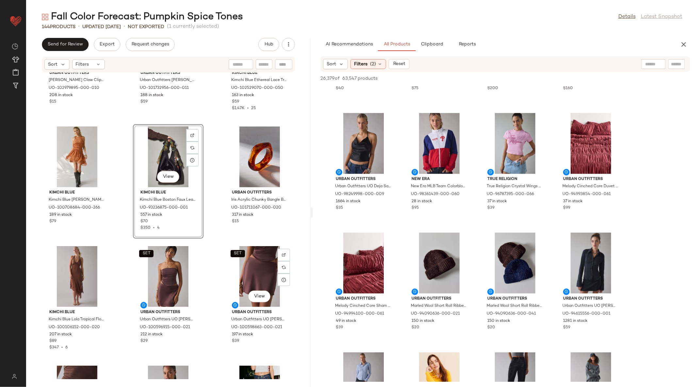
scroll to position [484, 0]
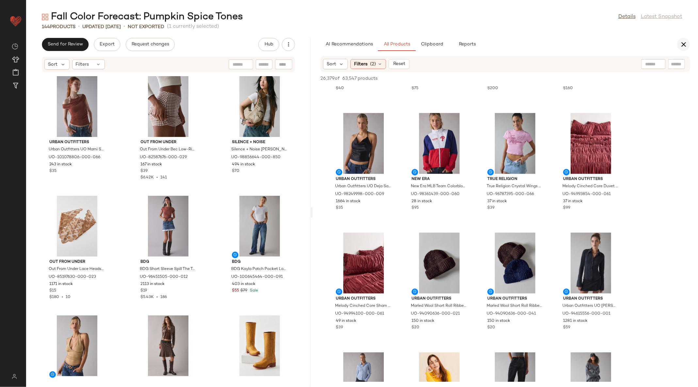
click at [679, 46] on button "button" at bounding box center [683, 44] width 13 height 13
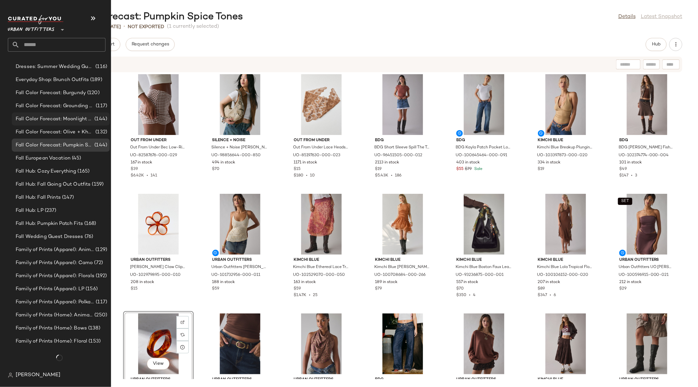
scroll to position [667, 0]
click at [59, 41] on input "text" at bounding box center [63, 45] width 86 height 14
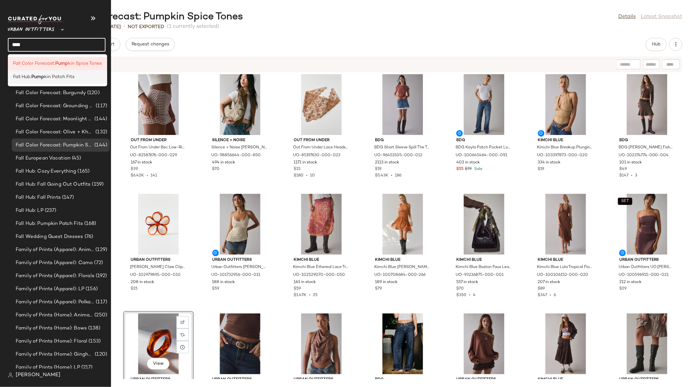
type input "****"
click at [70, 77] on span "kin Patch Fits" at bounding box center [59, 76] width 30 height 7
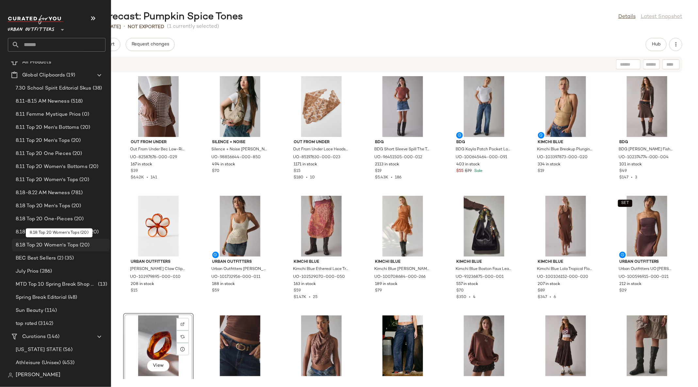
scroll to position [20, 0]
click at [43, 46] on input "text" at bounding box center [63, 45] width 86 height 14
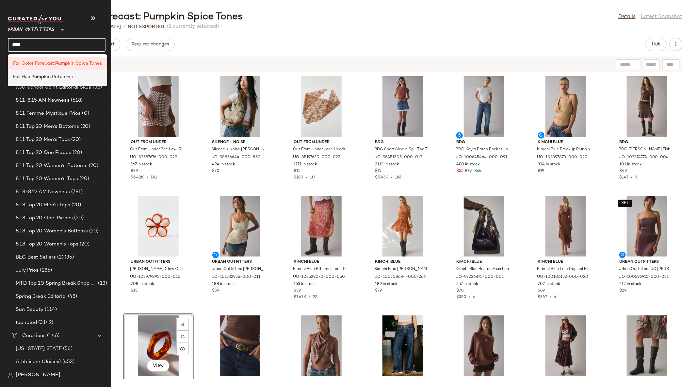
type input "****"
click at [52, 80] on span "kin Patch Fits" at bounding box center [59, 76] width 30 height 7
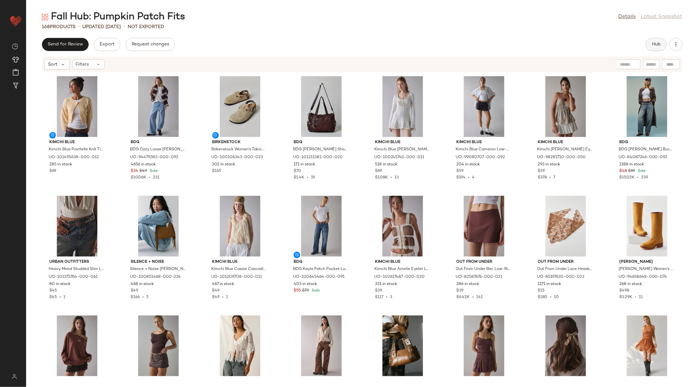
click at [657, 44] on span "Hub" at bounding box center [655, 44] width 9 height 5
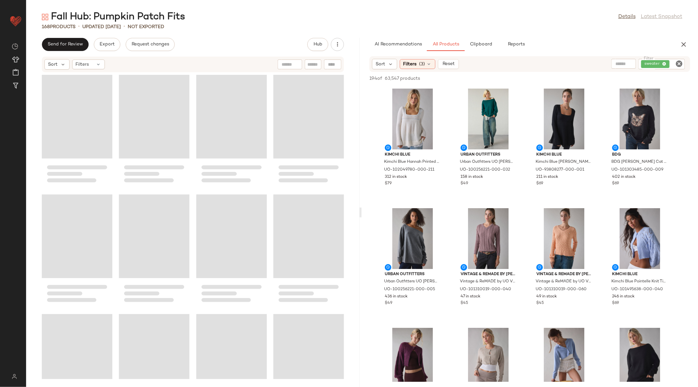
click at [362, 209] on div "Fall Hub: Pumpkin Patch Fits Details Latest Snapshot 168 Products • updated [DA…" at bounding box center [362, 198] width 672 height 376
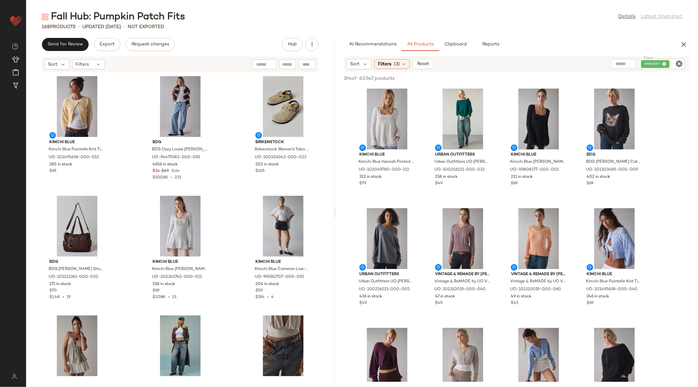
drag, startPoint x: 360, startPoint y: 210, endPoint x: 336, endPoint y: 210, distance: 23.8
click at [336, 210] on div "Fall Hub: Pumpkin Patch Fits Details Latest Snapshot 168 Products • updated [DA…" at bounding box center [362, 198] width 672 height 376
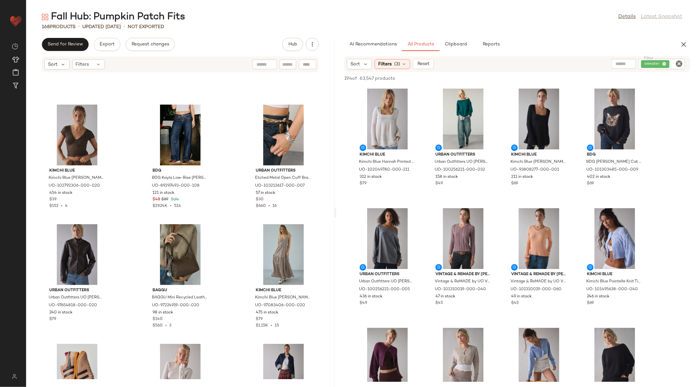
scroll to position [1986, 0]
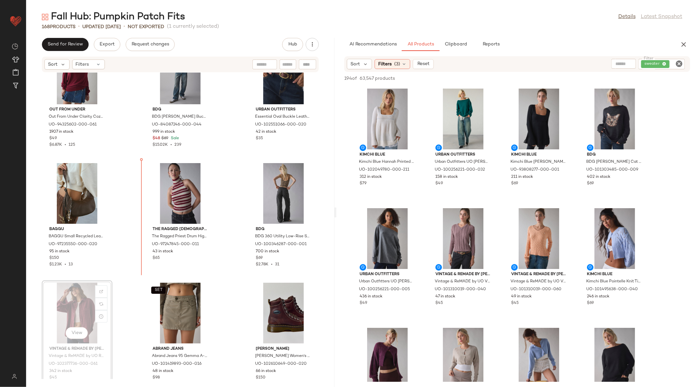
scroll to position [2309, 0]
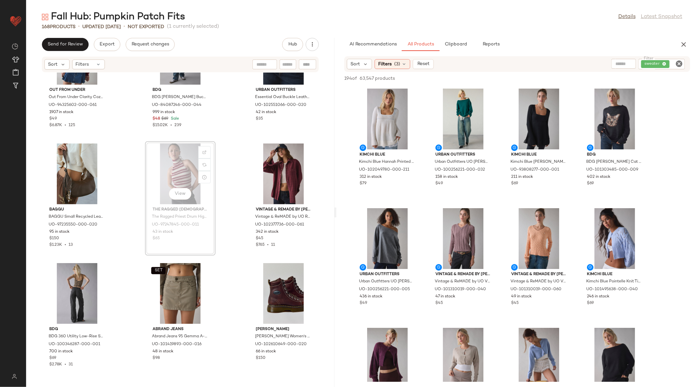
scroll to position [2333, 0]
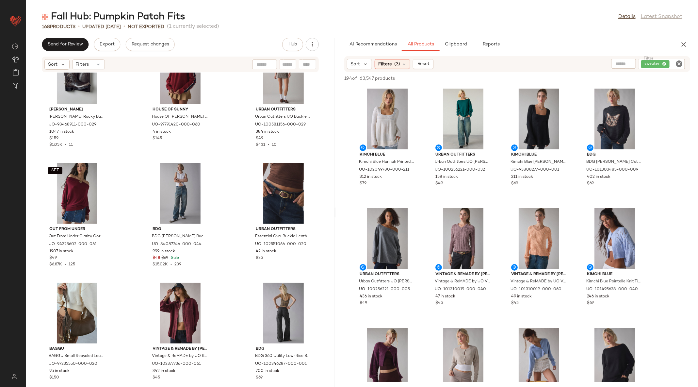
scroll to position [2181, 0]
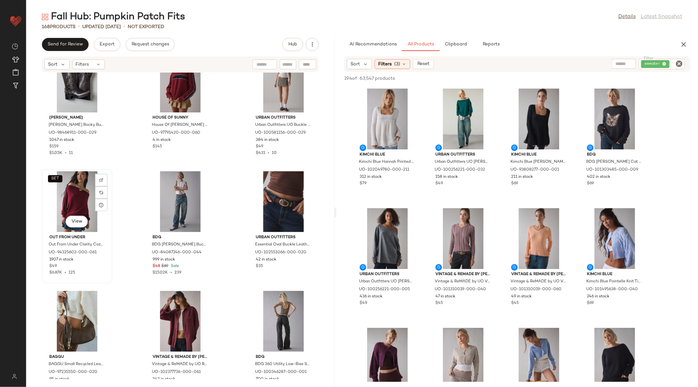
click at [81, 201] on div "SET View" at bounding box center [77, 201] width 66 height 61
click at [271, 321] on div "View" at bounding box center [283, 321] width 66 height 61
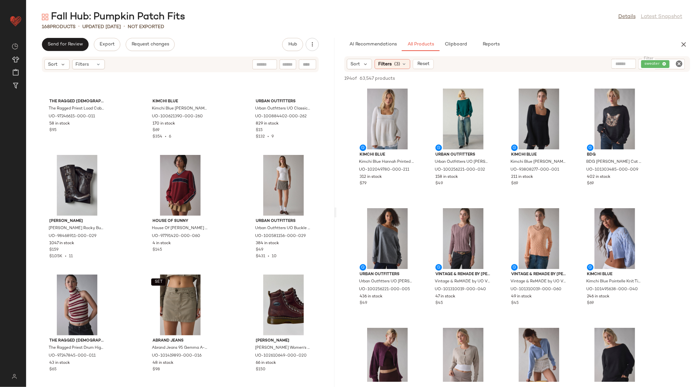
scroll to position [2243, 0]
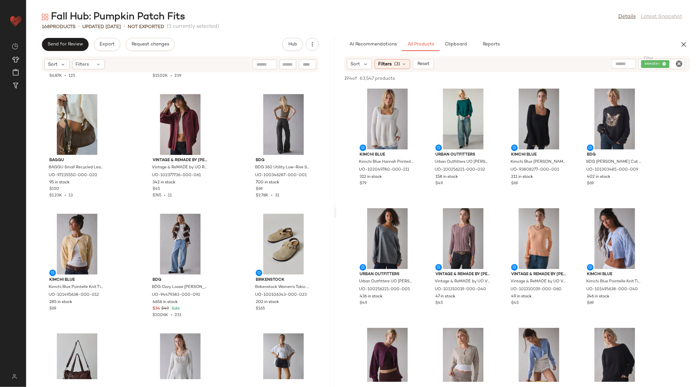
scroll to position [106, 0]
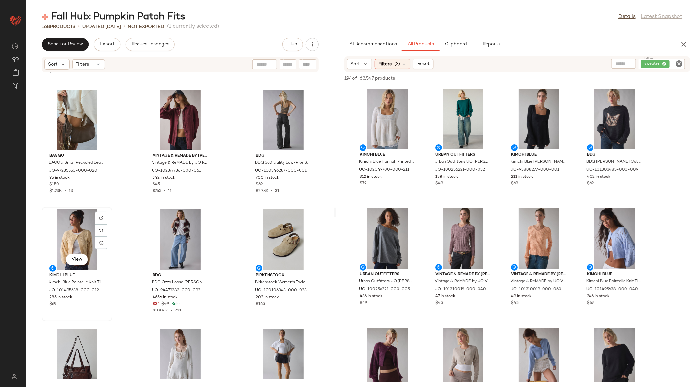
click at [73, 240] on div "View" at bounding box center [77, 239] width 66 height 61
click at [280, 234] on div "View" at bounding box center [283, 239] width 66 height 61
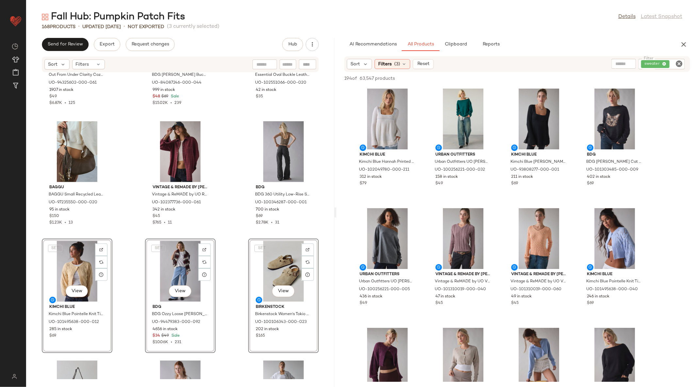
scroll to position [46, 0]
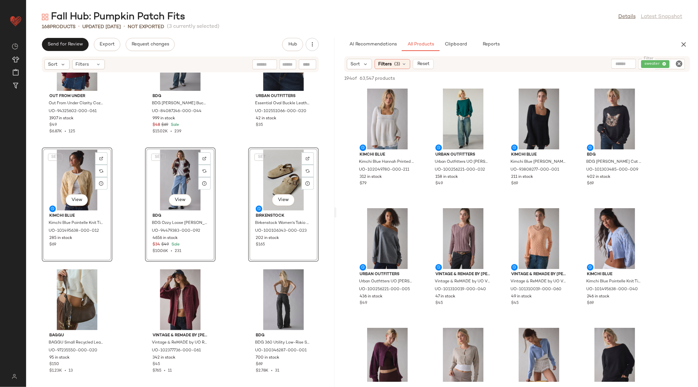
click at [233, 246] on div "SET Out From Under Out From Under Clarity Cozy Knit Off-The-Shoulder Top in Mar…" at bounding box center [180, 225] width 308 height 306
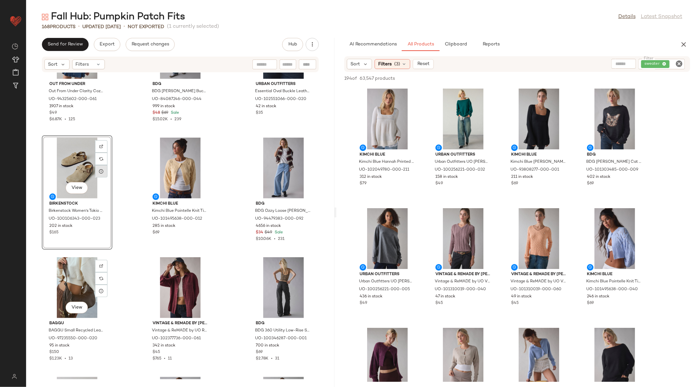
scroll to position [58, 0]
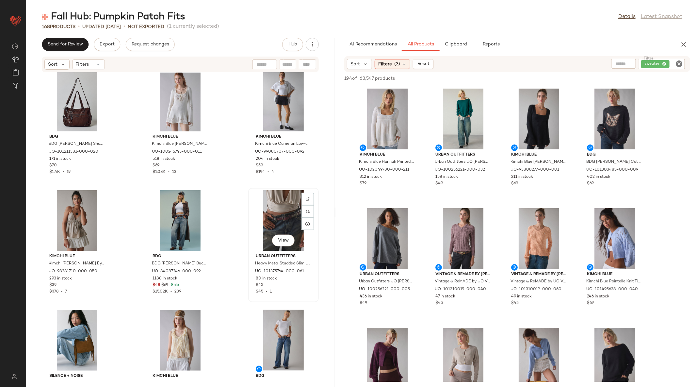
scroll to position [368, 0]
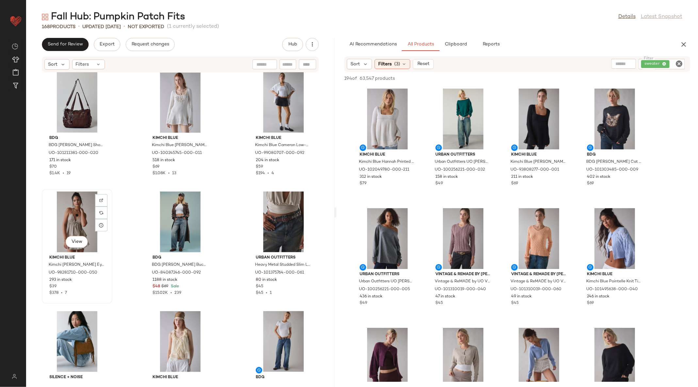
click at [85, 218] on div "View" at bounding box center [77, 221] width 66 height 61
click at [279, 224] on div "View" at bounding box center [283, 221] width 66 height 61
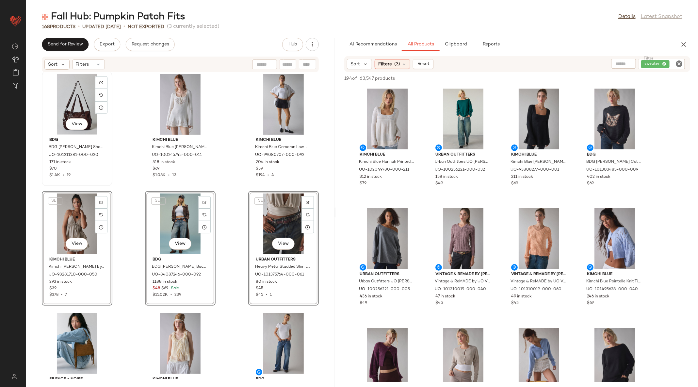
scroll to position [485, 0]
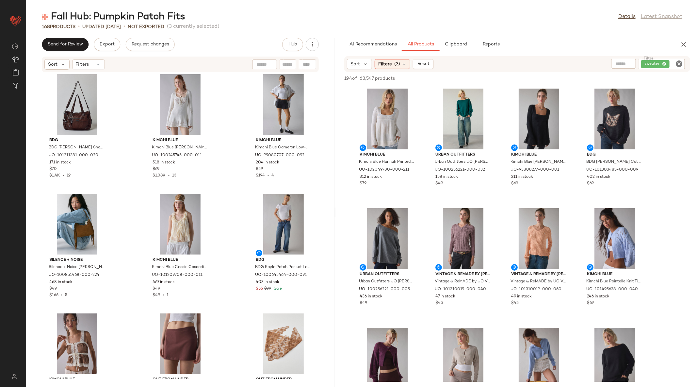
click at [227, 192] on div "BDG BDG [PERSON_NAME] Shoulder Bag in Brown, Women's at Urban Outfitters UO-101…" at bounding box center [180, 225] width 308 height 306
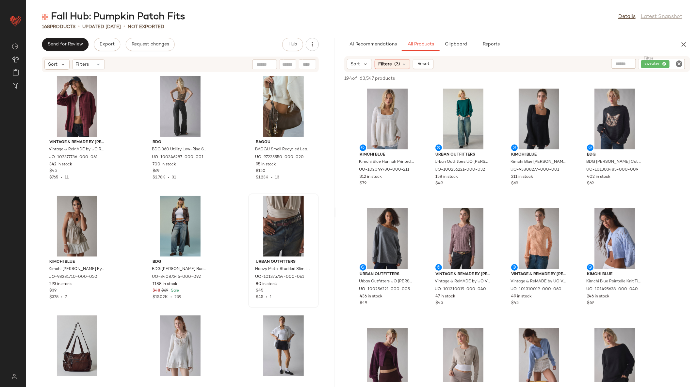
scroll to position [254, 0]
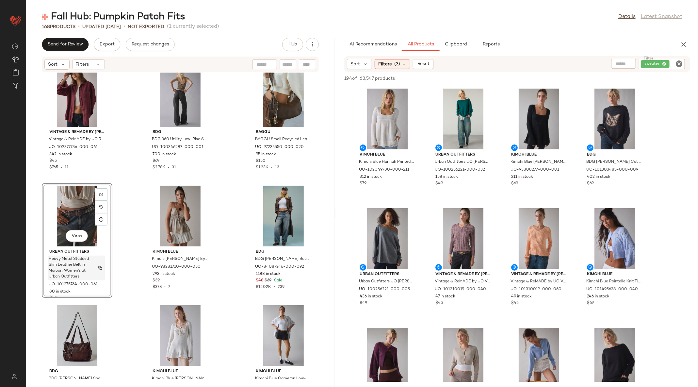
scroll to position [311, 0]
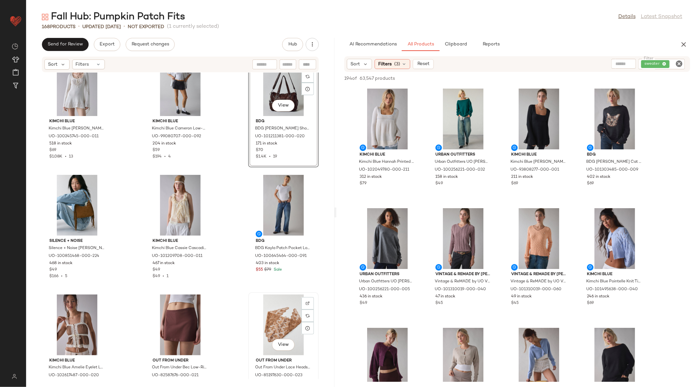
scroll to position [558, 0]
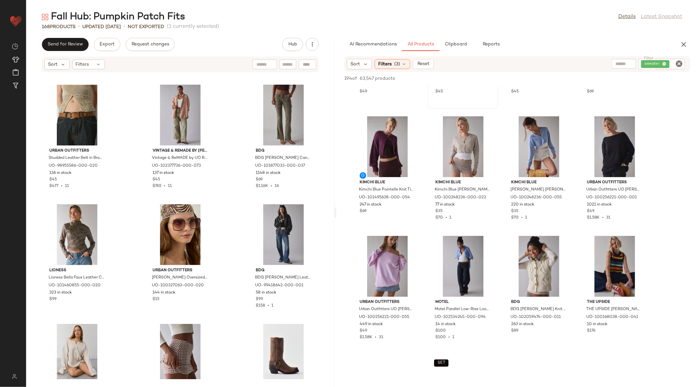
scroll to position [210, 0]
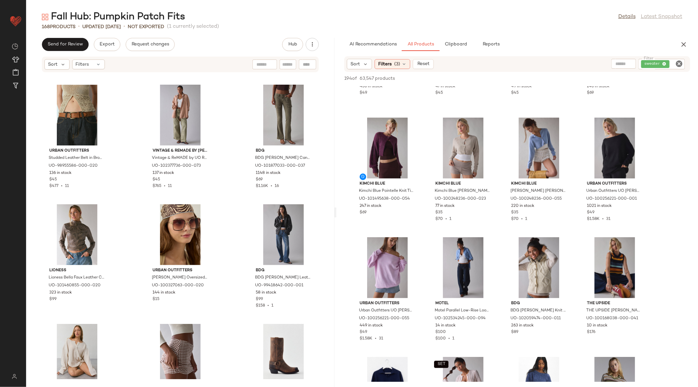
click at [677, 63] on icon "Clear Filter" at bounding box center [679, 64] width 8 height 8
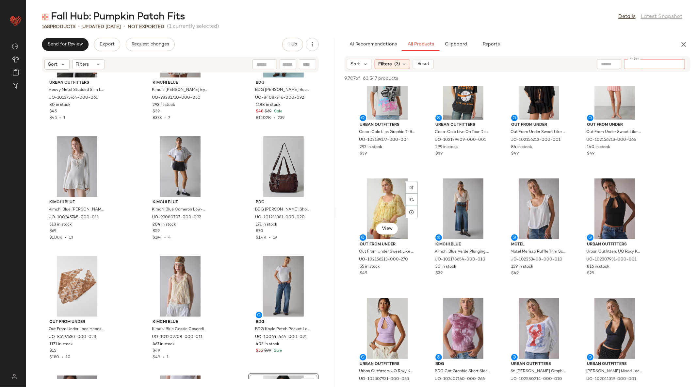
scroll to position [4330, 0]
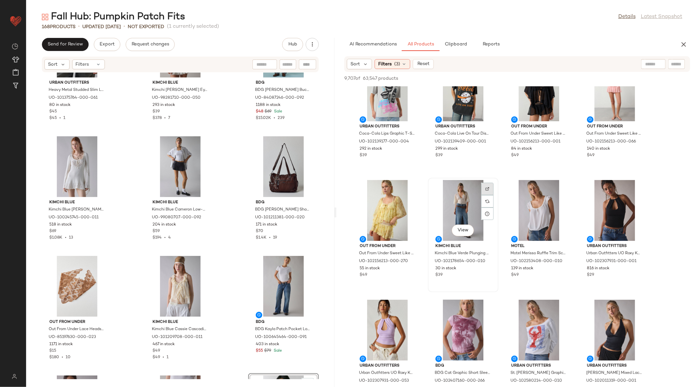
click at [491, 195] on div at bounding box center [487, 201] width 12 height 12
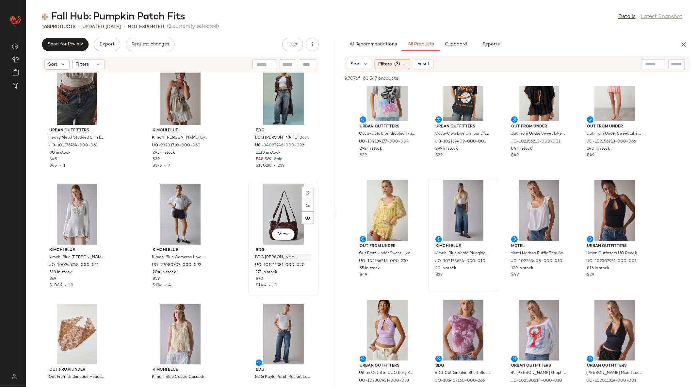
scroll to position [355, 0]
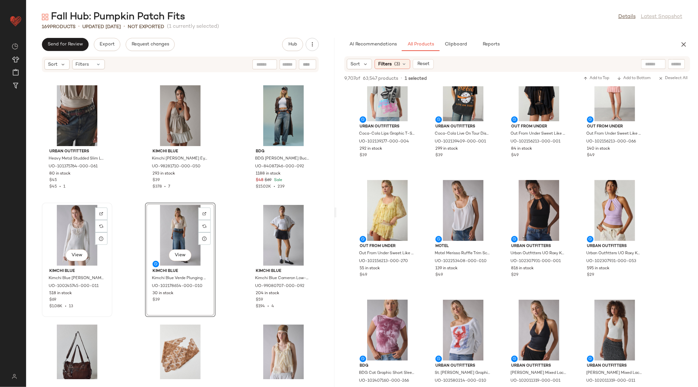
click at [88, 227] on div "View" at bounding box center [77, 235] width 66 height 61
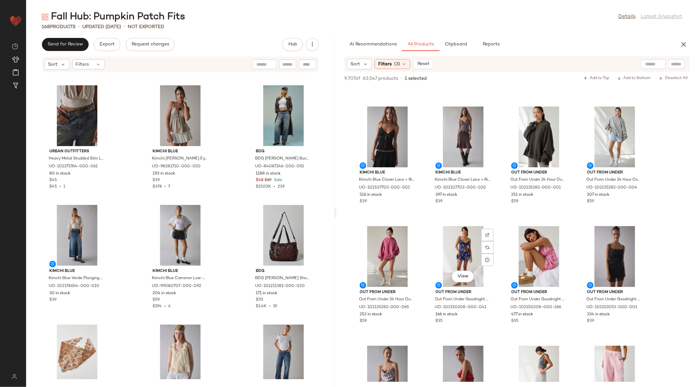
scroll to position [7189, 0]
click at [488, 121] on div at bounding box center [487, 127] width 12 height 12
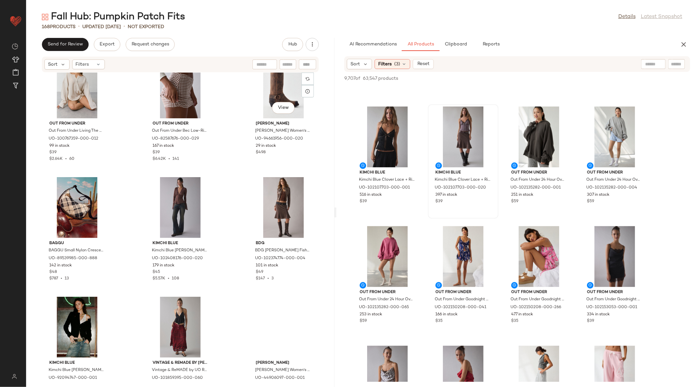
scroll to position [1492, 0]
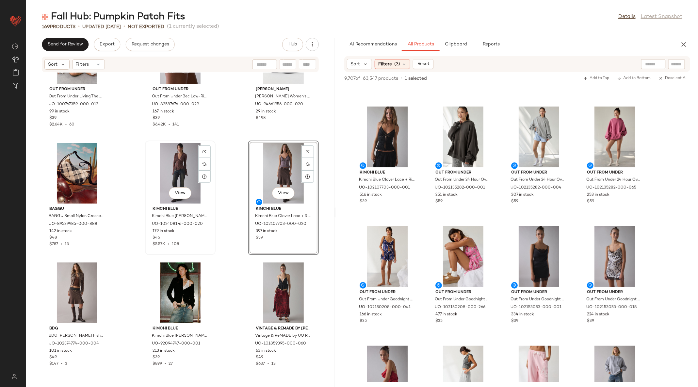
click at [165, 161] on div "View" at bounding box center [180, 173] width 66 height 61
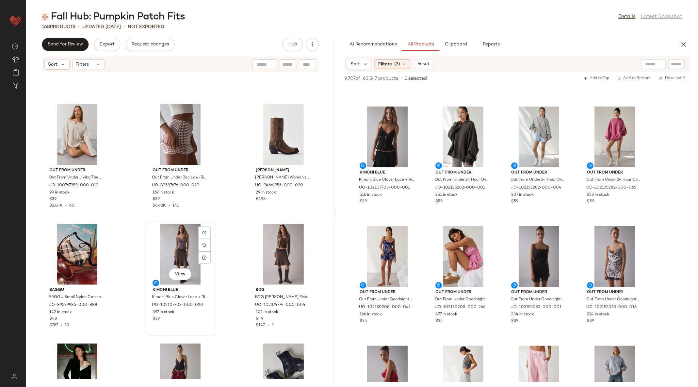
scroll to position [1405, 0]
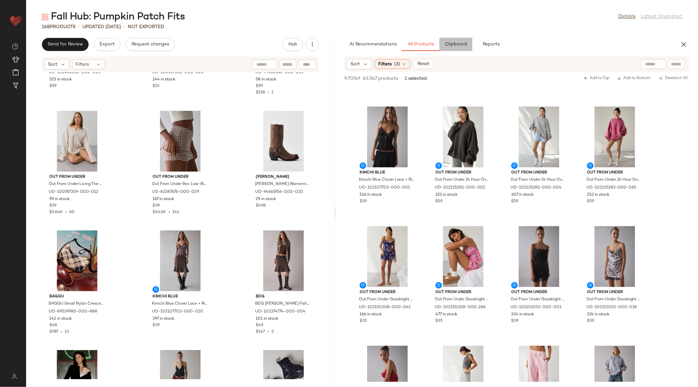
click at [452, 49] on button "Clipboard" at bounding box center [455, 44] width 33 height 13
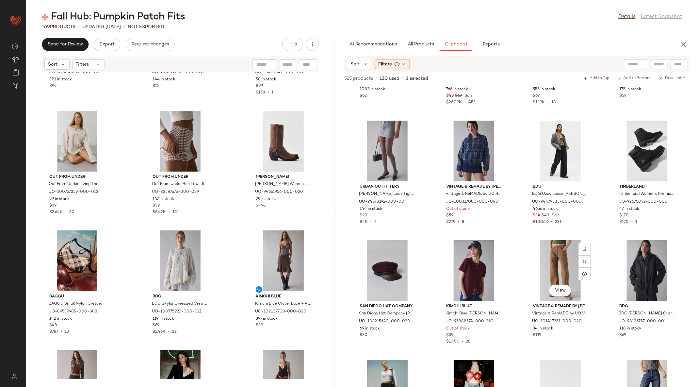
scroll to position [2587, 0]
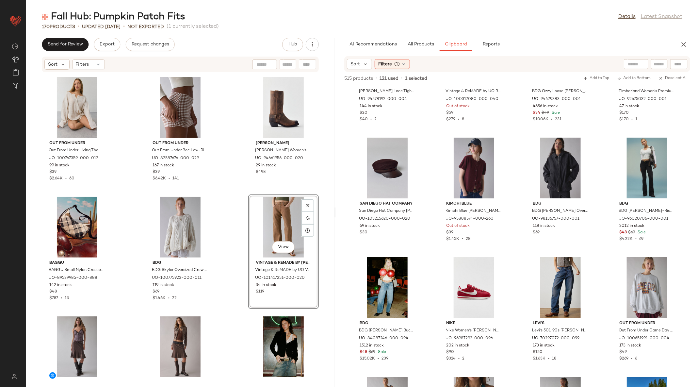
scroll to position [1490, 0]
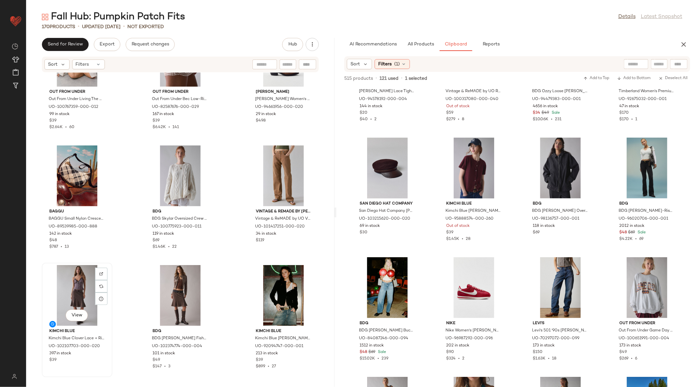
click at [68, 299] on div "View" at bounding box center [77, 295] width 66 height 61
click at [191, 287] on div "View" at bounding box center [180, 295] width 66 height 61
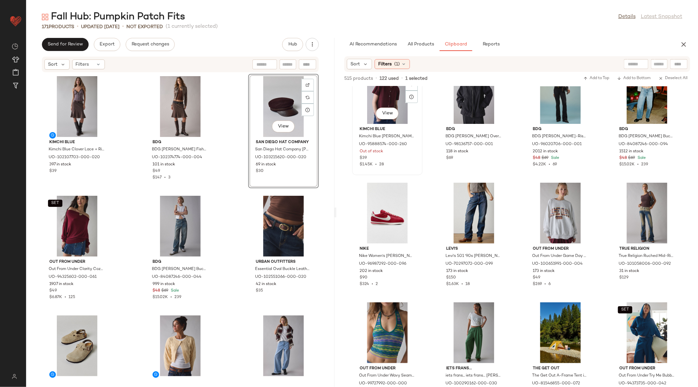
scroll to position [2696, 0]
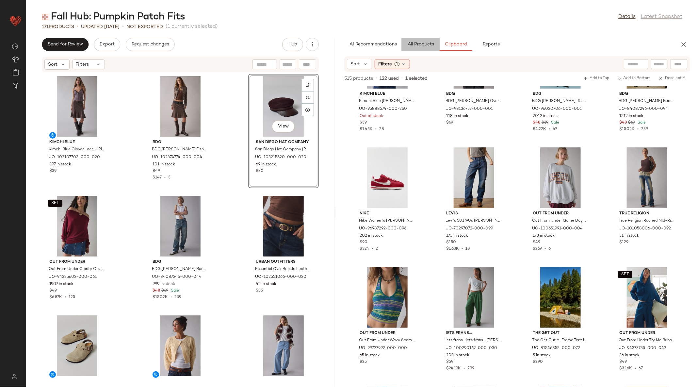
click at [426, 44] on span "All Products" at bounding box center [420, 44] width 27 height 5
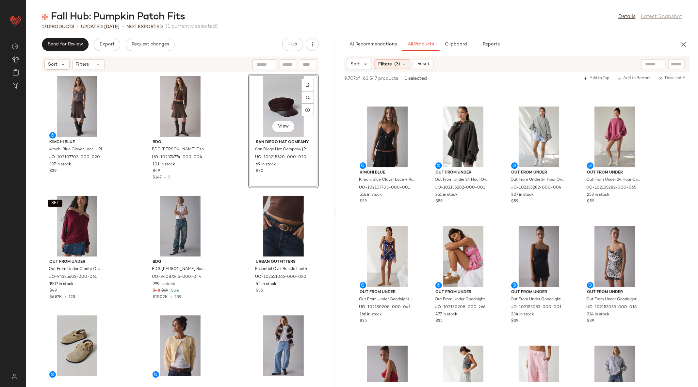
click at [674, 62] on input "text" at bounding box center [676, 64] width 11 height 7
type input "*****"
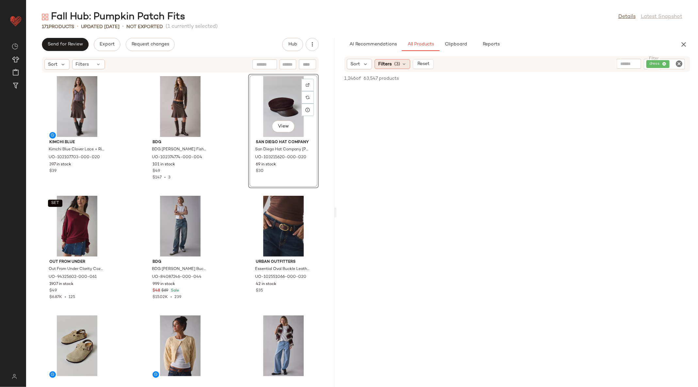
click at [396, 64] on span "(3)" at bounding box center [397, 64] width 6 height 7
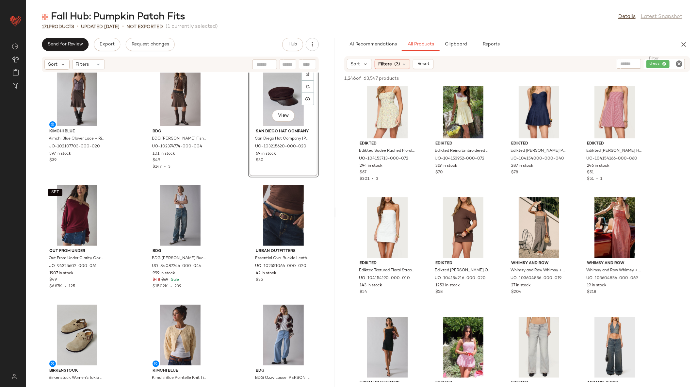
scroll to position [6729, 0]
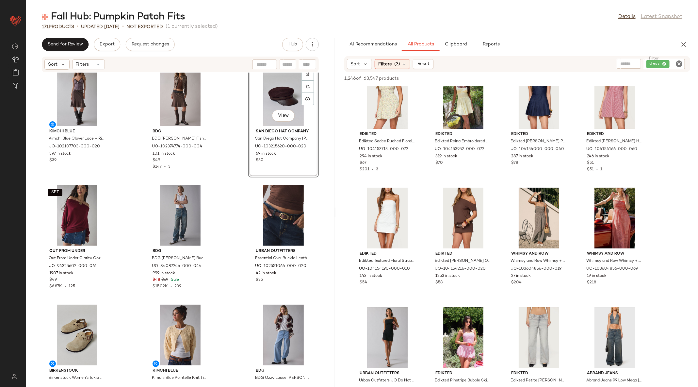
click at [681, 63] on icon "Clear Filter" at bounding box center [679, 64] width 8 height 8
click at [449, 38] on button "Clipboard" at bounding box center [455, 44] width 33 height 13
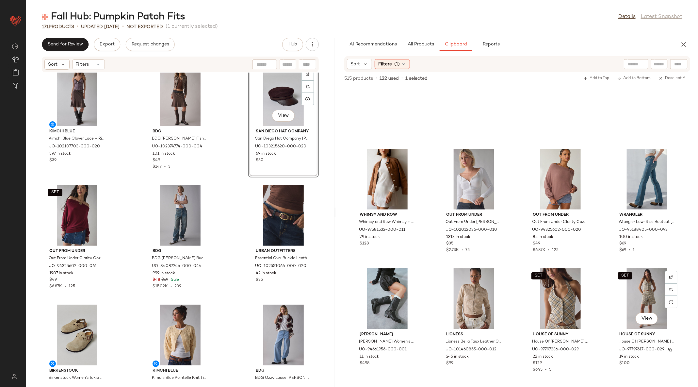
scroll to position [677, 0]
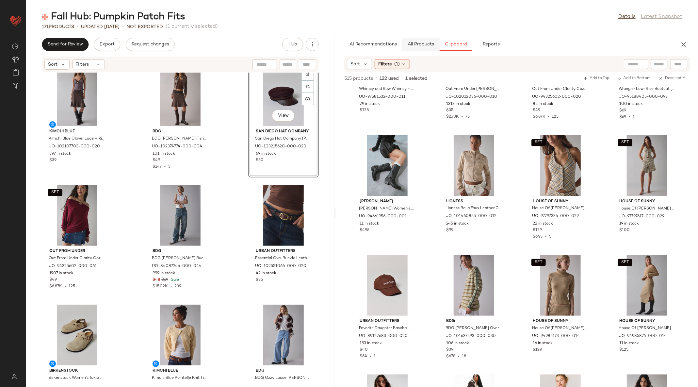
click at [410, 40] on button "All Products" at bounding box center [421, 44] width 38 height 13
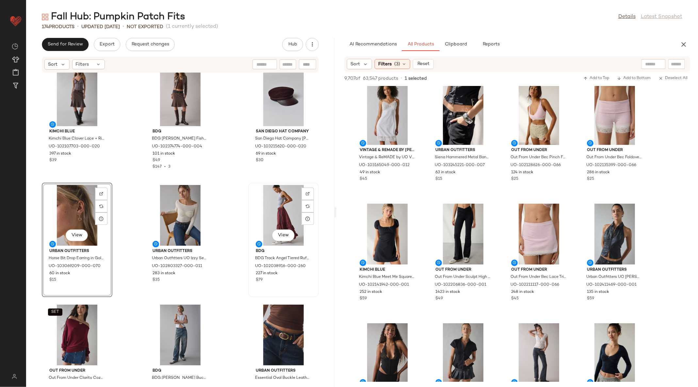
scroll to position [263, 0]
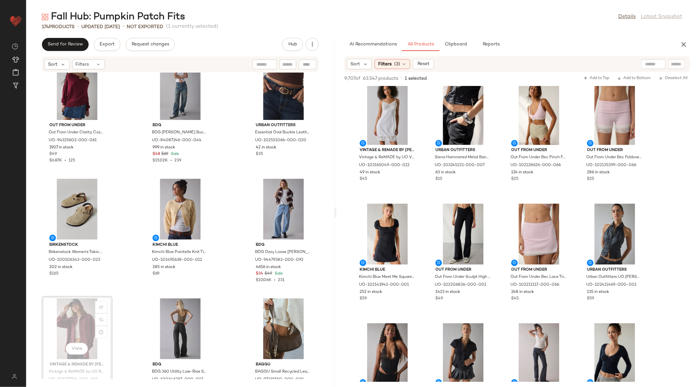
scroll to position [262, 0]
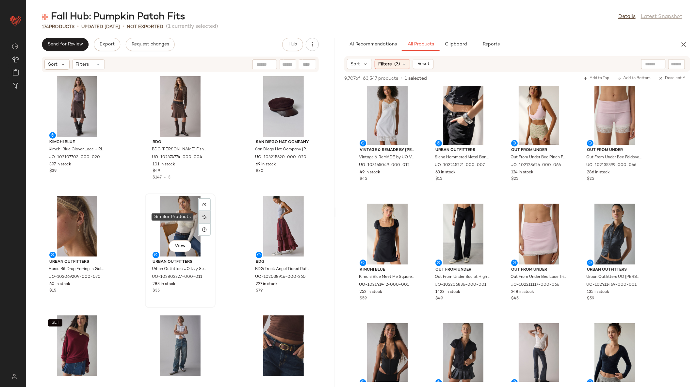
click at [203, 216] on img at bounding box center [204, 217] width 4 height 4
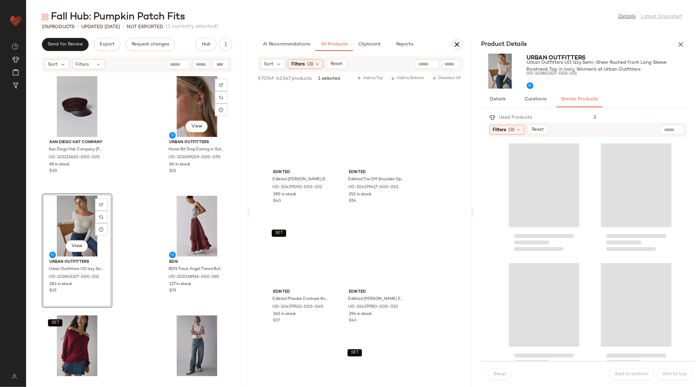
scroll to position [27021, 0]
click at [456, 44] on icon "button" at bounding box center [457, 44] width 8 height 8
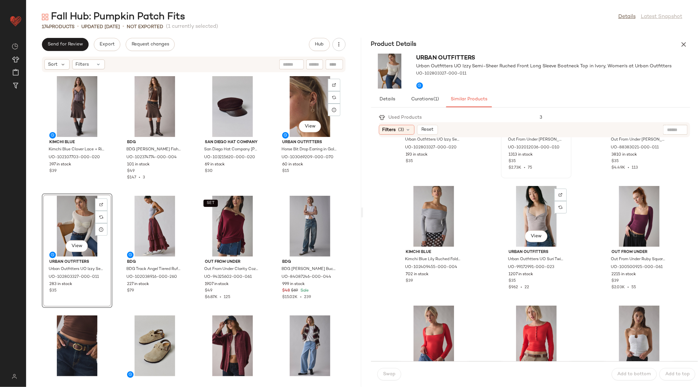
scroll to position [107, 0]
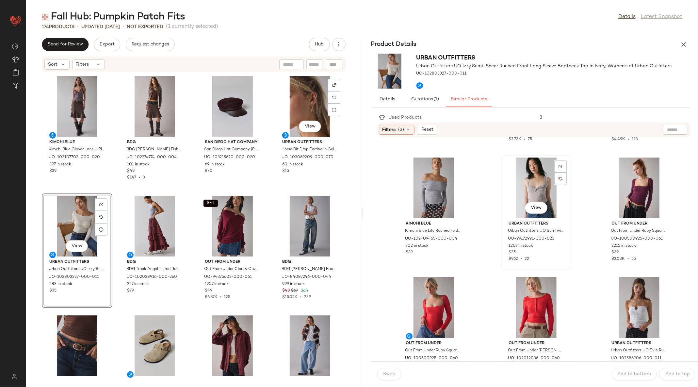
click at [537, 177] on div "View" at bounding box center [536, 187] width 66 height 61
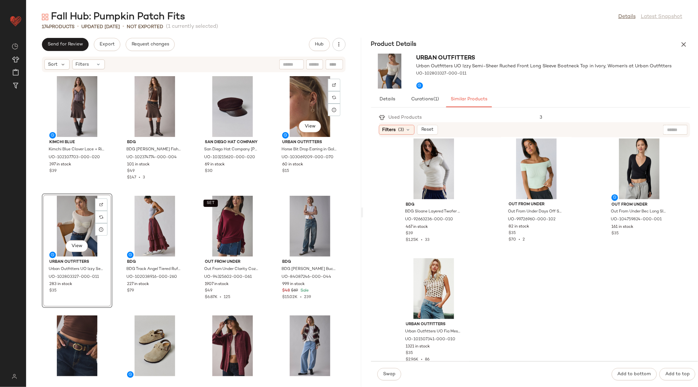
scroll to position [732, 0]
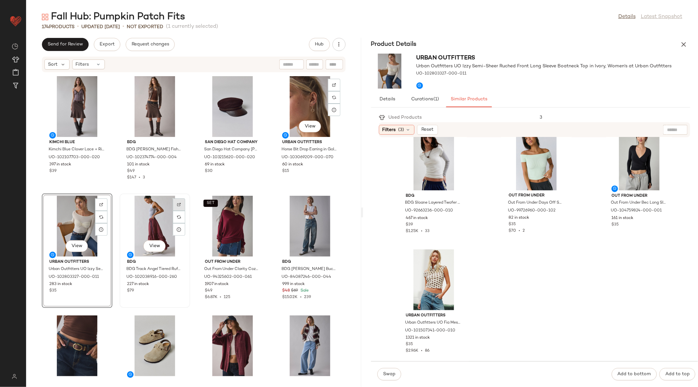
click at [180, 211] on div at bounding box center [179, 217] width 12 height 12
click at [426, 265] on div "View" at bounding box center [434, 279] width 66 height 61
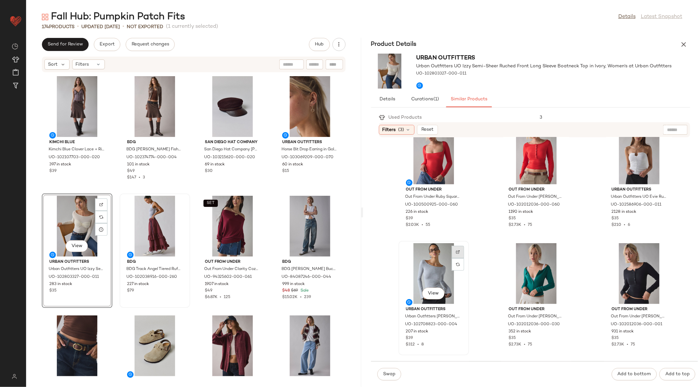
scroll to position [97, 0]
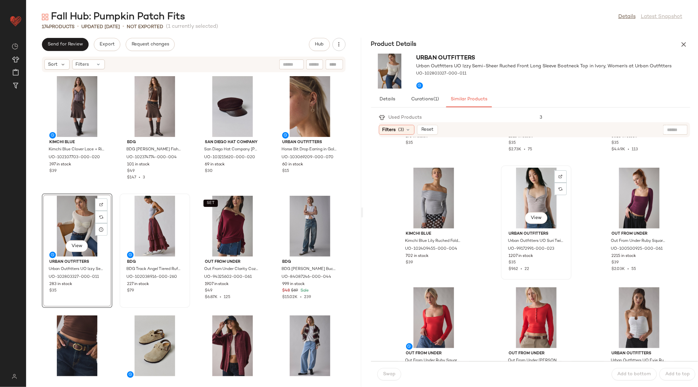
click at [546, 195] on div "View" at bounding box center [536, 198] width 66 height 61
click at [383, 369] on button "Swap" at bounding box center [389, 374] width 24 height 12
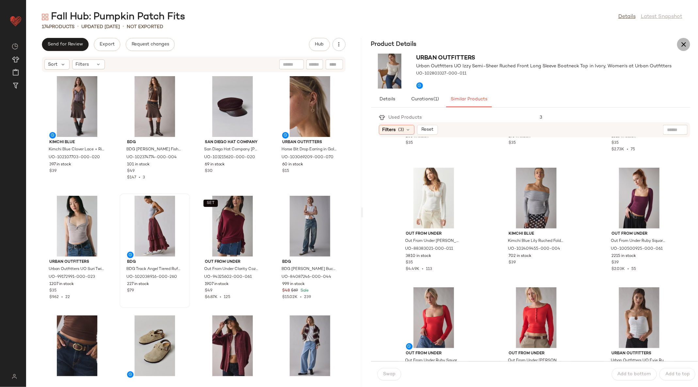
click at [685, 40] on button "button" at bounding box center [683, 44] width 13 height 13
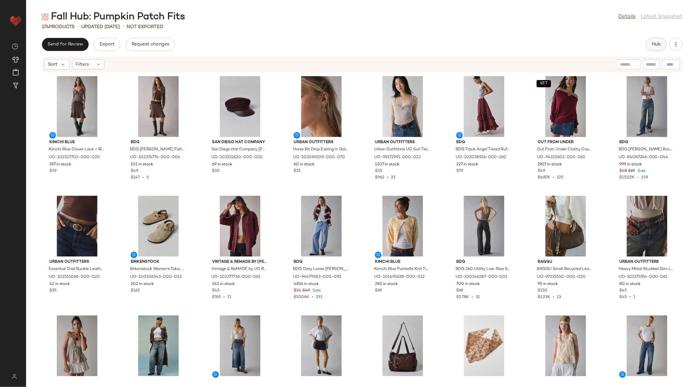
click at [657, 45] on span "Hub" at bounding box center [655, 44] width 9 height 5
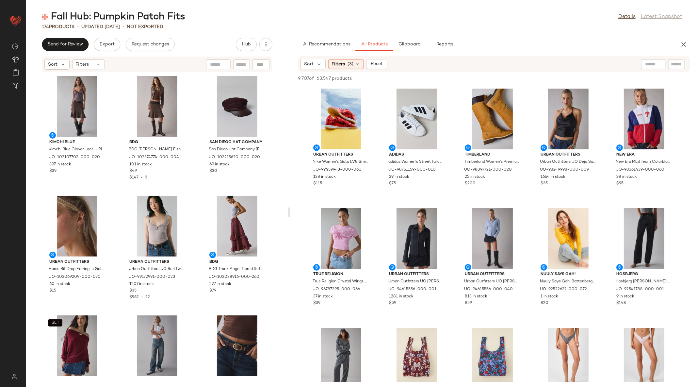
drag, startPoint x: 362, startPoint y: 213, endPoint x: 290, endPoint y: 222, distance: 72.4
click at [290, 222] on div "Fall Hub: Pumpkin Patch Fits Details Latest Snapshot 174 Products • updated Aug…" at bounding box center [362, 198] width 672 height 376
click at [70, 221] on div "View" at bounding box center [77, 226] width 66 height 61
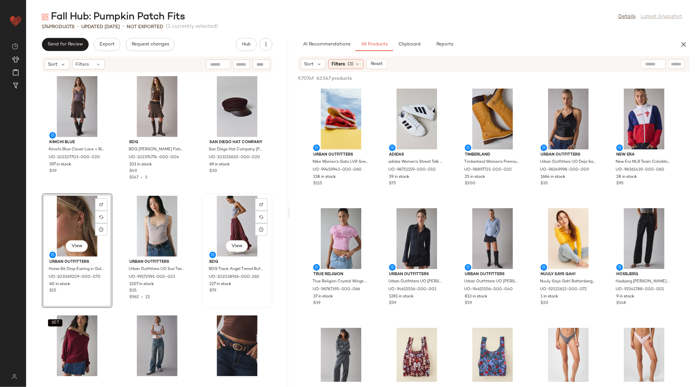
click at [230, 212] on div "View" at bounding box center [237, 226] width 66 height 61
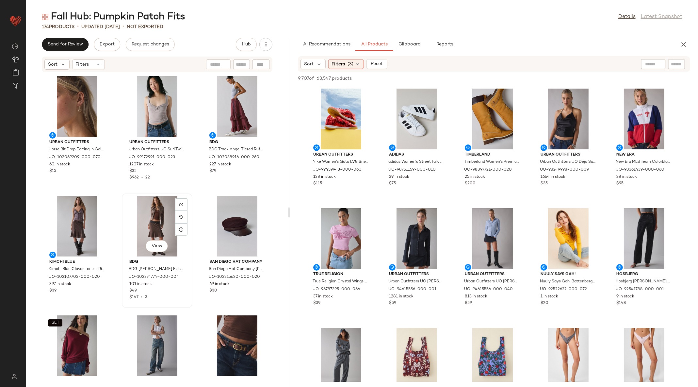
click at [124, 211] on div "View" at bounding box center [157, 226] width 66 height 61
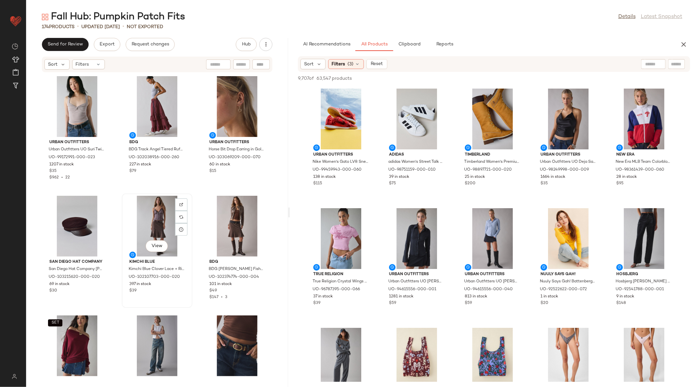
click at [122, 290] on div "View Kimchi Blue Kimchi Blue Clover Lace + Ribbon Trim Cropped Cami in Brown, W…" at bounding box center [156, 250] width 69 height 113
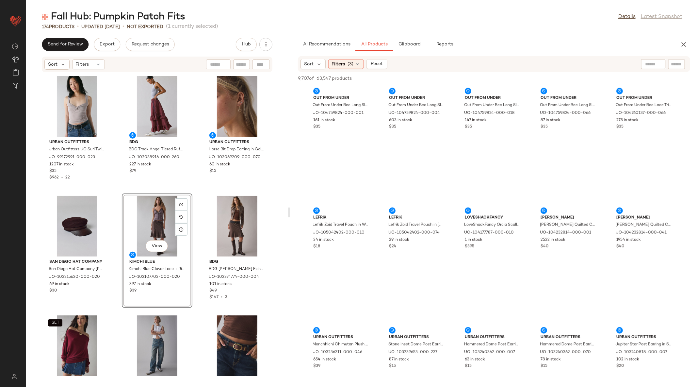
scroll to position [4717, 0]
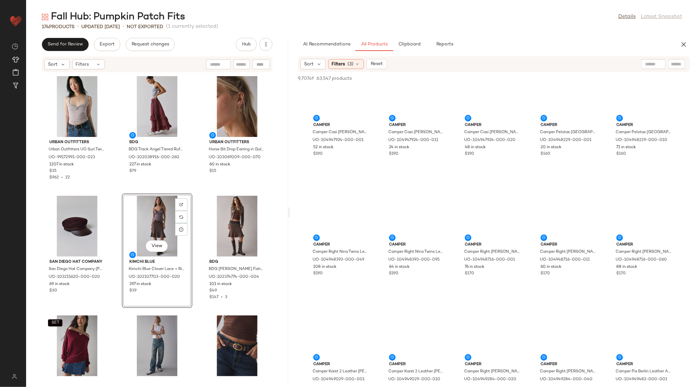
scroll to position [10625, 0]
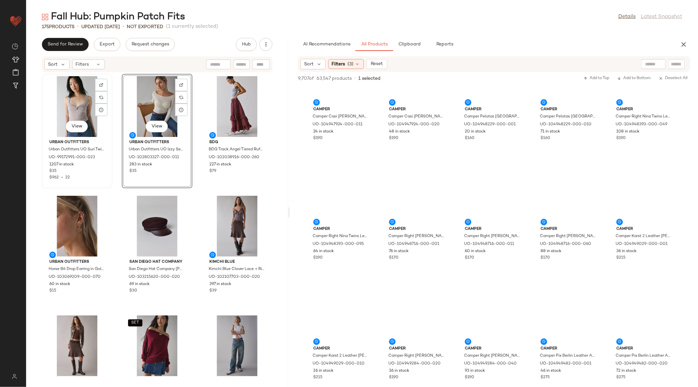
click at [63, 99] on div "View" at bounding box center [77, 106] width 66 height 61
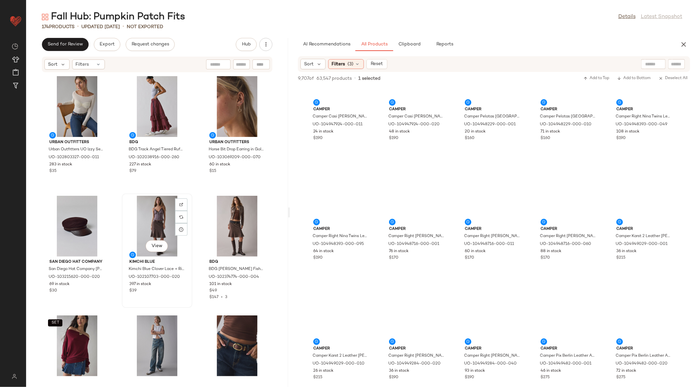
click at [159, 216] on div "View" at bounding box center [157, 226] width 66 height 61
click at [228, 223] on div "View" at bounding box center [237, 226] width 66 height 61
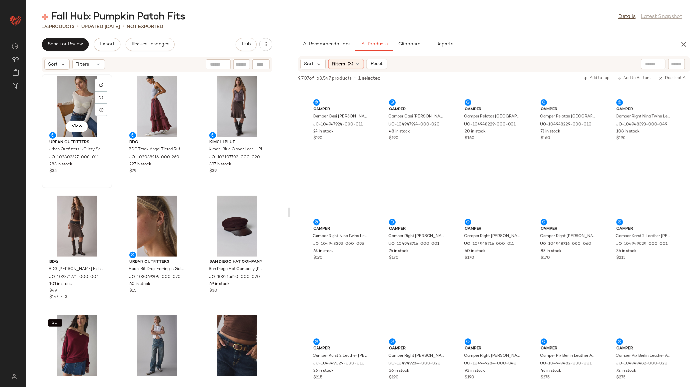
click at [78, 108] on div "View" at bounding box center [77, 106] width 66 height 61
click at [162, 102] on div "View" at bounding box center [157, 106] width 66 height 61
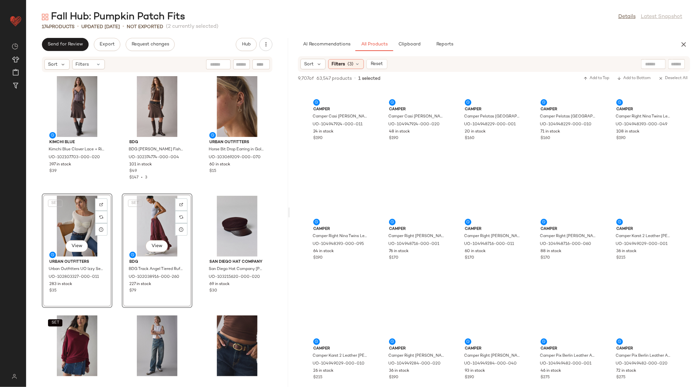
click at [191, 241] on div "Kimchi Blue Kimchi Blue Clover Lace + Ribbon Trim Cropped Cami in Brown, Women'…" at bounding box center [157, 225] width 262 height 306
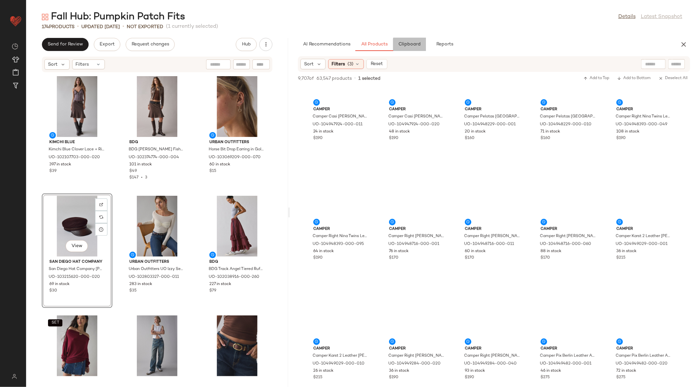
click at [404, 44] on span "Clipboard" at bounding box center [409, 44] width 23 height 5
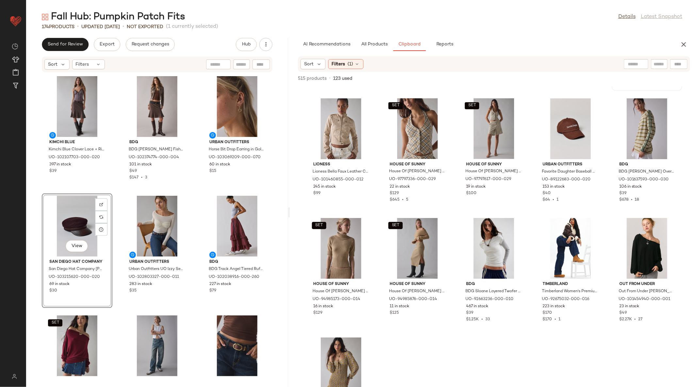
scroll to position [715, 0]
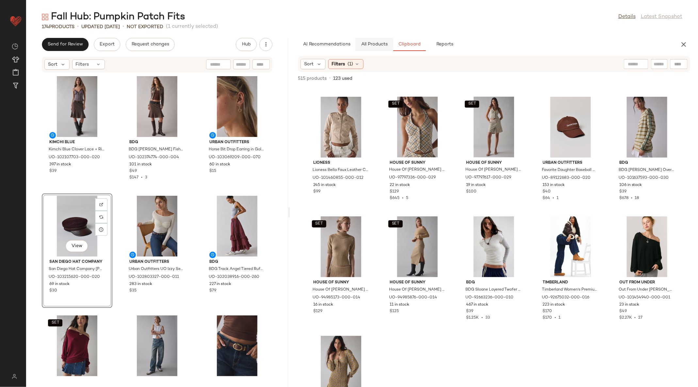
click at [380, 46] on span "All Products" at bounding box center [374, 44] width 27 height 5
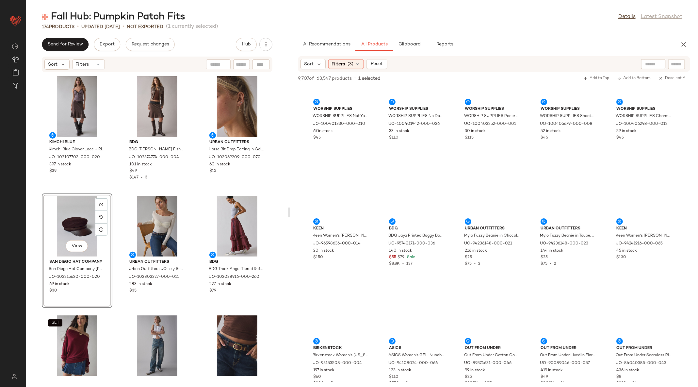
scroll to position [12746, 0]
click at [679, 61] on input "text" at bounding box center [676, 64] width 11 height 7
type input "*****"
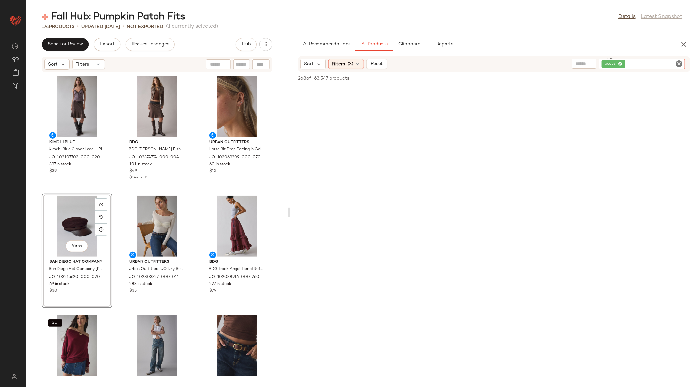
scroll to position [7054, 0]
click at [407, 41] on button "Clipboard" at bounding box center [409, 44] width 33 height 13
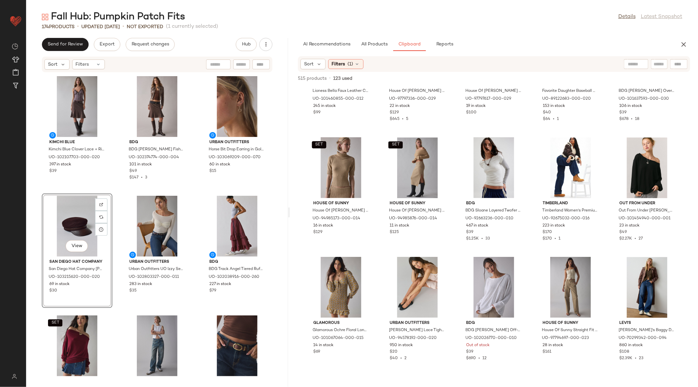
scroll to position [559, 0]
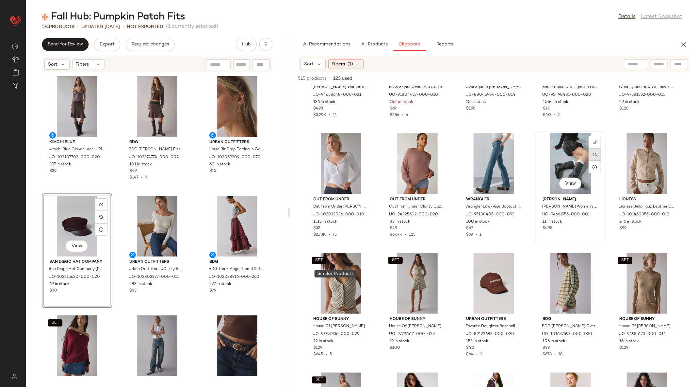
click at [593, 156] on img at bounding box center [595, 154] width 4 height 4
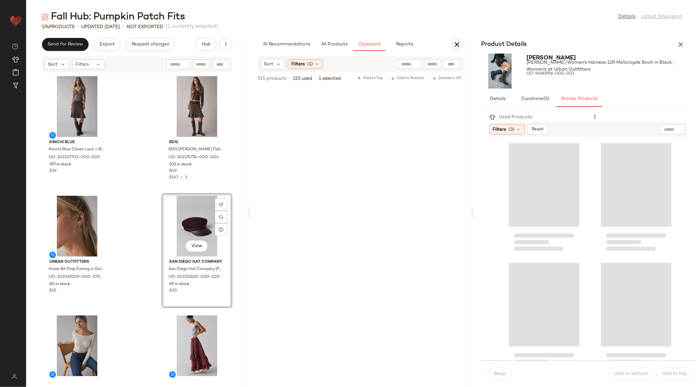
scroll to position [1315, 0]
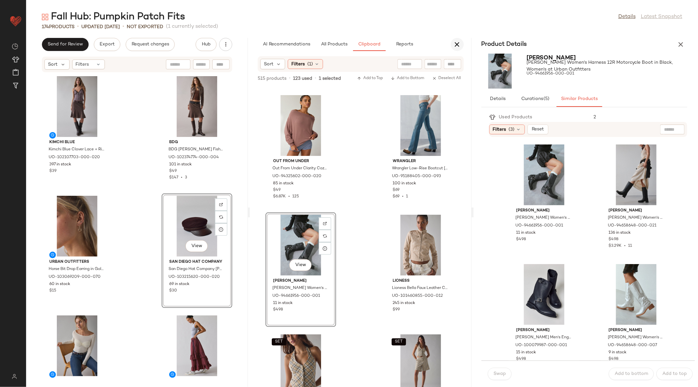
click at [454, 46] on icon "button" at bounding box center [457, 44] width 8 height 8
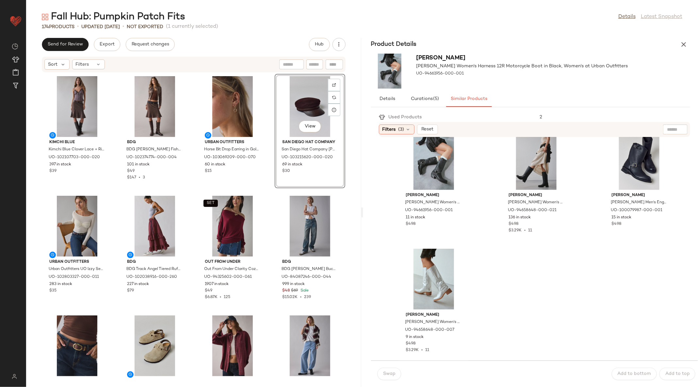
scroll to position [0, 0]
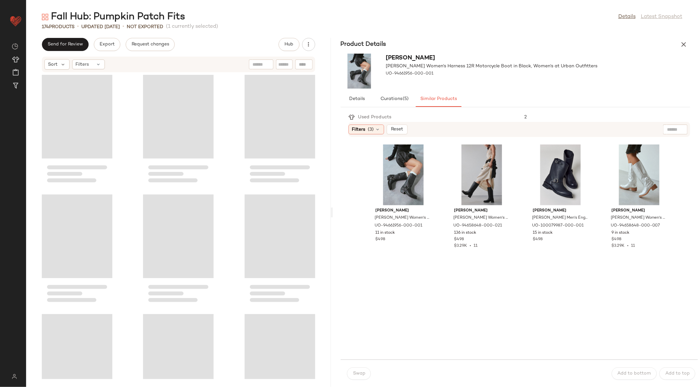
drag, startPoint x: 362, startPoint y: 210, endPoint x: 329, endPoint y: 201, distance: 34.1
click at [329, 201] on div "Fall Hub: Pumpkin Patch Fits Details Latest Snapshot 174 Products • updated Aug…" at bounding box center [362, 198] width 672 height 376
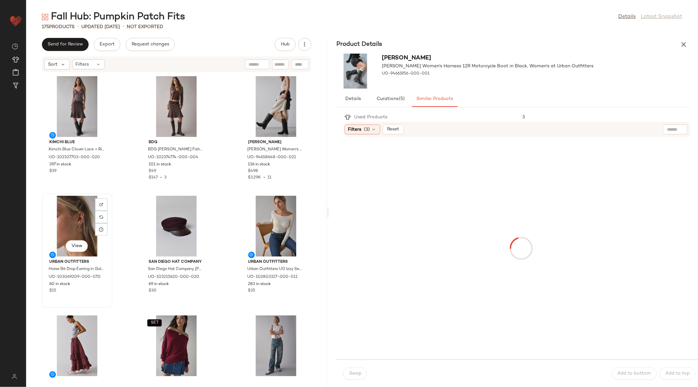
click at [79, 211] on div "View" at bounding box center [77, 226] width 66 height 61
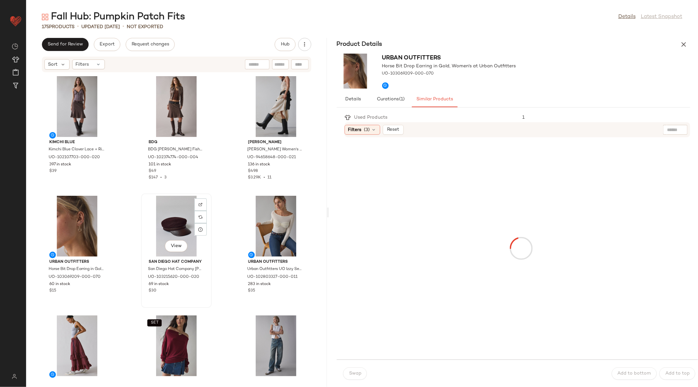
click at [184, 224] on div "View" at bounding box center [176, 226] width 66 height 61
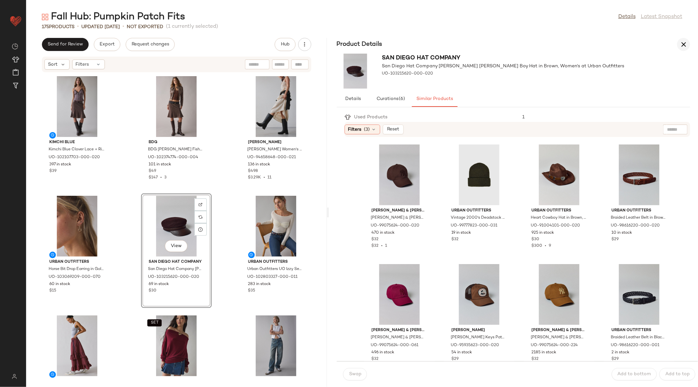
click at [681, 40] on icon "button" at bounding box center [683, 44] width 8 height 8
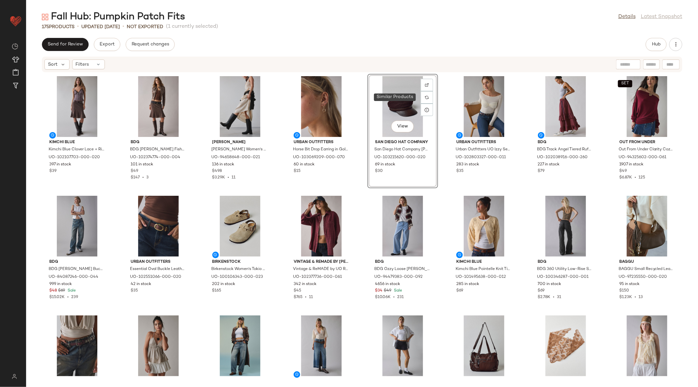
click at [398, 96] on div "View" at bounding box center [403, 106] width 66 height 61
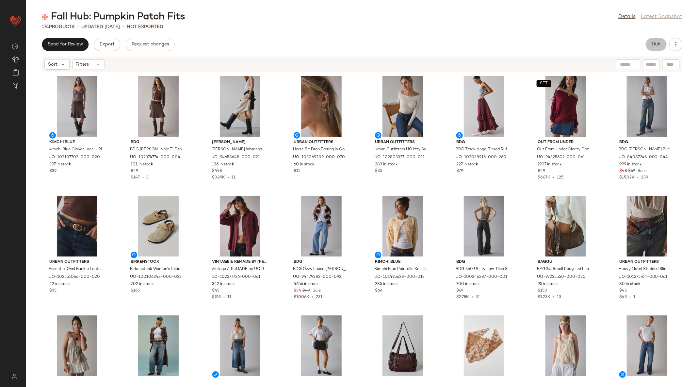
click at [652, 42] on span "Hub" at bounding box center [655, 44] width 9 height 5
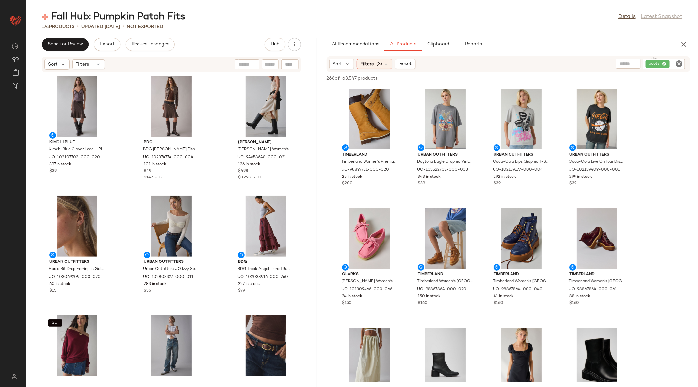
drag, startPoint x: 361, startPoint y: 215, endPoint x: 318, endPoint y: 216, distance: 42.8
click at [318, 216] on div "Fall Hub: Pumpkin Patch Fits Details Latest Snapshot 174 Products • updated Aug…" at bounding box center [362, 198] width 672 height 376
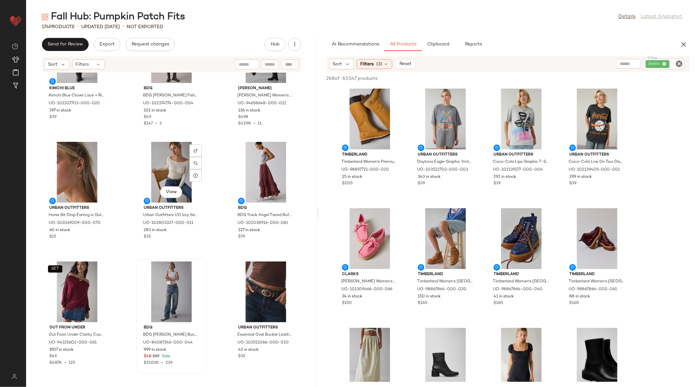
scroll to position [66, 0]
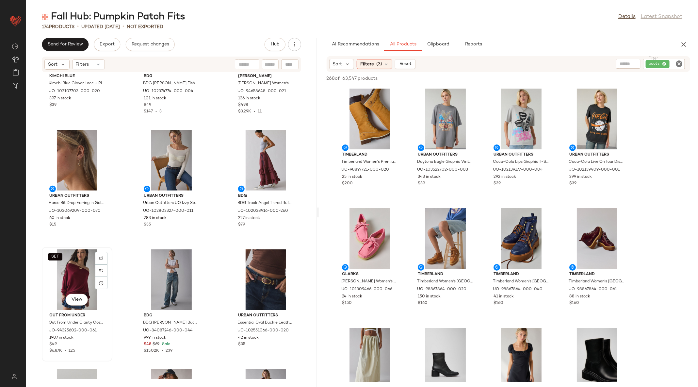
click at [77, 275] on div "SET View" at bounding box center [77, 279] width 66 height 61
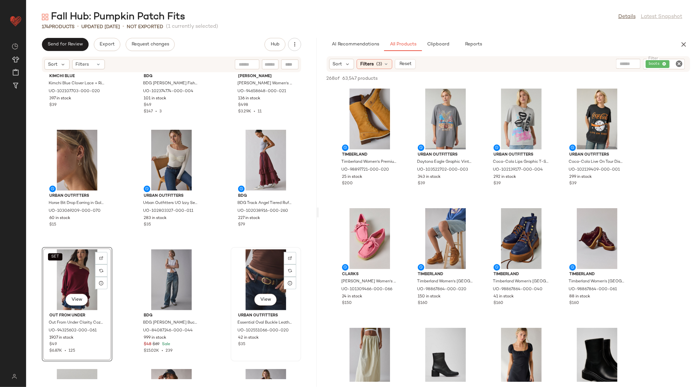
click at [268, 264] on div "View" at bounding box center [266, 279] width 66 height 61
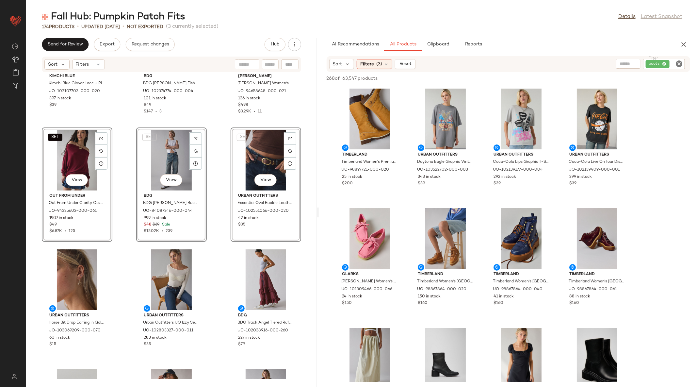
click at [212, 224] on div "Kimchi Blue Kimchi Blue Clover Lace + Ribbon Trim Cropped Cami in Brown, Women'…" at bounding box center [171, 225] width 291 height 306
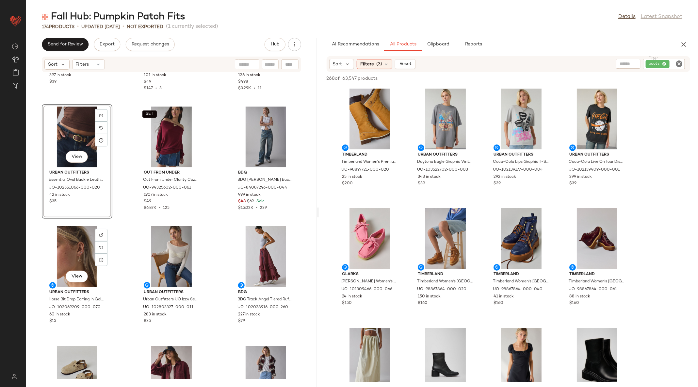
scroll to position [96, 0]
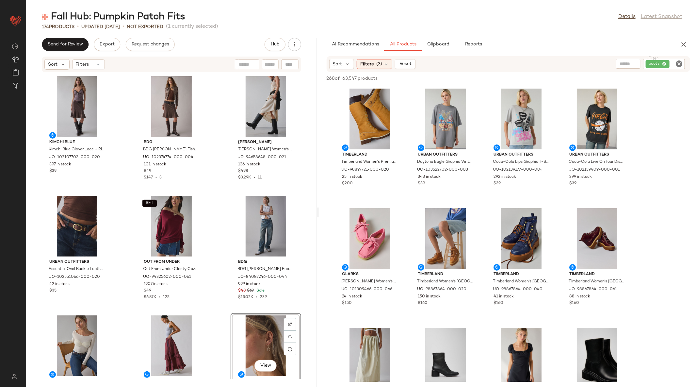
click at [685, 41] on icon "button" at bounding box center [683, 44] width 8 height 8
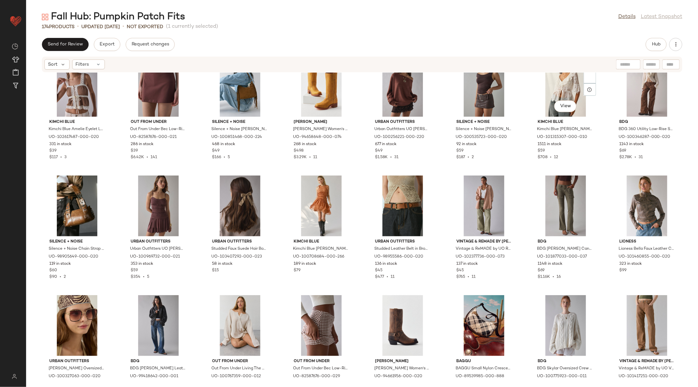
scroll to position [378, 0]
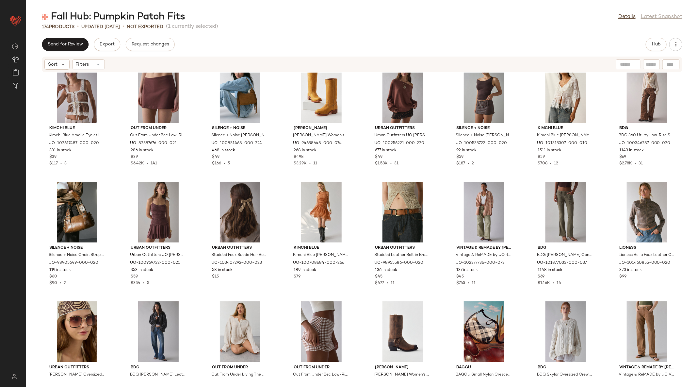
drag, startPoint x: 250, startPoint y: 225, endPoint x: 284, endPoint y: 10, distance: 218.2
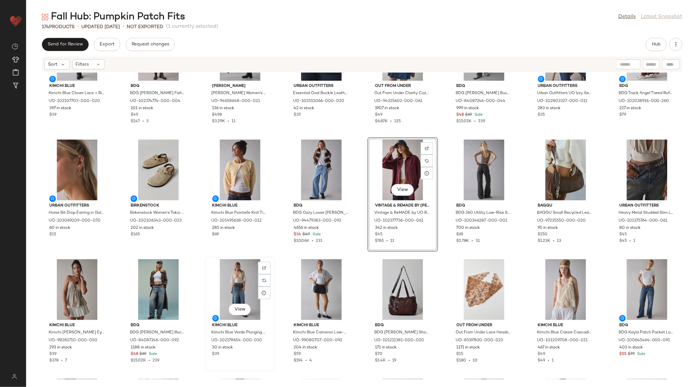
scroll to position [69, 0]
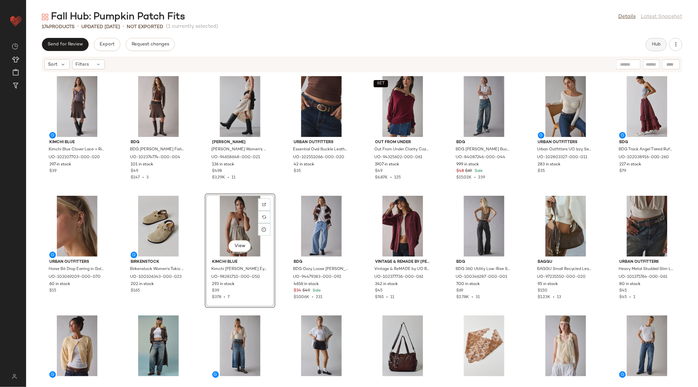
click at [654, 44] on span "Hub" at bounding box center [655, 44] width 9 height 5
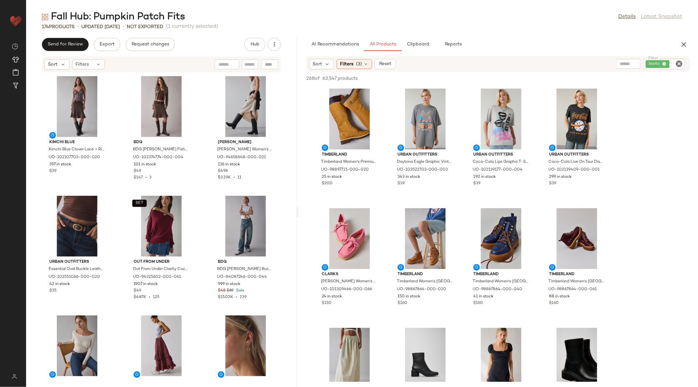
click at [297, 217] on div "Fall Hub: Pumpkin Patch Fits Details Latest Snapshot 174 Products • updated [DA…" at bounding box center [362, 198] width 672 height 376
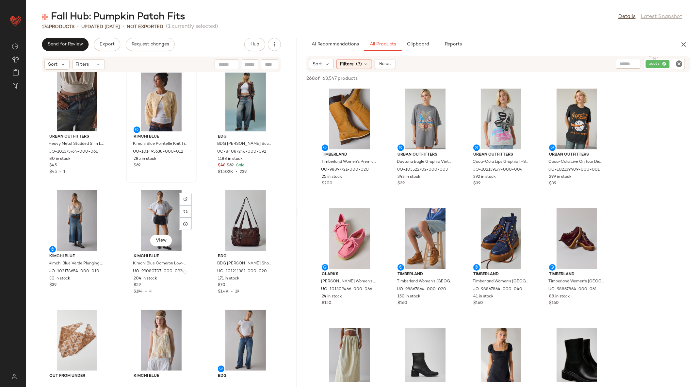
scroll to position [607, 0]
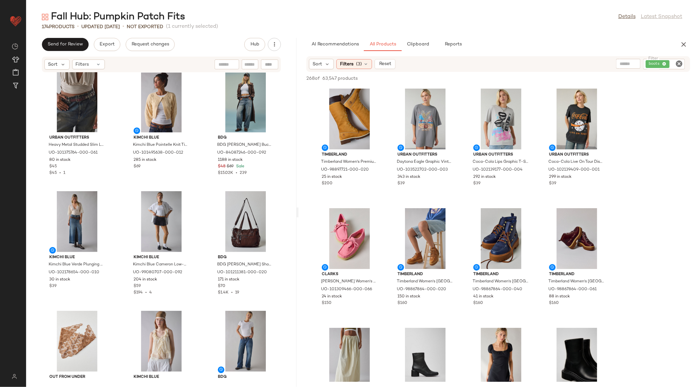
click at [676, 62] on icon "Clear Filter" at bounding box center [679, 64] width 8 height 8
type input "****"
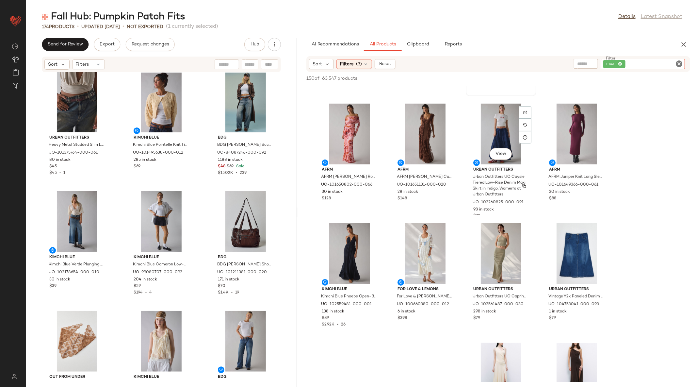
scroll to position [108, 0]
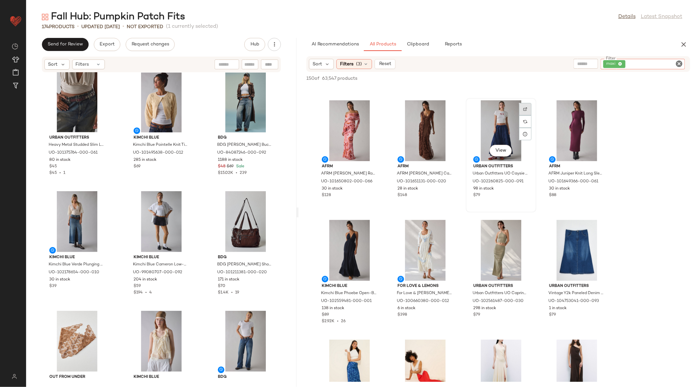
click at [526, 108] on img at bounding box center [525, 109] width 4 height 4
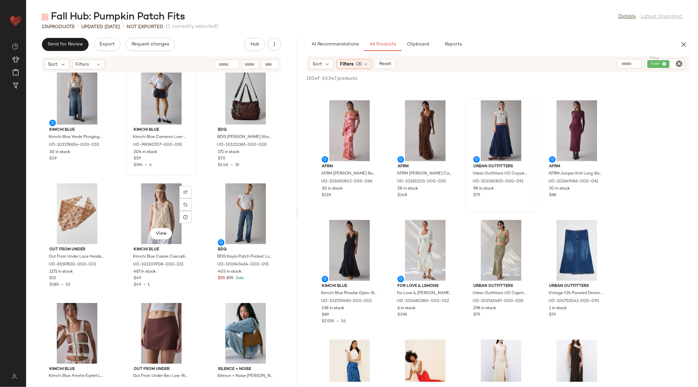
scroll to position [689, 0]
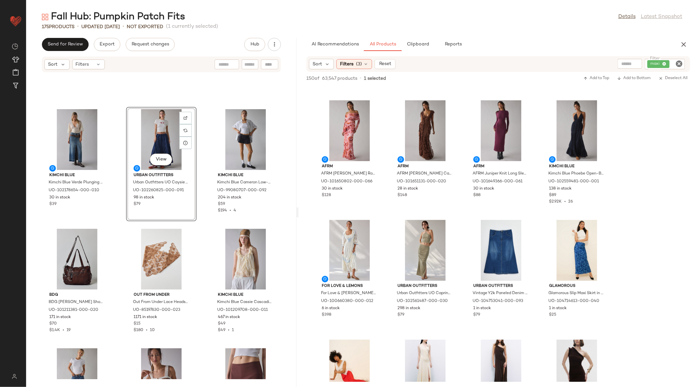
click at [147, 129] on div "View" at bounding box center [161, 139] width 66 height 61
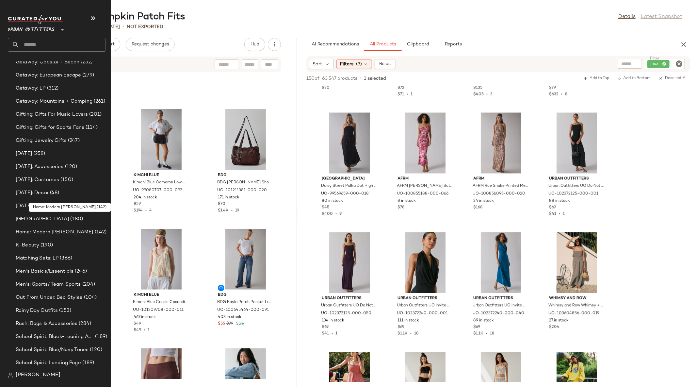
scroll to position [1089, 0]
click at [64, 165] on span "[DATE]: Accessories" at bounding box center [40, 168] width 48 height 8
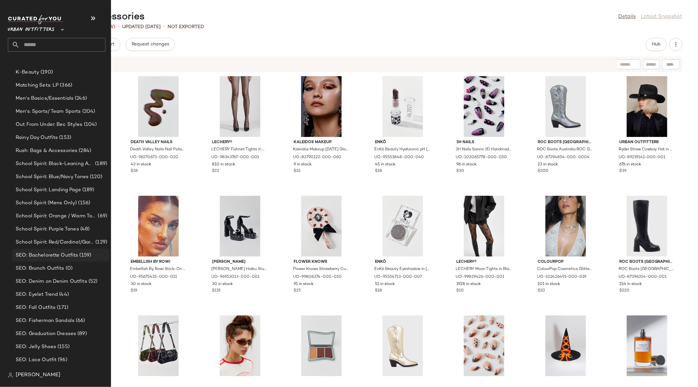
scroll to position [1263, 0]
click at [55, 45] on input "text" at bounding box center [63, 45] width 86 height 14
type input "*****"
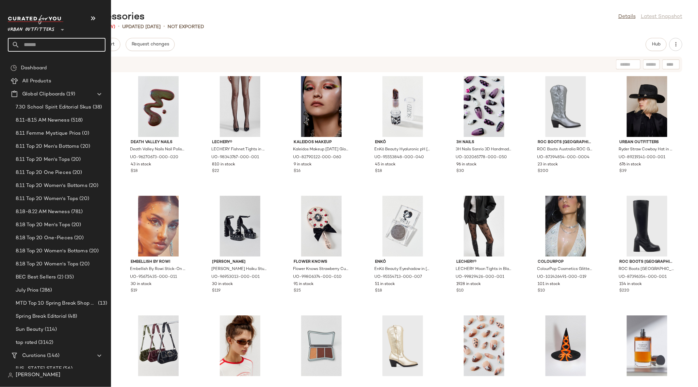
click at [34, 45] on input "text" at bounding box center [63, 45] width 86 height 14
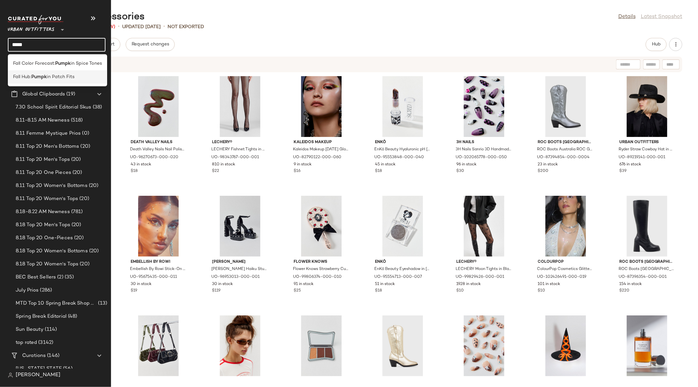
type input "*****"
click at [54, 79] on span "in Patch Fits" at bounding box center [61, 76] width 28 height 7
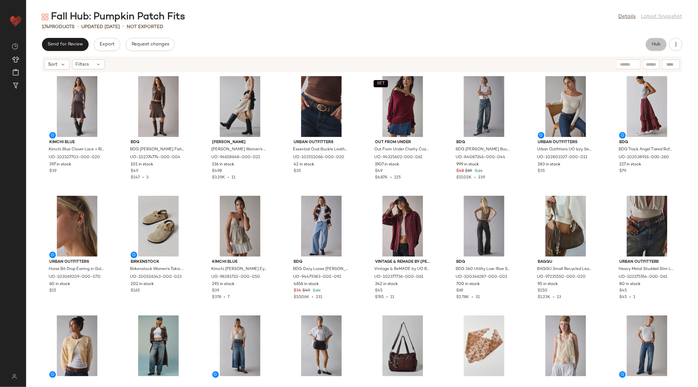
click at [657, 43] on span "Hub" at bounding box center [655, 44] width 9 height 5
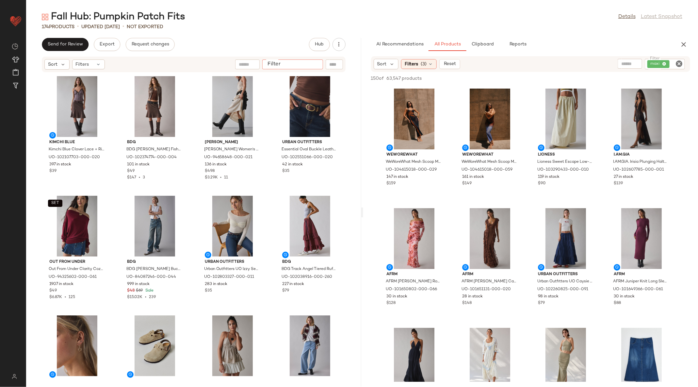
click at [314, 66] on input "Filter" at bounding box center [293, 64] width 56 height 7
type input "****"
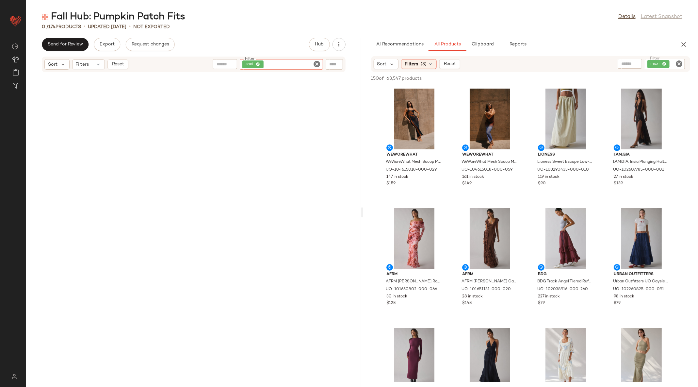
click at [320, 63] on icon "Clear Filter" at bounding box center [317, 64] width 8 height 8
click at [293, 62] on input "Filter" at bounding box center [293, 64] width 56 height 7
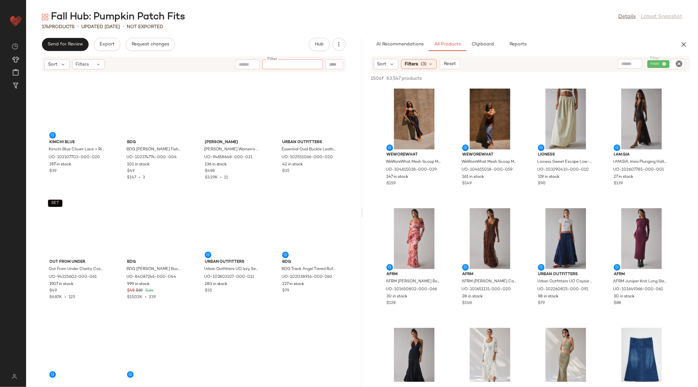
click at [336, 65] on div at bounding box center [334, 64] width 17 height 10
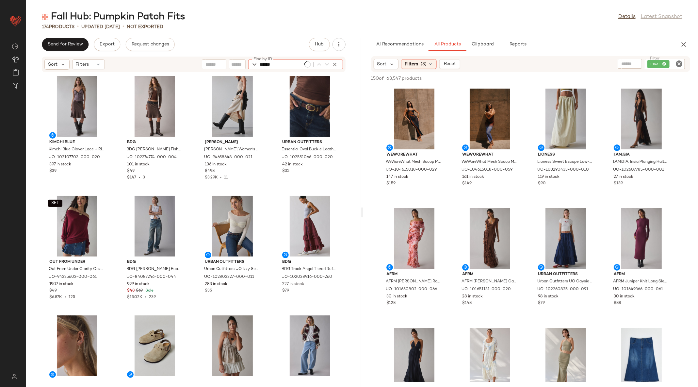
type input "******"
click at [370, 20] on div "Fall Hub: Pumpkin Patch Fits Details Latest Snapshot" at bounding box center [362, 16] width 672 height 13
click at [682, 41] on icon "button" at bounding box center [683, 44] width 8 height 8
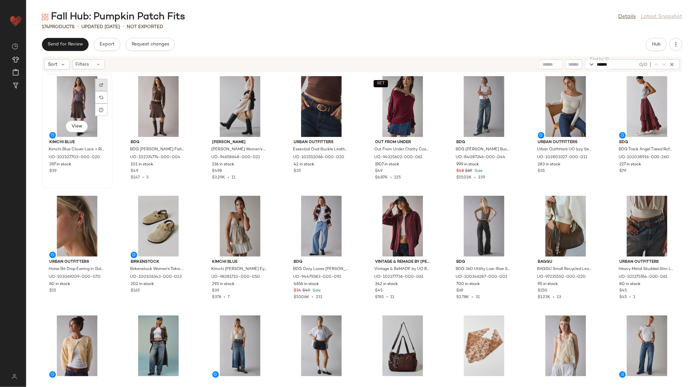
click at [103, 91] on div at bounding box center [101, 97] width 12 height 12
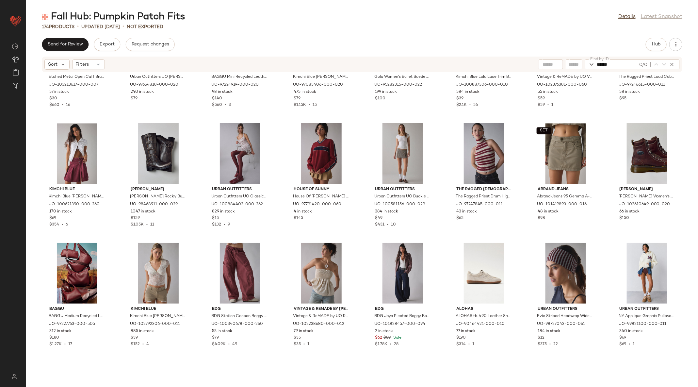
scroll to position [1052, 0]
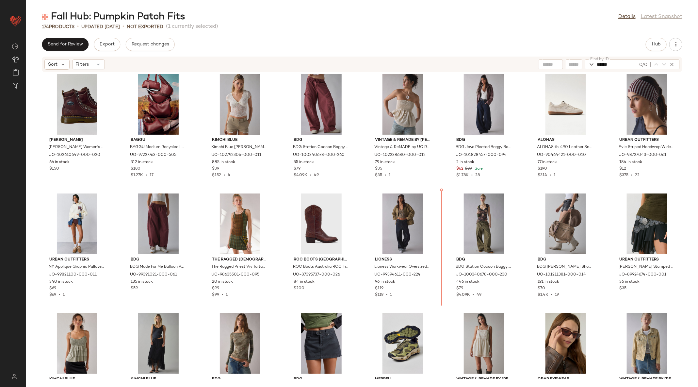
scroll to position [1100, 0]
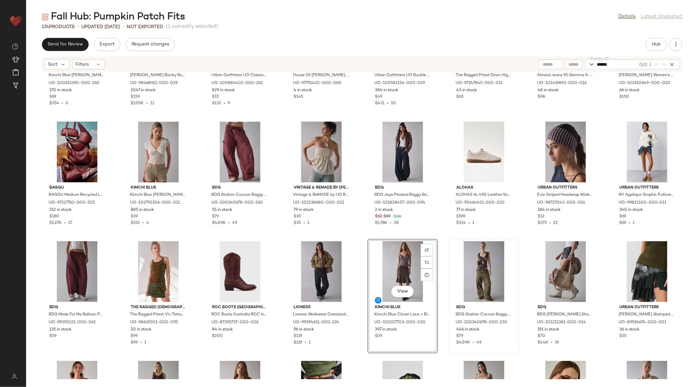
scroll to position [1076, 0]
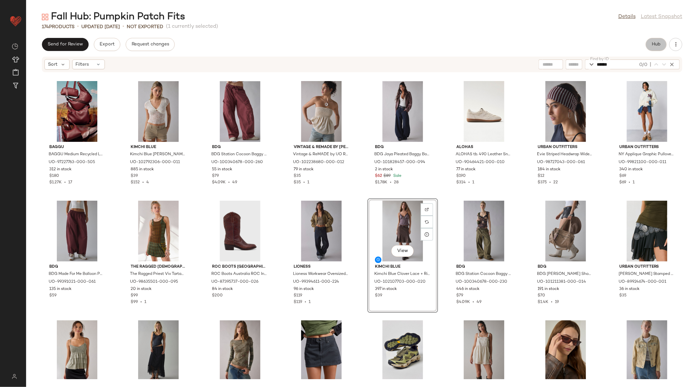
click at [647, 47] on button "Hub" at bounding box center [656, 44] width 21 height 13
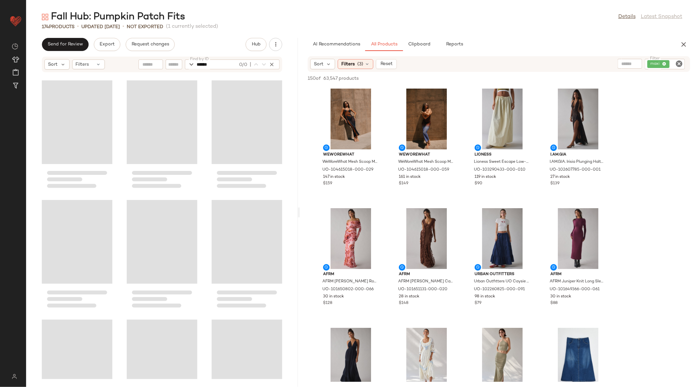
drag, startPoint x: 361, startPoint y: 214, endPoint x: 299, endPoint y: 212, distance: 62.7
click at [299, 212] on div "Fall Hub: Pumpkin Patch Fits Details Latest Snapshot 174 Products • updated Aug…" at bounding box center [362, 198] width 672 height 376
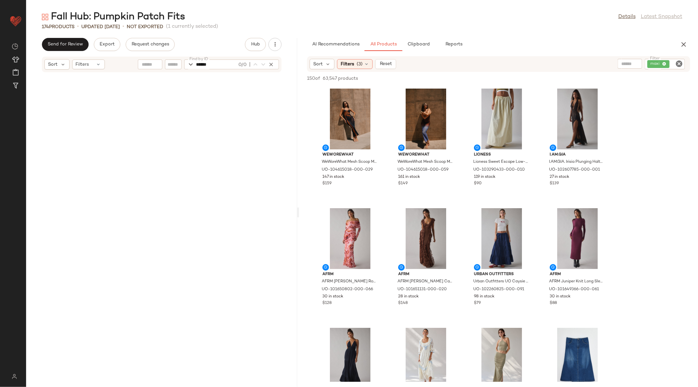
scroll to position [2510, 0]
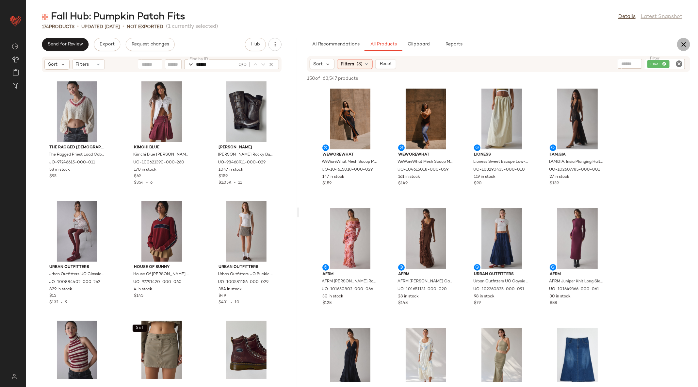
click at [684, 47] on icon "button" at bounding box center [683, 44] width 8 height 8
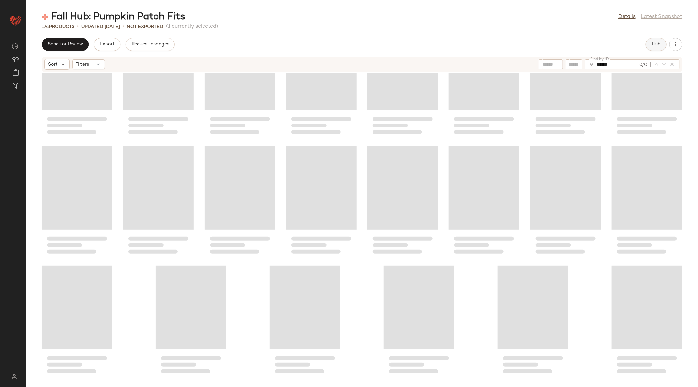
scroll to position [717, 0]
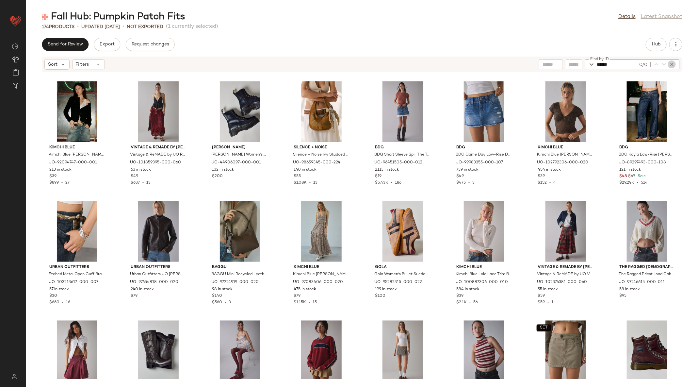
click at [674, 64] on icon "button" at bounding box center [672, 64] width 6 height 6
click at [658, 48] on button "Hub" at bounding box center [656, 44] width 21 height 13
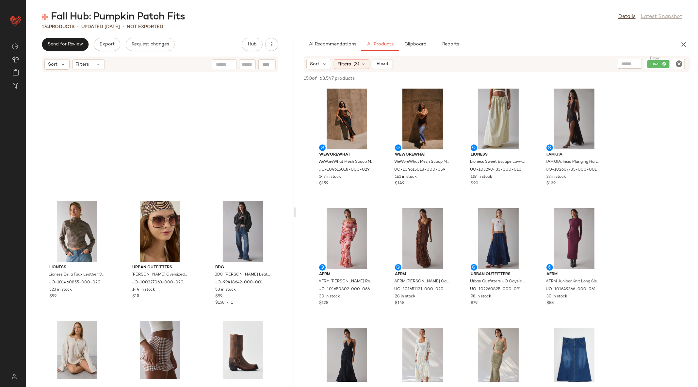
drag, startPoint x: 361, startPoint y: 213, endPoint x: 296, endPoint y: 213, distance: 65.6
click at [295, 213] on div "Fall Hub: Pumpkin Patch Fits Details Latest Snapshot 174 Products • updated Aug…" at bounding box center [362, 198] width 672 height 376
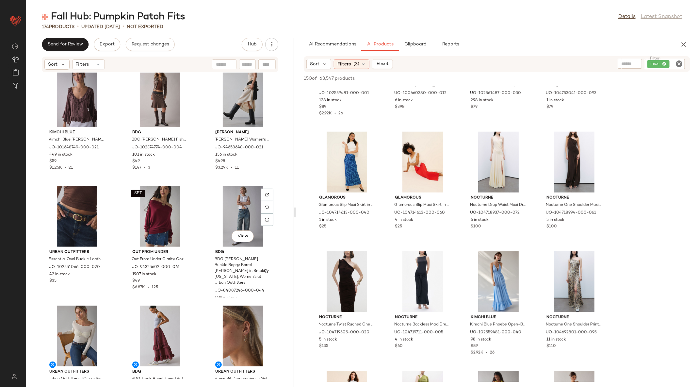
scroll to position [10, 0]
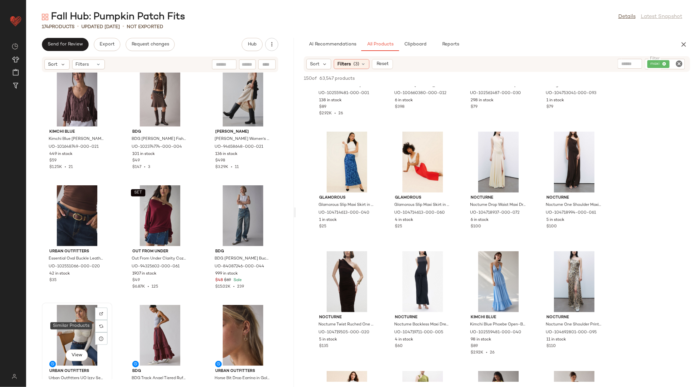
click at [80, 323] on div "View" at bounding box center [77, 335] width 66 height 61
click at [221, 322] on div "View" at bounding box center [243, 335] width 66 height 61
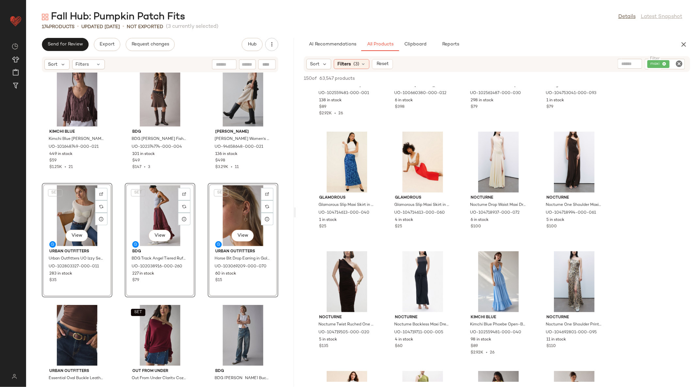
click at [200, 235] on div "Kimchi Blue Kimchi Blue Joni Embroidered 3/4 Sleeve Ruffle Blouse in Chocolate,…" at bounding box center [160, 225] width 268 height 306
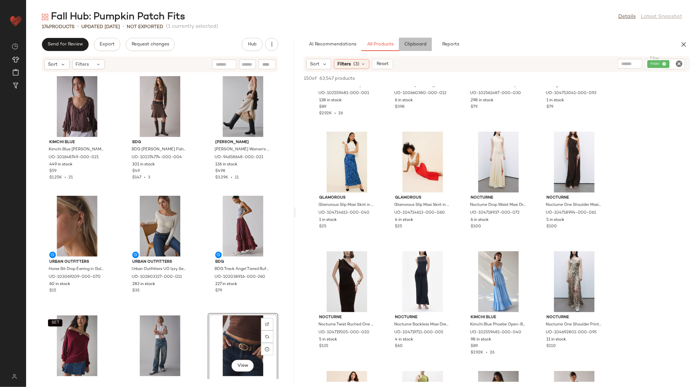
click at [417, 45] on span "Clipboard" at bounding box center [415, 44] width 23 height 5
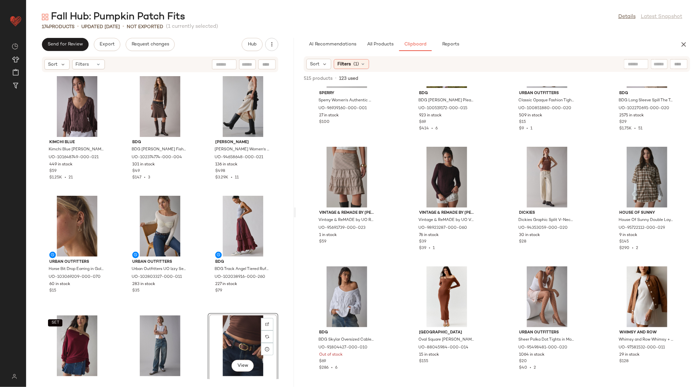
scroll to position [309, 0]
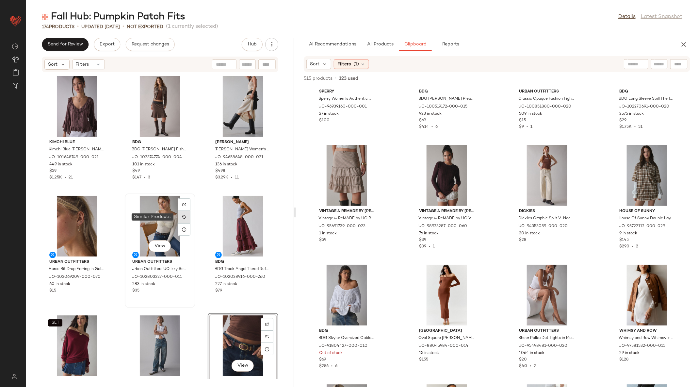
click at [184, 213] on div at bounding box center [184, 217] width 12 height 12
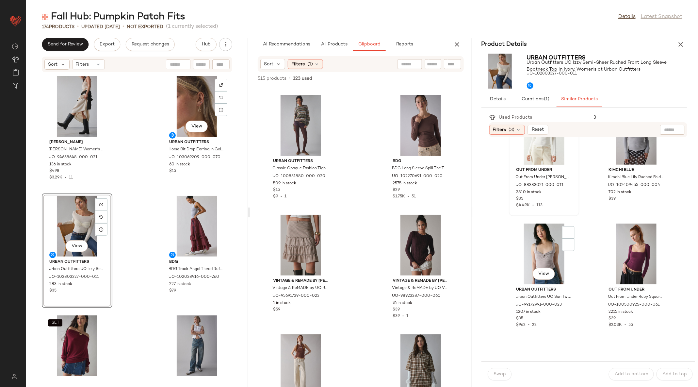
scroll to position [161, 0]
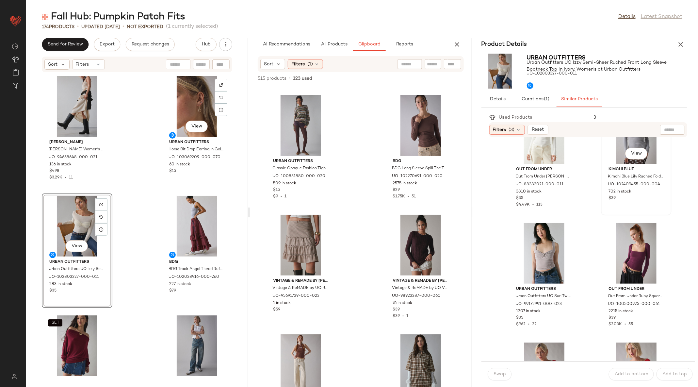
click at [632, 140] on div "View" at bounding box center [636, 133] width 66 height 61
click at [496, 376] on button "Swap" at bounding box center [500, 374] width 24 height 12
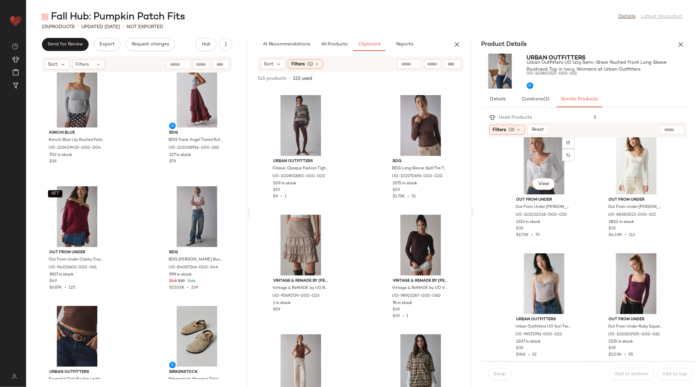
scroll to position [130, 0]
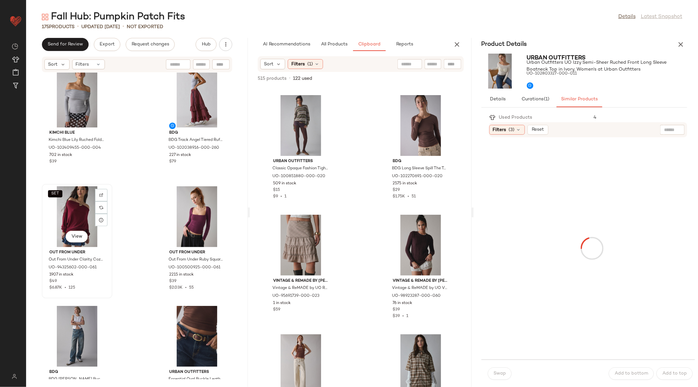
click at [70, 206] on div "SET View" at bounding box center [77, 216] width 66 height 61
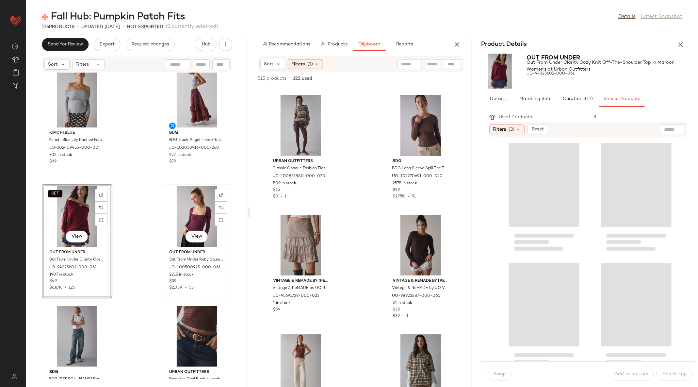
click at [209, 210] on div "View" at bounding box center [197, 216] width 66 height 61
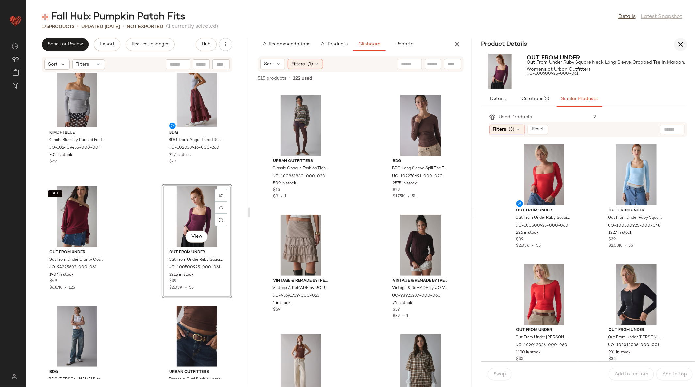
click at [681, 44] on icon "button" at bounding box center [681, 44] width 8 height 8
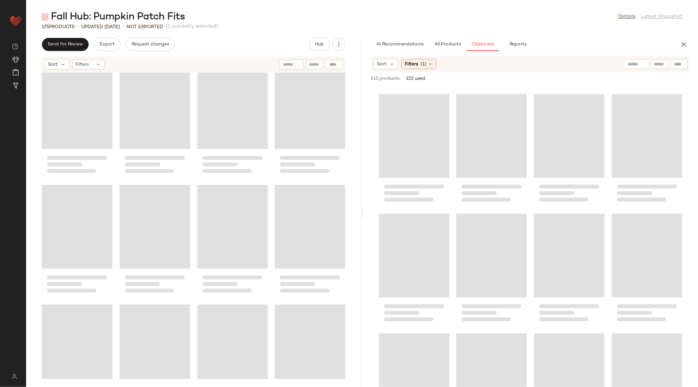
scroll to position [120, 0]
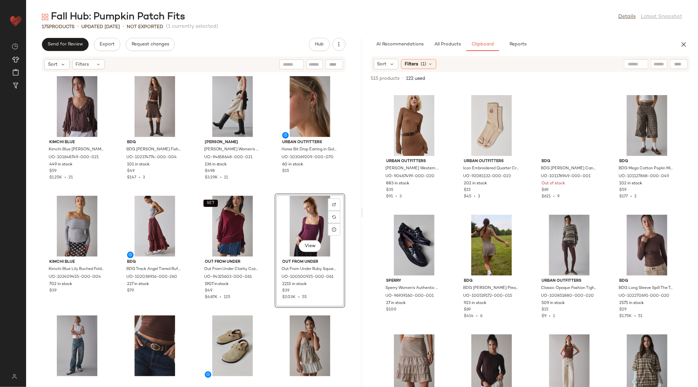
click at [290, 217] on div "View" at bounding box center [310, 226] width 66 height 61
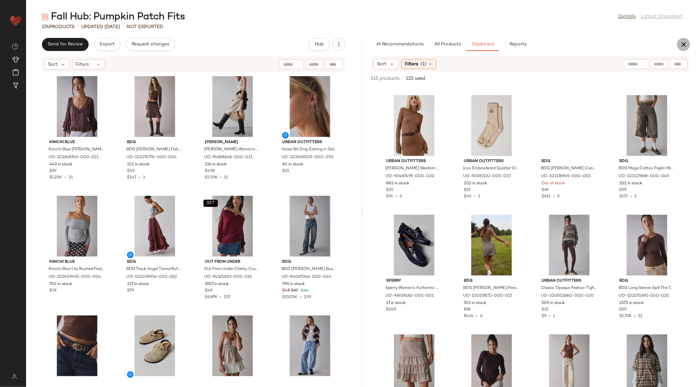
click at [686, 43] on icon "button" at bounding box center [683, 44] width 8 height 8
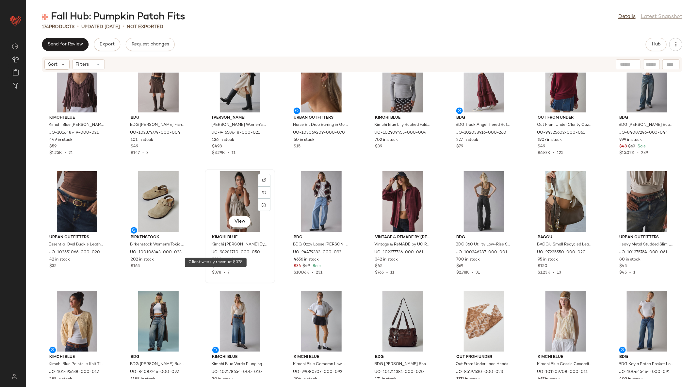
scroll to position [0, 0]
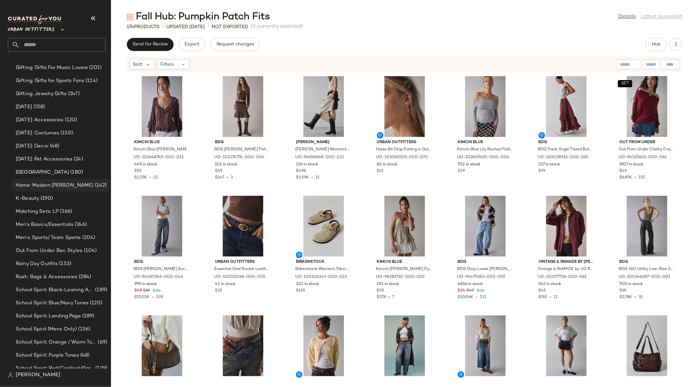
scroll to position [1786, 0]
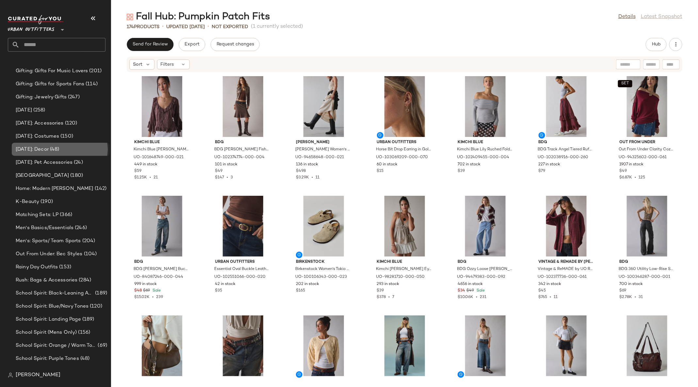
click at [79, 148] on div "[DATE]: Decor (48)" at bounding box center [60, 150] width 93 height 8
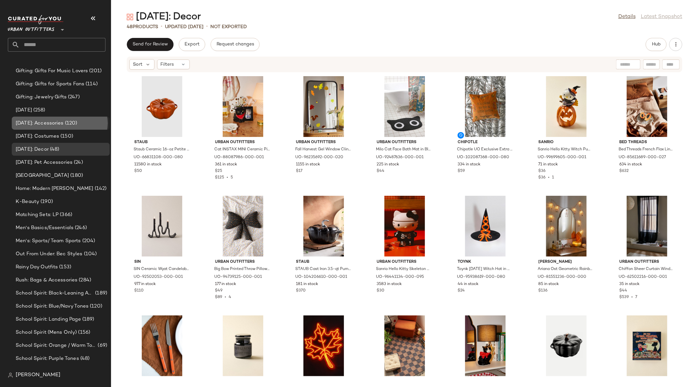
click at [74, 125] on span "(120)" at bounding box center [71, 124] width 14 height 8
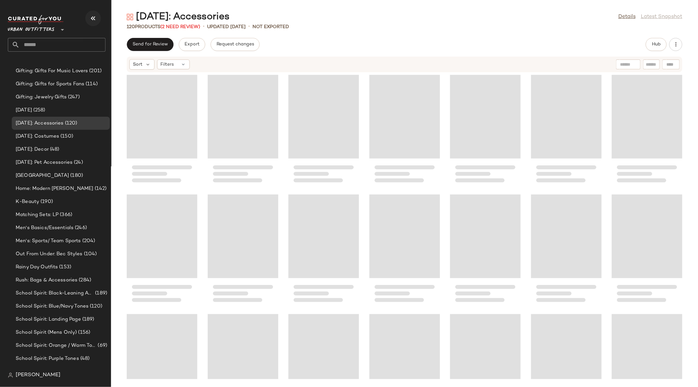
click at [89, 17] on icon "button" at bounding box center [93, 18] width 8 height 8
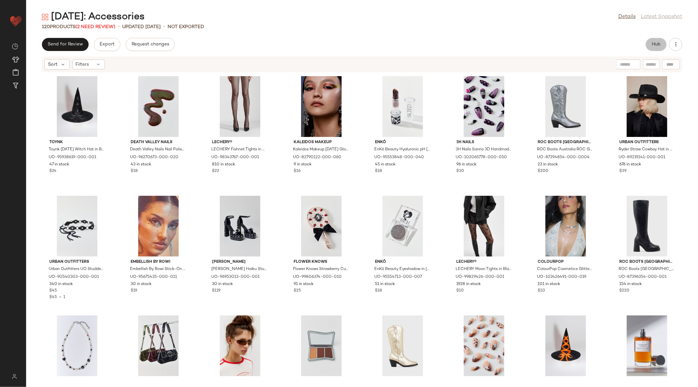
click at [660, 46] on span "Hub" at bounding box center [655, 44] width 9 height 5
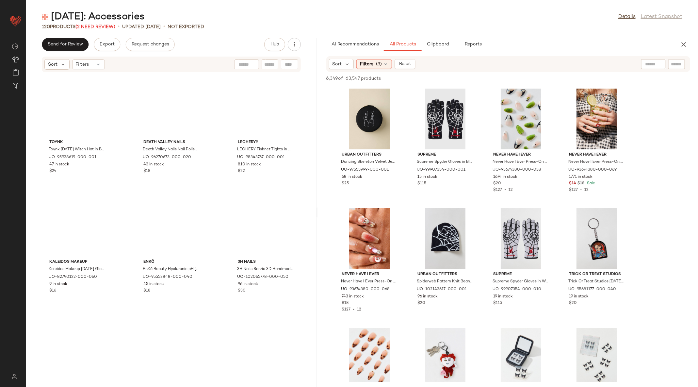
drag, startPoint x: 362, startPoint y: 211, endPoint x: 319, endPoint y: 211, distance: 43.1
click at [319, 211] on div "[DATE]: Accessories Details Latest Snapshot 120 Products (2 Need Review) • upda…" at bounding box center [362, 198] width 672 height 376
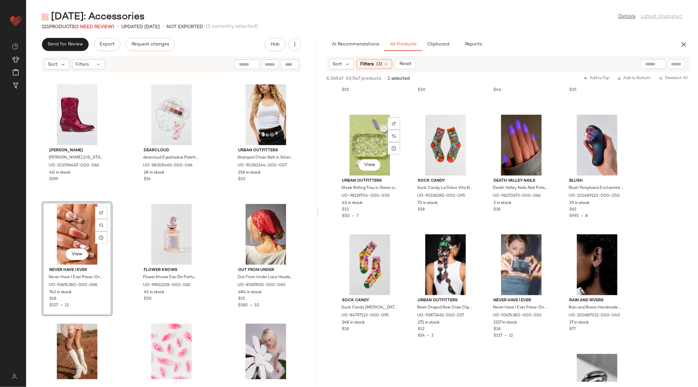
scroll to position [1708, 0]
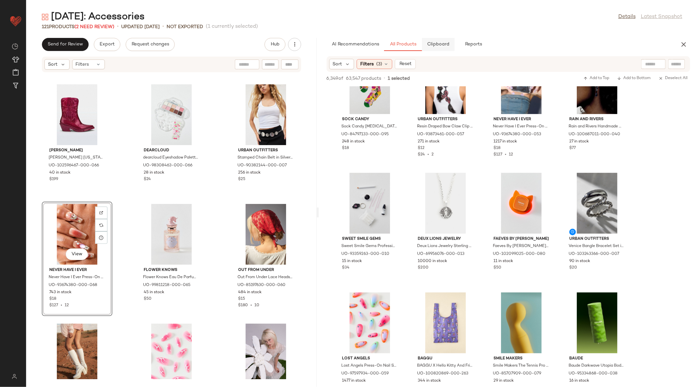
click at [438, 50] on button "Clipboard" at bounding box center [438, 44] width 33 height 13
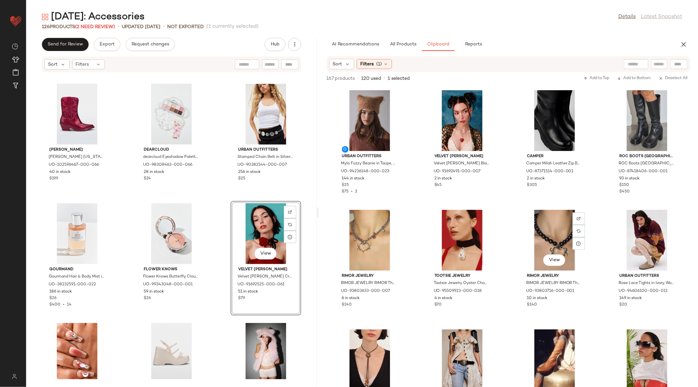
scroll to position [2194, 0]
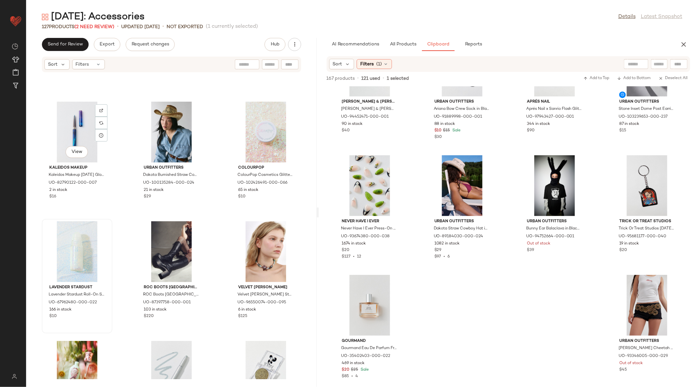
scroll to position [4513, 0]
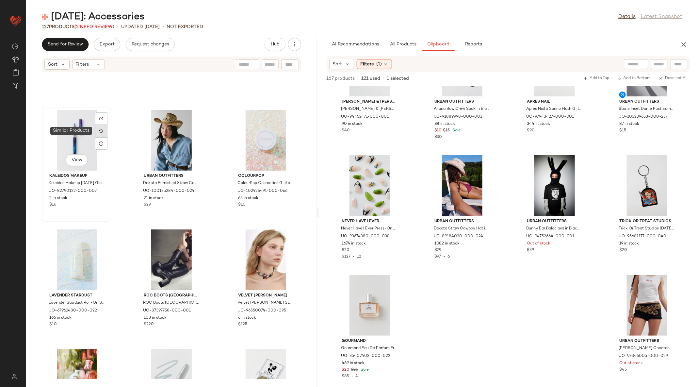
click at [101, 134] on div at bounding box center [101, 131] width 12 height 12
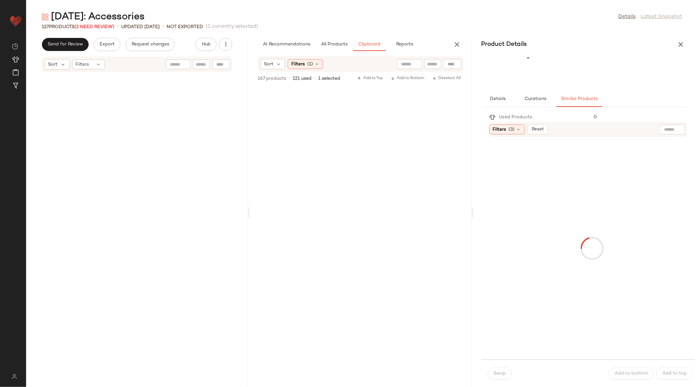
scroll to position [1493, 0]
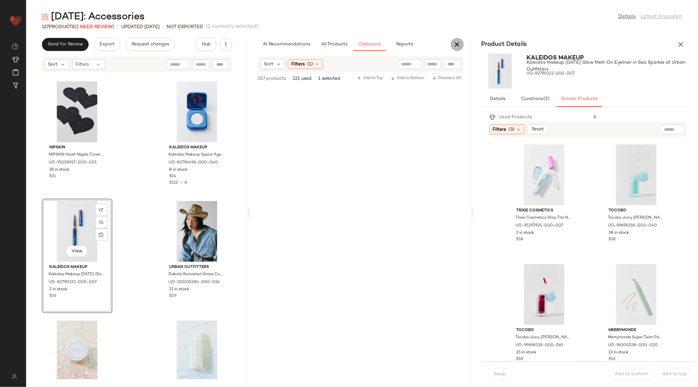
click at [454, 41] on icon "button" at bounding box center [457, 44] width 8 height 8
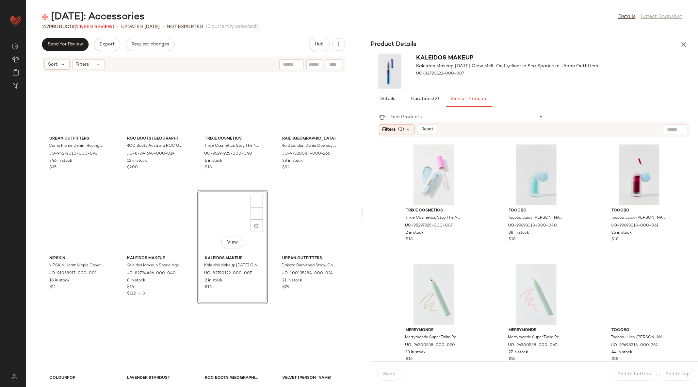
scroll to position [3519, 0]
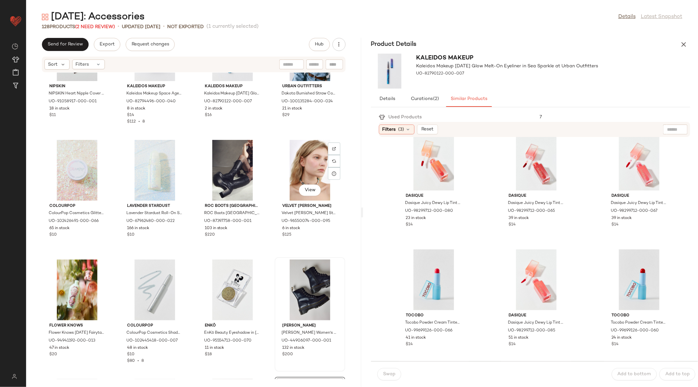
scroll to position [3402, 0]
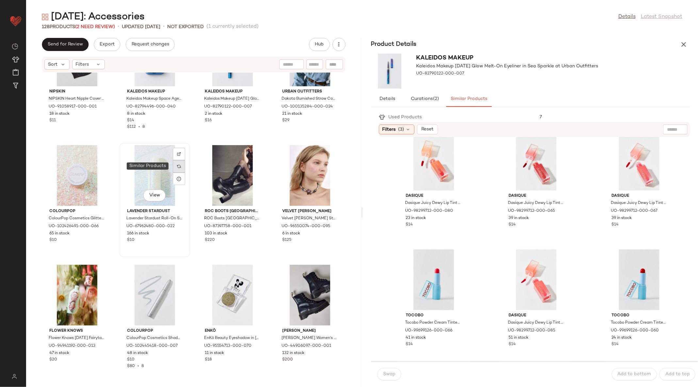
click at [174, 167] on div at bounding box center [179, 166] width 12 height 12
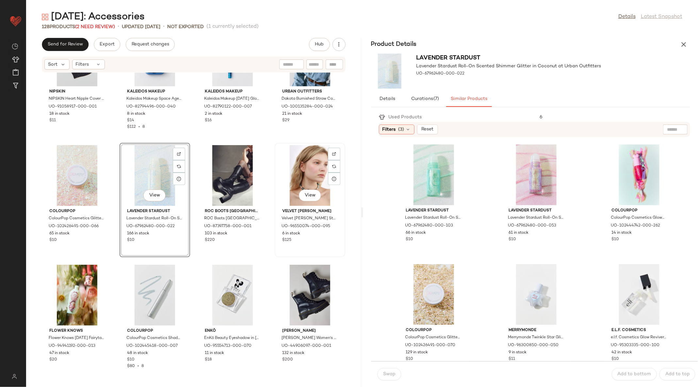
scroll to position [3519, 0]
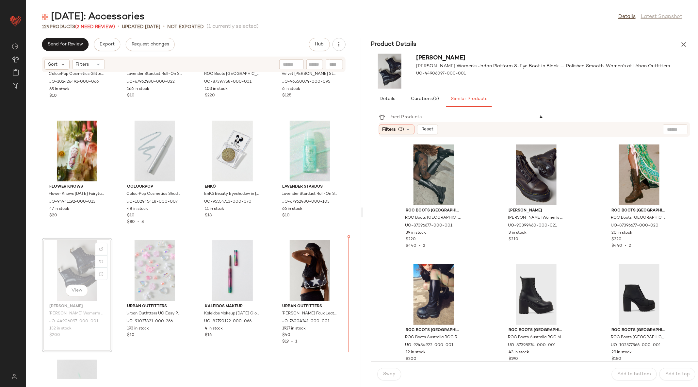
scroll to position [3549, 0]
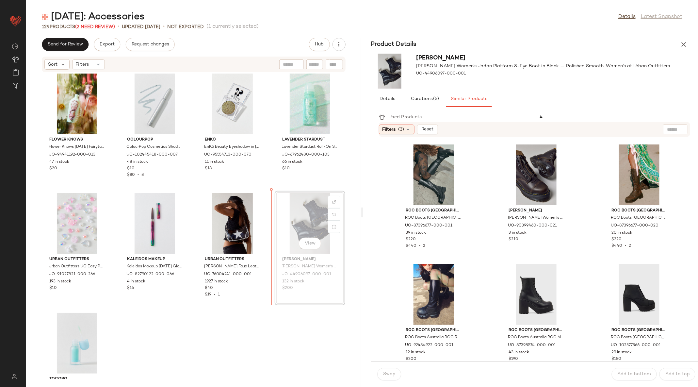
scroll to position [3638, 0]
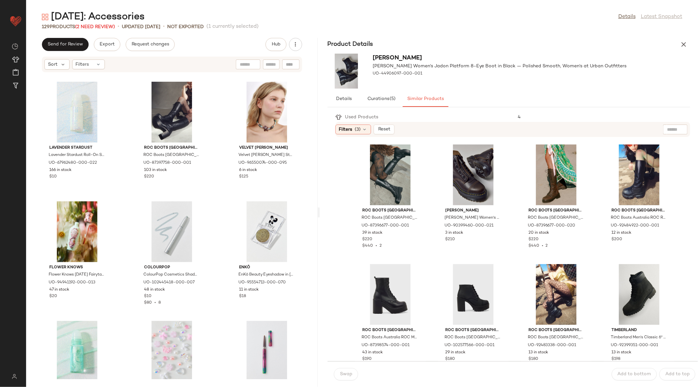
drag, startPoint x: 360, startPoint y: 211, endPoint x: 325, endPoint y: 214, distance: 35.4
click at [325, 214] on div "[DATE]: Accessories Details Latest Snapshot 129 Products (2 Need Review) • upda…" at bounding box center [362, 198] width 672 height 376
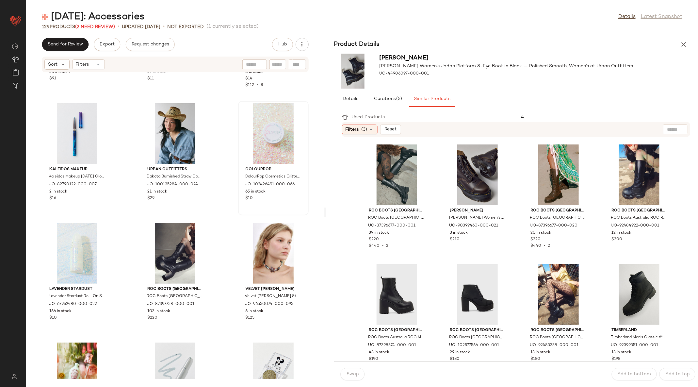
scroll to position [4335, 0]
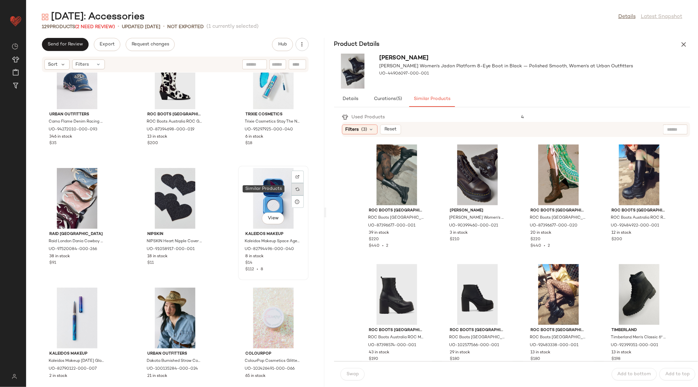
click at [296, 190] on div at bounding box center [297, 189] width 12 height 12
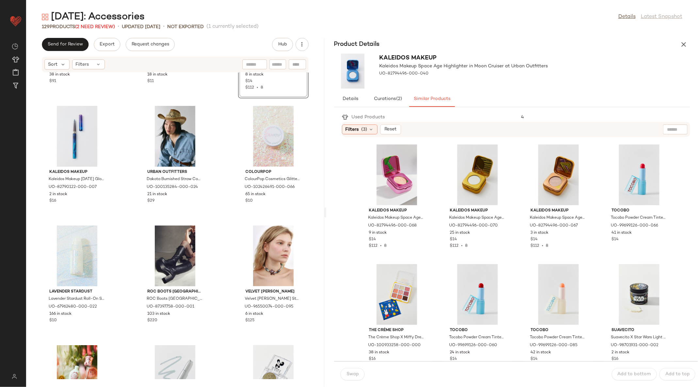
scroll to position [4833, 0]
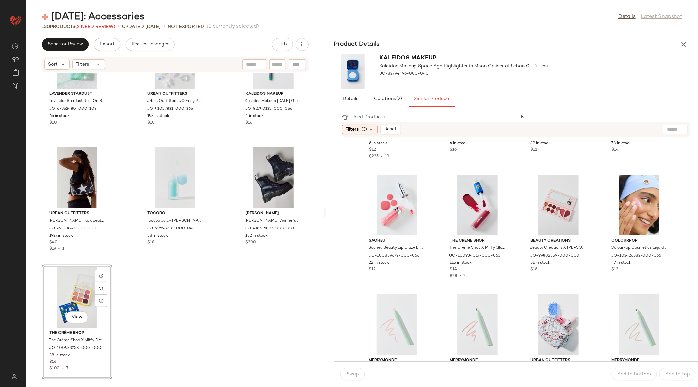
scroll to position [4589, 0]
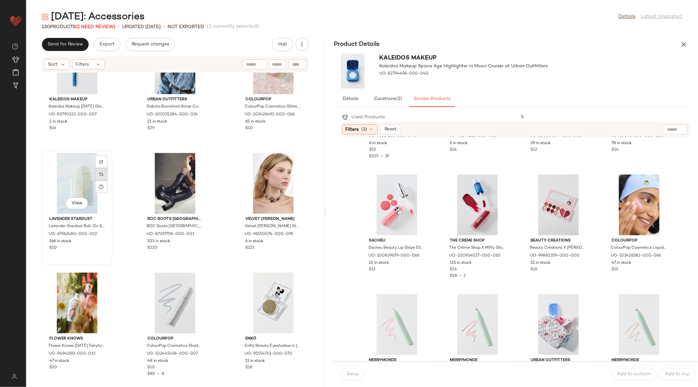
click at [100, 175] on img at bounding box center [101, 174] width 4 height 4
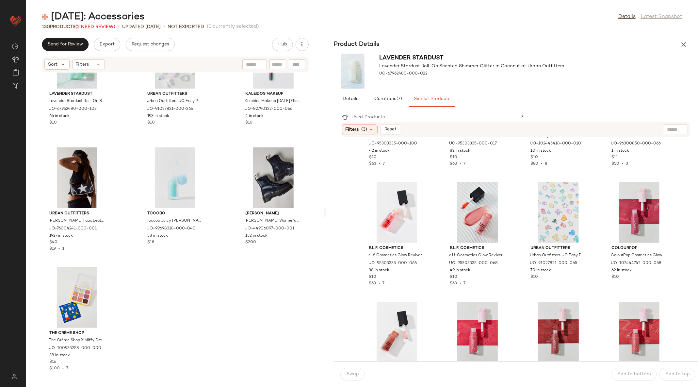
scroll to position [192, 0]
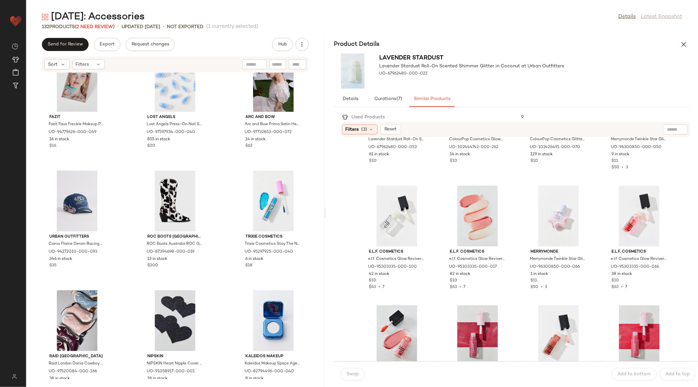
scroll to position [4087, 0]
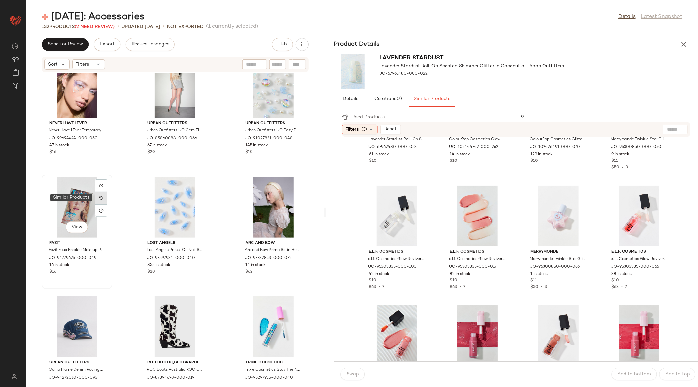
click at [102, 198] on img at bounding box center [101, 198] width 4 height 4
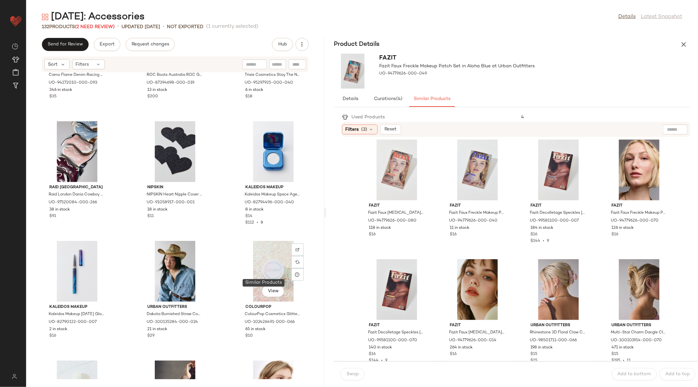
scroll to position [4361, 0]
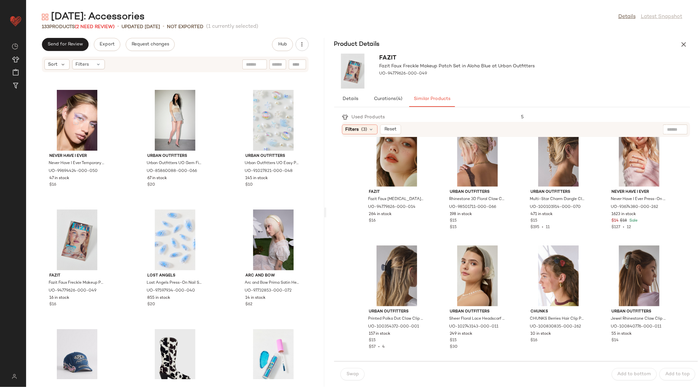
scroll to position [4422, 0]
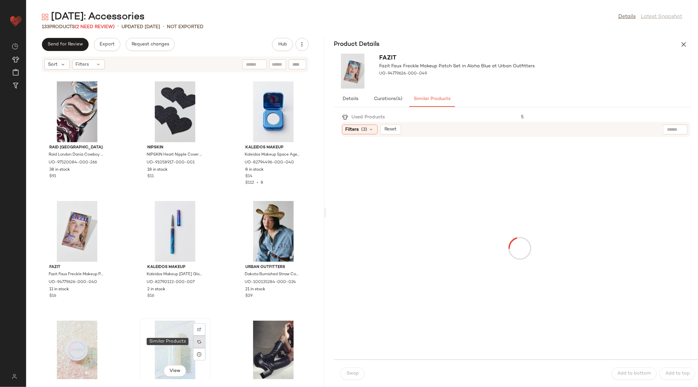
click at [197, 341] on img at bounding box center [199, 342] width 4 height 4
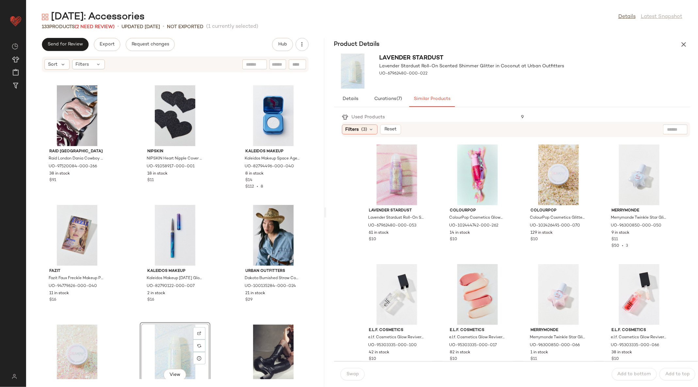
scroll to position [4417, 0]
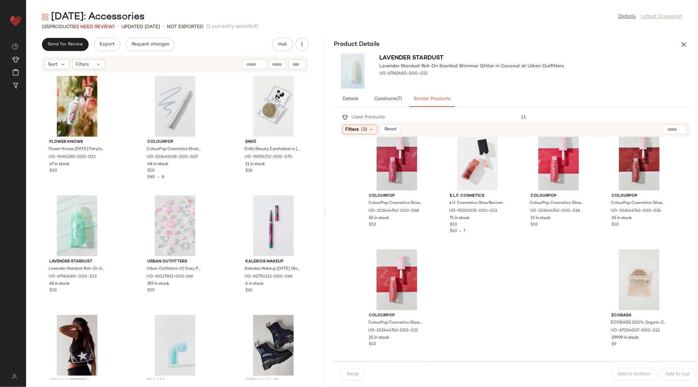
scroll to position [4975, 0]
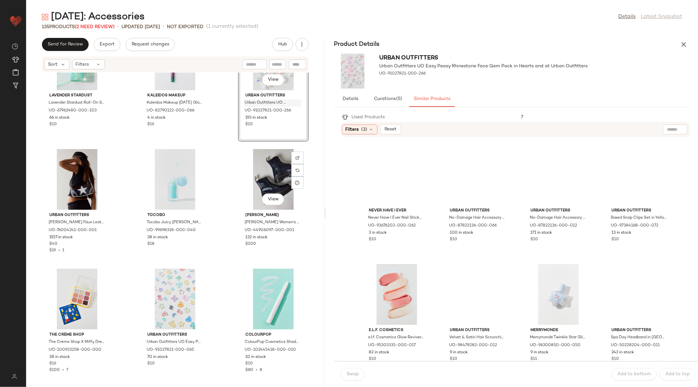
scroll to position [5073, 0]
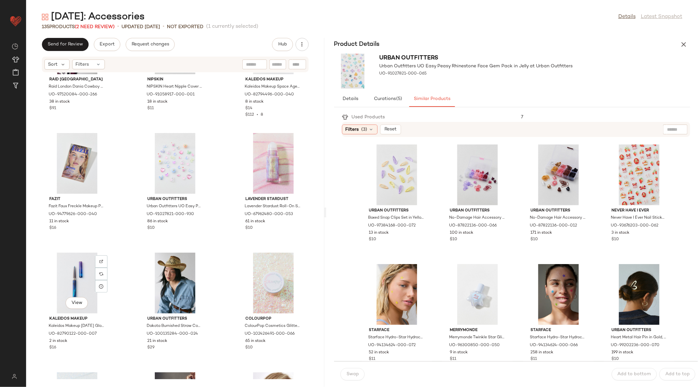
scroll to position [4418, 0]
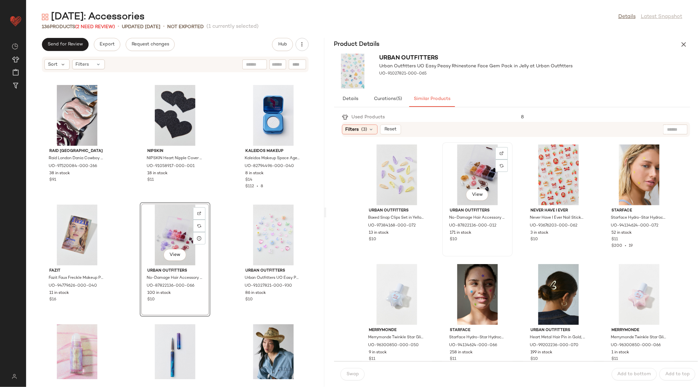
click at [475, 164] on div "View" at bounding box center [477, 174] width 66 height 61
click at [270, 231] on div "View" at bounding box center [273, 234] width 66 height 61
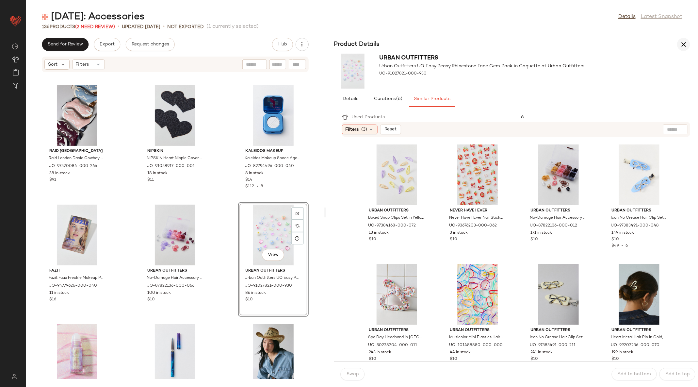
click at [683, 38] on div "[DATE]: Accessories Details Latest Snapshot 136 Products (2 Need Review) • upda…" at bounding box center [362, 198] width 672 height 376
click at [684, 45] on icon "button" at bounding box center [683, 44] width 8 height 8
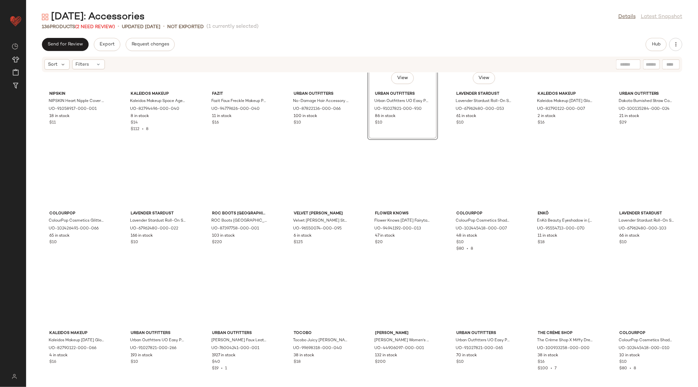
scroll to position [1554, 0]
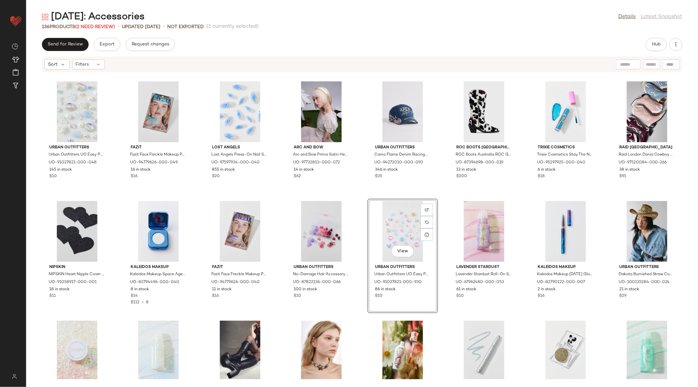
click at [395, 236] on div "View" at bounding box center [403, 231] width 66 height 61
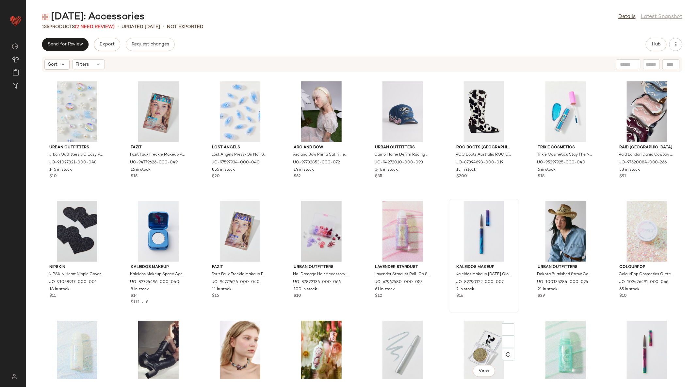
scroll to position [1727, 0]
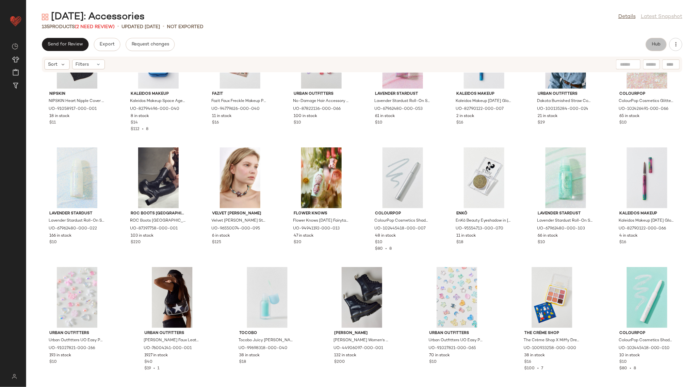
click at [656, 47] on button "Hub" at bounding box center [656, 44] width 21 height 13
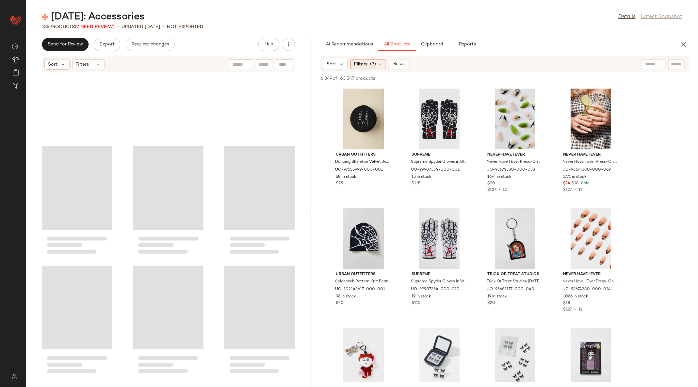
scroll to position [2085, 0]
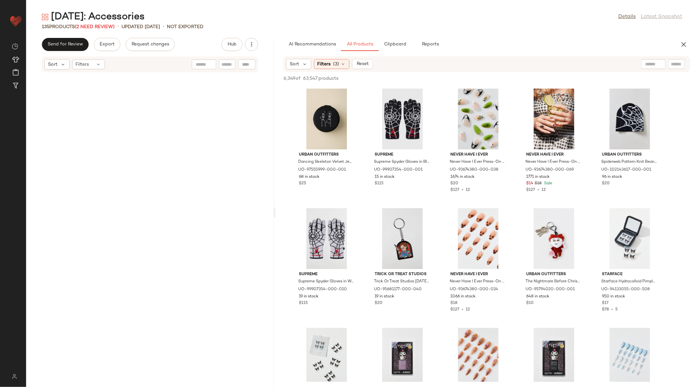
drag, startPoint x: 362, startPoint y: 214, endPoint x: 279, endPoint y: 224, distance: 83.5
click at [279, 224] on div "[DATE]: Accessories Details Latest Snapshot 135 Products (2 Need Review) • upda…" at bounding box center [362, 198] width 672 height 376
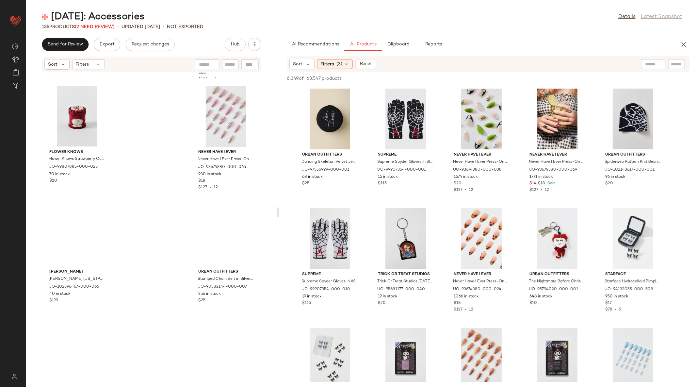
scroll to position [3578, 0]
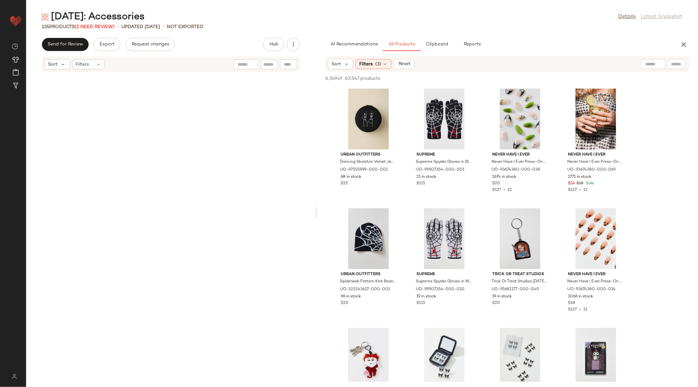
drag, startPoint x: 278, startPoint y: 209, endPoint x: 318, endPoint y: 212, distance: 39.9
click at [318, 212] on div "[DATE]: Accessories Details Latest Snapshot 135 Products (2 Need Review) • upda…" at bounding box center [362, 198] width 672 height 376
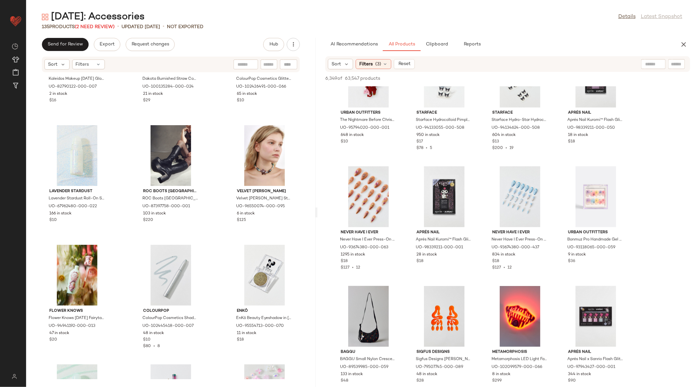
scroll to position [4699, 0]
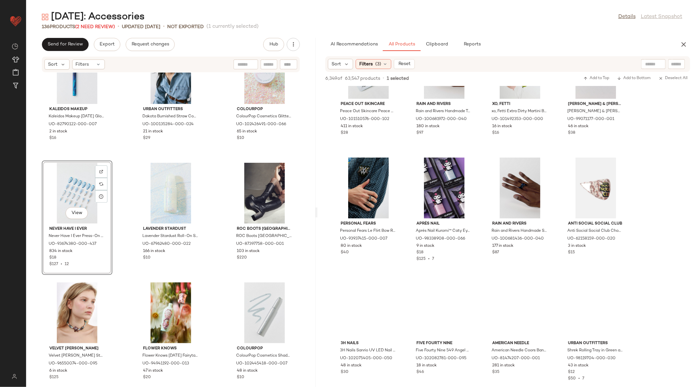
scroll to position [1313, 0]
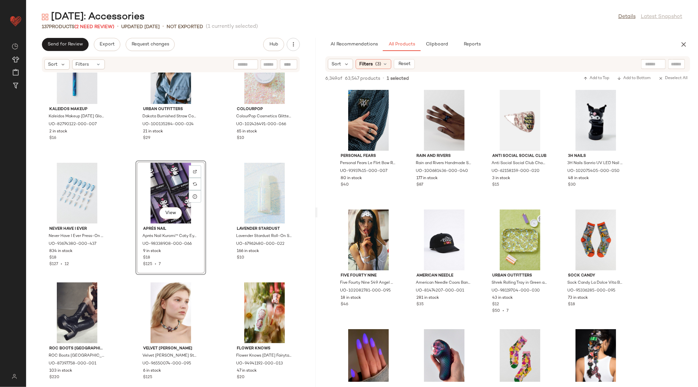
click at [174, 187] on div "View" at bounding box center [171, 193] width 66 height 61
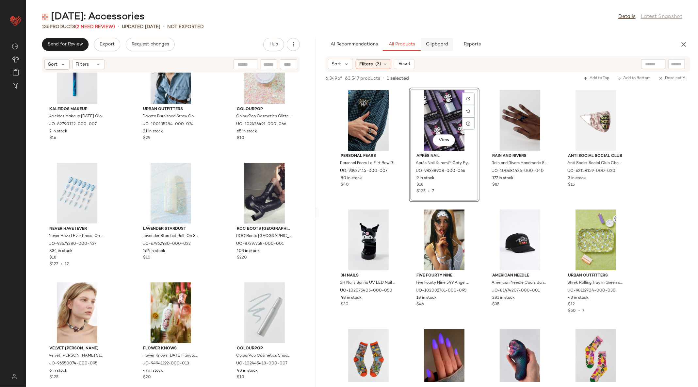
click at [443, 42] on span "Clipboard" at bounding box center [437, 44] width 23 height 5
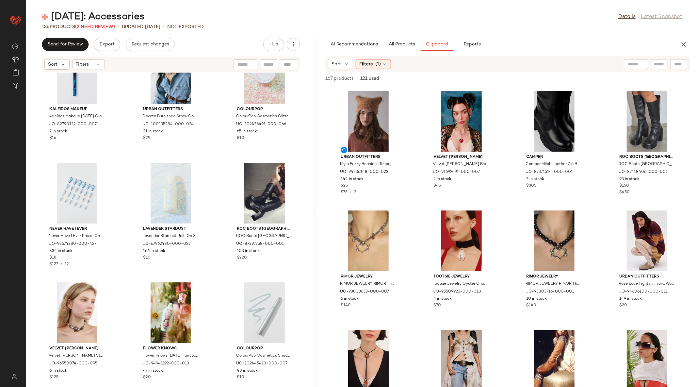
scroll to position [605, 0]
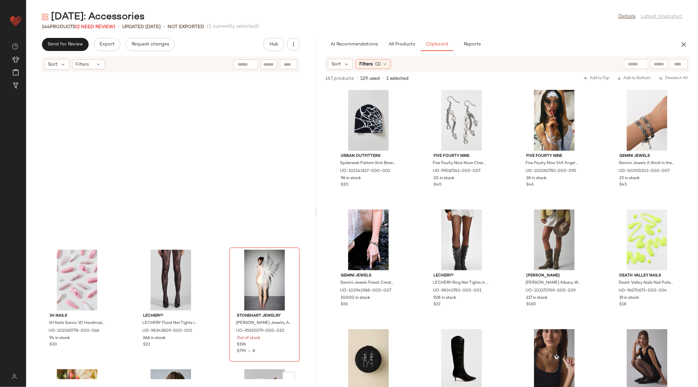
scroll to position [2305, 0]
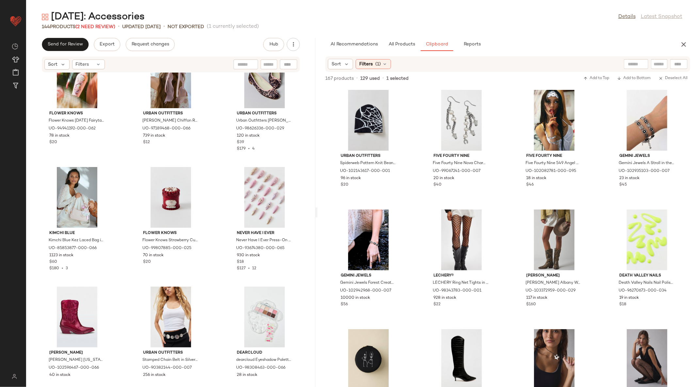
drag, startPoint x: 568, startPoint y: 171, endPoint x: 403, endPoint y: 2, distance: 236.2
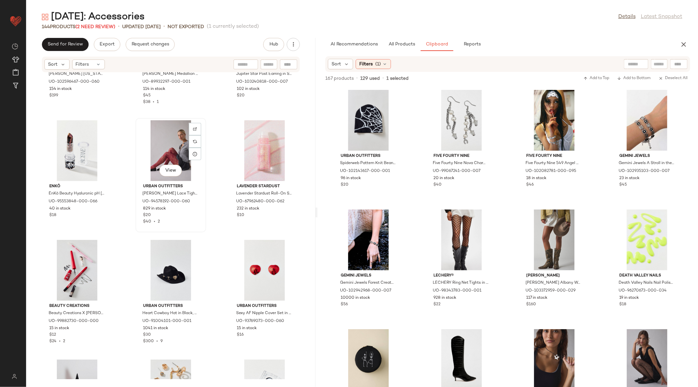
scroll to position [1647, 0]
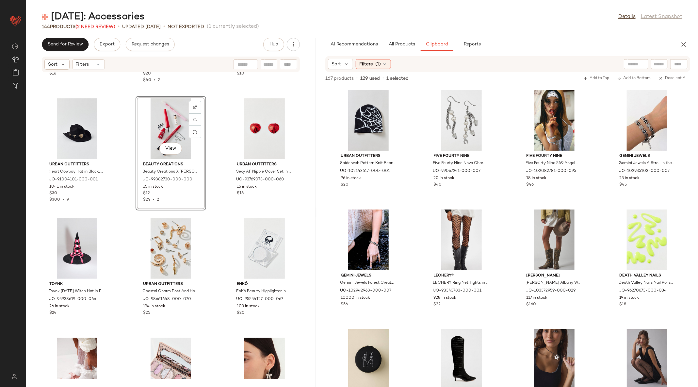
scroll to position [1787, 0]
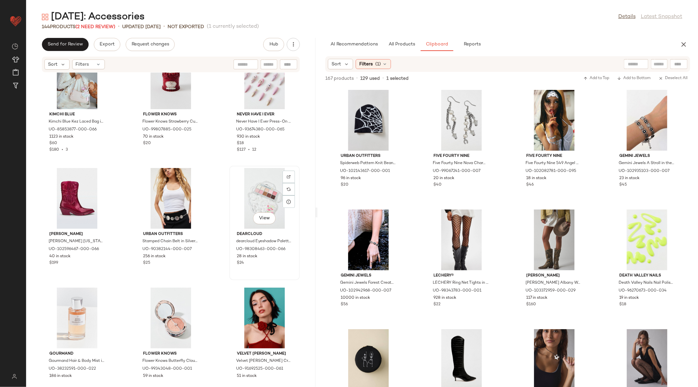
scroll to position [2397, 0]
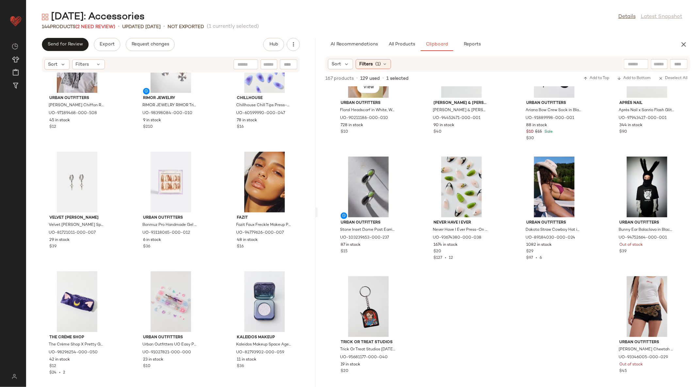
scroll to position [896, 0]
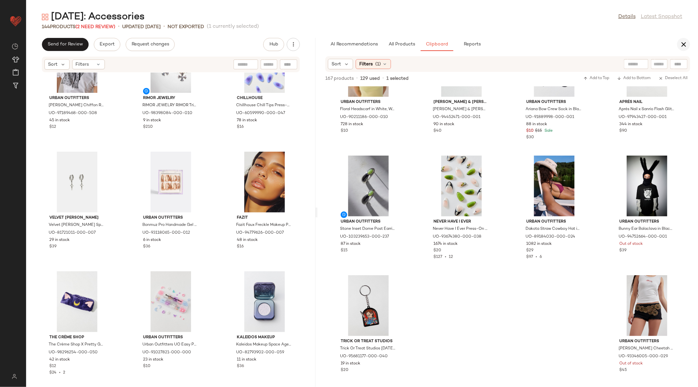
click at [687, 42] on icon "button" at bounding box center [683, 44] width 8 height 8
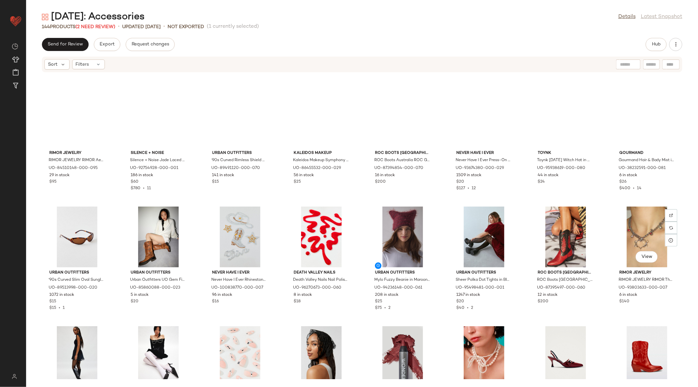
scroll to position [0, 0]
